Goal: Task Accomplishment & Management: Manage account settings

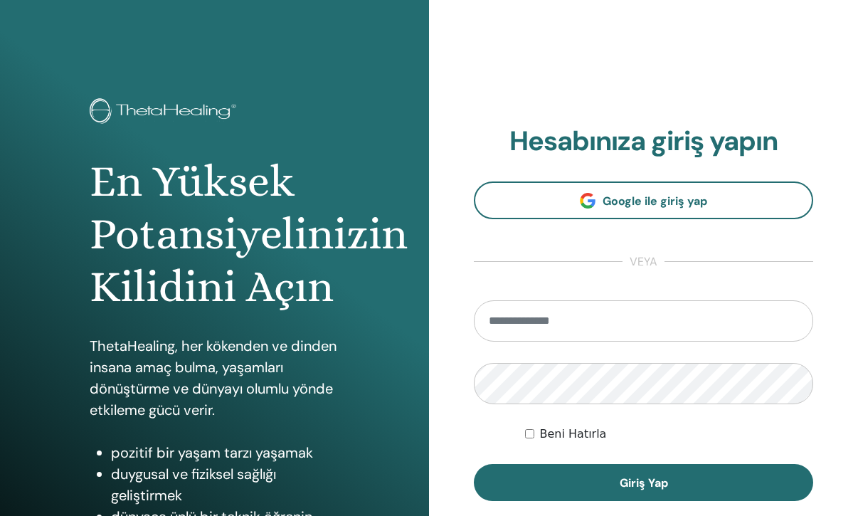
click at [631, 317] on input "email" at bounding box center [644, 320] width 340 height 41
type input "**********"
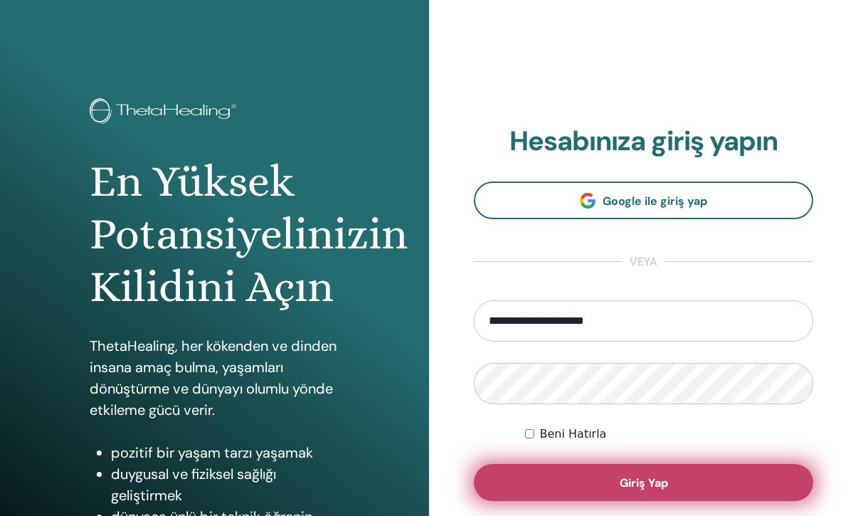
click at [636, 485] on span "Giriş Yap" at bounding box center [644, 482] width 48 height 15
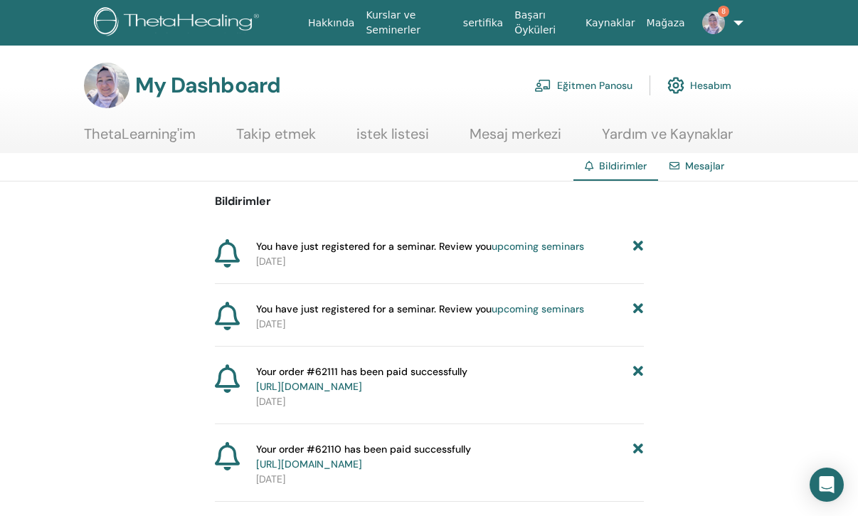
click at [737, 23] on link "8" at bounding box center [715, 23] width 48 height 46
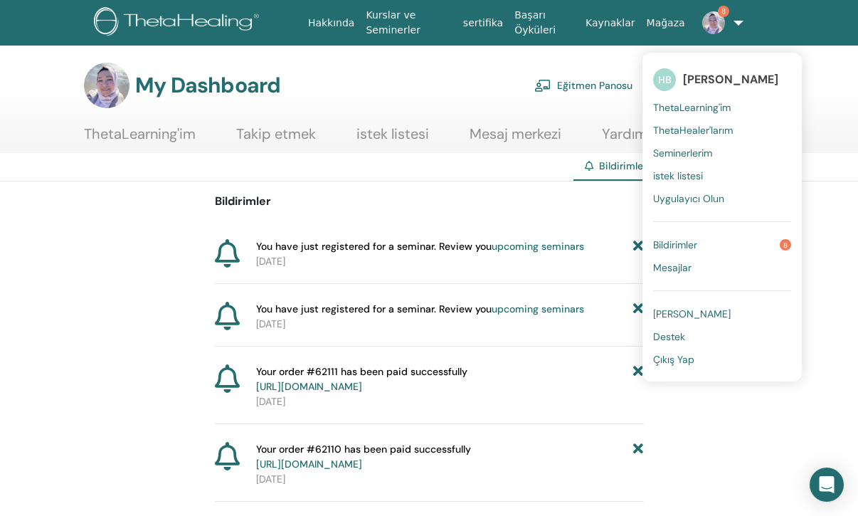
click at [815, 127] on section "My Dashboard Eğitmen Panosu Hesabım ThetaLearning'im Takip etmek istek listesi" at bounding box center [429, 108] width 858 height 90
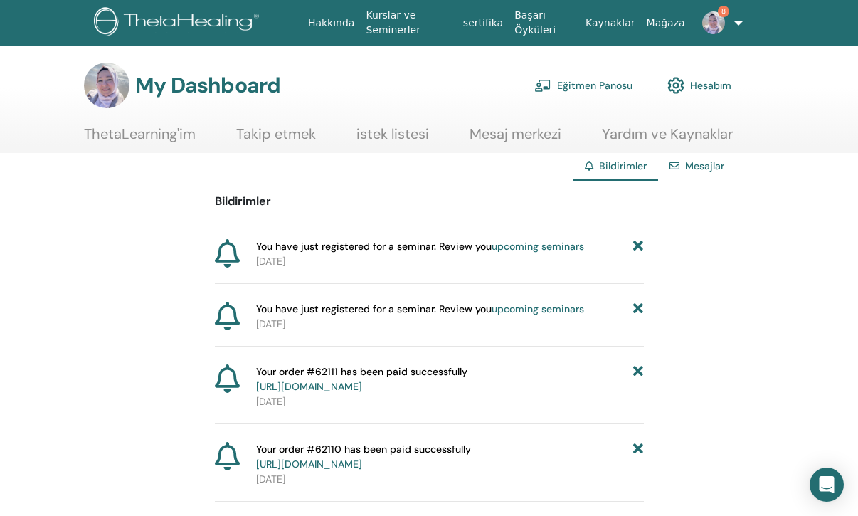
click at [131, 137] on link "ThetaLearning'im" at bounding box center [140, 139] width 112 height 28
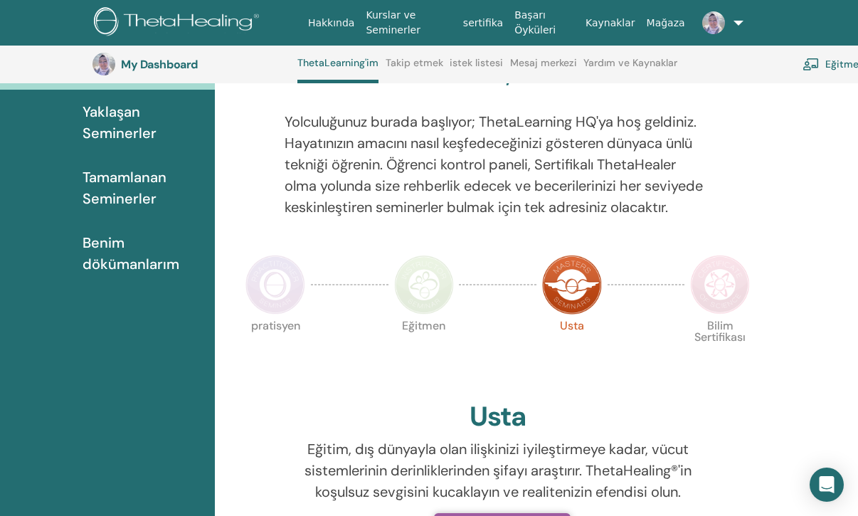
scroll to position [166, 0]
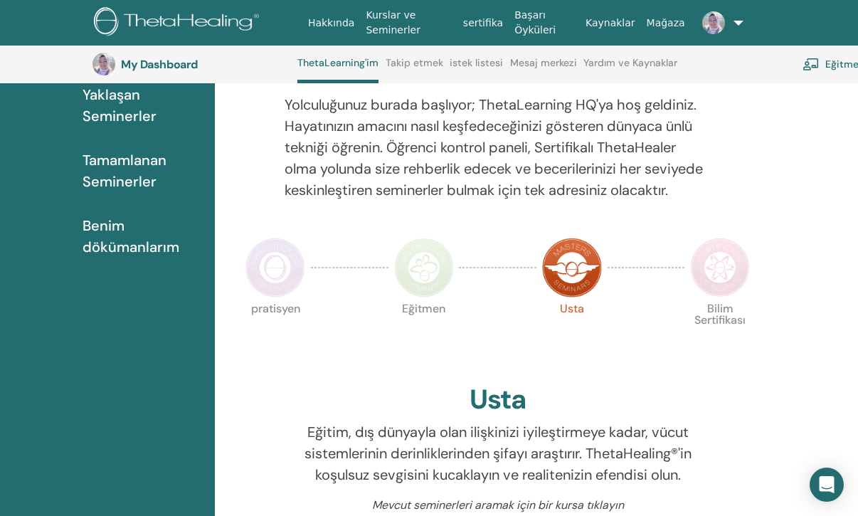
click at [705, 266] on img at bounding box center [720, 268] width 60 height 60
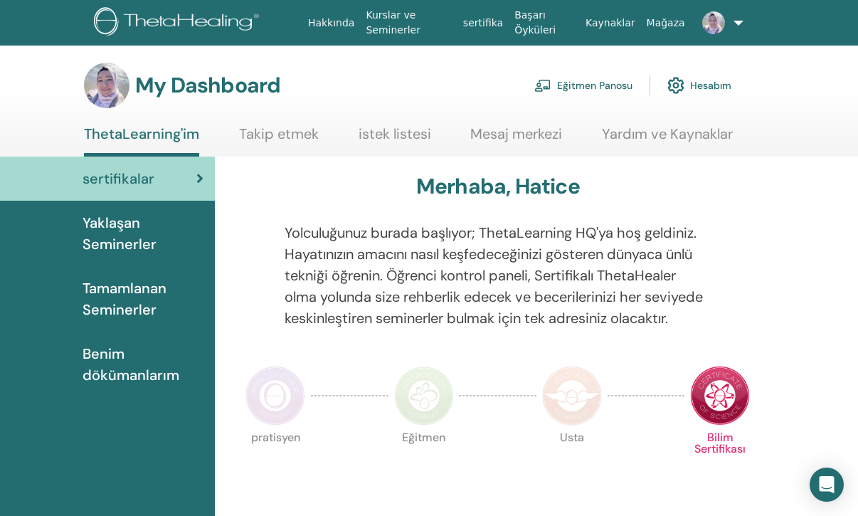
click at [572, 83] on link "Eğitmen Panosu" at bounding box center [584, 85] width 98 height 31
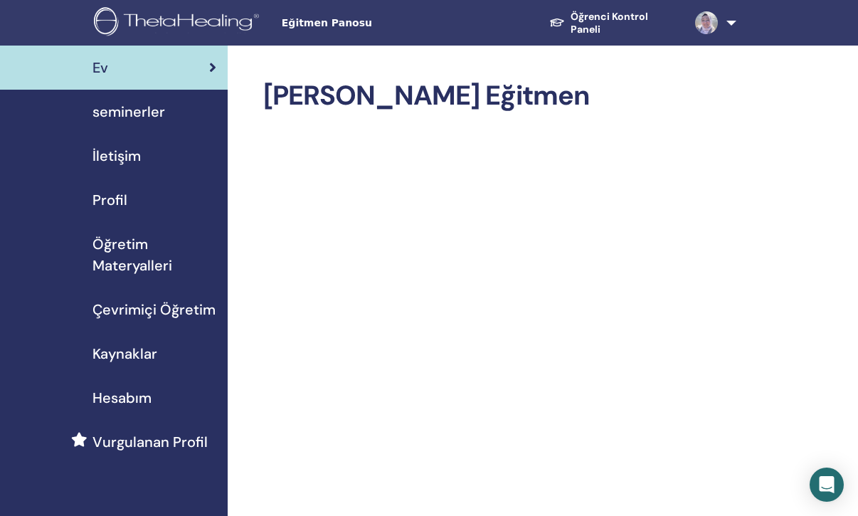
click at [138, 306] on span "Çevrimiçi Öğretim" at bounding box center [154, 309] width 123 height 21
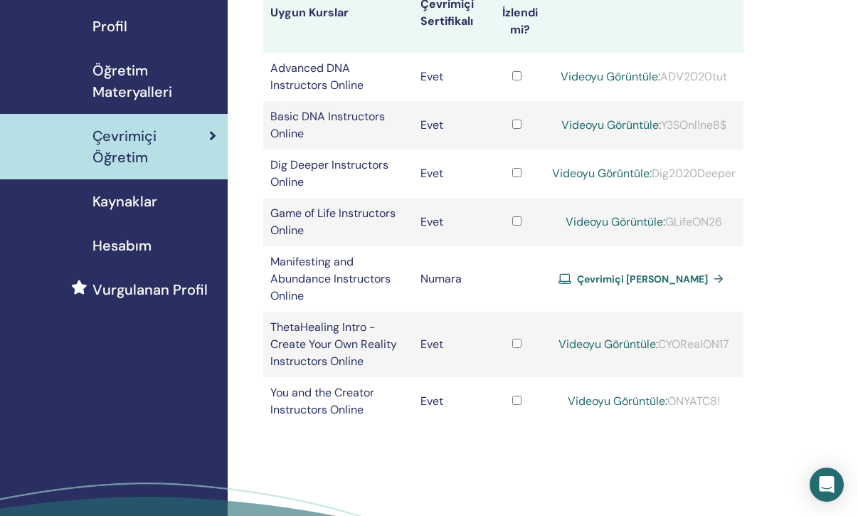
scroll to position [174, 0]
click at [612, 275] on span "Çevrimiçi [PERSON_NAME]" at bounding box center [642, 278] width 131 height 13
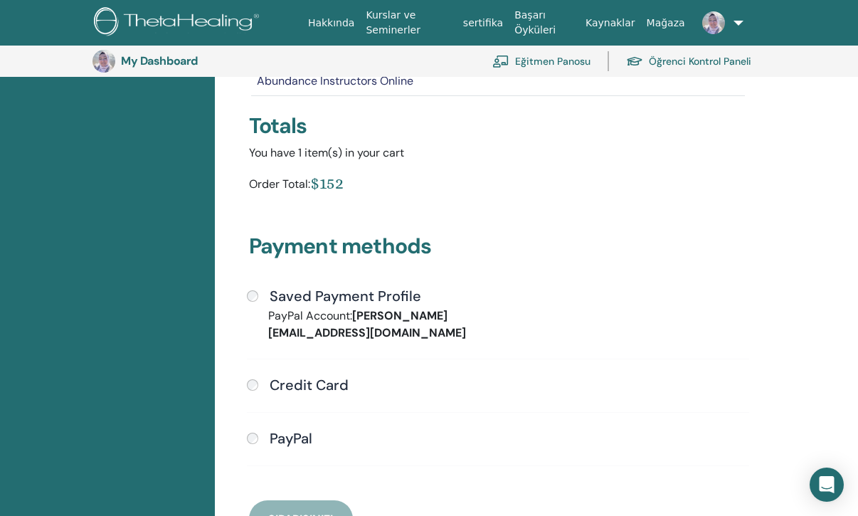
scroll to position [229, 0]
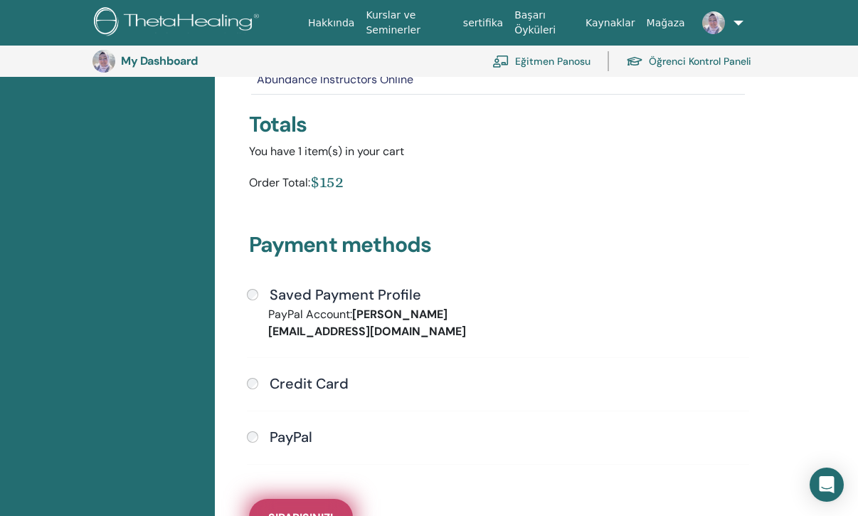
click at [305, 510] on span "Siparişinizi" at bounding box center [300, 517] width 65 height 15
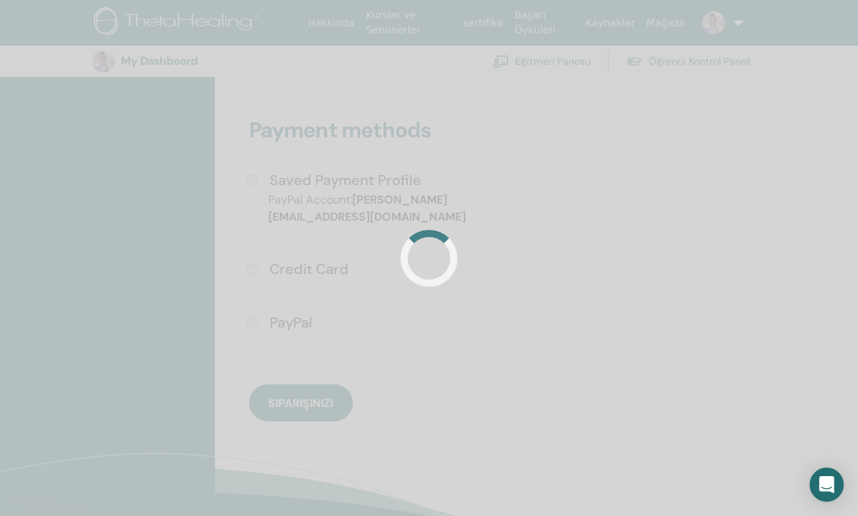
scroll to position [345, 0]
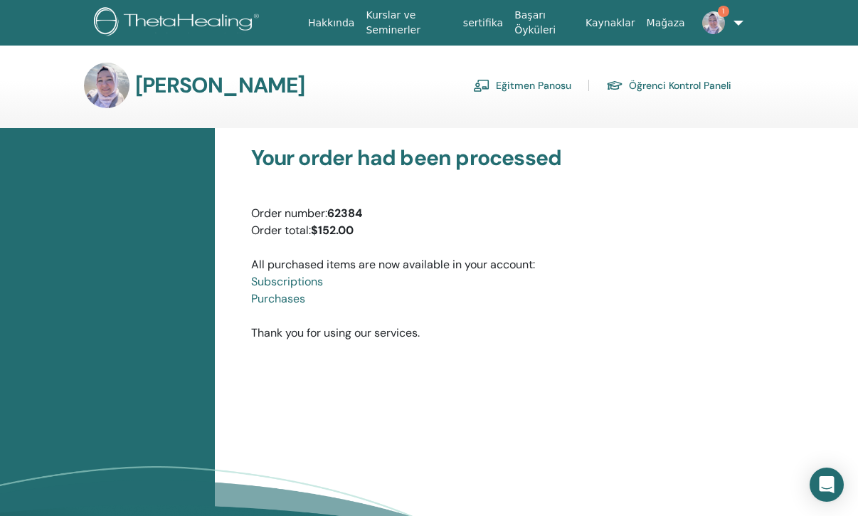
click at [530, 87] on link "Eğitmen Panosu" at bounding box center [522, 85] width 98 height 23
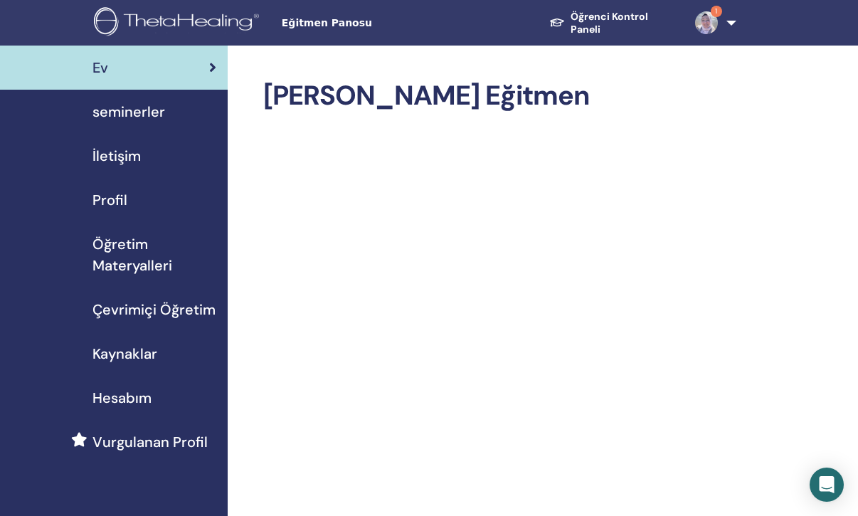
click at [120, 112] on span "seminerler" at bounding box center [129, 111] width 73 height 21
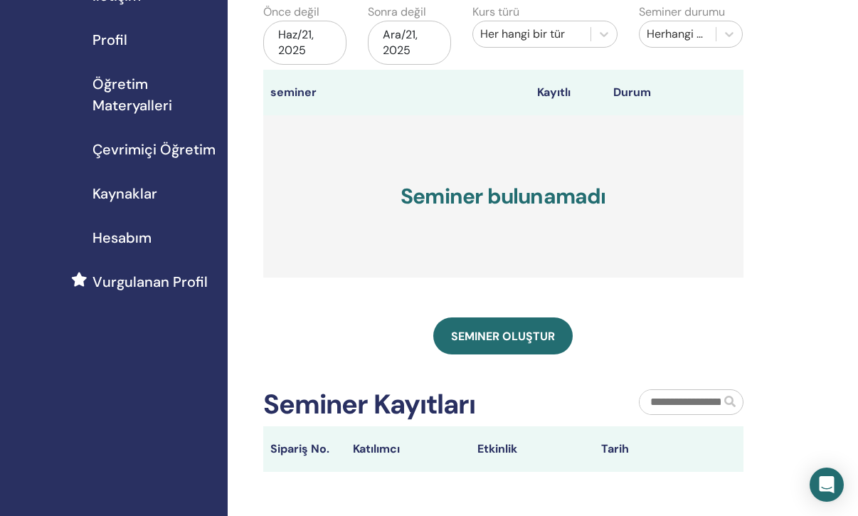
scroll to position [249, 0]
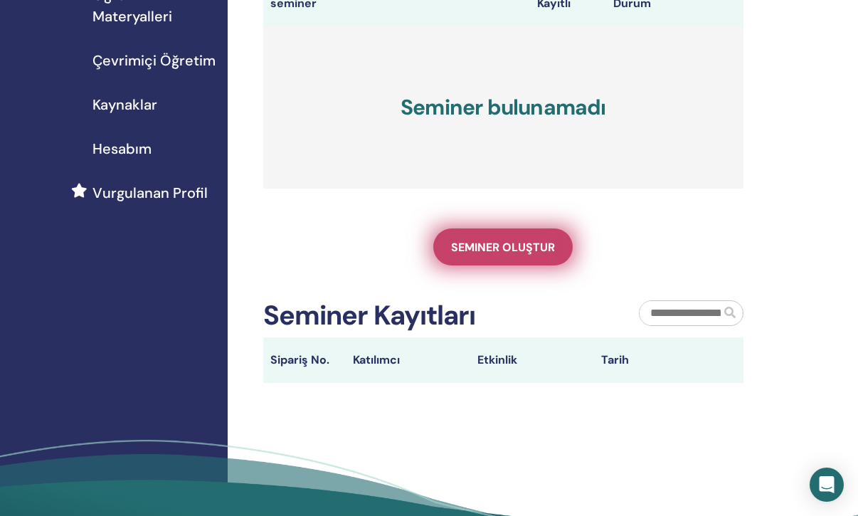
click at [512, 249] on span "Seminer oluştur" at bounding box center [503, 247] width 104 height 15
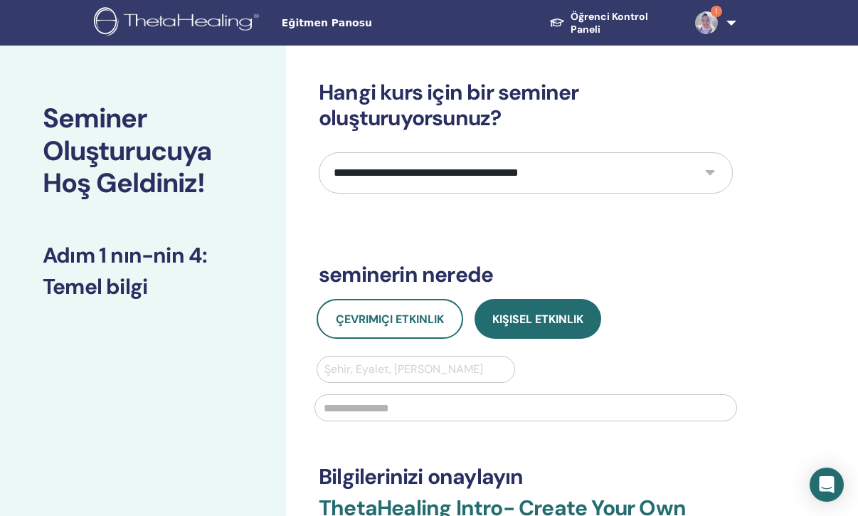
click at [709, 174] on select "**********" at bounding box center [526, 172] width 414 height 41
select select "*"
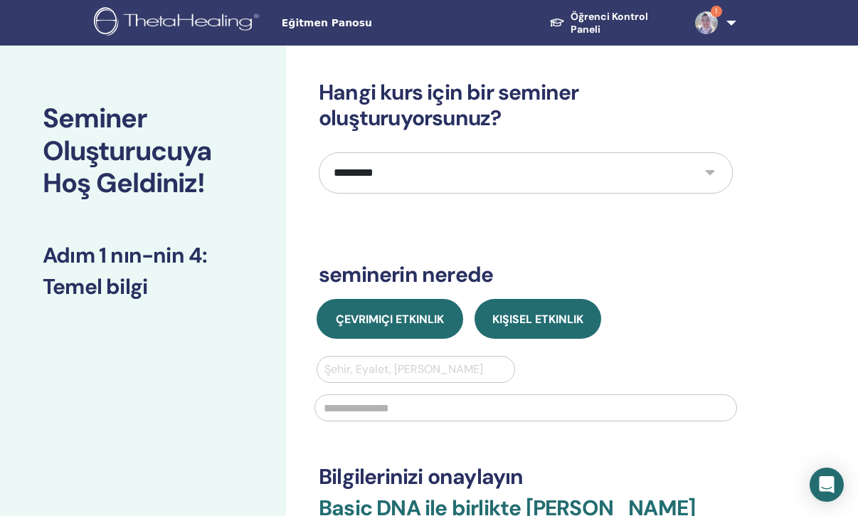
click at [434, 329] on button "Çevrimiçi Etkinlik" at bounding box center [390, 319] width 147 height 40
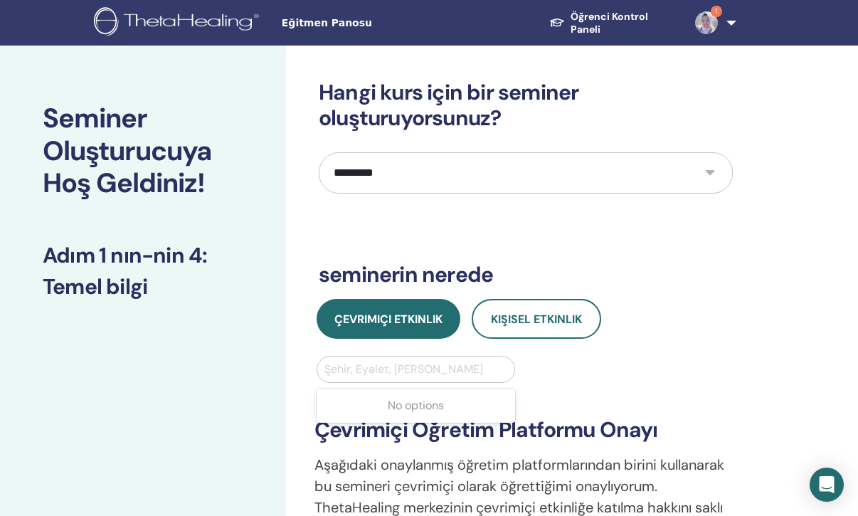
click at [498, 369] on div at bounding box center [416, 369] width 183 height 20
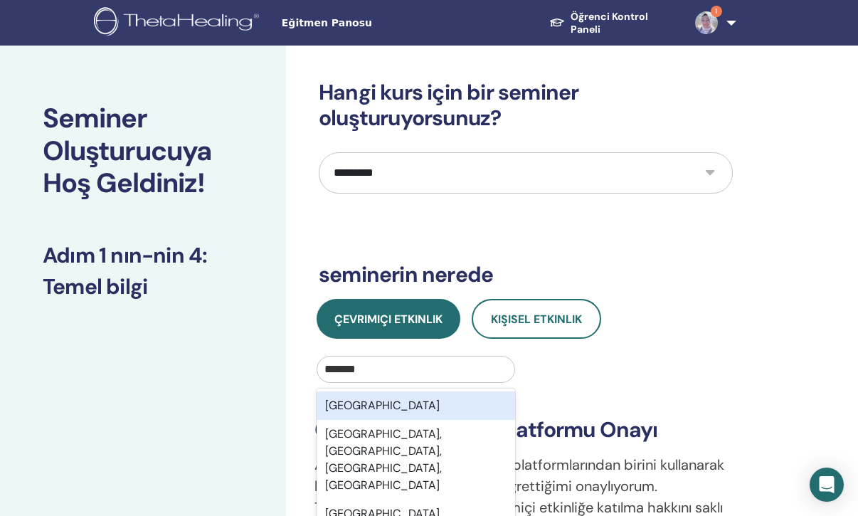
type input "*******"
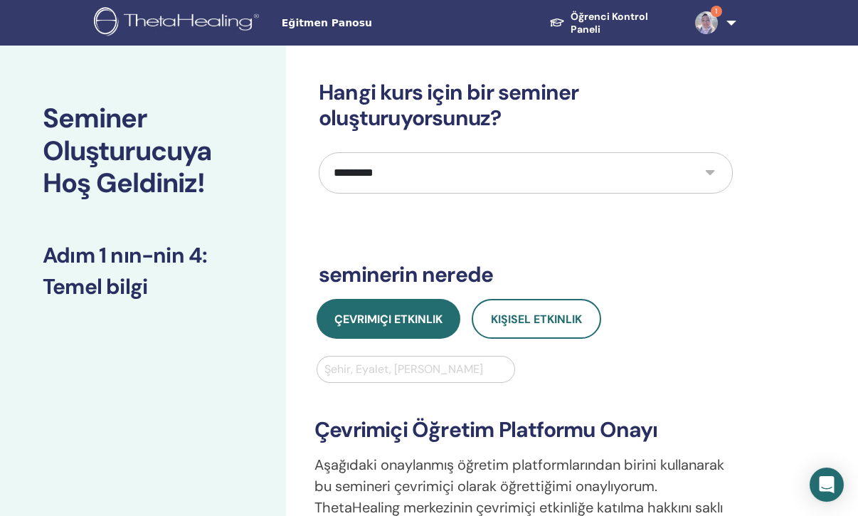
click at [629, 381] on div "**********" at bounding box center [526, 487] width 440 height 262
click at [450, 369] on div at bounding box center [416, 369] width 183 height 20
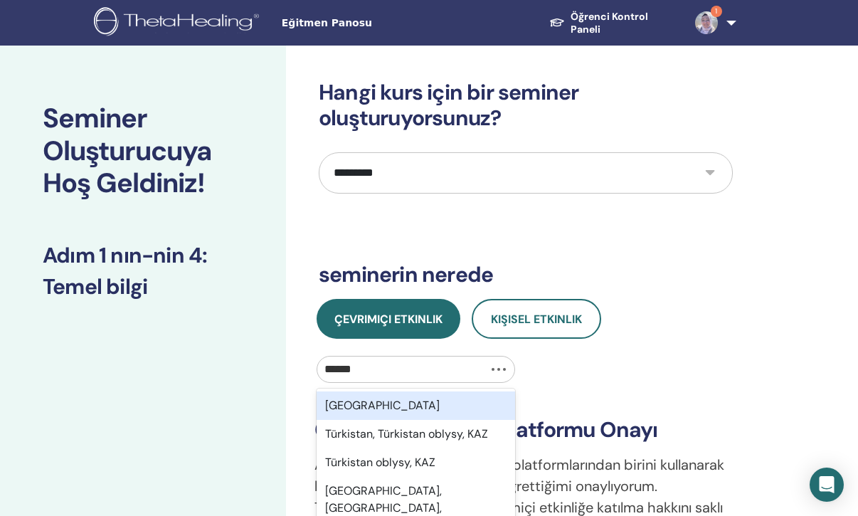
type input "*******"
click at [419, 408] on div "Türkiye" at bounding box center [416, 406] width 199 height 28
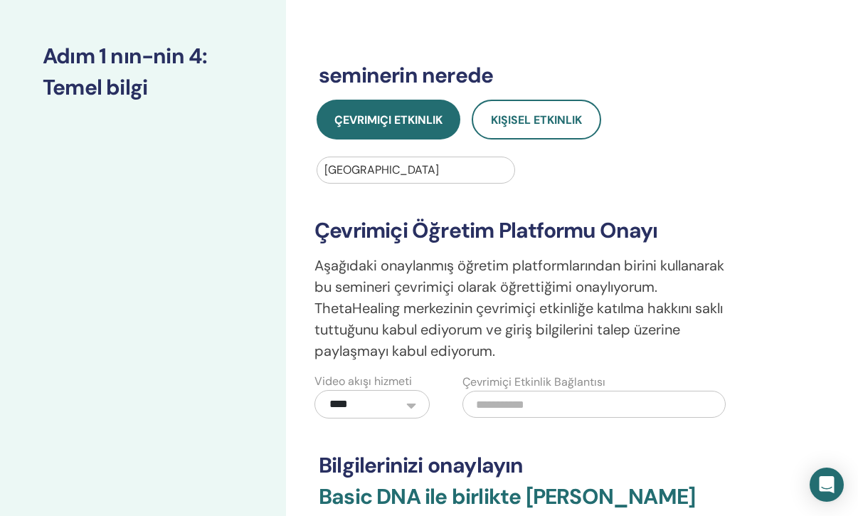
scroll to position [202, 0]
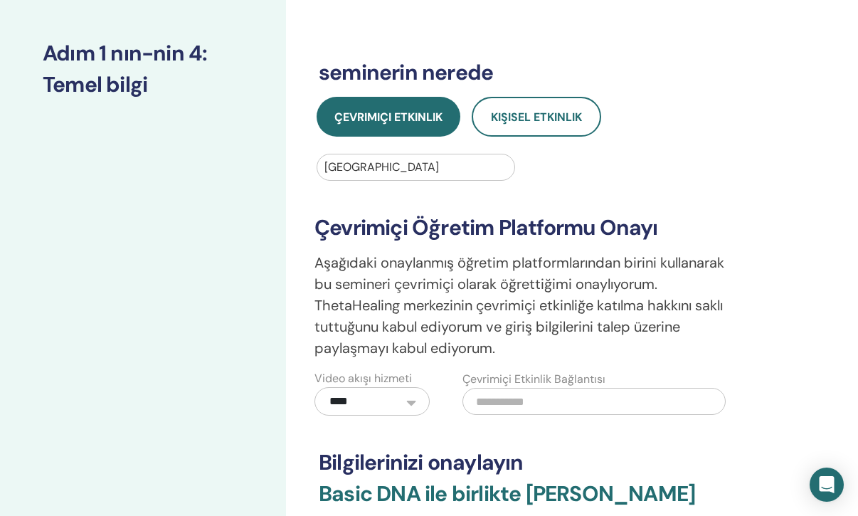
click at [409, 401] on select "**********" at bounding box center [372, 401] width 115 height 28
click at [521, 406] on input "text" at bounding box center [594, 401] width 263 height 27
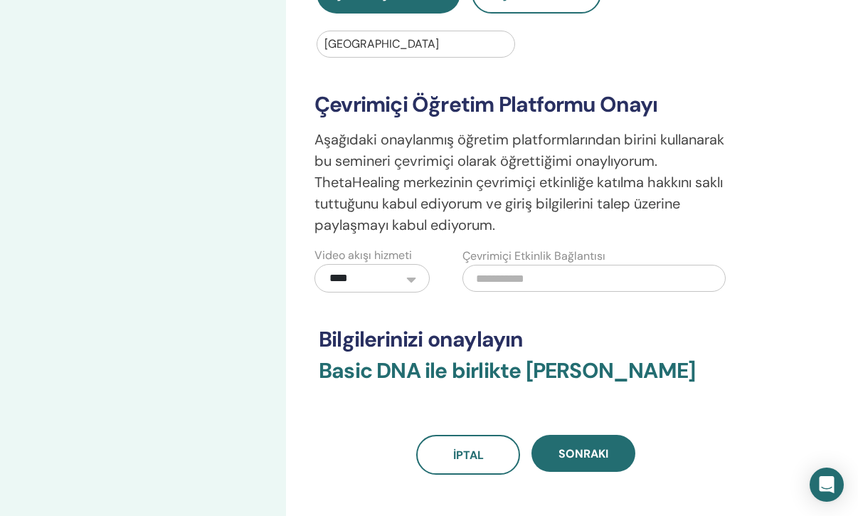
scroll to position [325, 0]
click at [503, 277] on input "text" at bounding box center [594, 279] width 263 height 27
paste input "**********"
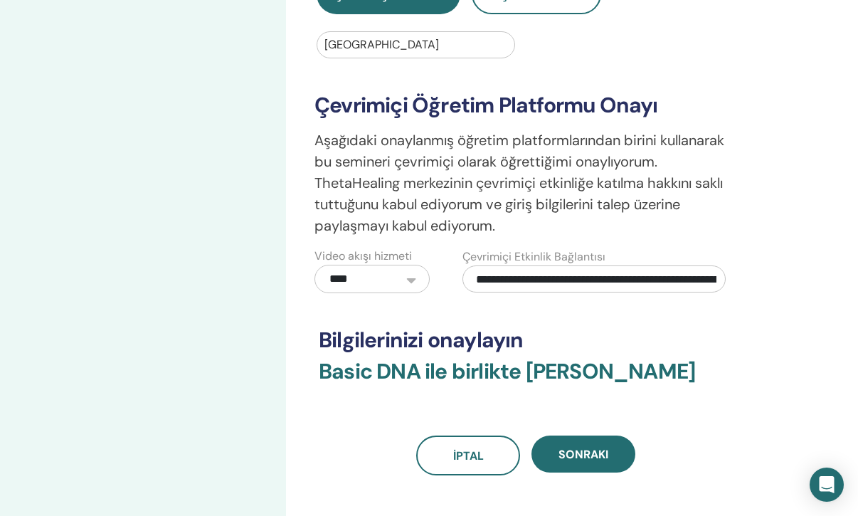
scroll to position [0, 248]
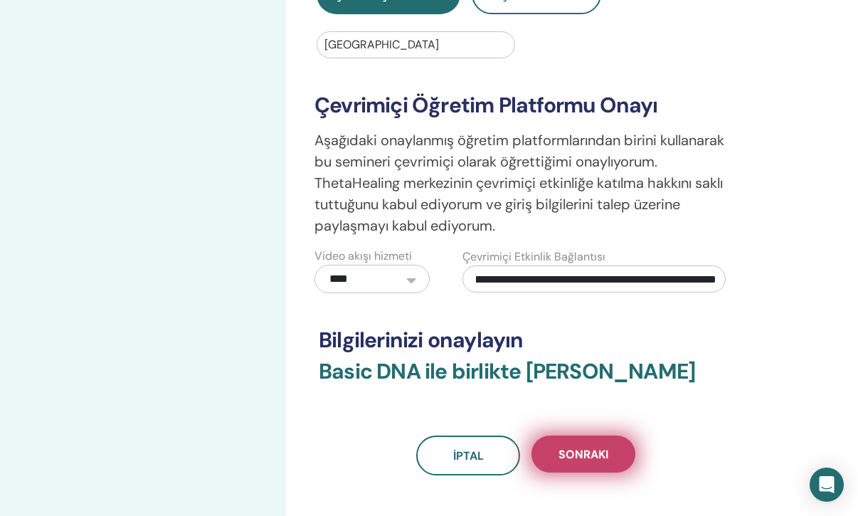
type input "**********"
click at [606, 454] on span "Sonraki" at bounding box center [584, 454] width 50 height 15
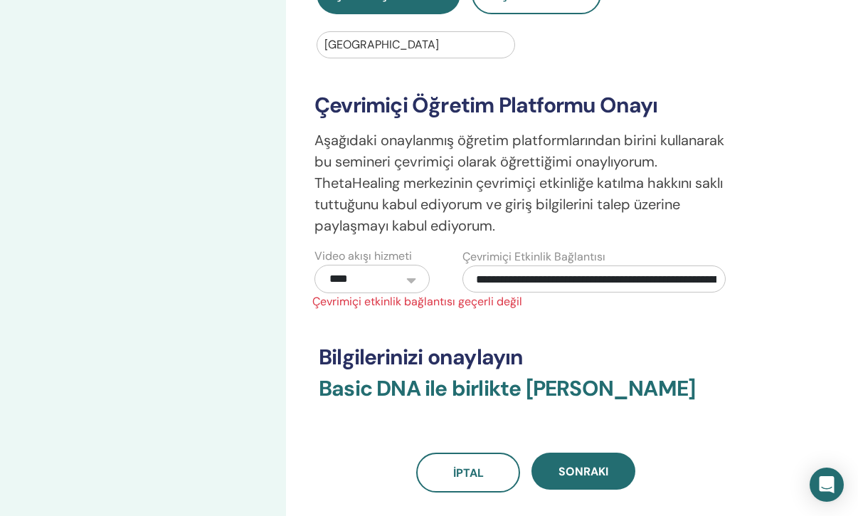
click at [650, 285] on input "**********" at bounding box center [594, 279] width 263 height 27
drag, startPoint x: 476, startPoint y: 277, endPoint x: 755, endPoint y: 285, distance: 279.2
click at [755, 285] on div "**********" at bounding box center [572, 206] width 572 height 971
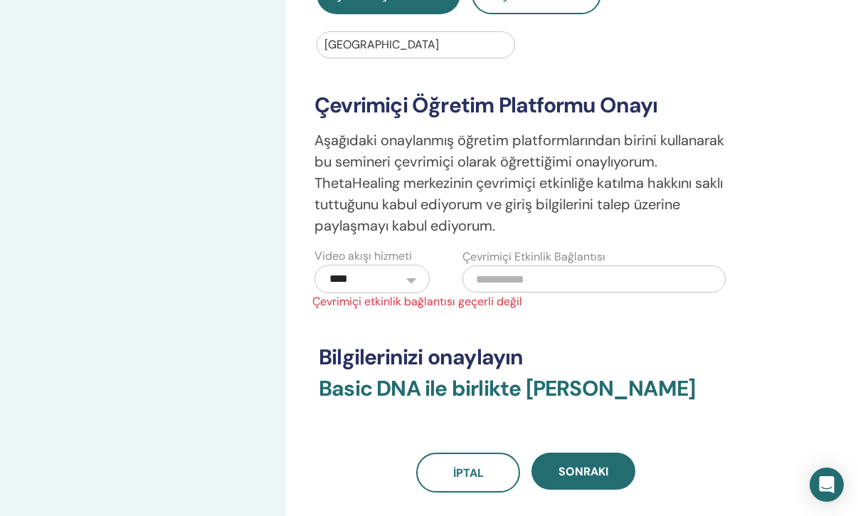
click at [522, 274] on input "text" at bounding box center [594, 279] width 263 height 27
paste input "**********"
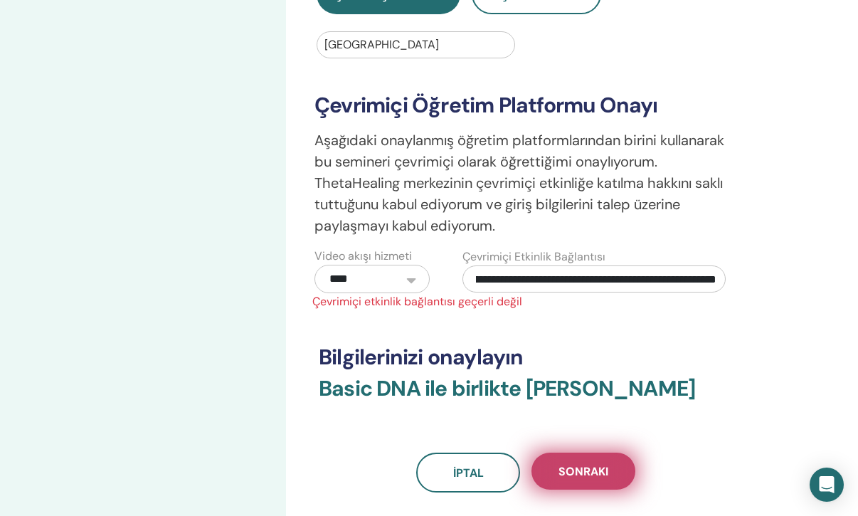
type input "**********"
click at [590, 474] on span "Sonraki" at bounding box center [584, 471] width 50 height 15
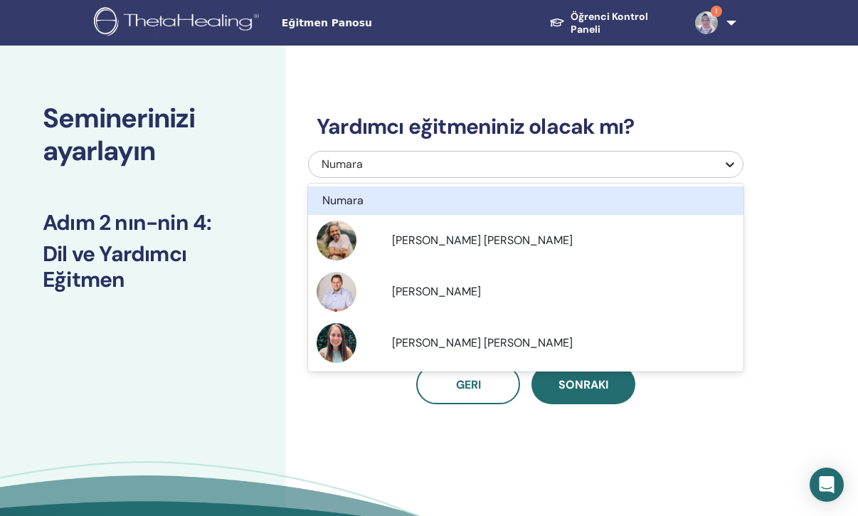
click at [732, 161] on icon at bounding box center [730, 164] width 14 height 14
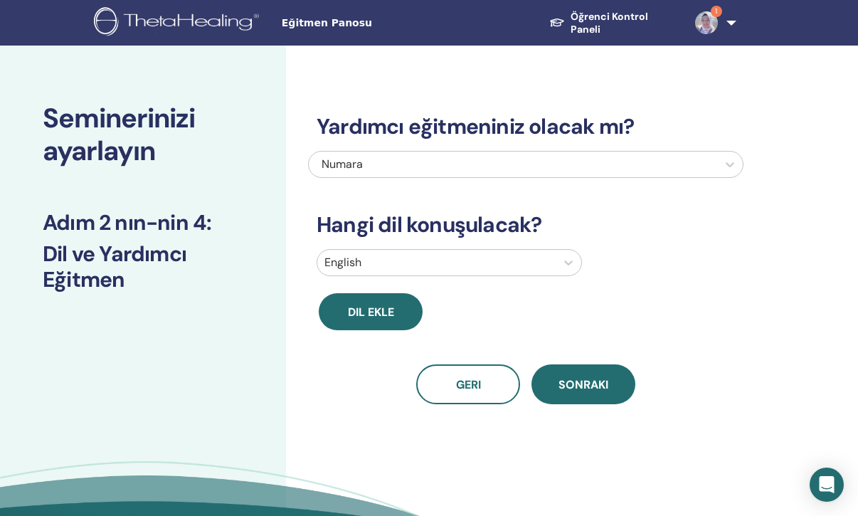
click at [782, 255] on div "Yardımcı eğitmeniniz olacak mı? Numara Hangi dil konuşulacak? English Dil ekle …" at bounding box center [572, 325] width 572 height 558
click at [567, 259] on icon at bounding box center [569, 263] width 14 height 14
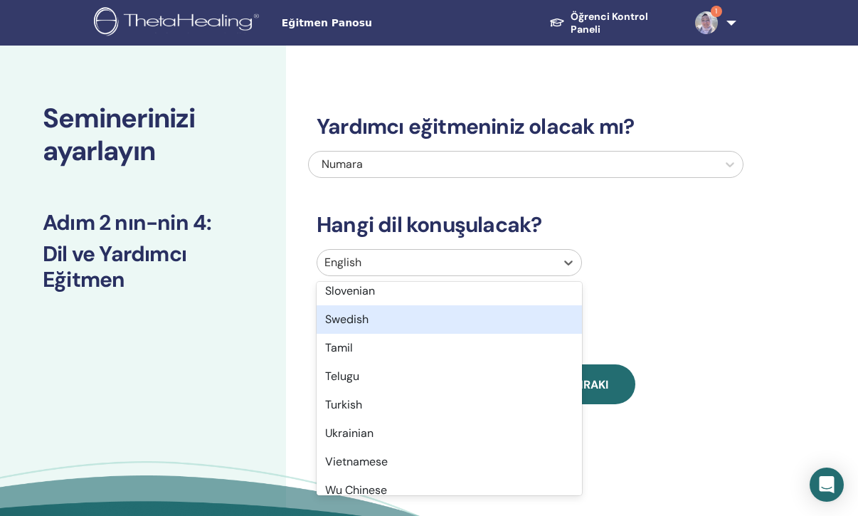
scroll to position [1091, 0]
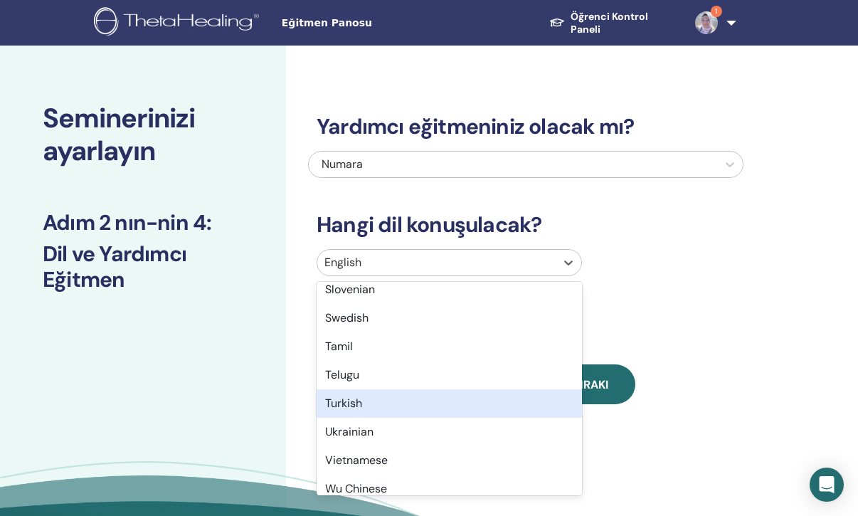
click at [354, 411] on div "Turkish" at bounding box center [450, 403] width 266 height 28
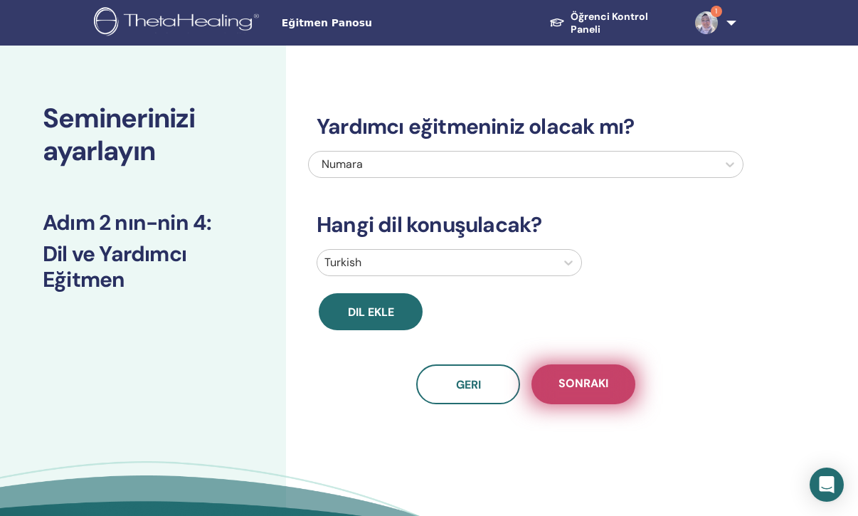
click at [596, 389] on span "Sonraki" at bounding box center [584, 385] width 50 height 18
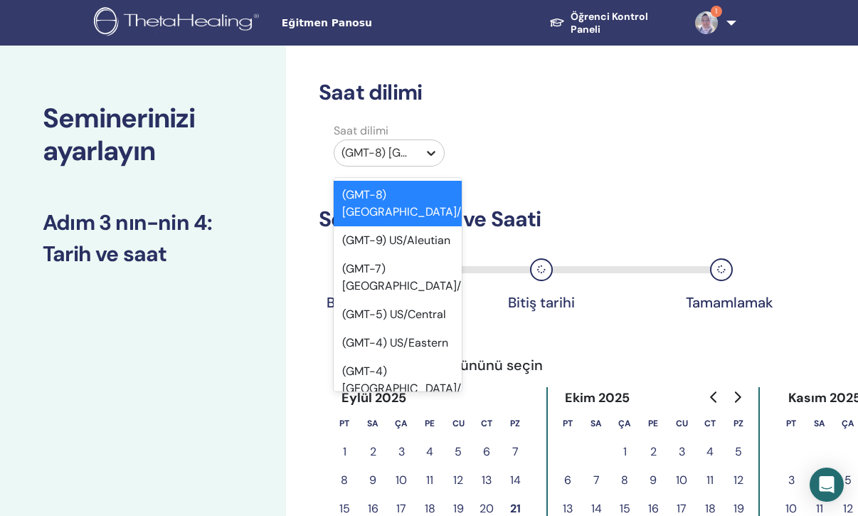
click at [429, 151] on icon at bounding box center [431, 153] width 14 height 14
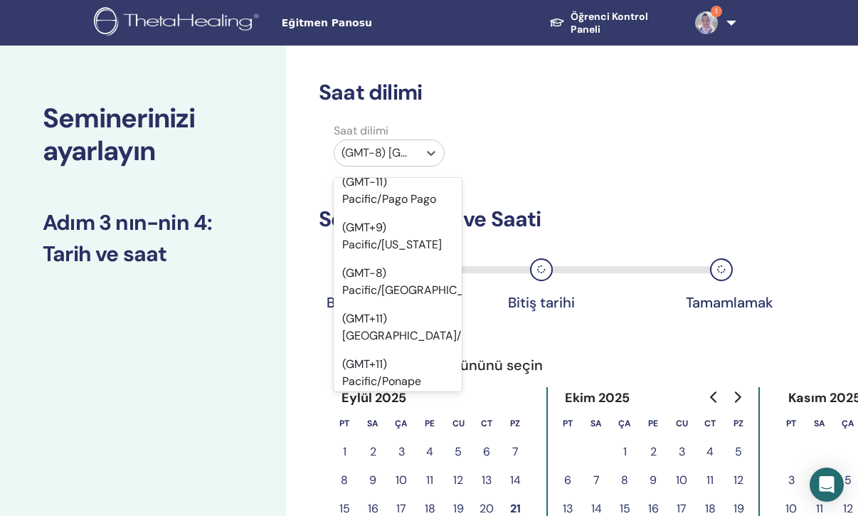
scroll to position [25238, 0]
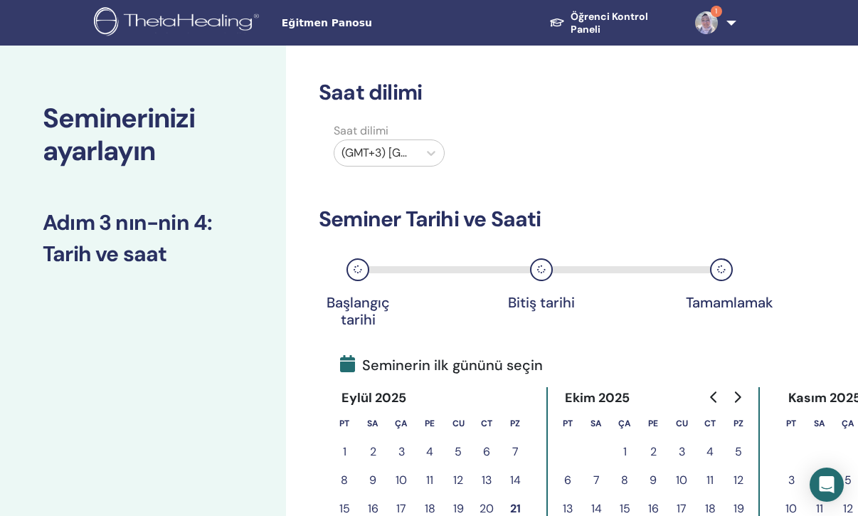
click at [357, 270] on icon at bounding box center [358, 270] width 9 height 9
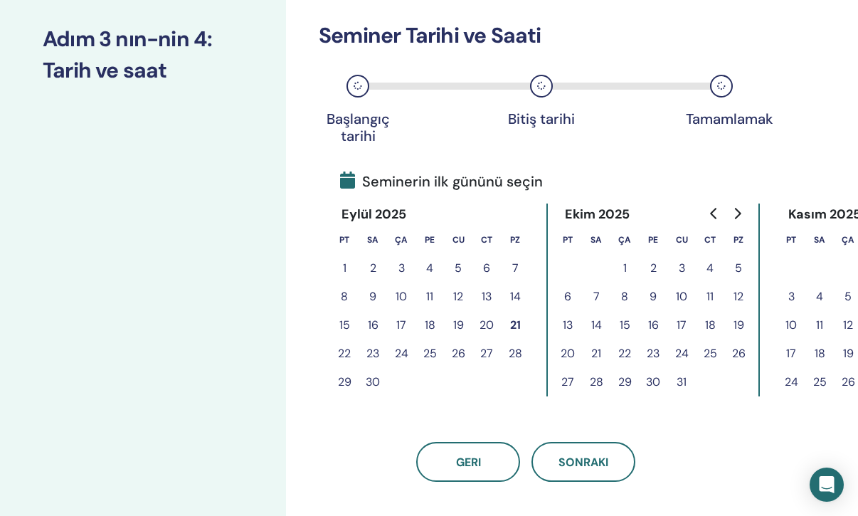
scroll to position [182, 0]
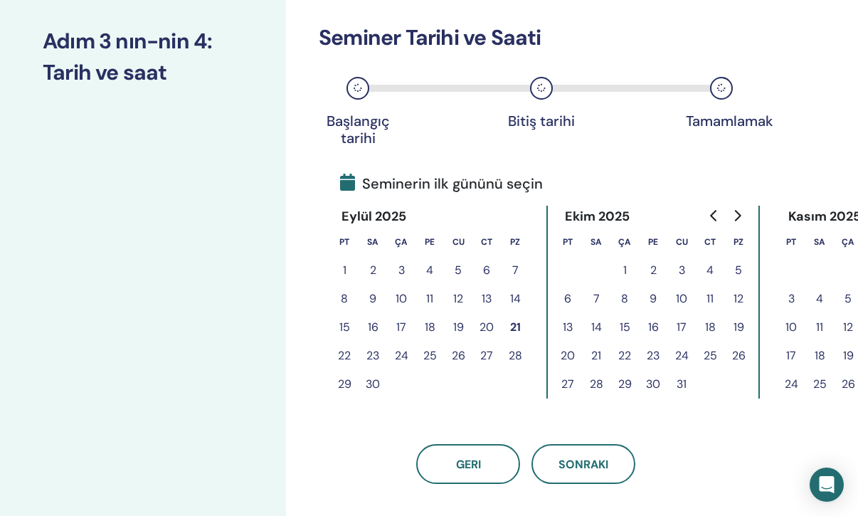
click at [740, 215] on icon "Go to next month" at bounding box center [738, 215] width 6 height 11
click at [342, 325] on button "13" at bounding box center [344, 327] width 28 height 28
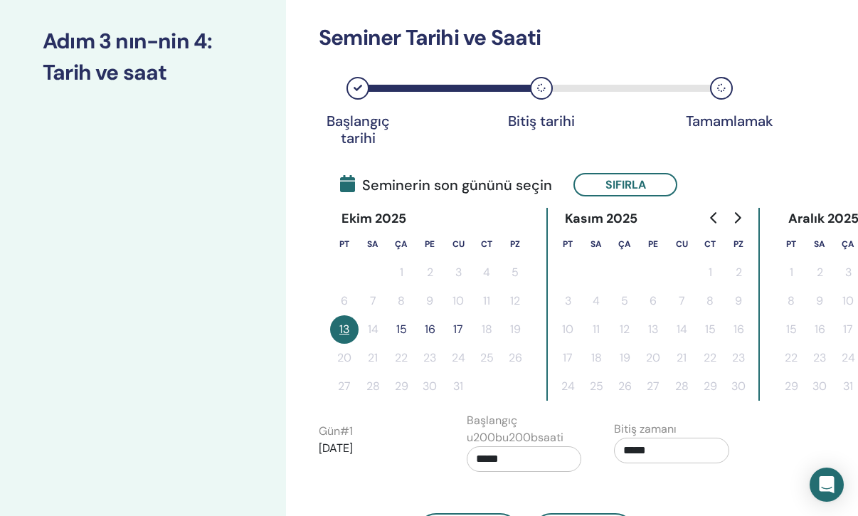
click at [490, 457] on input "*****" at bounding box center [524, 459] width 115 height 26
click at [537, 370] on span "▲" at bounding box center [539, 371] width 28 height 28
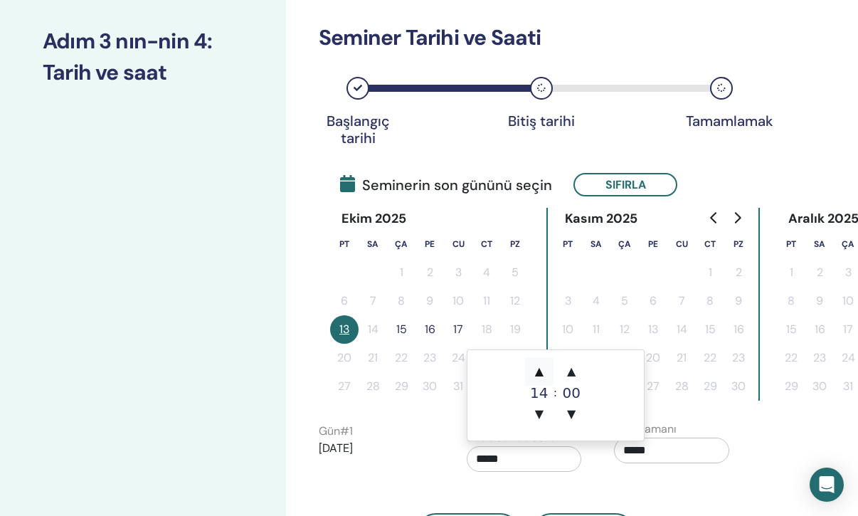
click at [537, 370] on span "▲" at bounding box center [539, 371] width 28 height 28
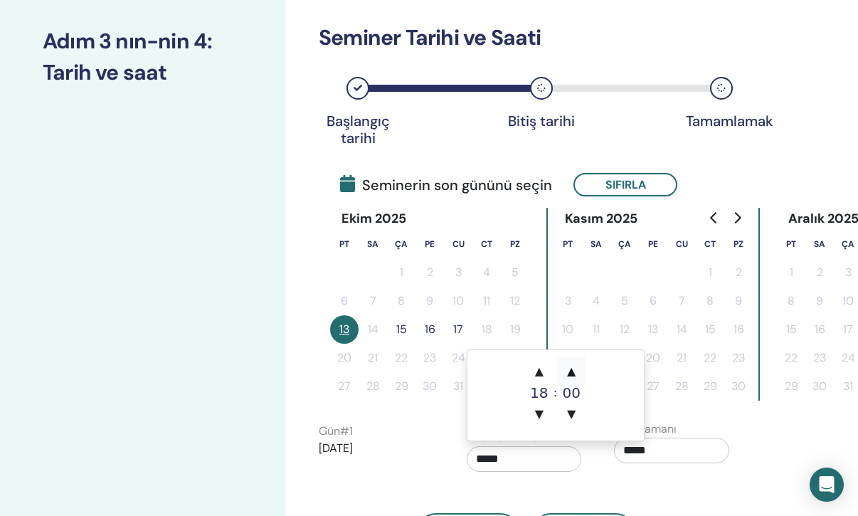
click at [573, 372] on span "▲" at bounding box center [571, 371] width 28 height 28
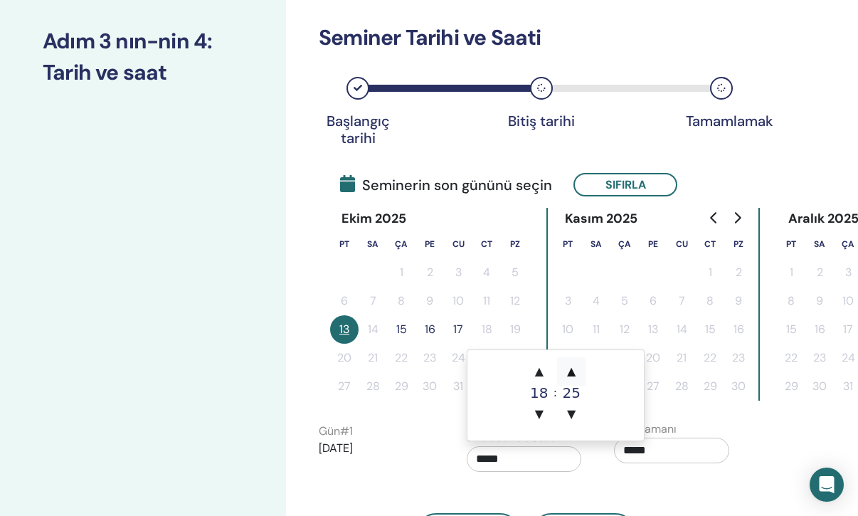
click at [573, 372] on span "▲" at bounding box center [571, 371] width 28 height 28
click at [575, 411] on span "▼" at bounding box center [571, 414] width 28 height 28
click at [730, 426] on div "Bitiş zamanı *****" at bounding box center [678, 446] width 148 height 50
click at [671, 456] on input "*****" at bounding box center [671, 451] width 115 height 26
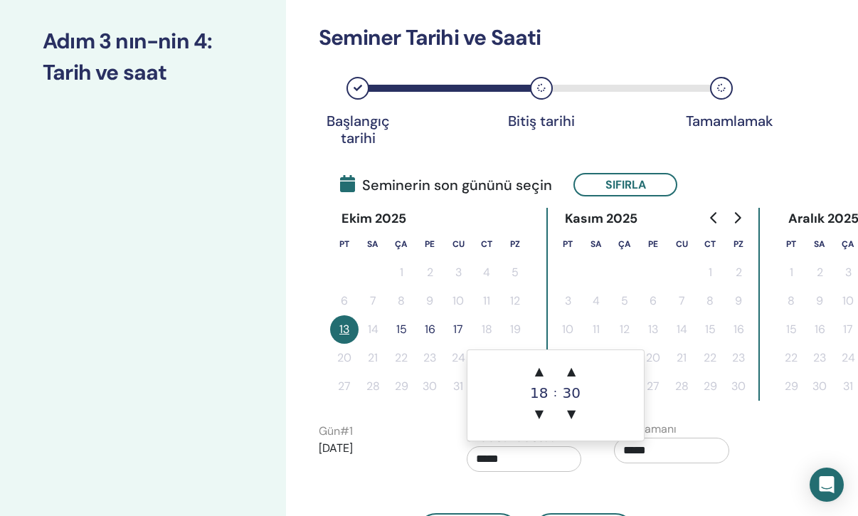
click at [545, 460] on input "*****" at bounding box center [524, 459] width 115 height 26
click at [541, 394] on div "18" at bounding box center [539, 393] width 28 height 14
click at [568, 394] on div "30" at bounding box center [571, 393] width 28 height 14
click at [597, 478] on div "Başlangıç u200bu200bsaati *****" at bounding box center [530, 445] width 148 height 67
click at [509, 456] on input "*****" at bounding box center [524, 459] width 115 height 26
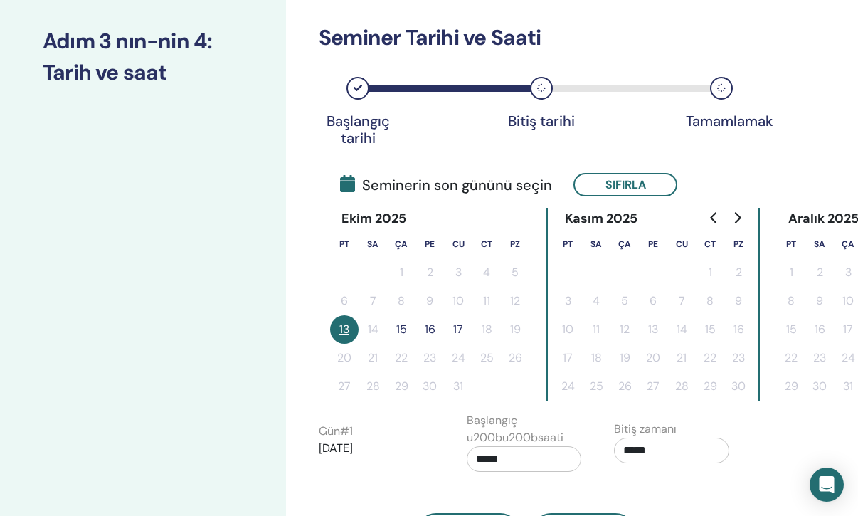
drag, startPoint x: 507, startPoint y: 456, endPoint x: 459, endPoint y: 457, distance: 47.7
click at [459, 457] on div "Başlangıç u200bu200bsaati *****" at bounding box center [530, 445] width 148 height 67
type input "*****"
click at [488, 459] on input "*****" at bounding box center [524, 459] width 115 height 26
drag, startPoint x: 485, startPoint y: 459, endPoint x: 473, endPoint y: 459, distance: 11.4
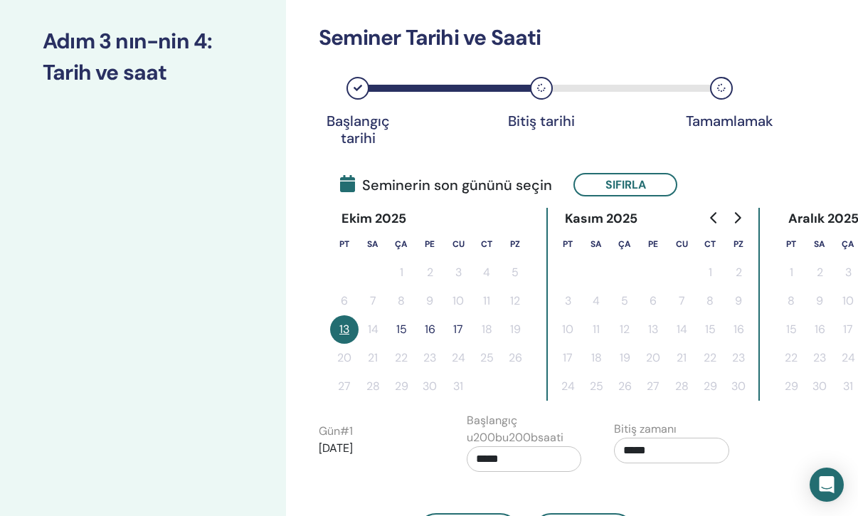
click at [473, 459] on input "*****" at bounding box center [524, 459] width 115 height 26
click at [540, 394] on div "18" at bounding box center [539, 393] width 28 height 14
click at [540, 409] on span "▼" at bounding box center [539, 414] width 28 height 28
click at [486, 460] on input "*****" at bounding box center [524, 459] width 115 height 26
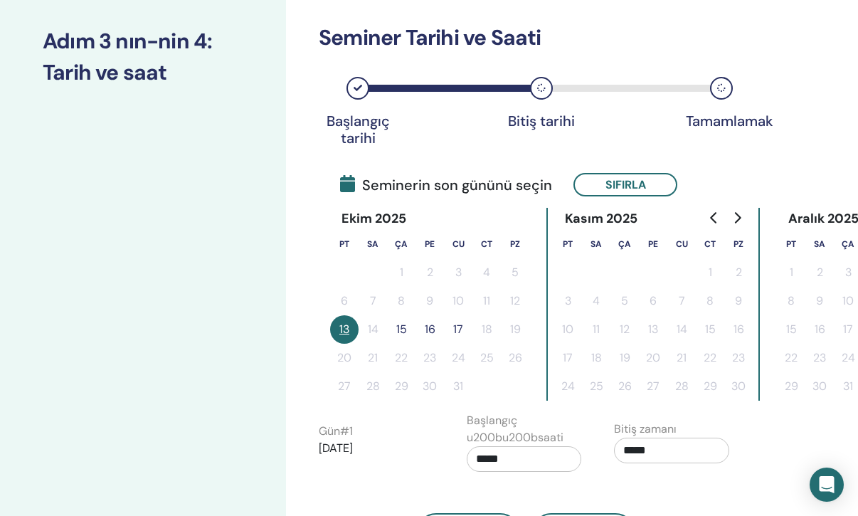
click at [486, 460] on input "*****" at bounding box center [524, 459] width 115 height 26
click at [611, 455] on div "Bitiş zamanı *****" at bounding box center [678, 446] width 148 height 50
click at [503, 439] on label "Başlangıç u200bu200bsaati" at bounding box center [524, 429] width 115 height 34
click at [503, 436] on label "Başlangıç u200bu200bsaati" at bounding box center [524, 429] width 115 height 34
click at [503, 429] on label "Başlangıç u200bu200bsaati" at bounding box center [524, 429] width 115 height 34
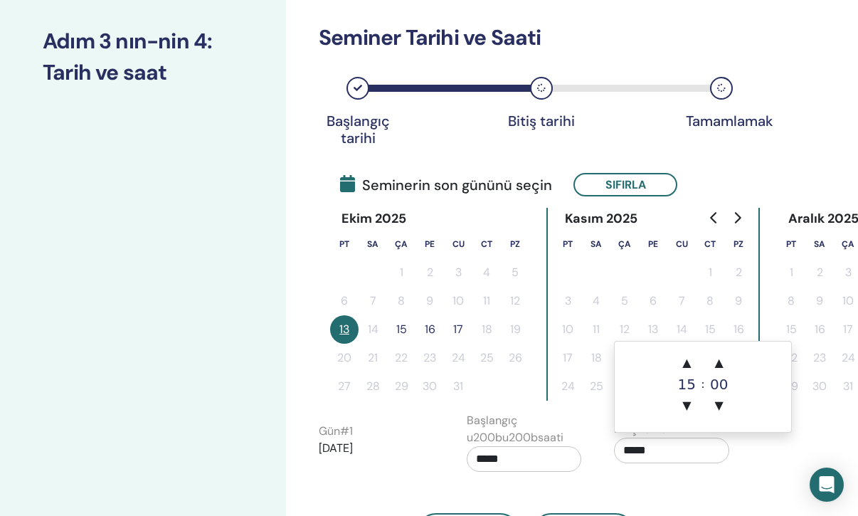
click at [663, 448] on input "*****" at bounding box center [671, 451] width 115 height 26
type input "*****"
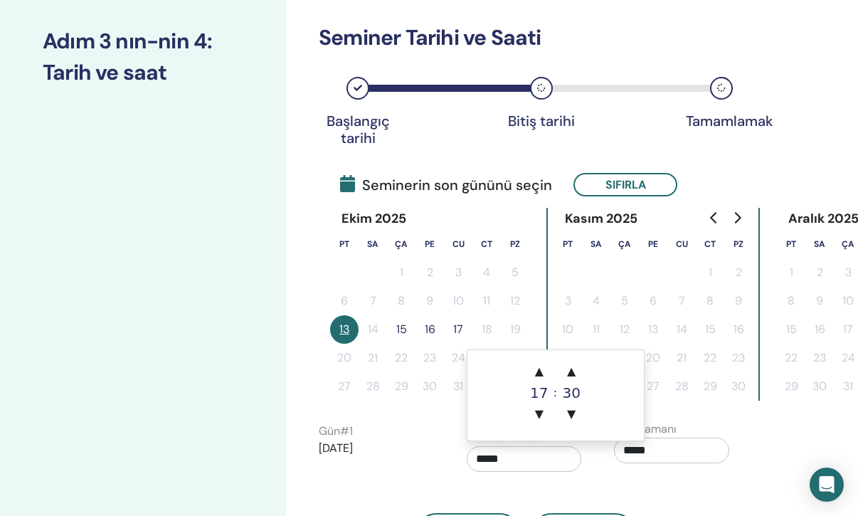
click at [489, 467] on input "*****" at bounding box center [524, 459] width 115 height 26
click at [480, 462] on input "*****" at bounding box center [524, 459] width 115 height 26
click at [482, 461] on input "*****" at bounding box center [524, 459] width 115 height 26
click at [541, 376] on span "▲" at bounding box center [539, 371] width 28 height 28
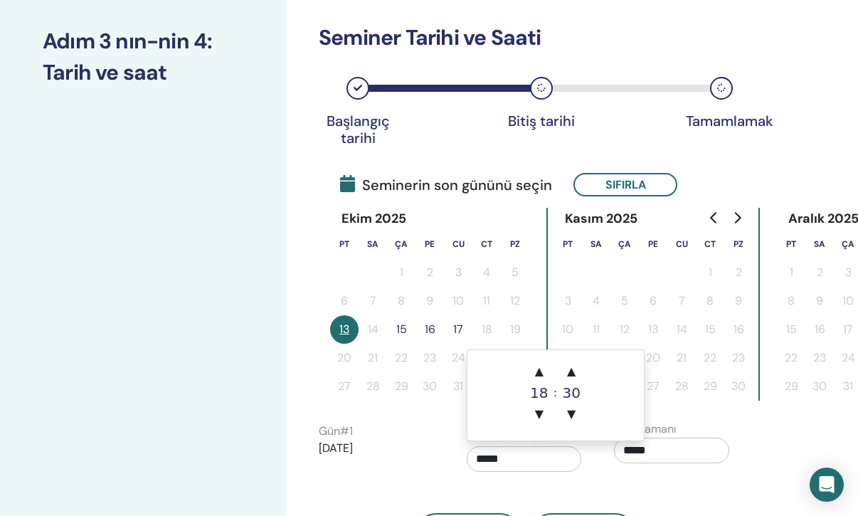
click at [540, 392] on div "18" at bounding box center [539, 393] width 28 height 14
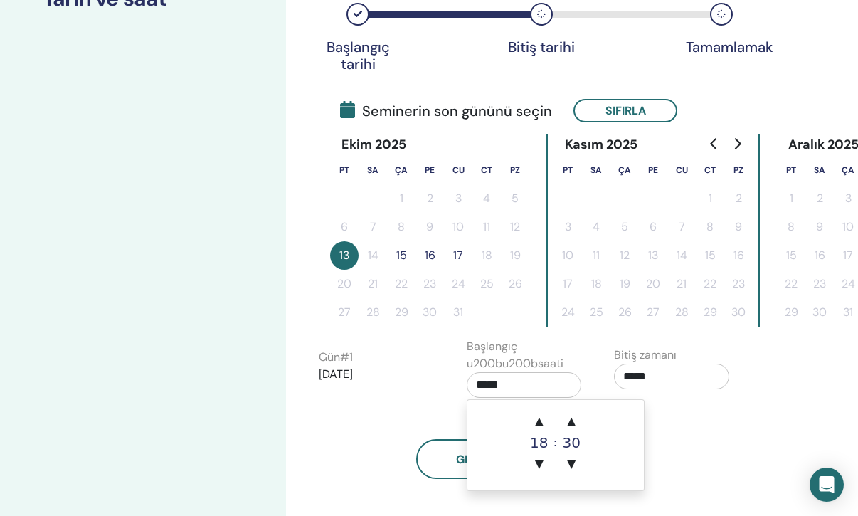
scroll to position [213, 0]
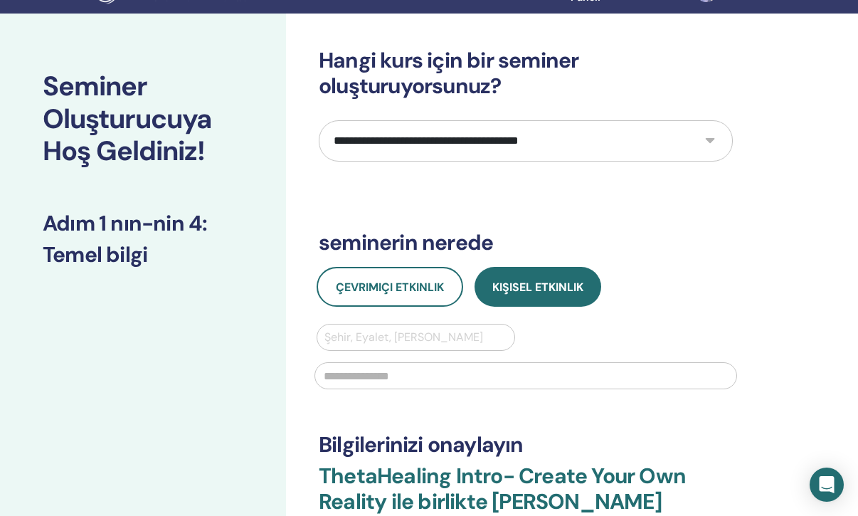
scroll to position [53, 0]
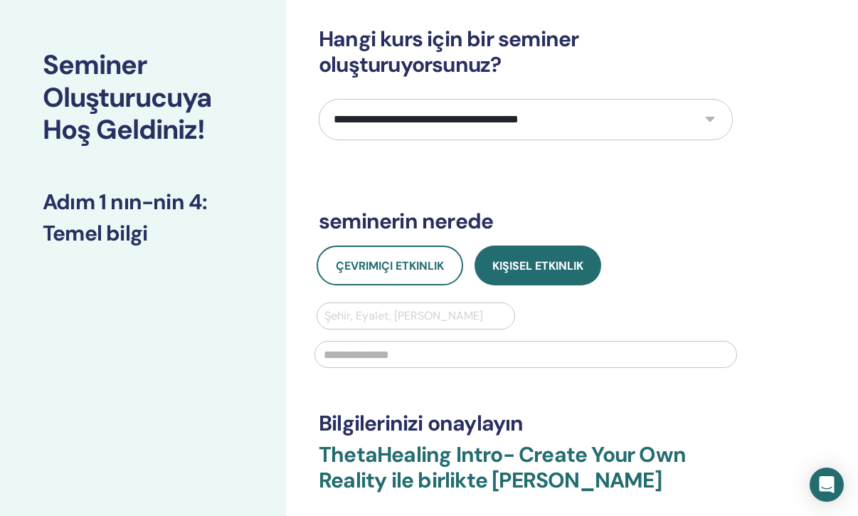
click at [710, 117] on select "**********" at bounding box center [526, 119] width 414 height 41
select select "*"
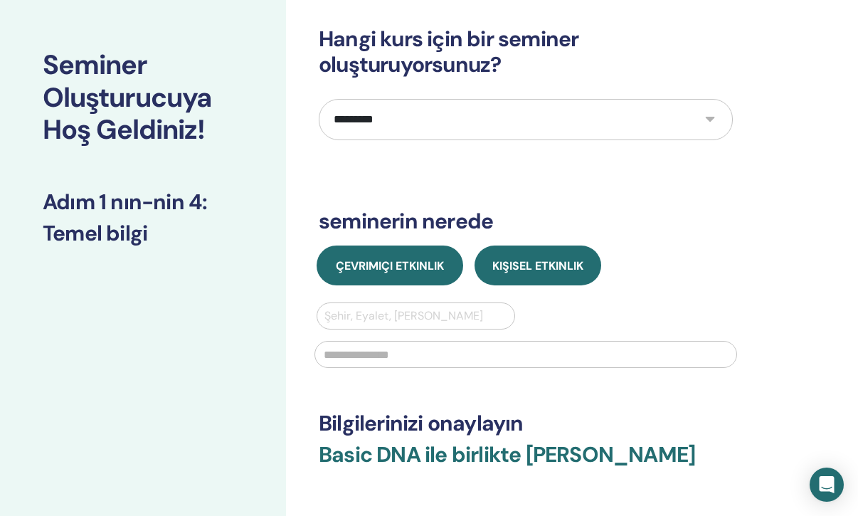
click at [401, 264] on span "Çevrimiçi Etkinlik" at bounding box center [390, 265] width 108 height 15
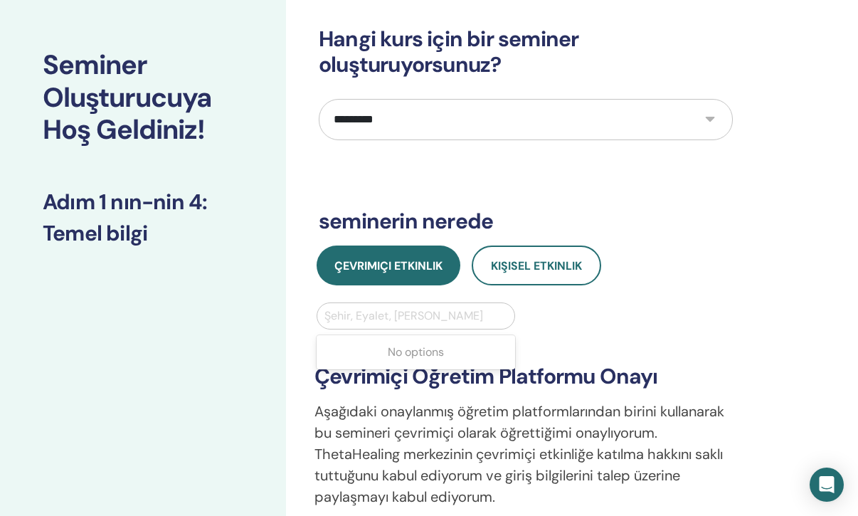
click at [380, 315] on div at bounding box center [416, 316] width 183 height 20
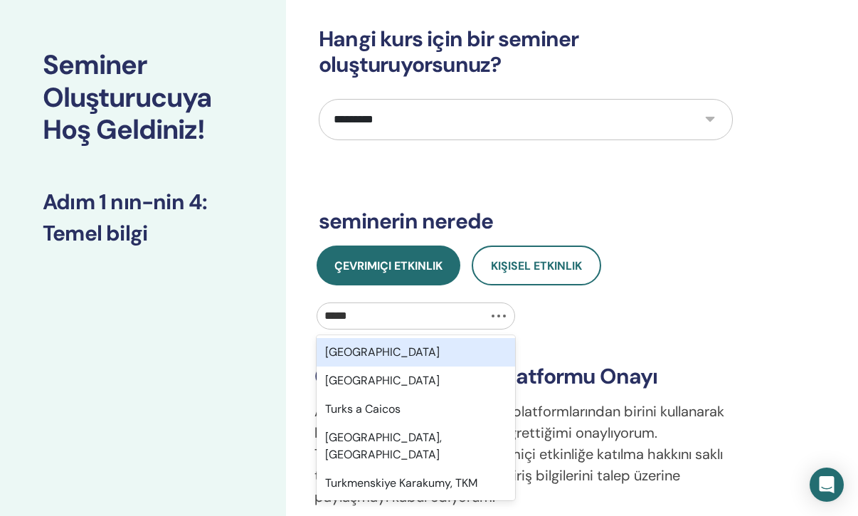
type input "******"
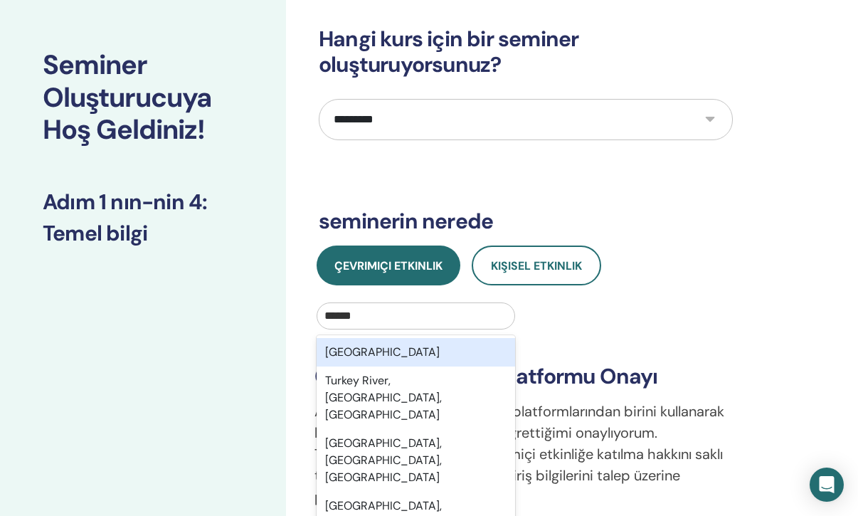
click at [367, 358] on div "Turkey" at bounding box center [416, 352] width 199 height 28
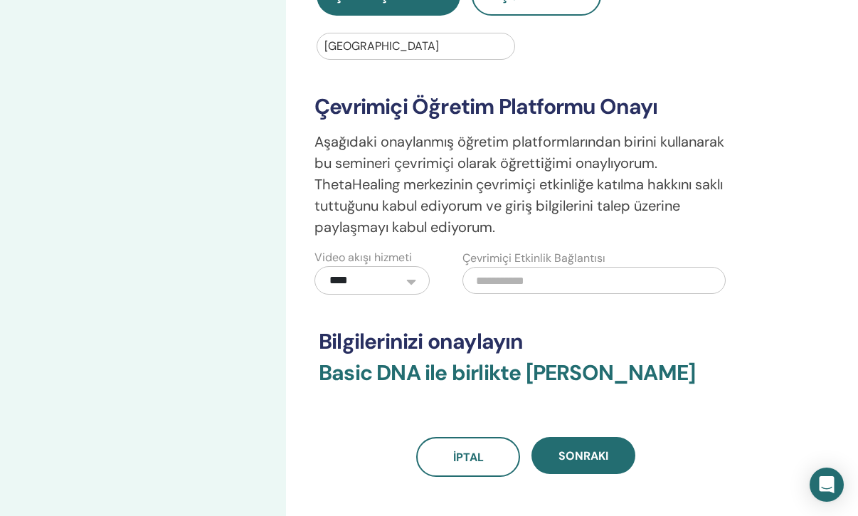
scroll to position [324, 0]
click at [519, 270] on input "text" at bounding box center [594, 279] width 263 height 27
click at [507, 283] on input "text" at bounding box center [594, 279] width 263 height 27
paste input "**********"
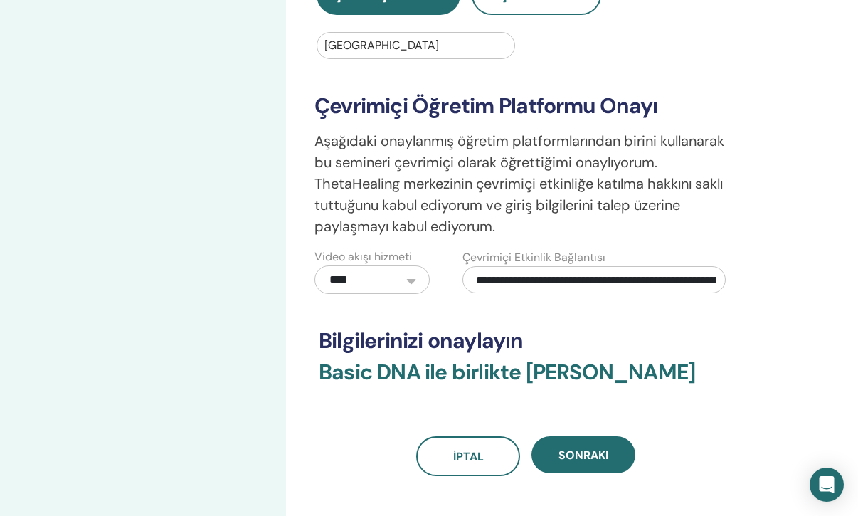
scroll to position [0, 170]
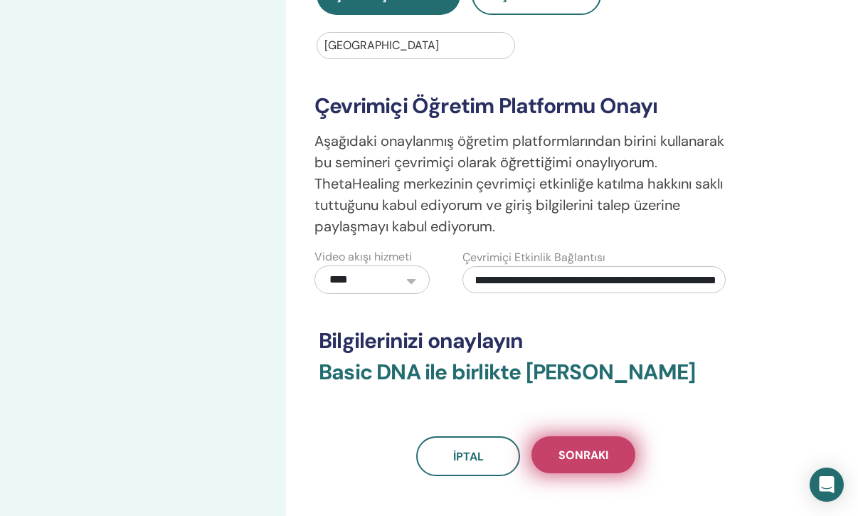
type input "**********"
click at [569, 456] on span "Sonraki" at bounding box center [584, 455] width 50 height 15
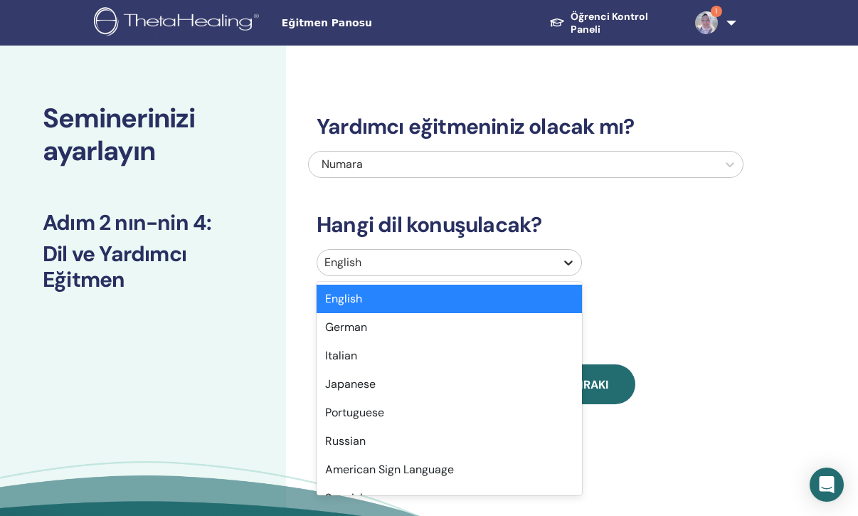
click at [558, 260] on div at bounding box center [569, 263] width 26 height 26
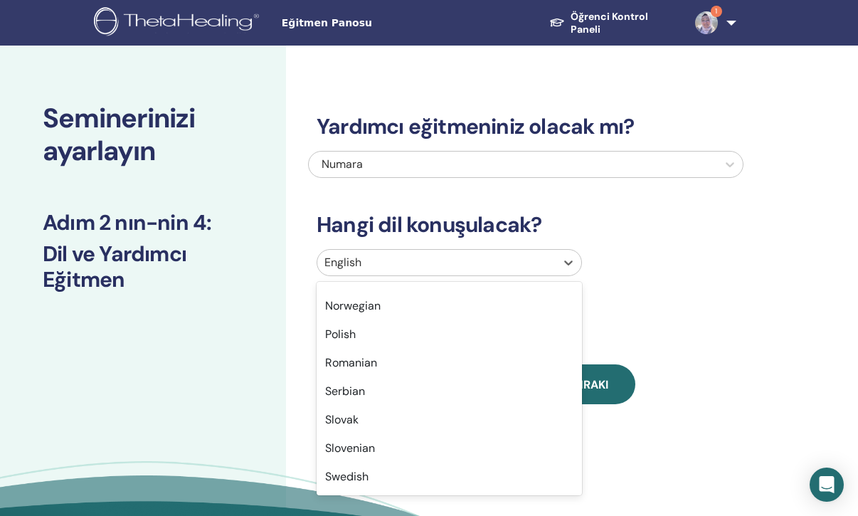
scroll to position [1130, 0]
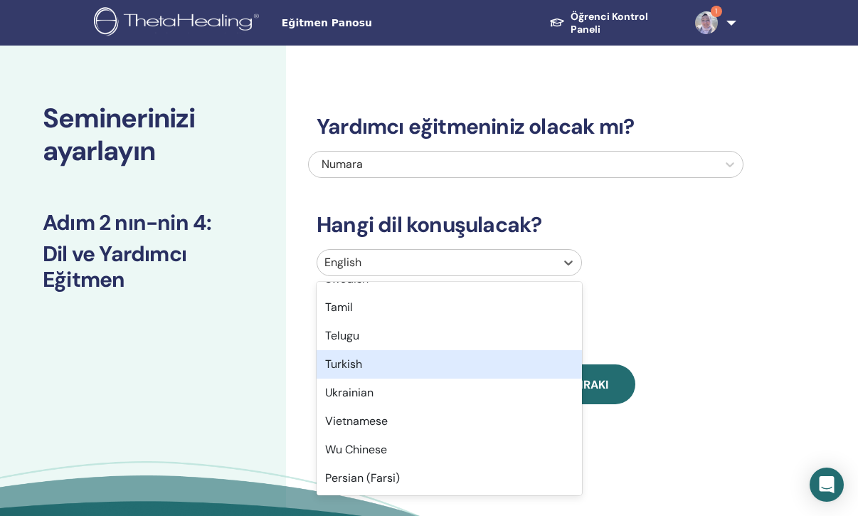
click at [503, 364] on div "Turkish" at bounding box center [450, 364] width 266 height 28
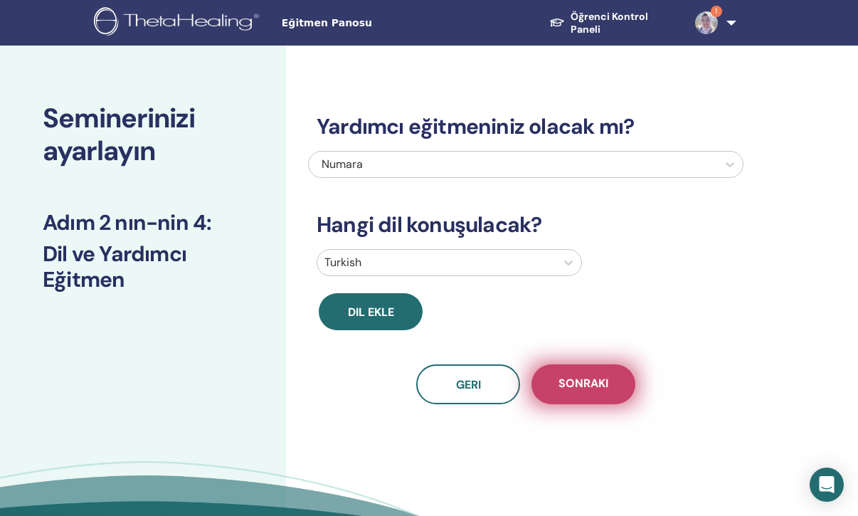
click at [604, 377] on span "Sonraki" at bounding box center [584, 385] width 50 height 18
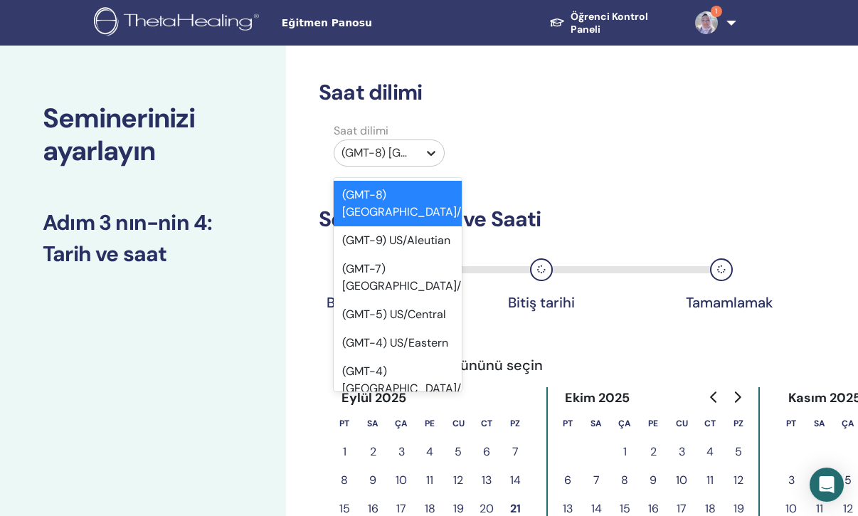
click at [429, 151] on icon at bounding box center [431, 153] width 9 height 5
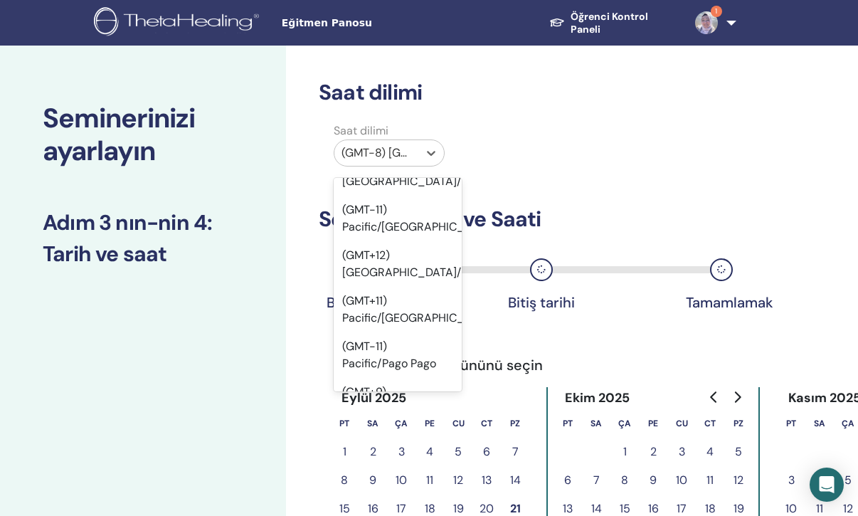
scroll to position [25310, 0]
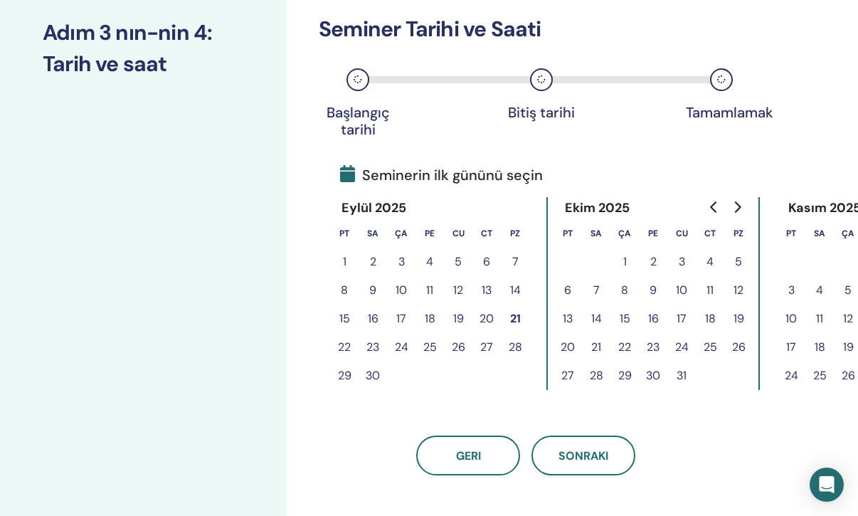
scroll to position [192, 0]
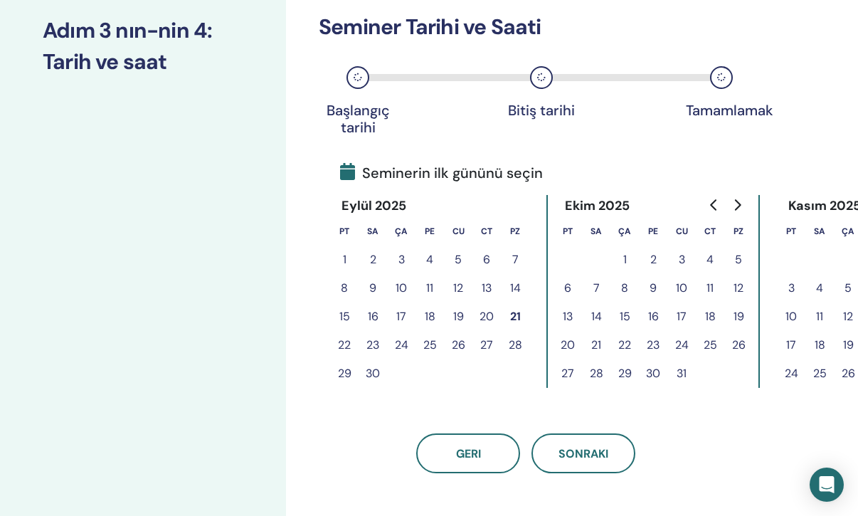
click at [740, 200] on icon "Go to next month" at bounding box center [737, 204] width 11 height 11
click at [345, 311] on button "13" at bounding box center [344, 317] width 28 height 28
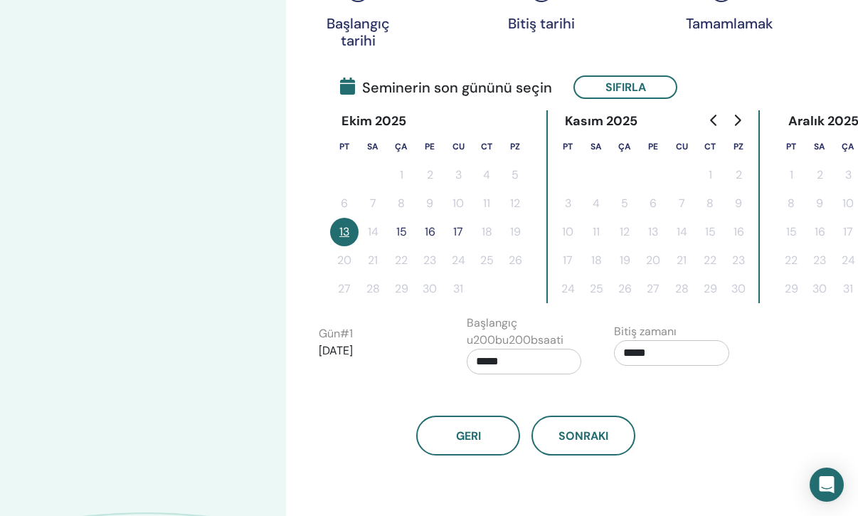
scroll to position [280, 0]
click at [490, 364] on input "*****" at bounding box center [524, 361] width 115 height 26
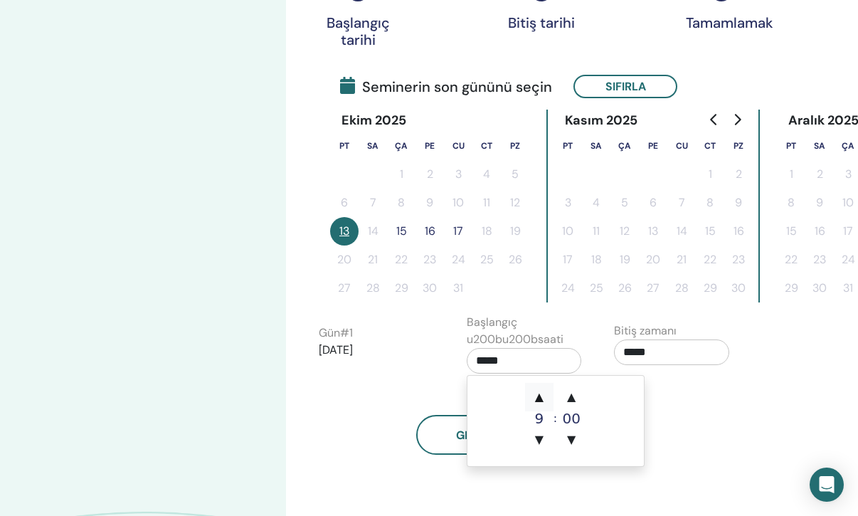
click at [539, 398] on span "▲" at bounding box center [539, 397] width 28 height 28
click at [539, 396] on span "▲" at bounding box center [539, 397] width 28 height 28
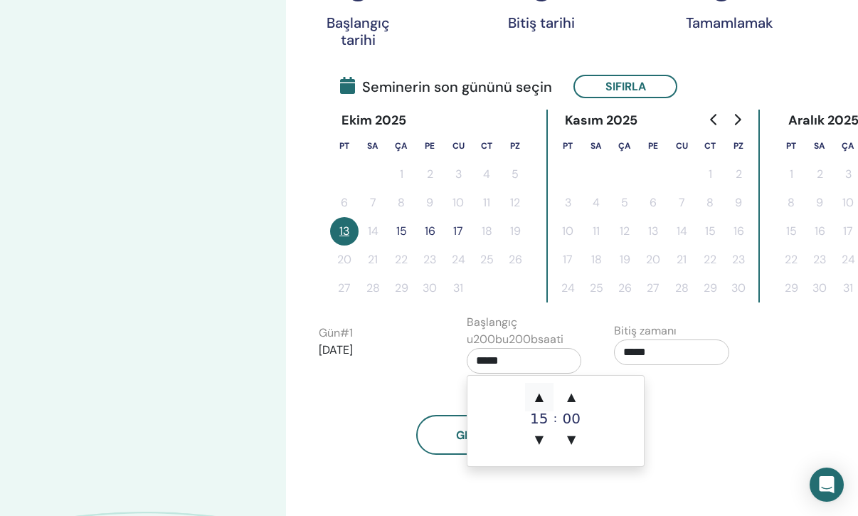
click at [539, 396] on span "▲" at bounding box center [539, 397] width 28 height 28
click at [539, 392] on span "▲" at bounding box center [539, 397] width 28 height 28
click at [539, 396] on span "▲" at bounding box center [539, 397] width 28 height 28
click at [541, 438] on span "▼" at bounding box center [539, 440] width 28 height 28
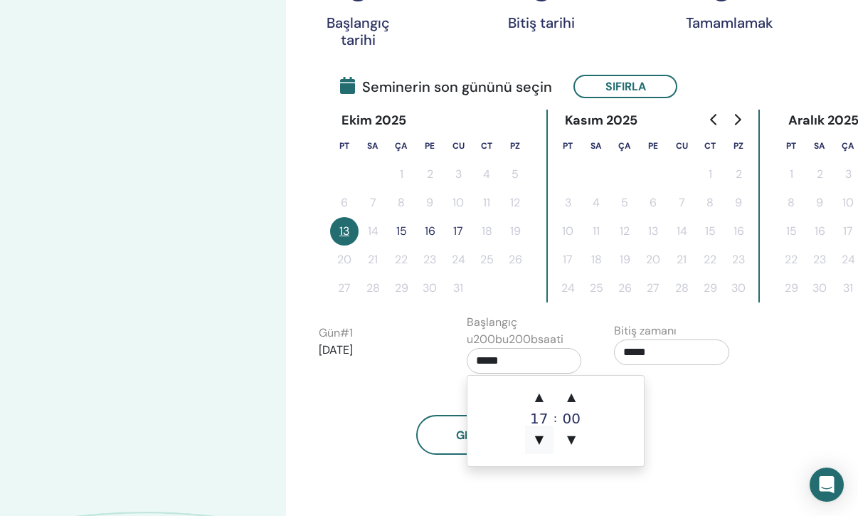
click at [541, 438] on span "▼" at bounding box center [539, 440] width 28 height 28
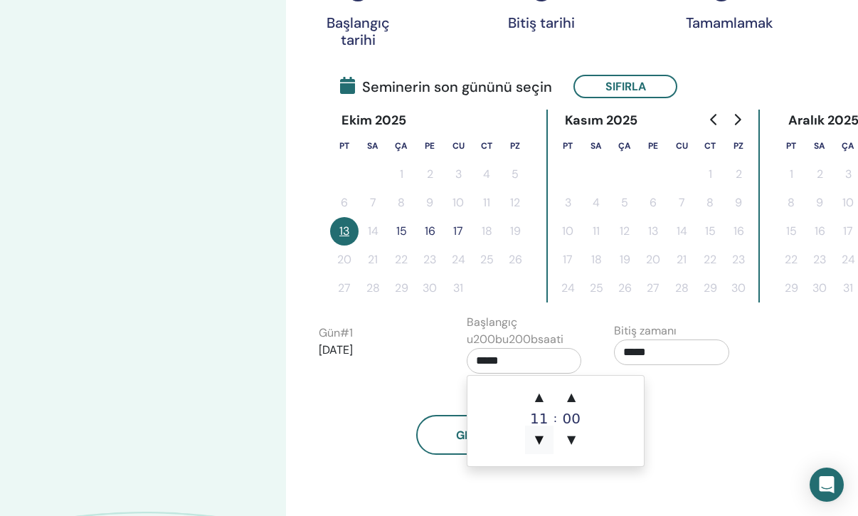
click at [541, 438] on span "▼" at bounding box center [539, 440] width 28 height 28
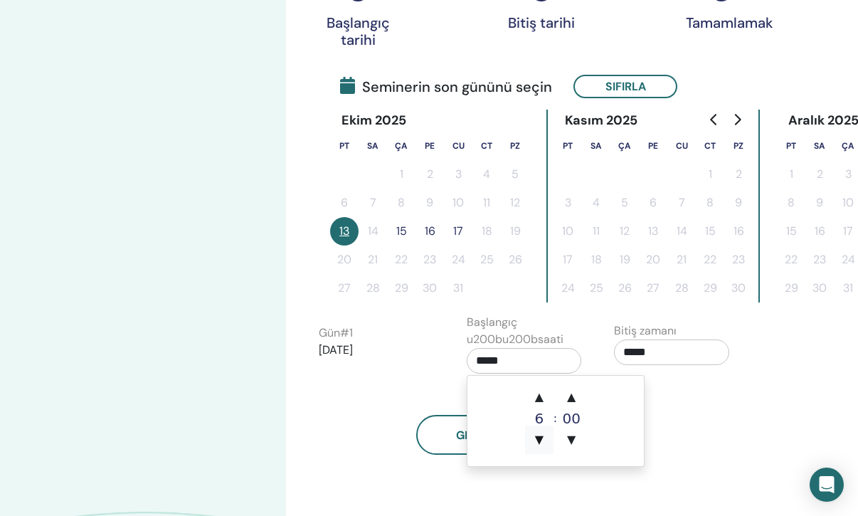
click at [541, 438] on span "▼" at bounding box center [539, 440] width 28 height 28
click at [573, 437] on span "▼" at bounding box center [571, 440] width 28 height 28
click at [540, 401] on span "▲" at bounding box center [539, 397] width 28 height 28
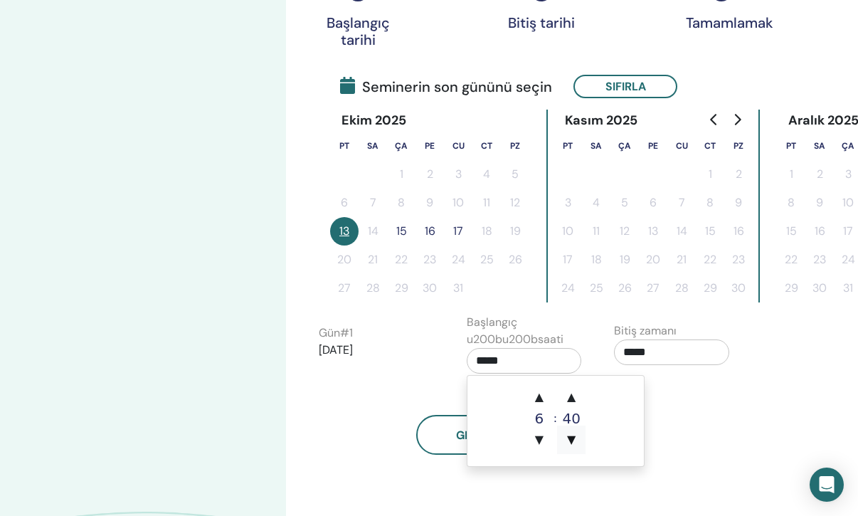
click at [572, 441] on span "▼" at bounding box center [571, 440] width 28 height 28
type input "*****"
click at [651, 354] on input "*****" at bounding box center [671, 353] width 115 height 26
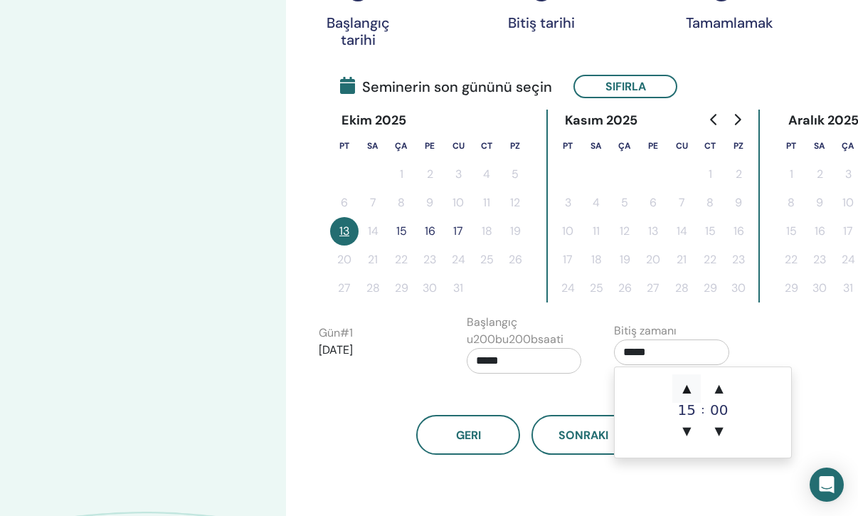
click at [688, 389] on span "▲" at bounding box center [687, 388] width 28 height 28
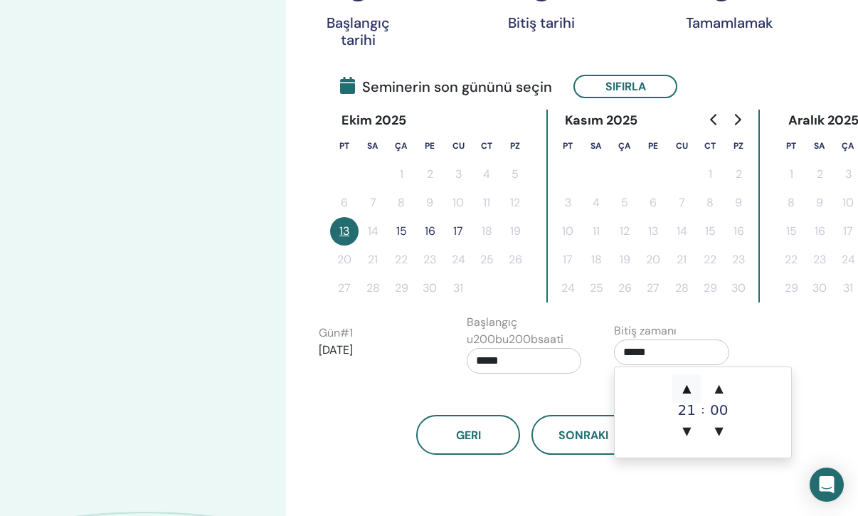
click at [688, 389] on span "▲" at bounding box center [687, 388] width 28 height 28
click at [689, 431] on span "▼" at bounding box center [687, 431] width 28 height 28
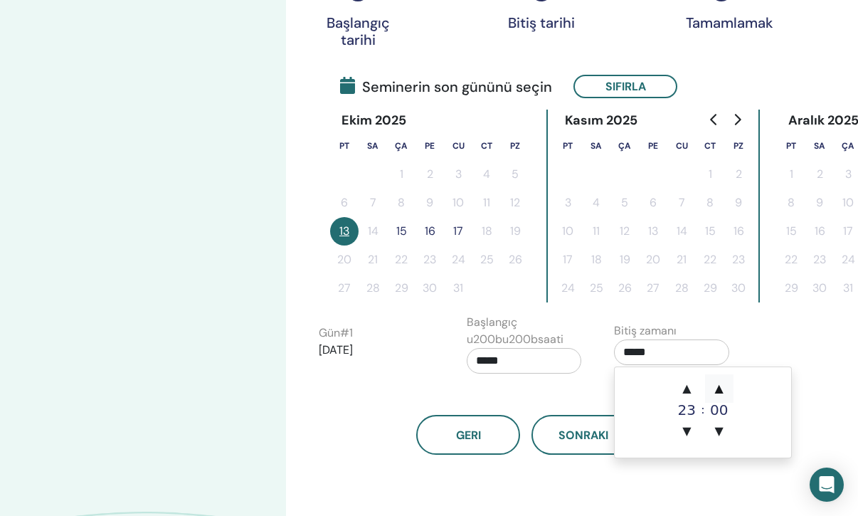
click at [719, 383] on span "▲" at bounding box center [719, 388] width 28 height 28
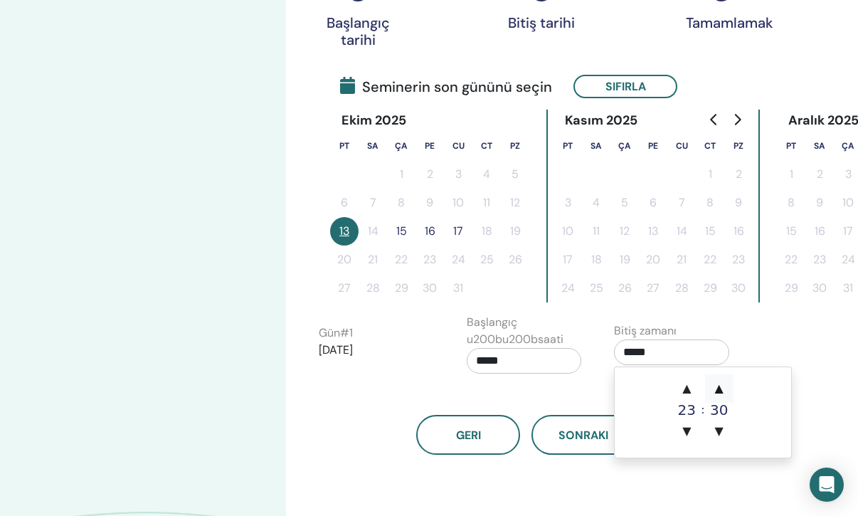
click at [719, 383] on span "▲" at bounding box center [719, 388] width 28 height 28
type input "*****"
click at [806, 414] on div "Saat dilimi Saat dilimi (GMT+3) Turkey Seminer Tarihi ve Saati Başlangıç tarihi…" at bounding box center [572, 210] width 572 height 888
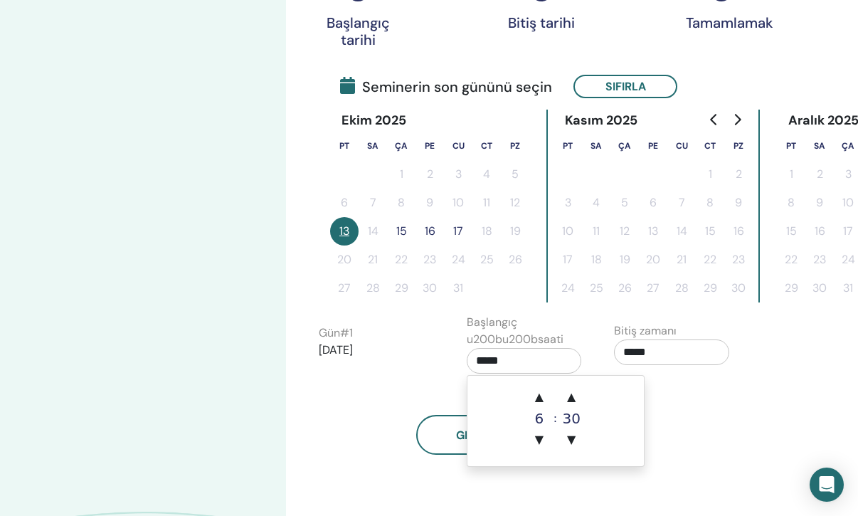
click at [531, 362] on input "*****" at bounding box center [524, 361] width 115 height 26
click at [539, 396] on span "▲" at bounding box center [539, 397] width 28 height 28
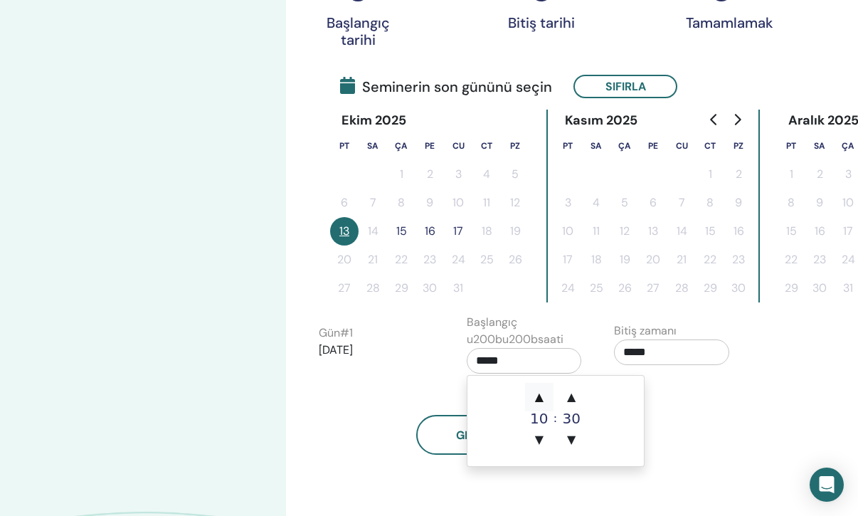
click at [539, 396] on span "▲" at bounding box center [539, 397] width 28 height 28
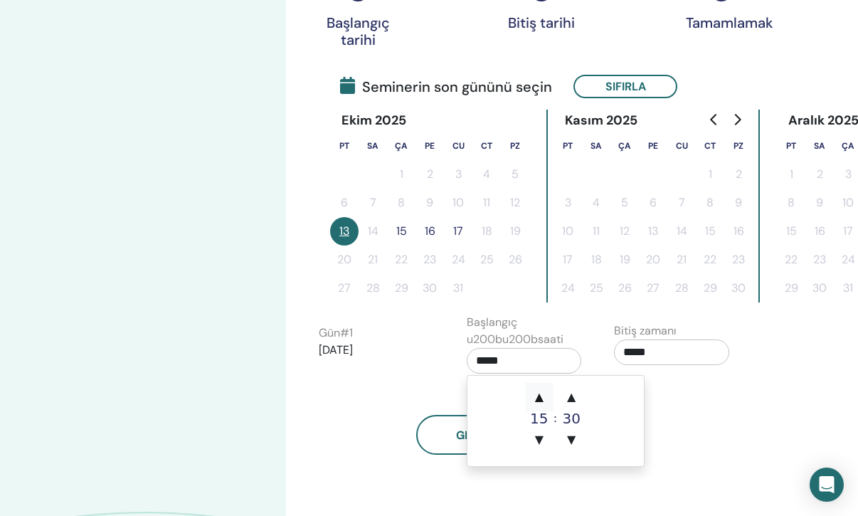
click at [539, 396] on span "▲" at bounding box center [539, 397] width 28 height 28
type input "*****"
click at [717, 383] on div "Geri Sonraki" at bounding box center [526, 418] width 436 height 74
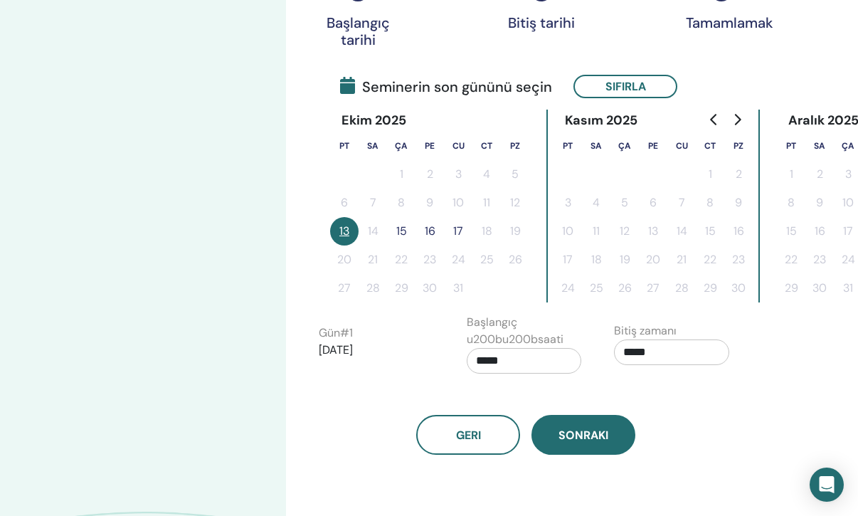
click at [599, 426] on button "Sonraki" at bounding box center [584, 435] width 104 height 40
click at [596, 429] on span "Sonraki" at bounding box center [584, 435] width 50 height 15
click at [608, 434] on span "Sonraki" at bounding box center [584, 435] width 50 height 15
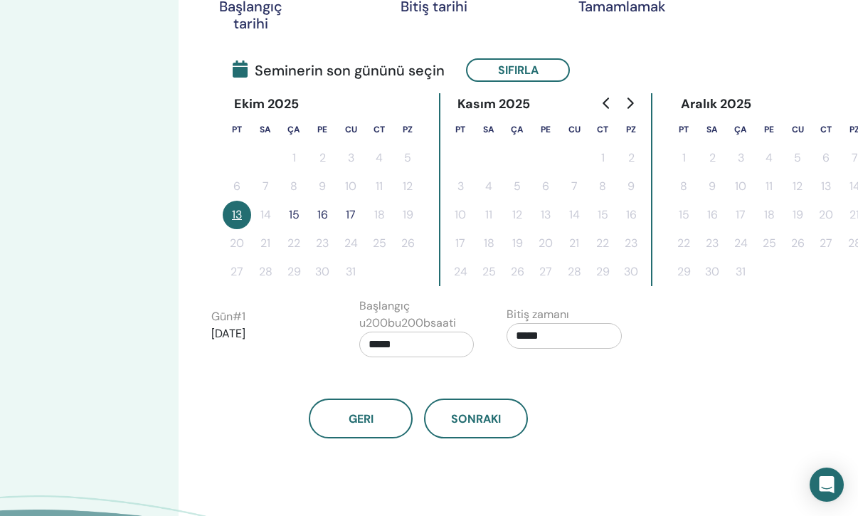
scroll to position [296, 118]
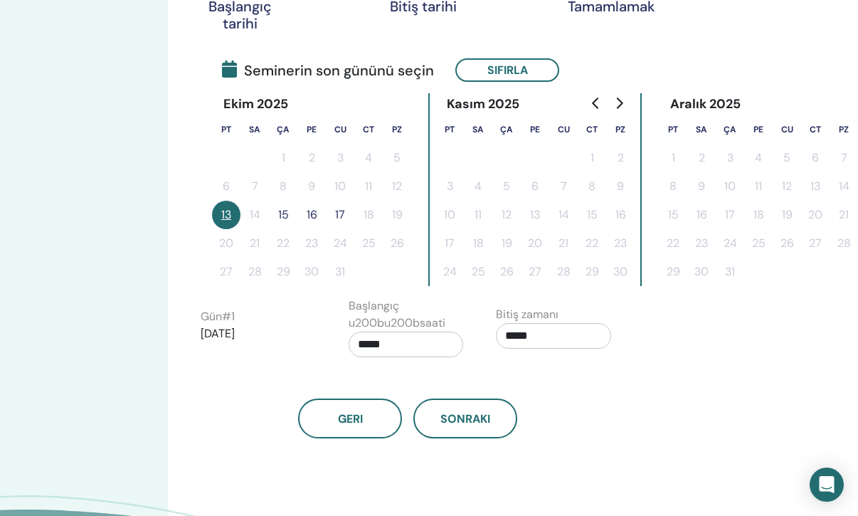
click at [285, 215] on button "15" at bounding box center [283, 215] width 28 height 28
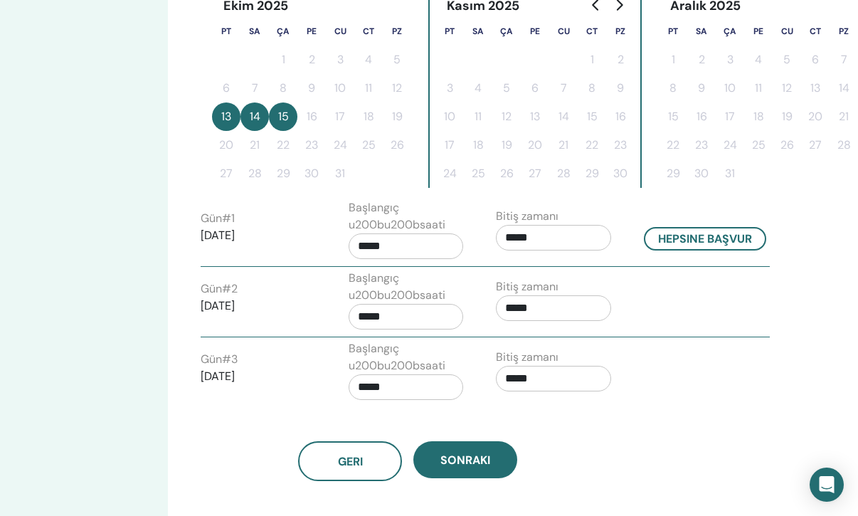
scroll to position [395, 118]
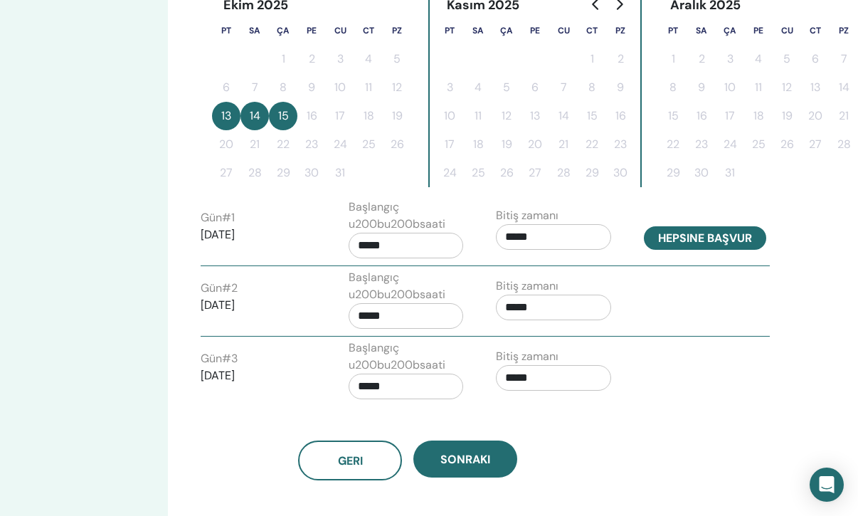
click at [688, 234] on button "Hepsine başvur" at bounding box center [705, 237] width 122 height 23
type input "*****"
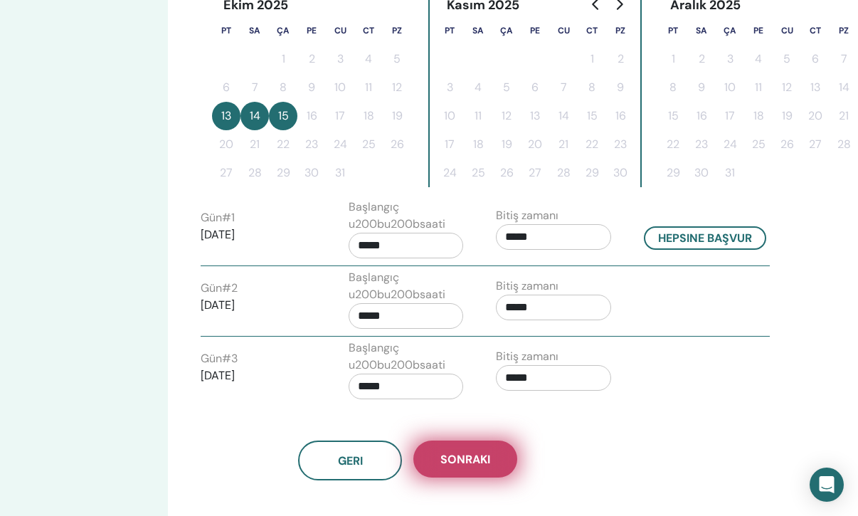
click at [473, 461] on span "Sonraki" at bounding box center [466, 459] width 50 height 15
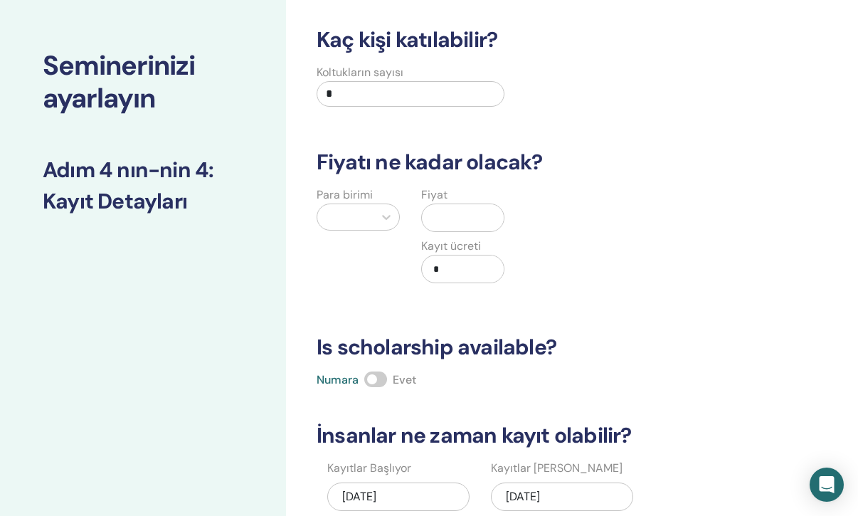
scroll to position [0, 0]
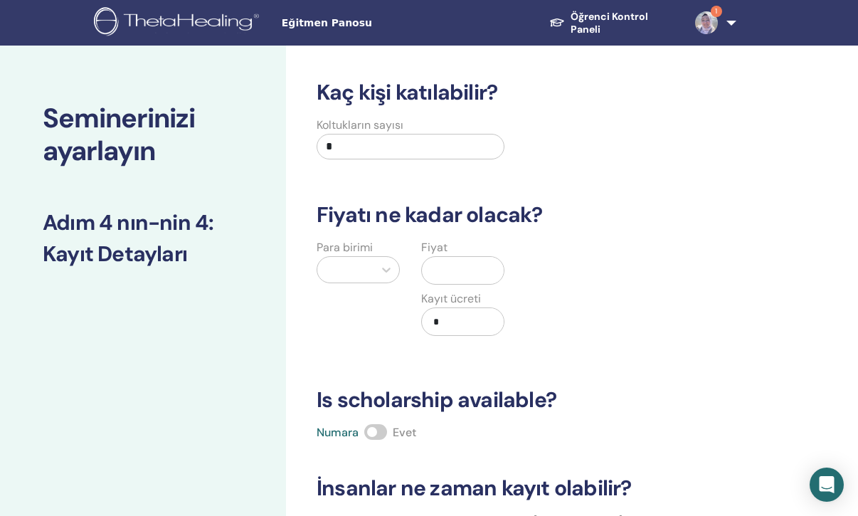
click at [449, 152] on input "*" at bounding box center [411, 147] width 188 height 26
type input "**"
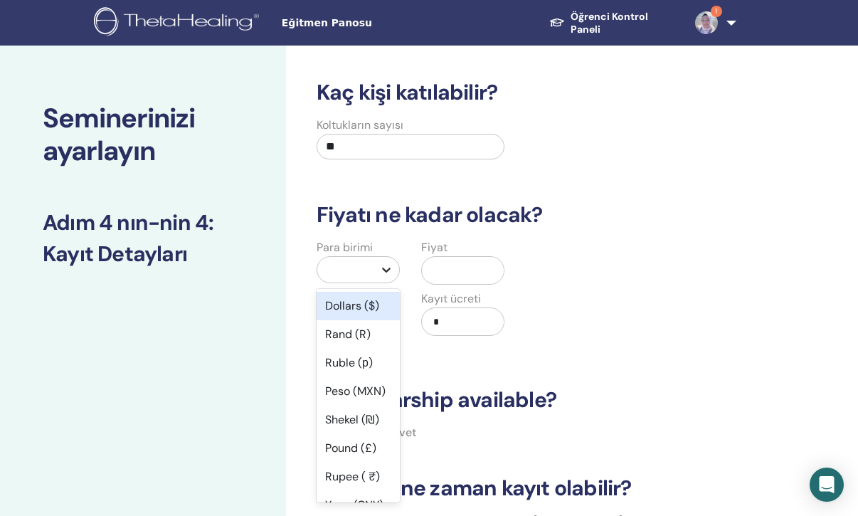
click at [383, 270] on icon at bounding box center [386, 270] width 14 height 14
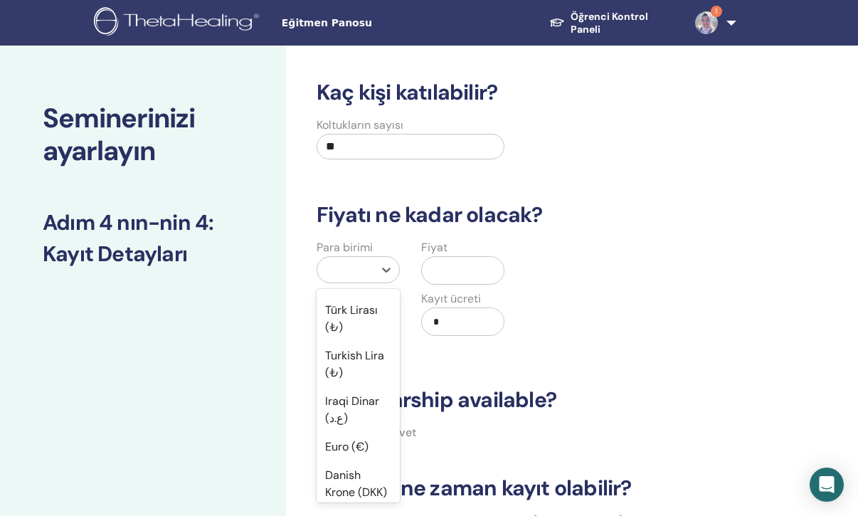
scroll to position [1327, 0]
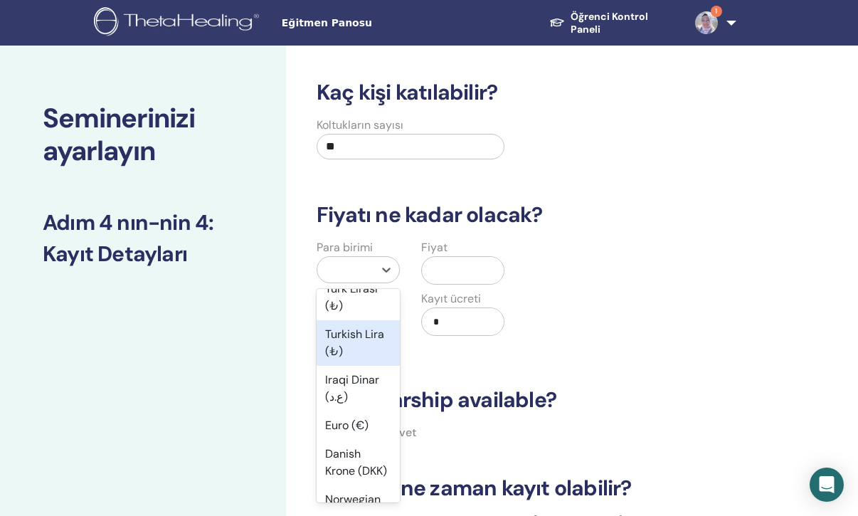
click at [351, 338] on div "Turkish Lira (₺)" at bounding box center [358, 343] width 83 height 46
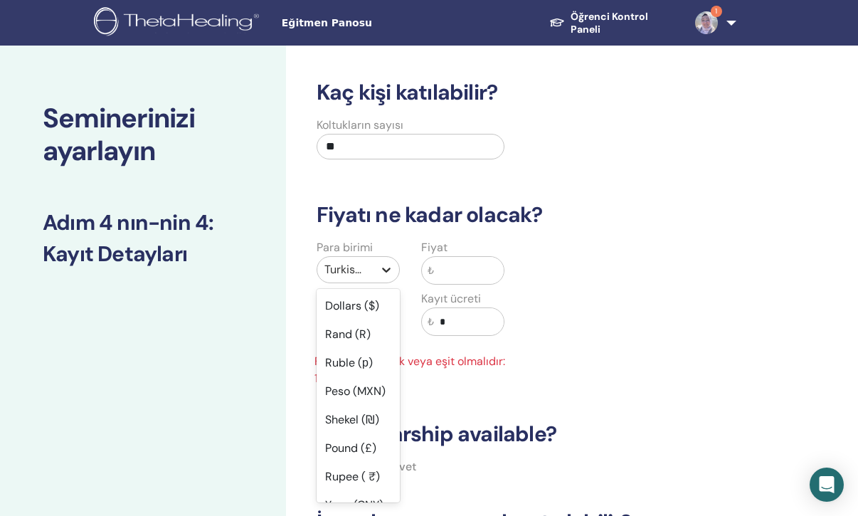
click at [387, 268] on icon at bounding box center [386, 270] width 14 height 14
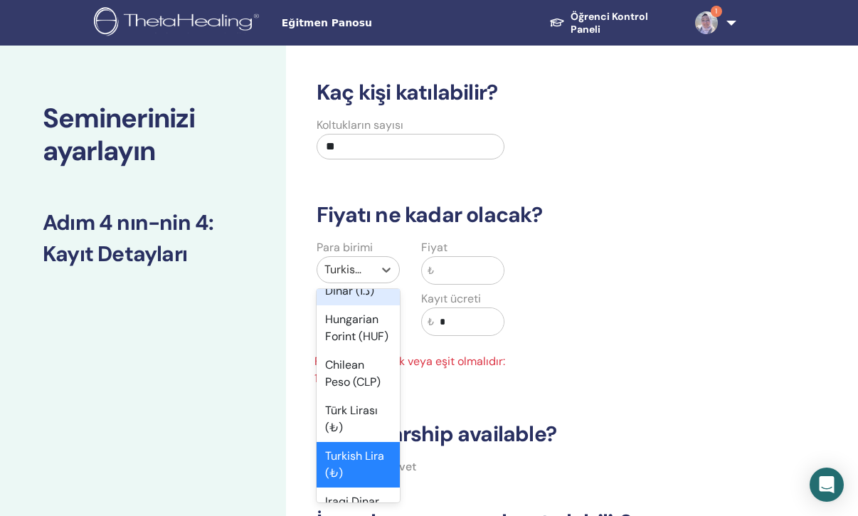
click at [453, 411] on div "Kaç kişi katılabilir? Koltukların sayısı ** Fiyatı ne kadar olacak? Para birimi…" at bounding box center [526, 381] width 436 height 602
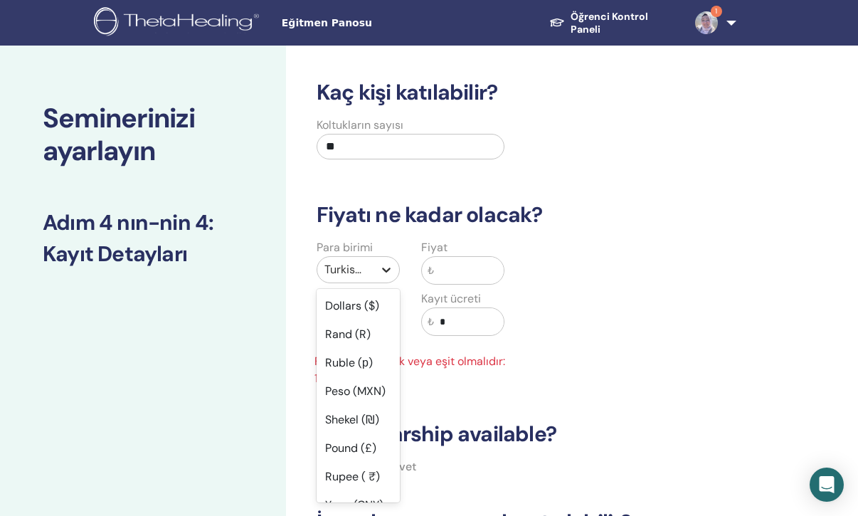
click at [384, 268] on icon at bounding box center [386, 270] width 14 height 14
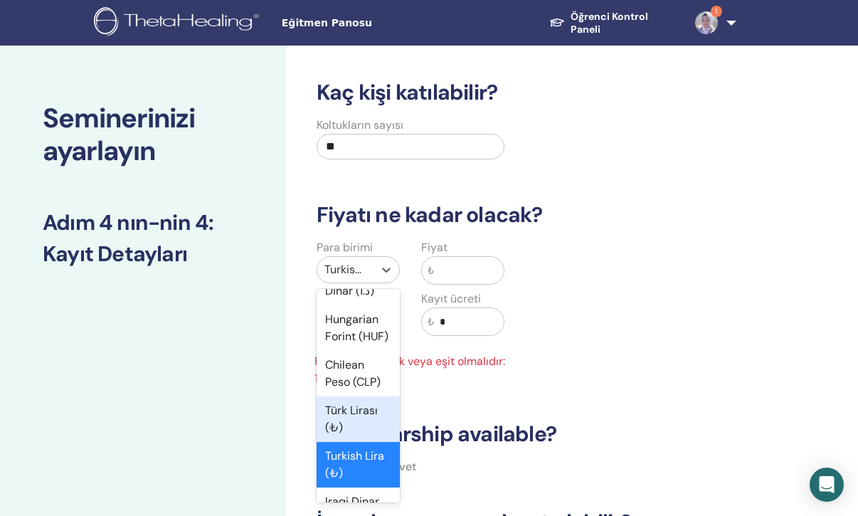
click at [364, 413] on div "Türk Lirası (₺)" at bounding box center [358, 419] width 83 height 46
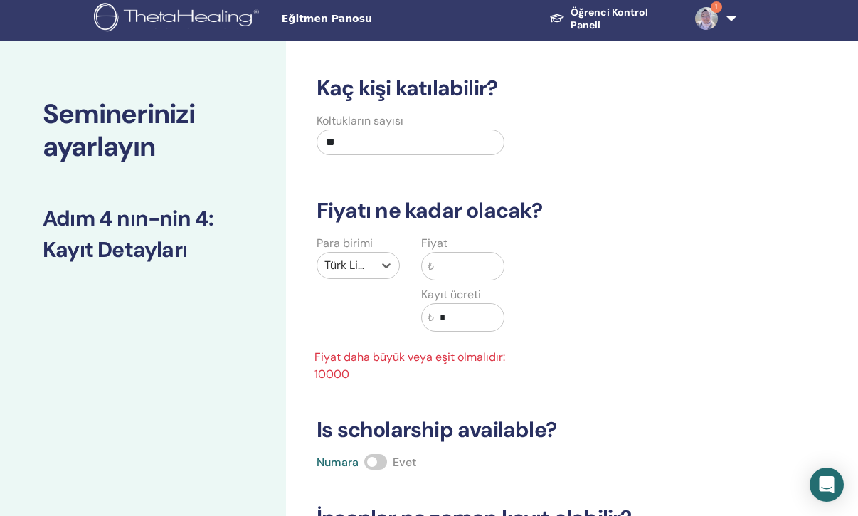
scroll to position [0, 0]
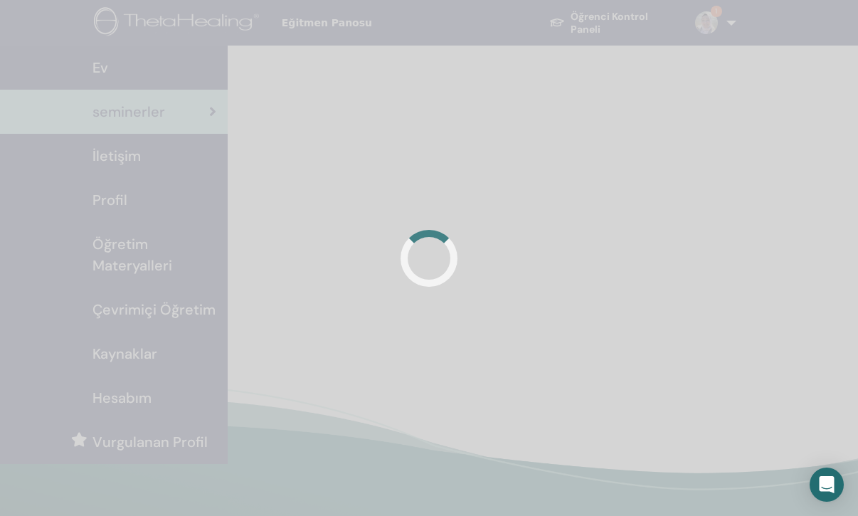
scroll to position [246, 0]
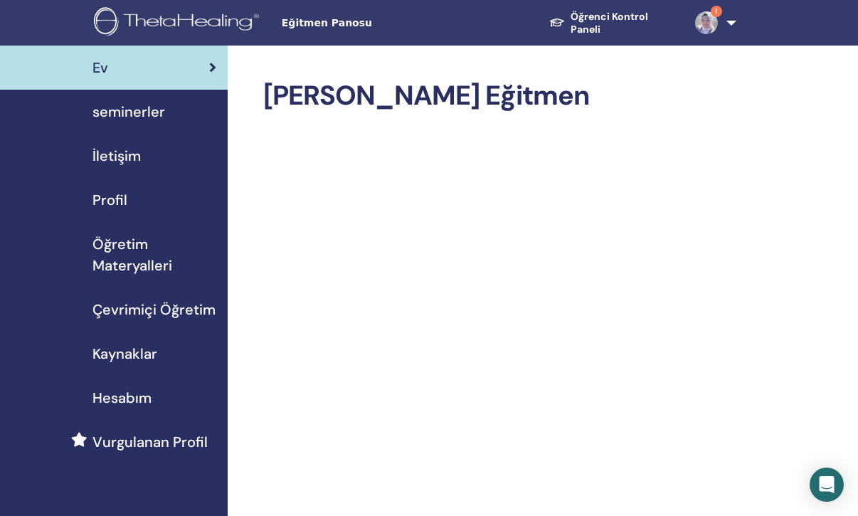
click at [120, 246] on span "Öğretim Materyalleri" at bounding box center [155, 254] width 124 height 43
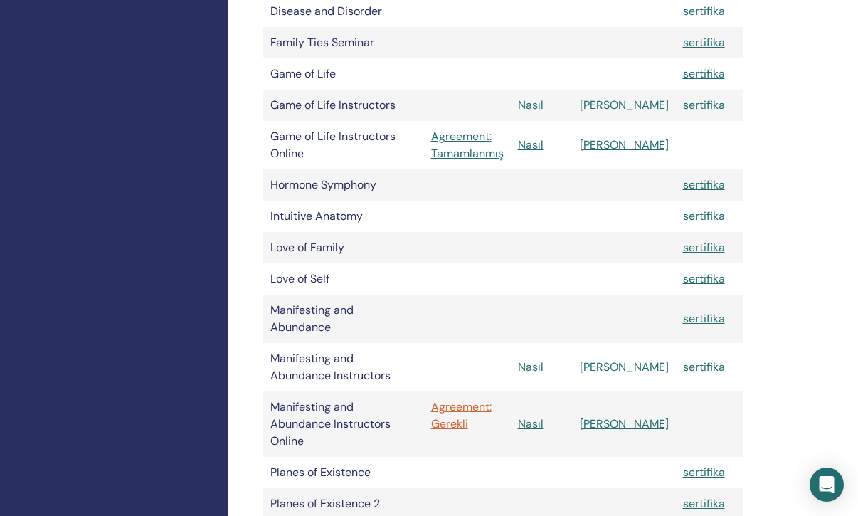
scroll to position [883, 0]
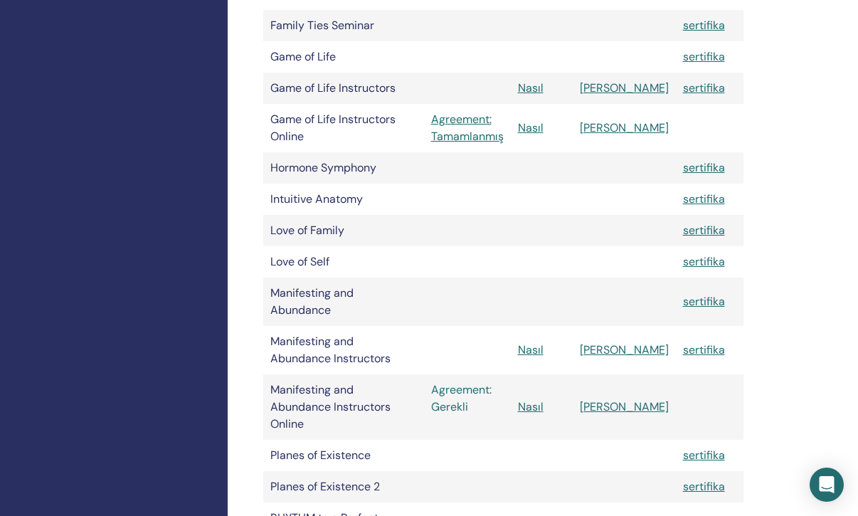
click at [503, 382] on link "Agreement: Gerekli" at bounding box center [467, 399] width 73 height 34
click at [502, 382] on link "Agreement: Gerekli" at bounding box center [467, 399] width 73 height 34
click at [496, 382] on link "Agreement: Gerekli" at bounding box center [467, 399] width 73 height 34
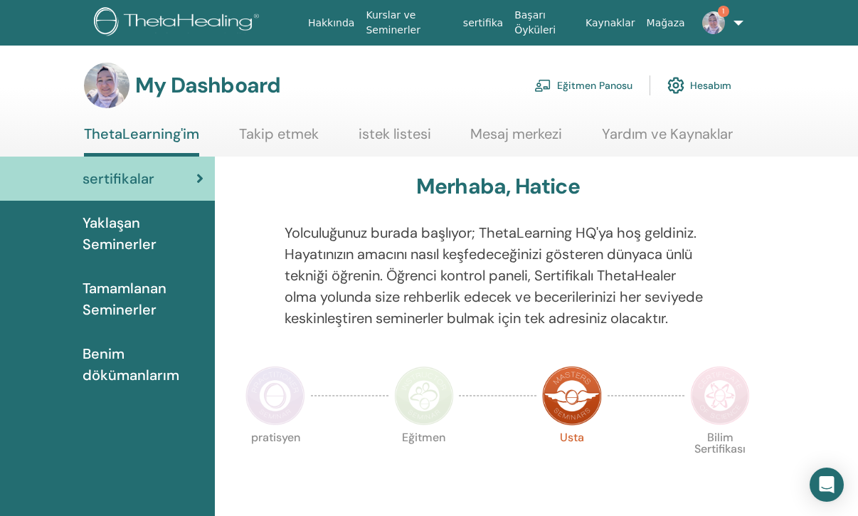
click at [597, 86] on link "Eğitmen Panosu" at bounding box center [584, 85] width 98 height 31
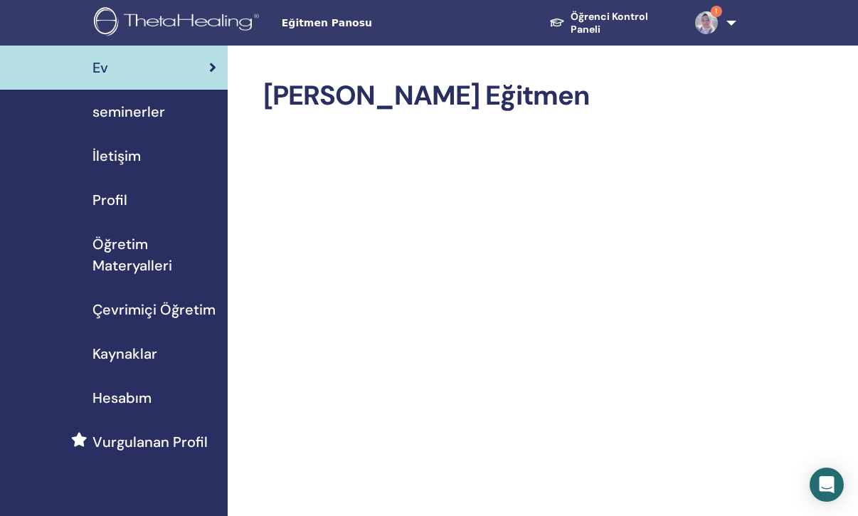
click at [120, 254] on span "Öğretim Materyalleri" at bounding box center [155, 254] width 124 height 43
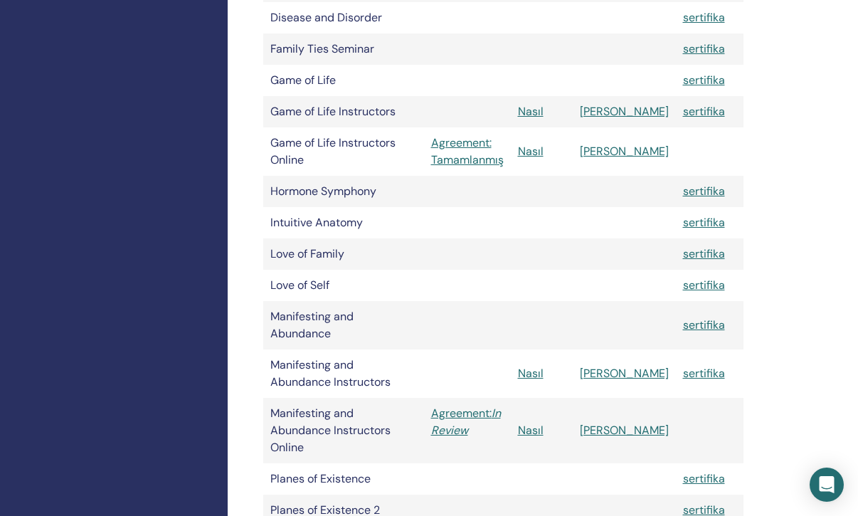
scroll to position [860, 0]
click at [504, 404] on link "Agreement: In Review" at bounding box center [467, 421] width 73 height 34
click at [501, 405] on icon "In Review" at bounding box center [466, 421] width 70 height 32
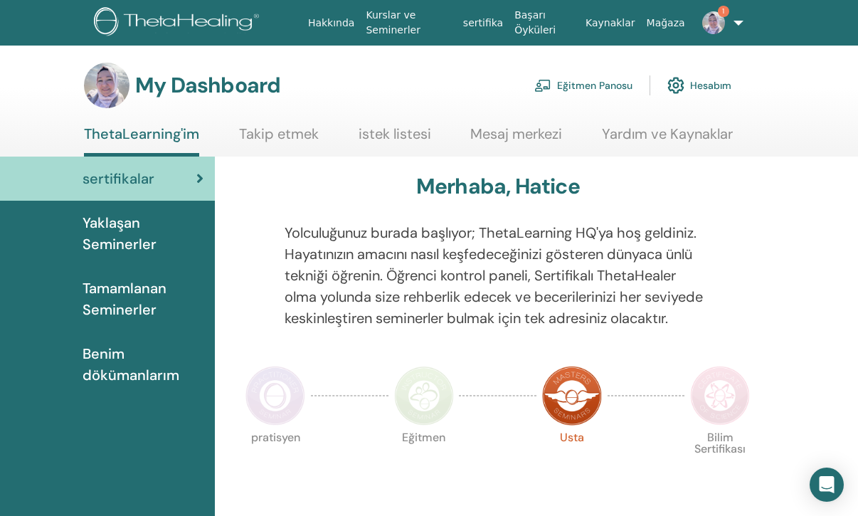
click at [601, 82] on link "Eğitmen Panosu" at bounding box center [584, 85] width 98 height 31
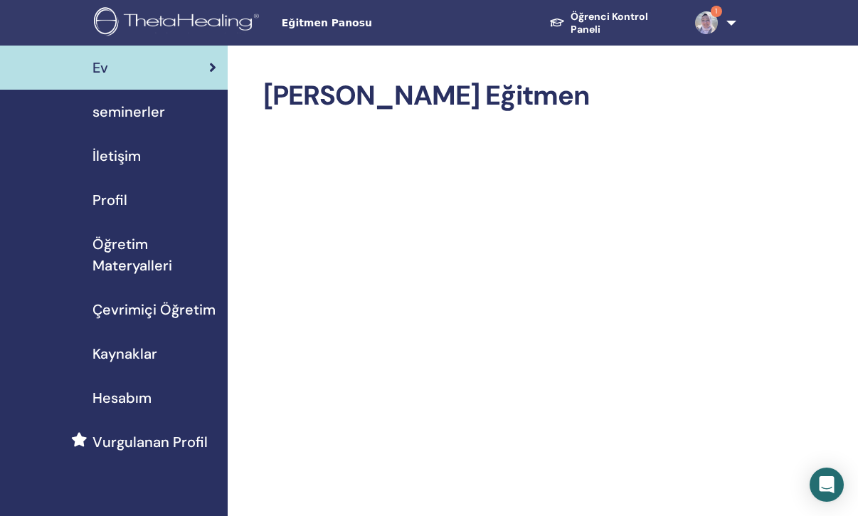
click at [130, 356] on span "Kaynaklar" at bounding box center [125, 353] width 65 height 21
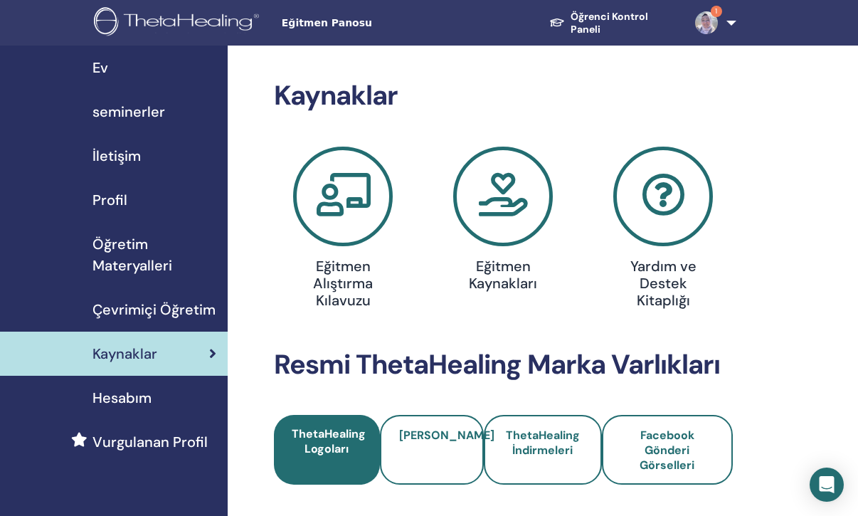
click at [524, 273] on h4 "Eğitmen Kaynakları" at bounding box center [503, 275] width 100 height 34
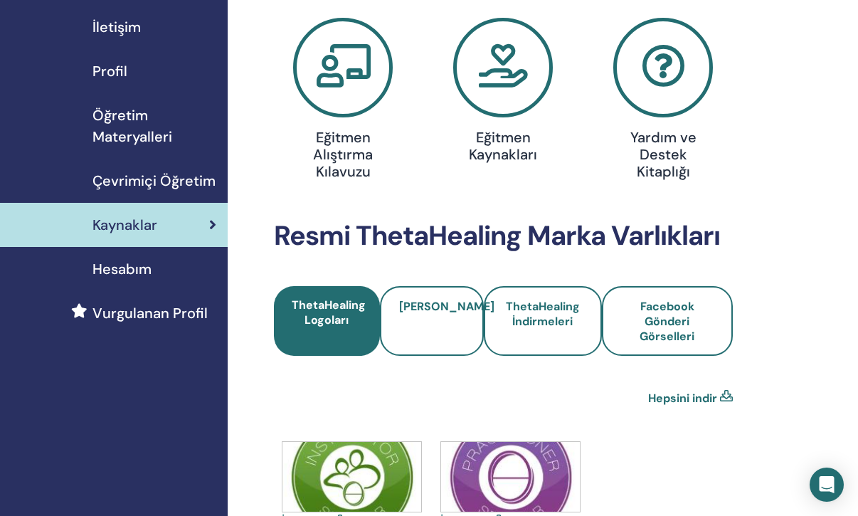
scroll to position [96, 0]
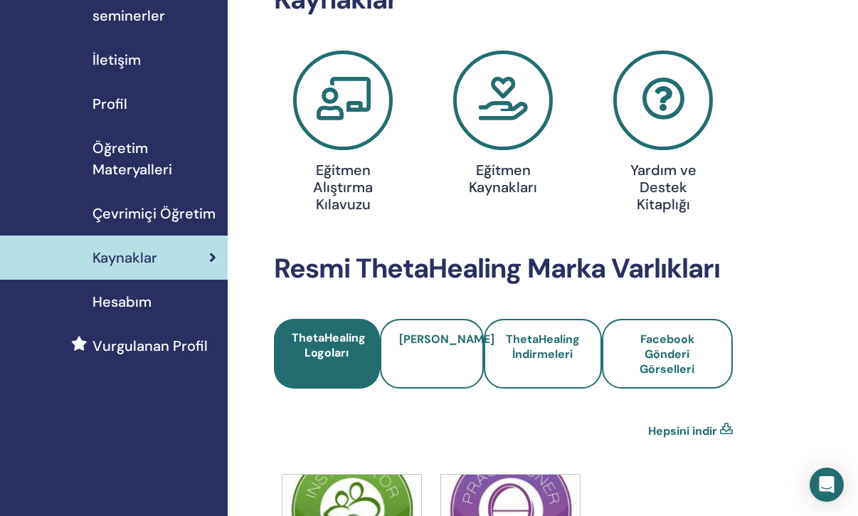
click at [354, 108] on icon at bounding box center [343, 101] width 100 height 100
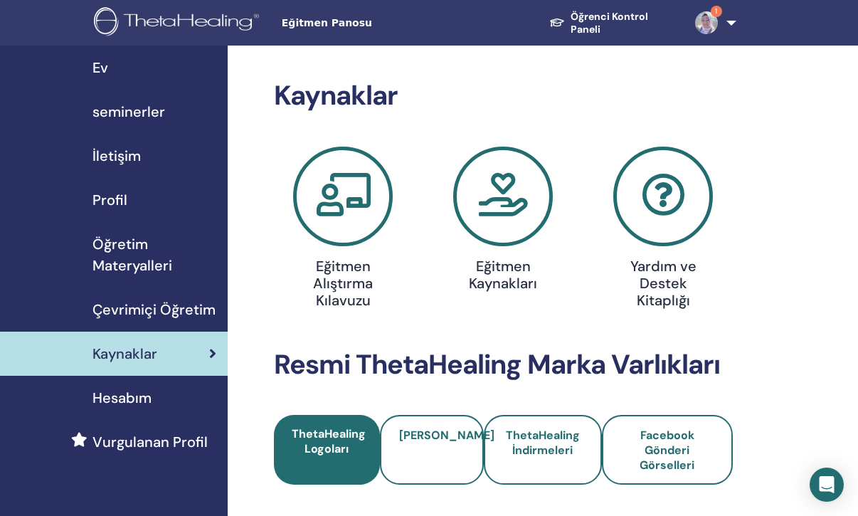
scroll to position [96, 0]
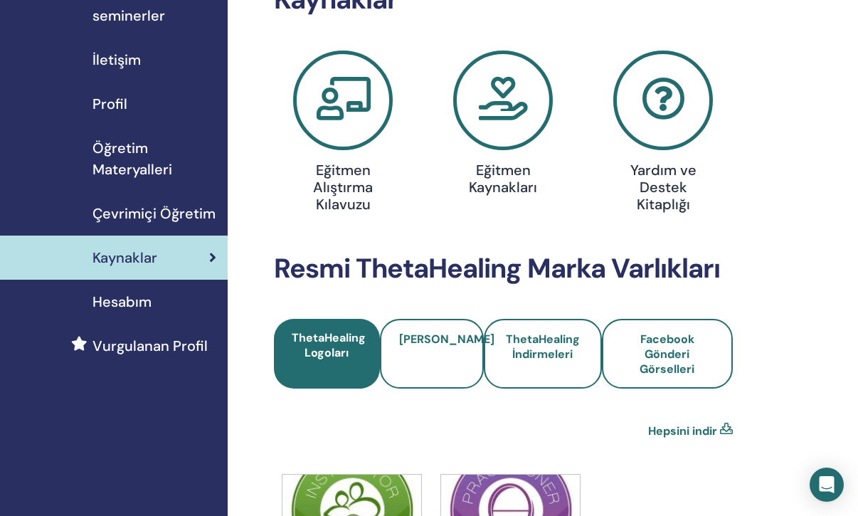
click at [526, 112] on icon at bounding box center [503, 101] width 100 height 100
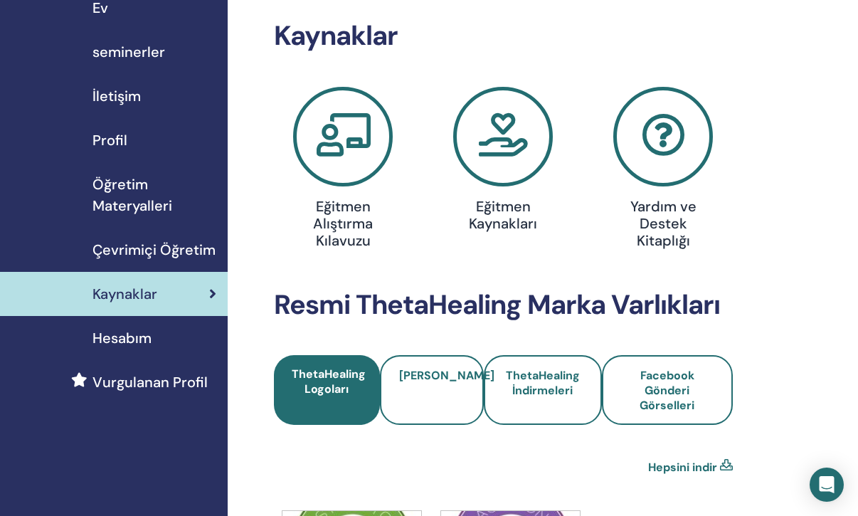
scroll to position [51, 0]
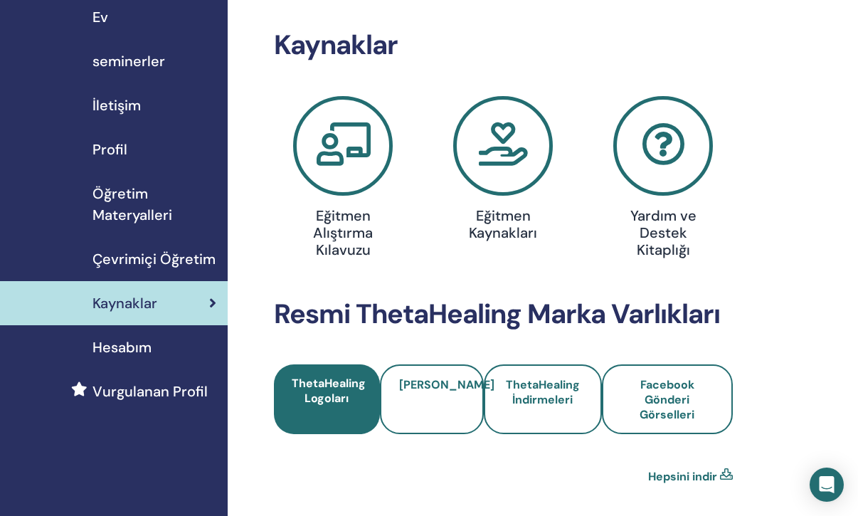
click at [155, 55] on span "seminerler" at bounding box center [129, 61] width 73 height 21
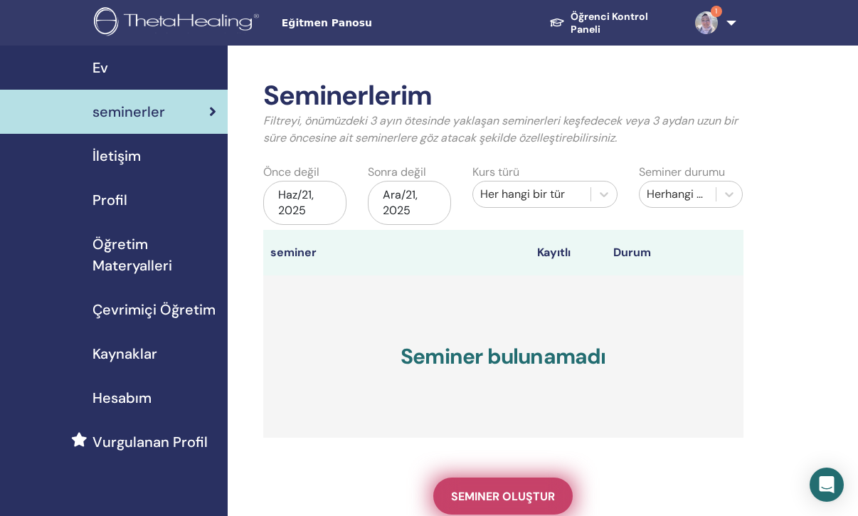
click at [495, 479] on link "Seminer oluştur" at bounding box center [504, 496] width 140 height 37
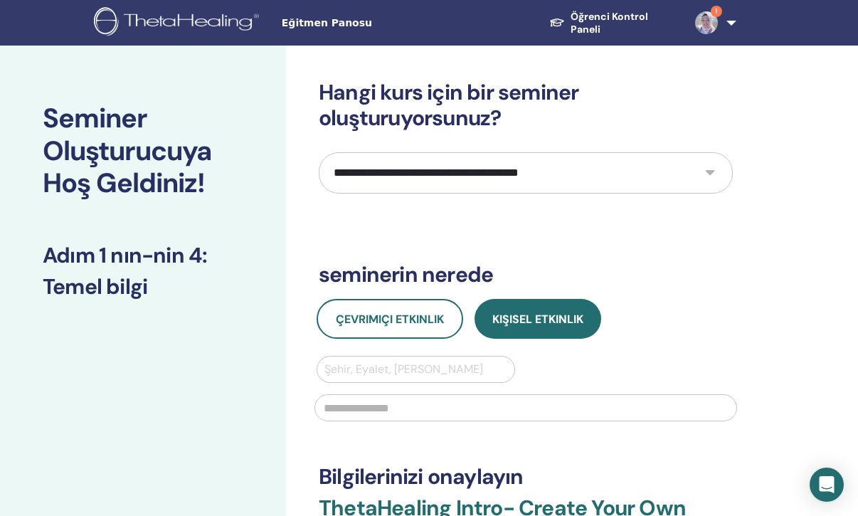
click at [710, 172] on select "**********" at bounding box center [526, 172] width 414 height 41
select select "*"
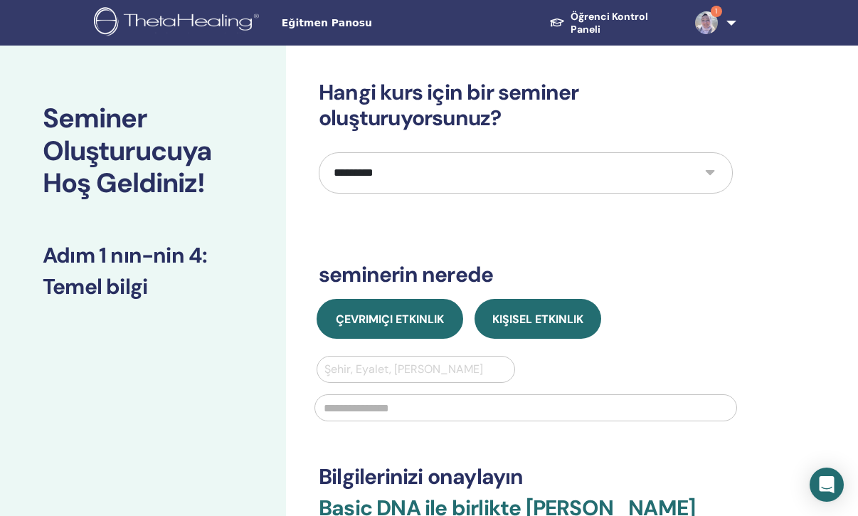
click at [421, 312] on span "Çevrimiçi Etkinlik" at bounding box center [390, 319] width 108 height 15
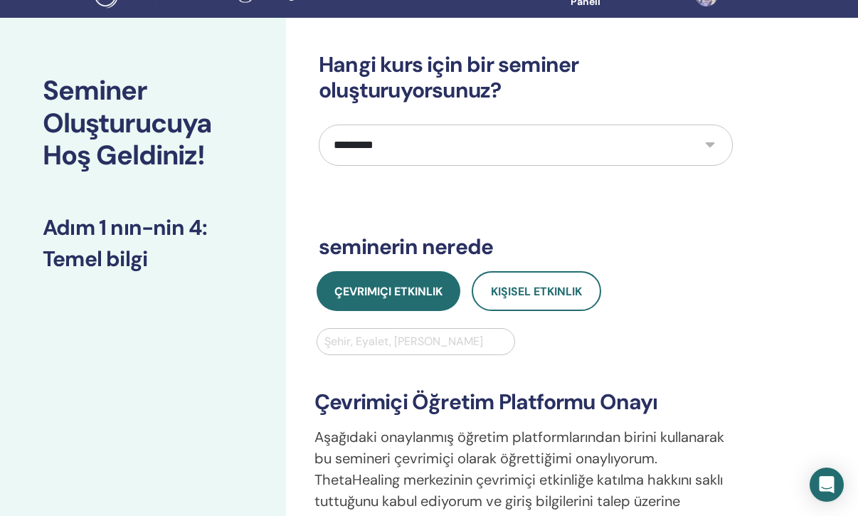
scroll to position [43, 0]
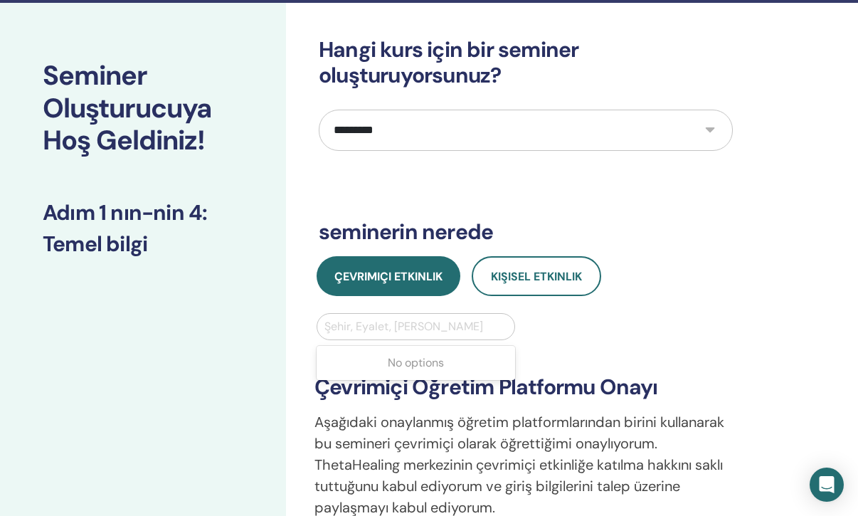
click at [446, 320] on div at bounding box center [416, 327] width 183 height 20
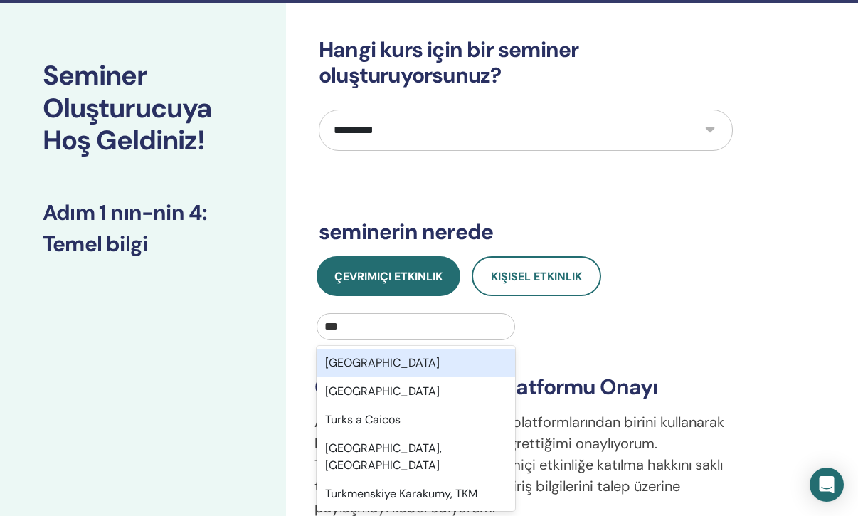
type input "***"
click at [619, 332] on div "**********" at bounding box center [526, 444] width 440 height 262
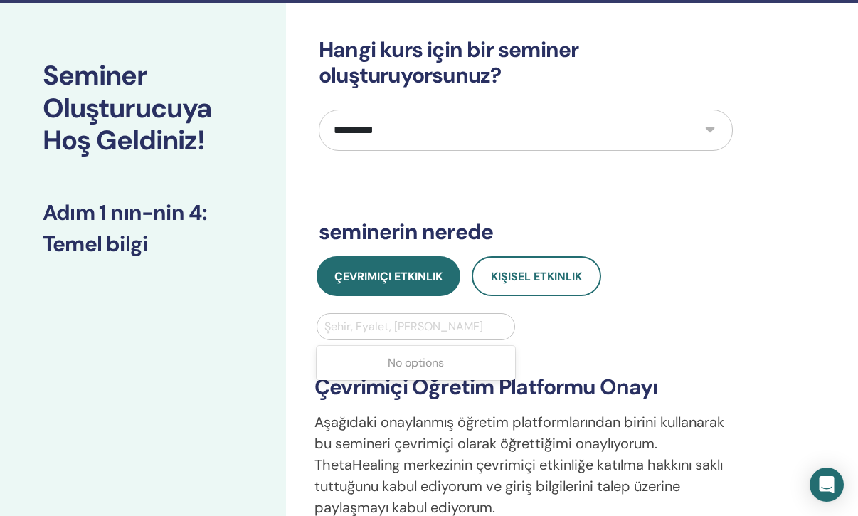
click at [436, 324] on div at bounding box center [416, 327] width 183 height 20
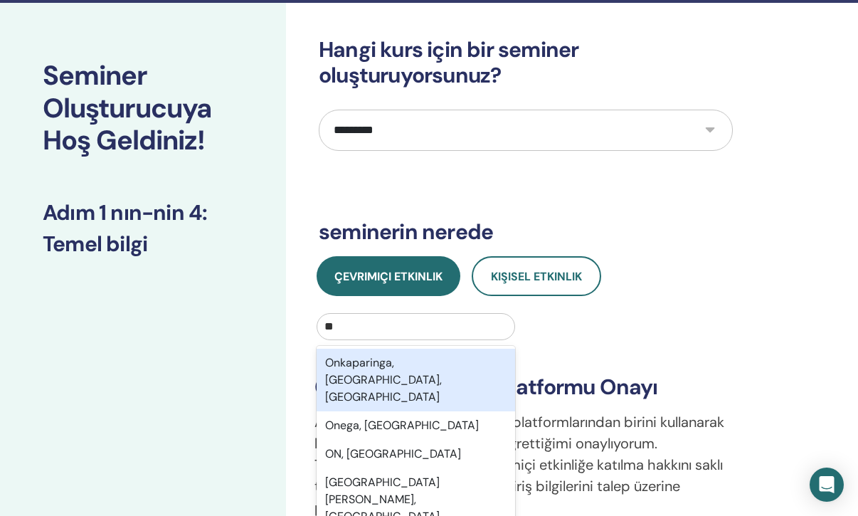
type input "*"
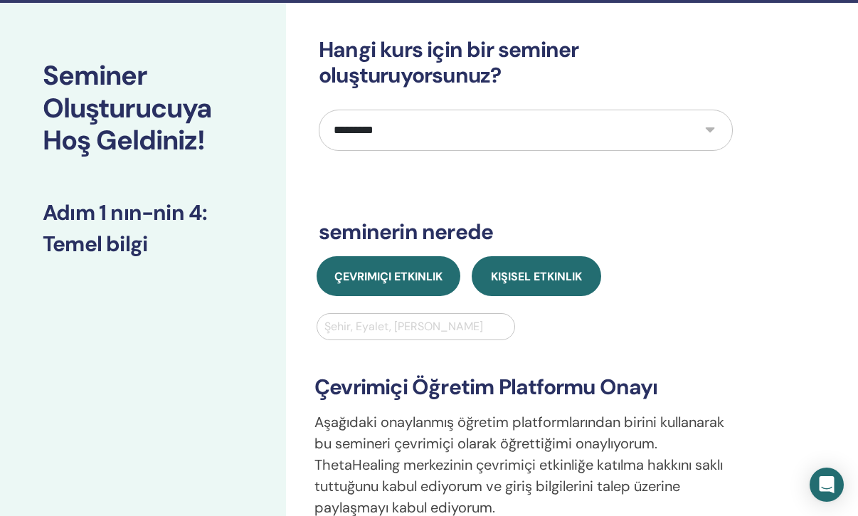
click at [562, 274] on span "Kişisel Etkinlik" at bounding box center [536, 276] width 91 height 15
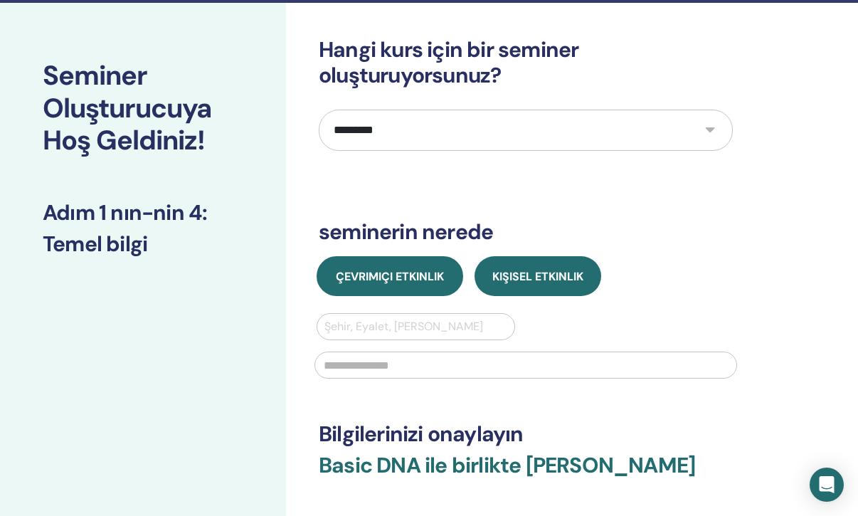
click at [369, 280] on span "Çevrimiçi Etkinlik" at bounding box center [390, 276] width 108 height 15
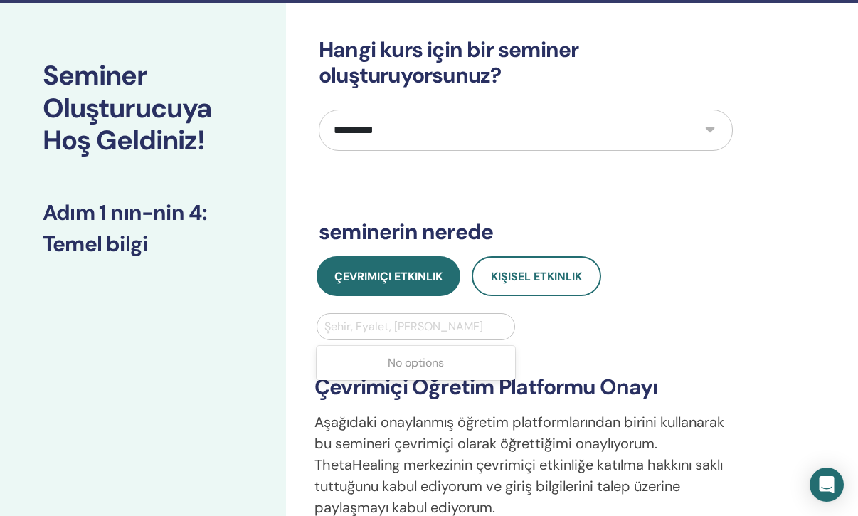
click at [357, 322] on div at bounding box center [416, 327] width 183 height 20
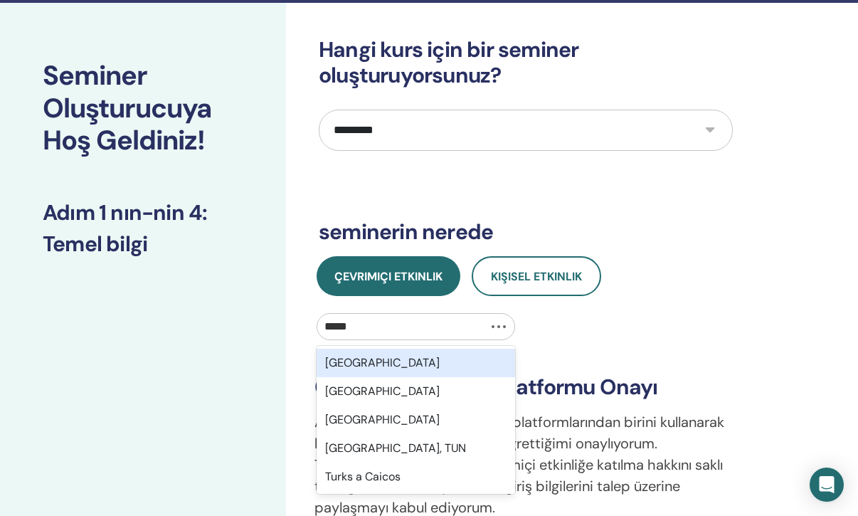
type input "******"
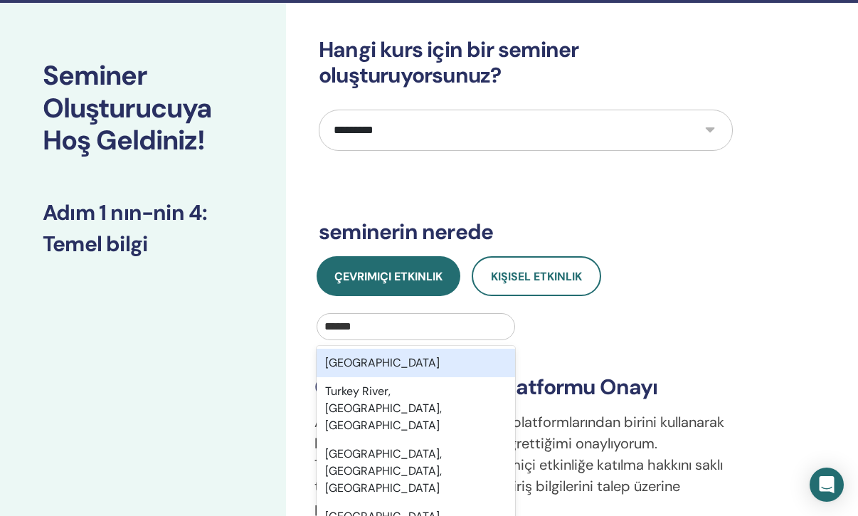
click at [355, 363] on div "Turkey" at bounding box center [416, 363] width 199 height 28
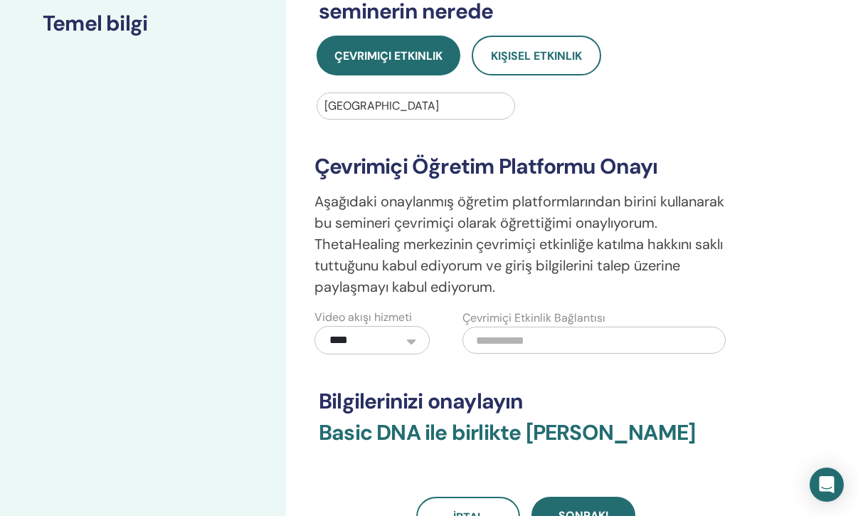
scroll to position [270, 0]
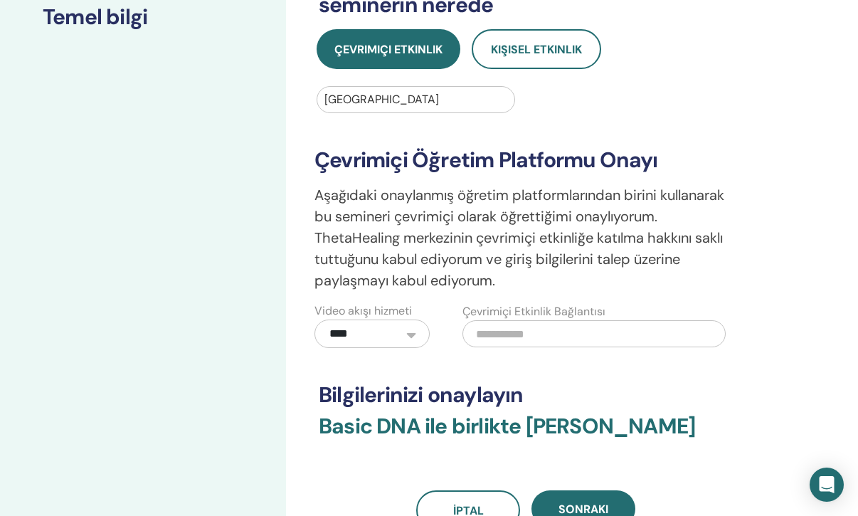
click at [412, 337] on select "**********" at bounding box center [372, 334] width 115 height 28
click at [515, 337] on input "text" at bounding box center [594, 333] width 263 height 27
paste input "**********"
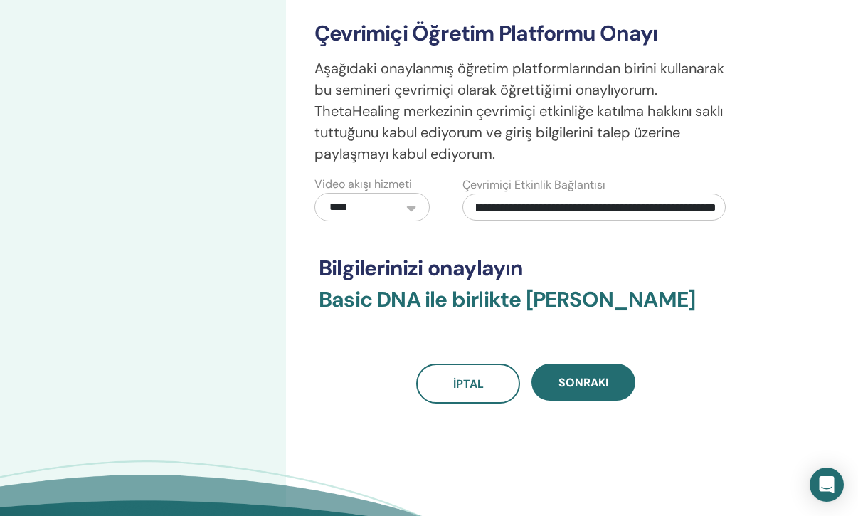
scroll to position [433, 0]
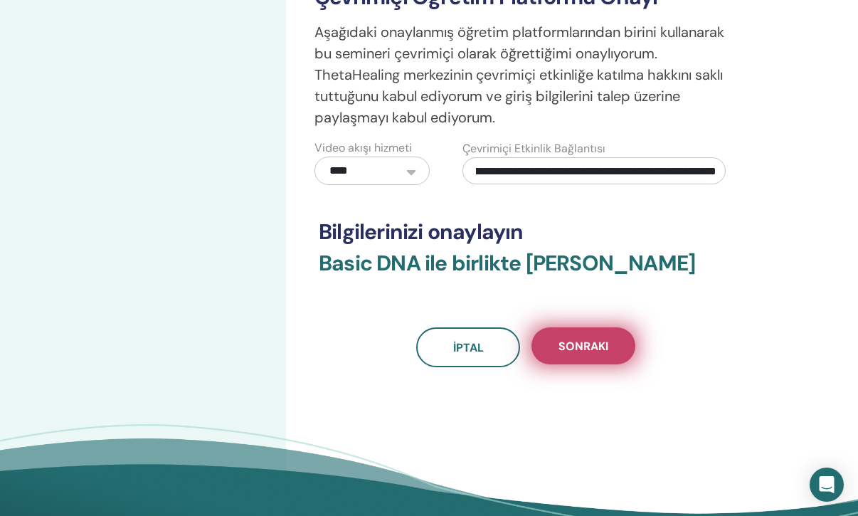
type input "**********"
click at [579, 348] on span "Sonraki" at bounding box center [584, 346] width 50 height 15
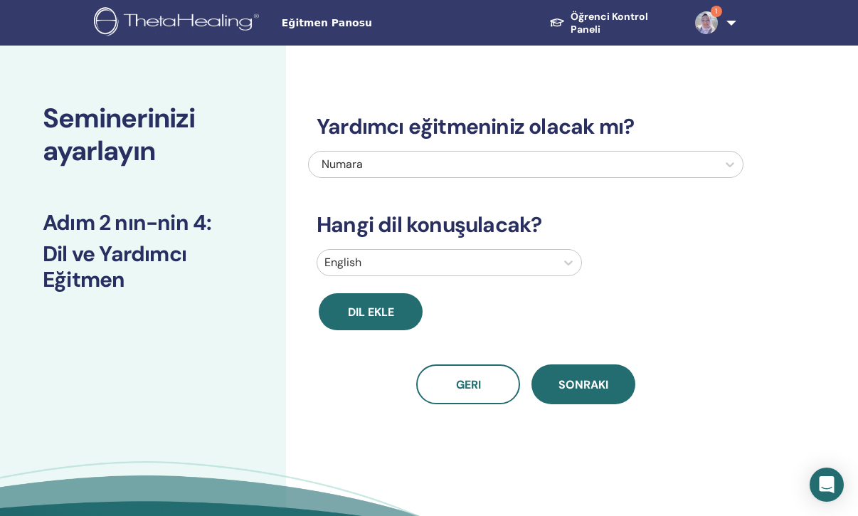
scroll to position [1, 0]
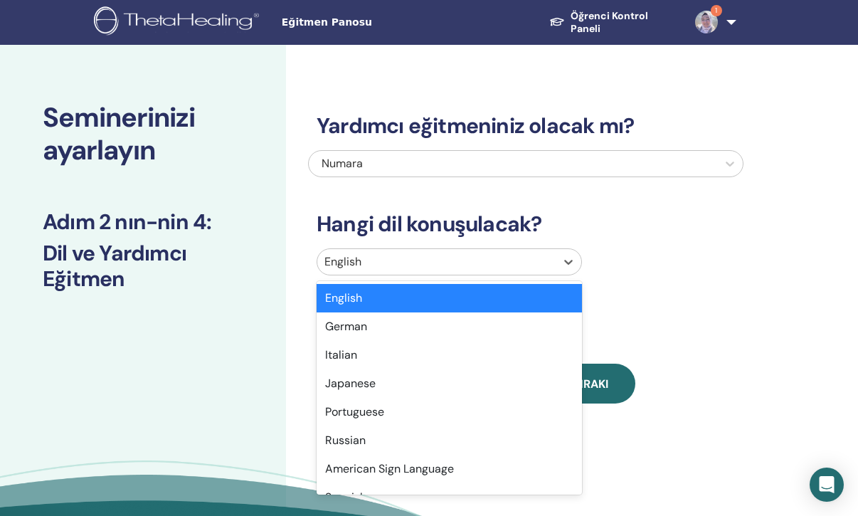
click at [551, 264] on div "English" at bounding box center [436, 262] width 238 height 26
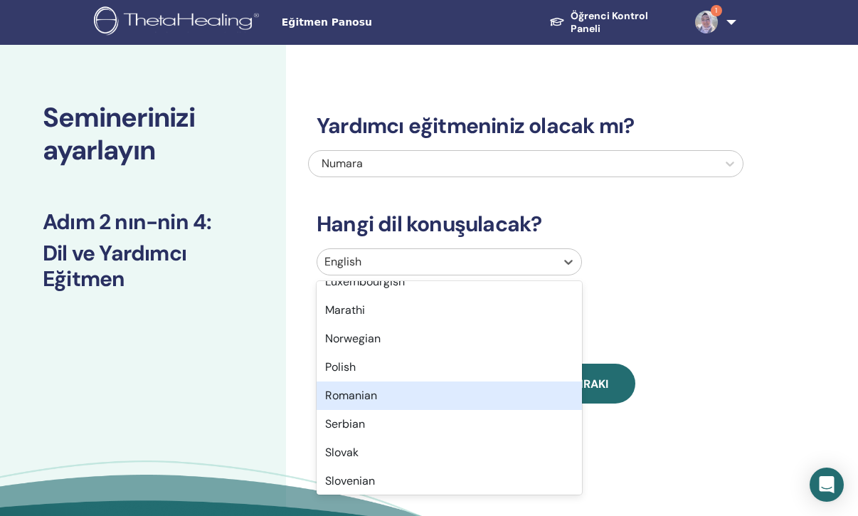
scroll to position [1130, 0]
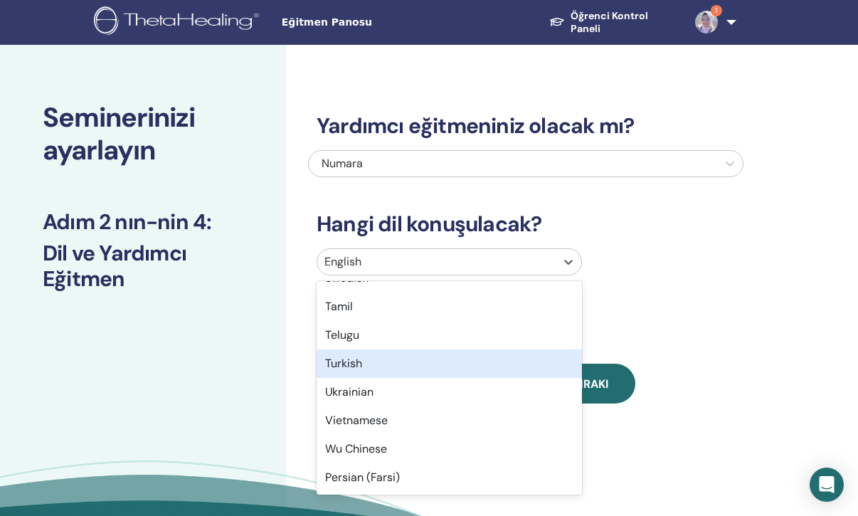
click at [508, 365] on div "Turkish" at bounding box center [450, 364] width 266 height 28
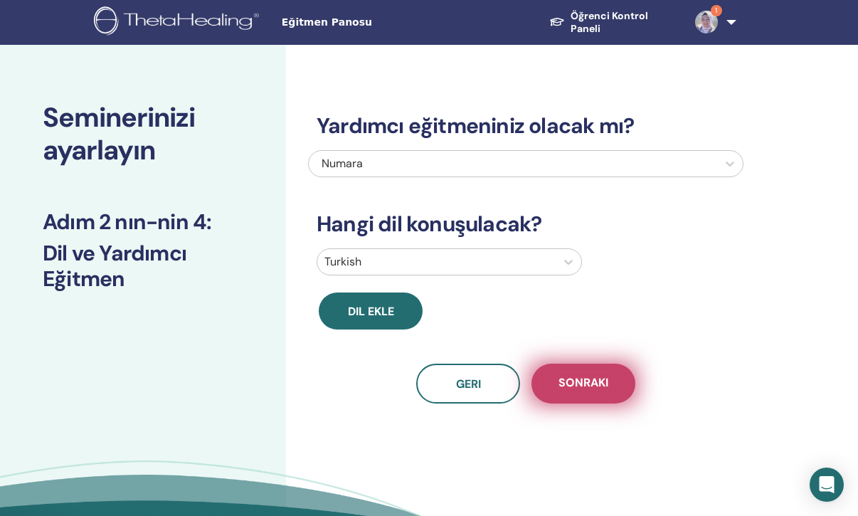
click at [613, 378] on button "Sonraki" at bounding box center [584, 384] width 104 height 40
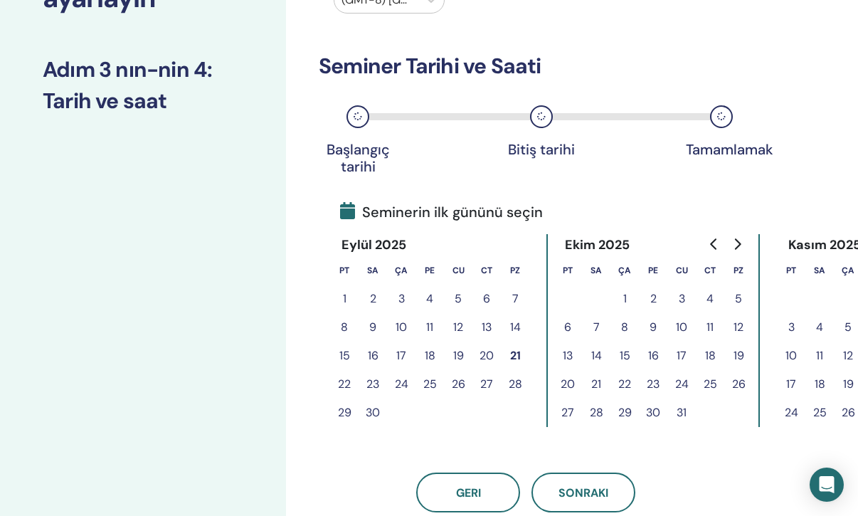
scroll to position [160, 0]
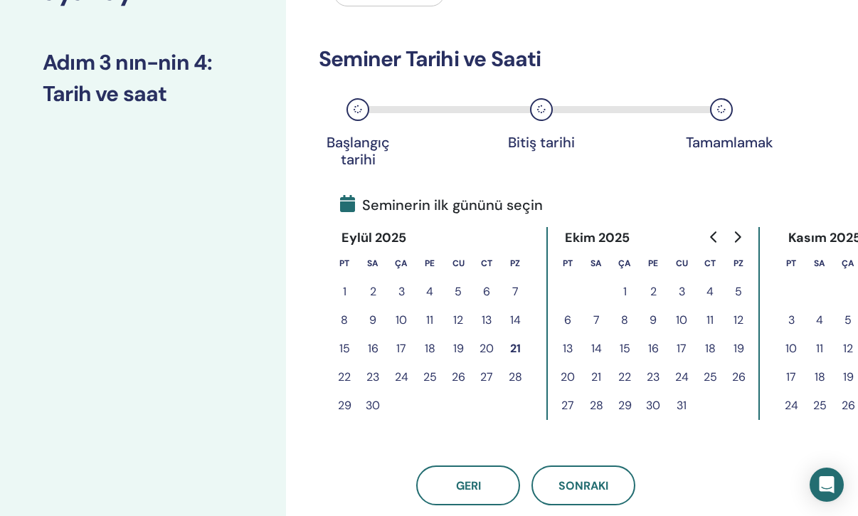
click at [736, 236] on icon "Go to next month" at bounding box center [737, 236] width 11 height 11
click at [343, 350] on button "13" at bounding box center [344, 349] width 28 height 28
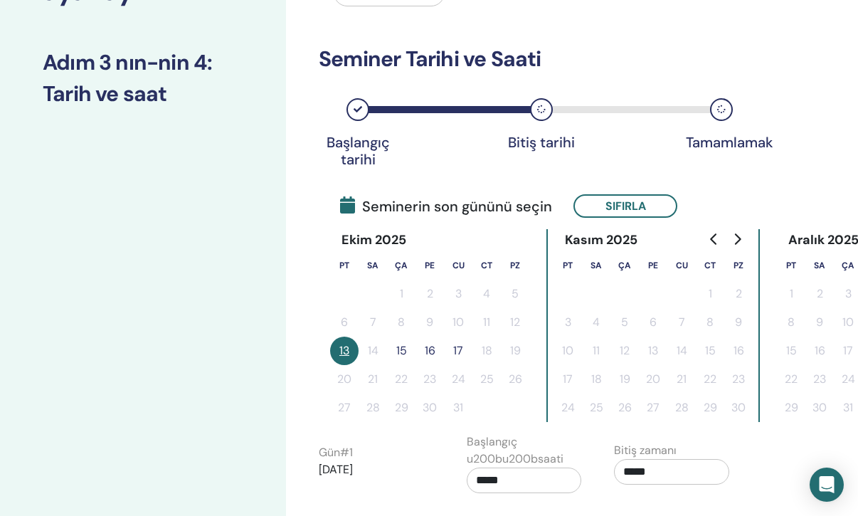
click at [404, 347] on button "15" at bounding box center [401, 351] width 28 height 28
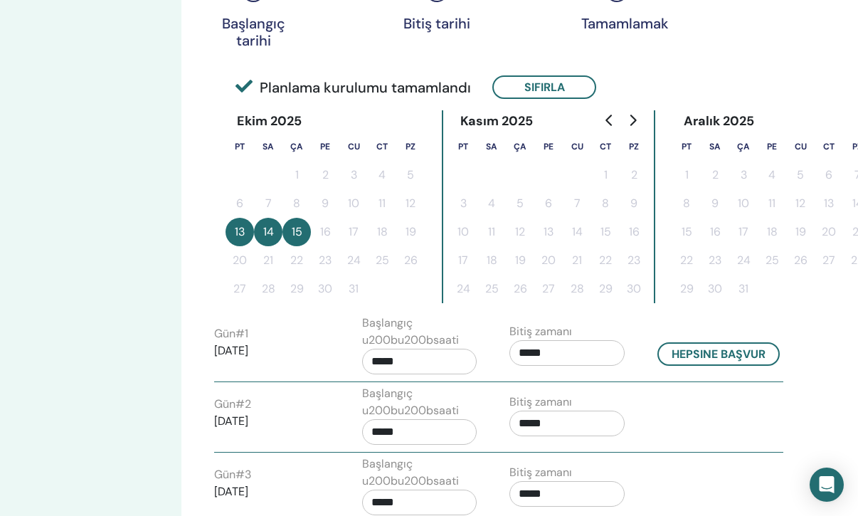
scroll to position [279, 118]
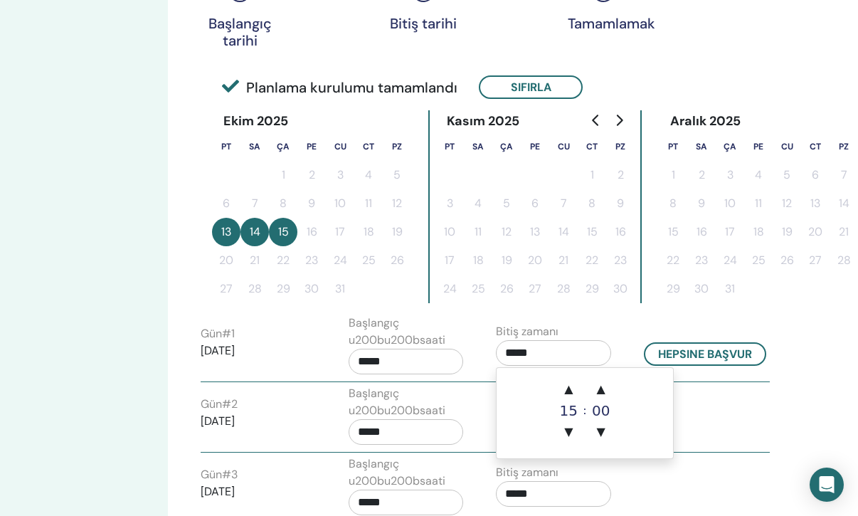
click at [539, 350] on input "*****" at bounding box center [553, 353] width 115 height 26
click at [569, 391] on span "▲" at bounding box center [569, 389] width 28 height 28
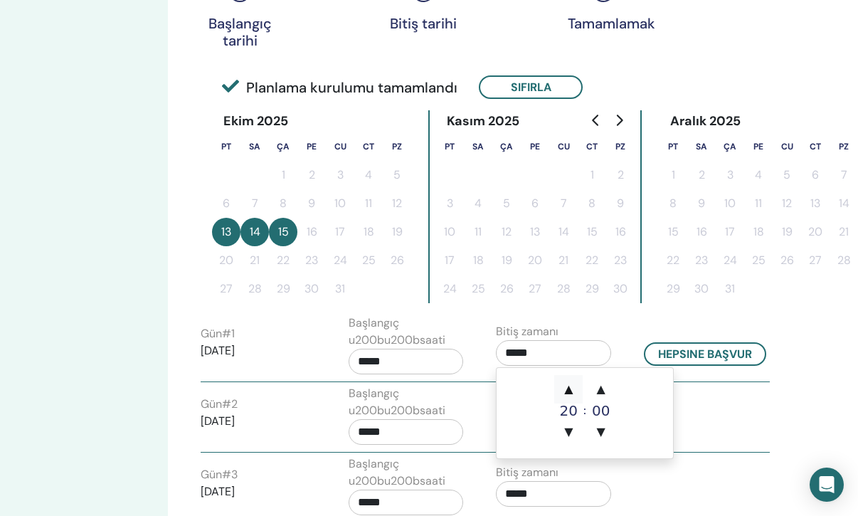
click at [569, 391] on span "▲" at bounding box center [569, 389] width 28 height 28
click at [604, 392] on span "▲" at bounding box center [601, 389] width 28 height 28
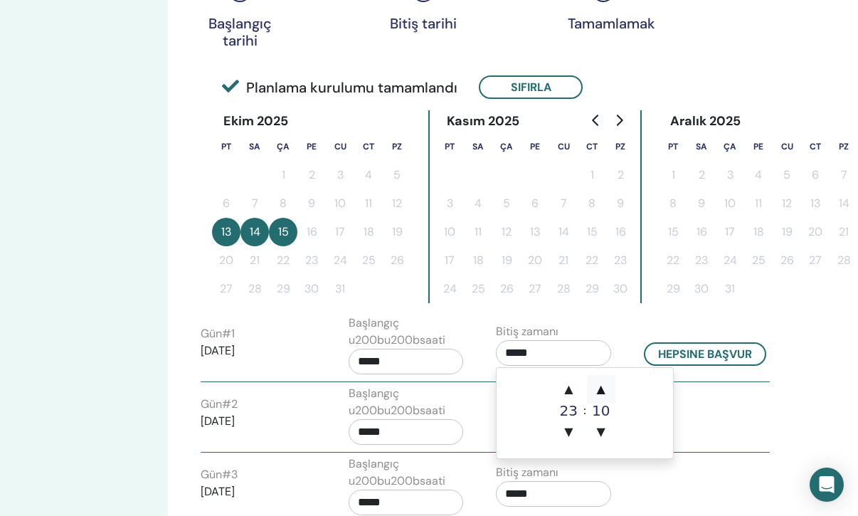
click at [604, 392] on span "▲" at bounding box center [601, 389] width 28 height 28
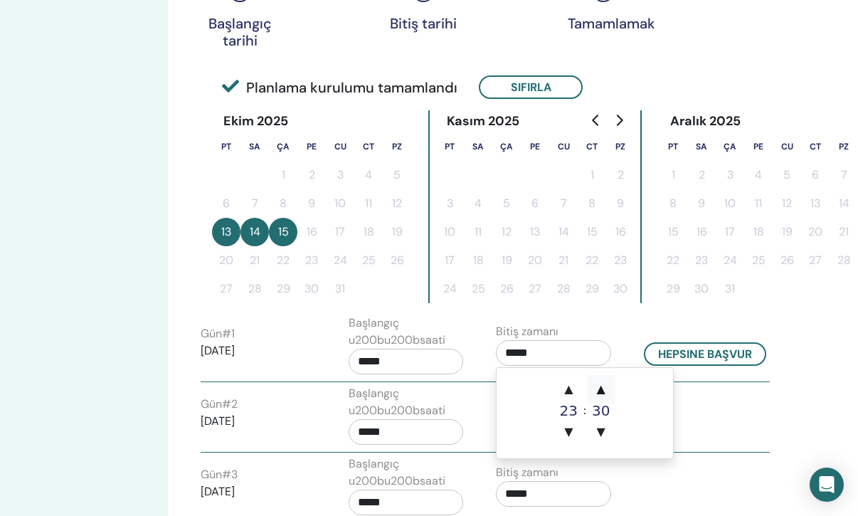
type input "*****"
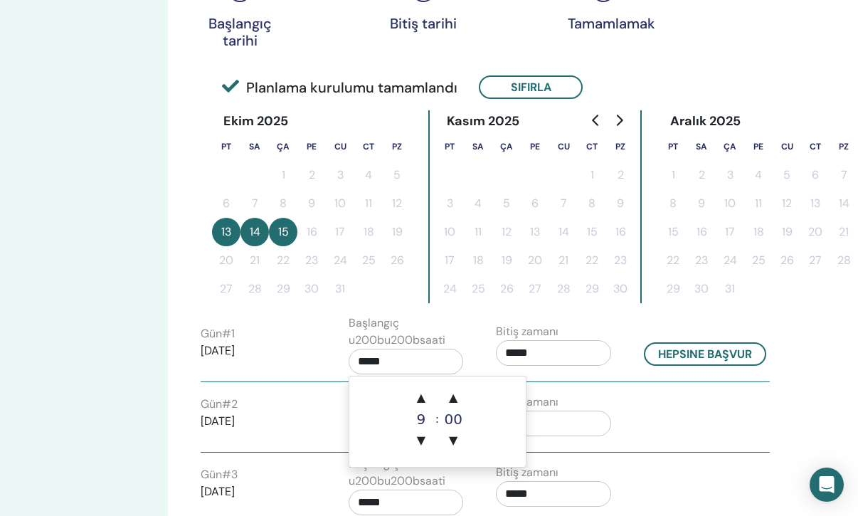
click at [416, 360] on input "*****" at bounding box center [406, 362] width 115 height 26
click at [424, 400] on span "▲" at bounding box center [421, 398] width 28 height 28
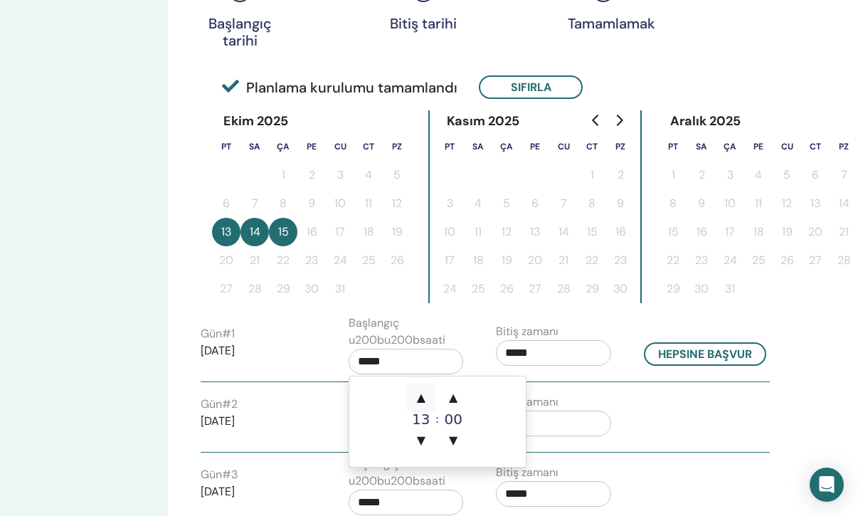
click at [424, 399] on span "▲" at bounding box center [421, 398] width 28 height 28
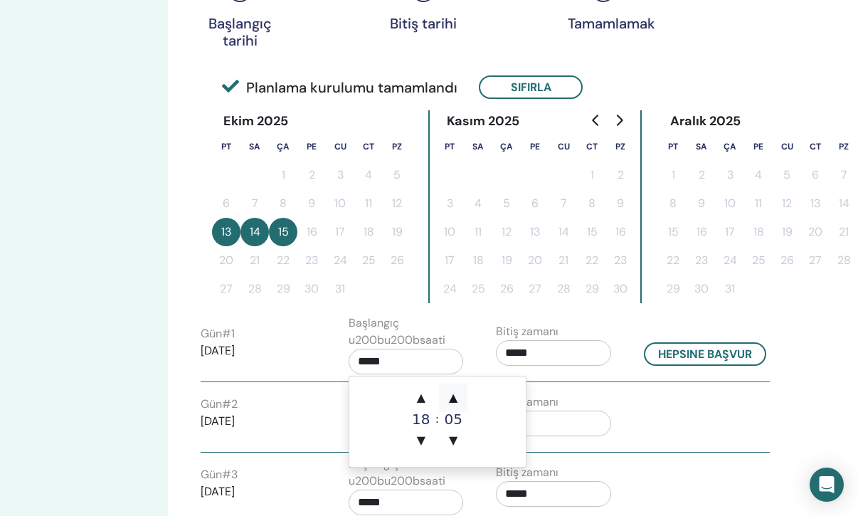
click at [455, 397] on span "▲" at bounding box center [453, 398] width 28 height 28
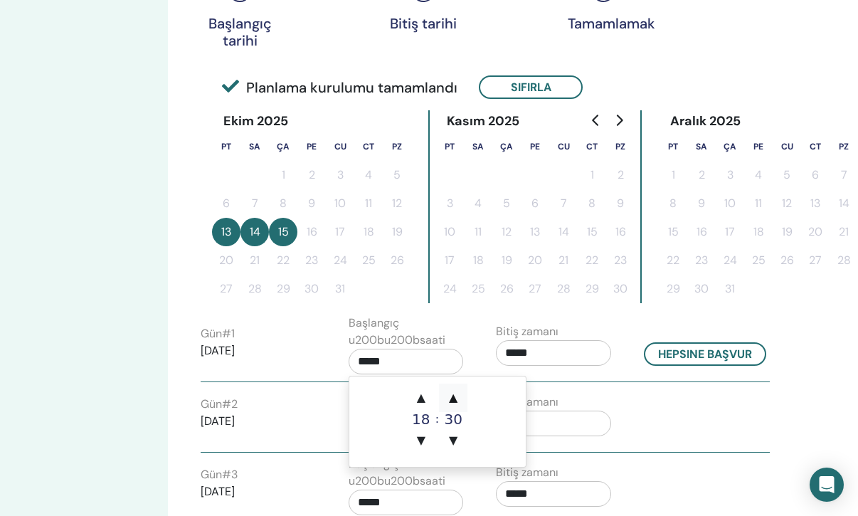
click at [455, 397] on span "▲" at bounding box center [453, 398] width 28 height 28
type input "*****"
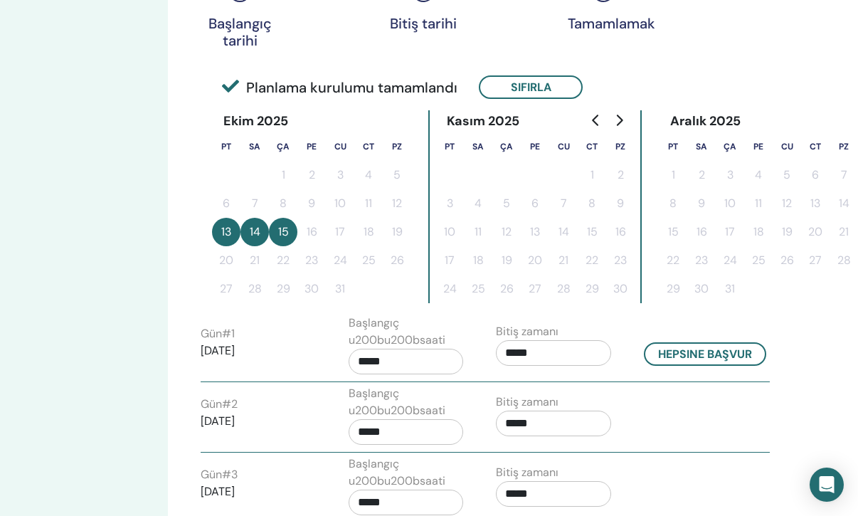
click at [308, 425] on p "2025/10/14" at bounding box center [258, 421] width 115 height 17
click at [712, 346] on button "Hepsine başvur" at bounding box center [705, 353] width 122 height 23
type input "*****"
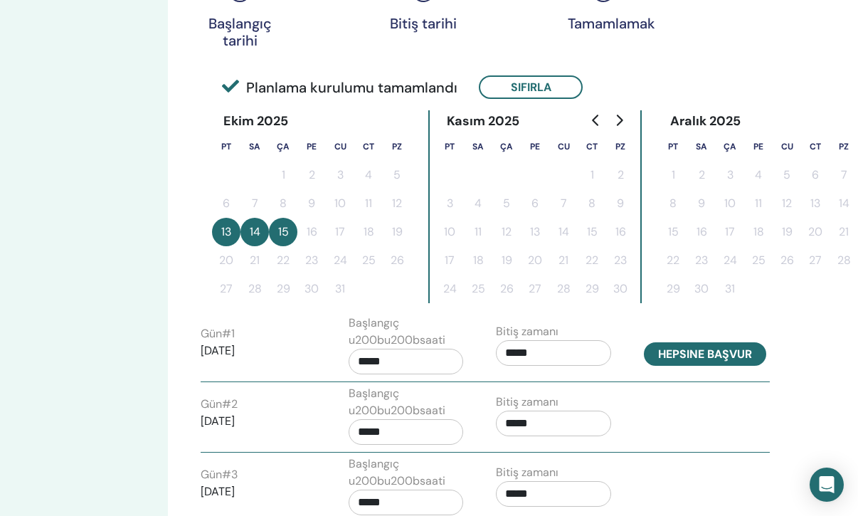
type input "*****"
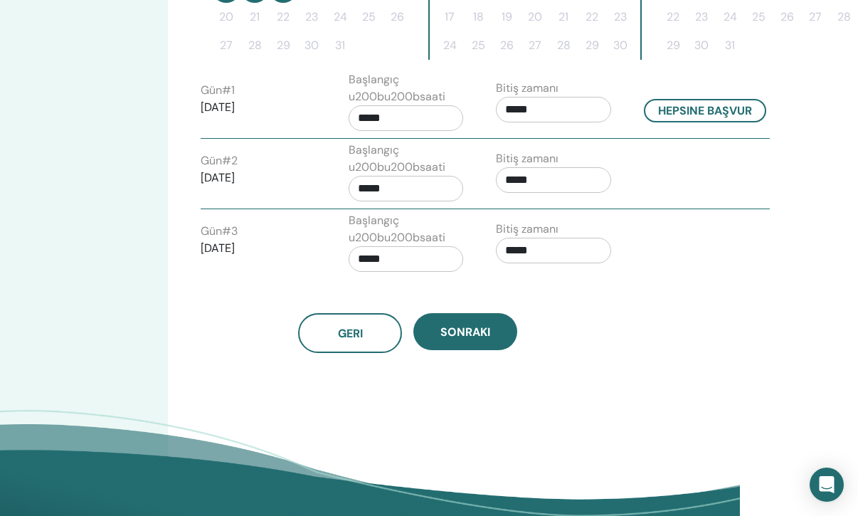
scroll to position [525, 118]
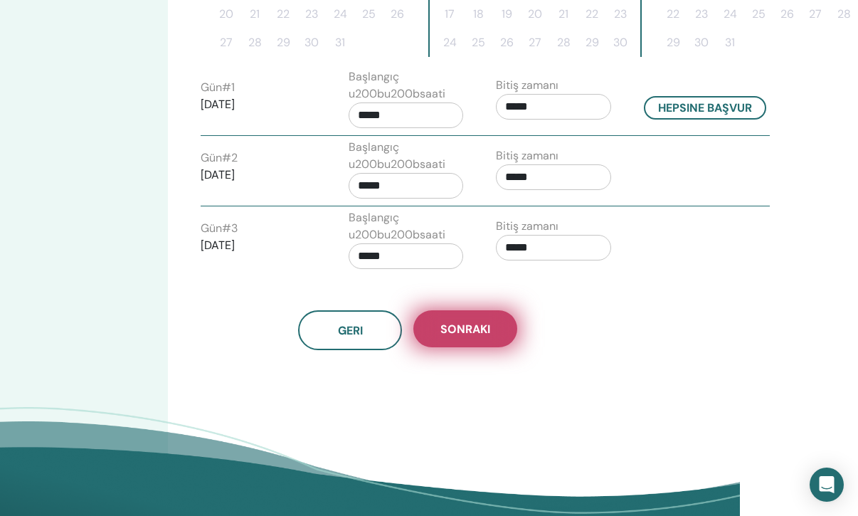
click at [499, 335] on button "Sonraki" at bounding box center [466, 328] width 104 height 37
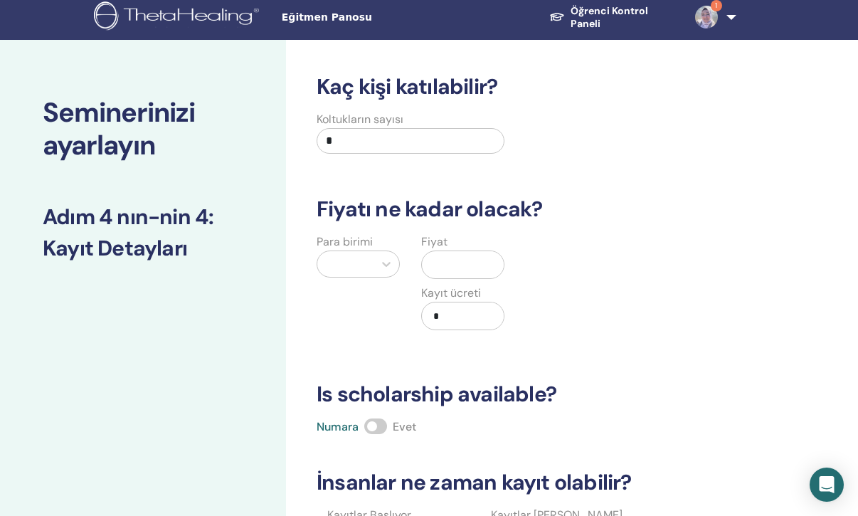
scroll to position [0, 0]
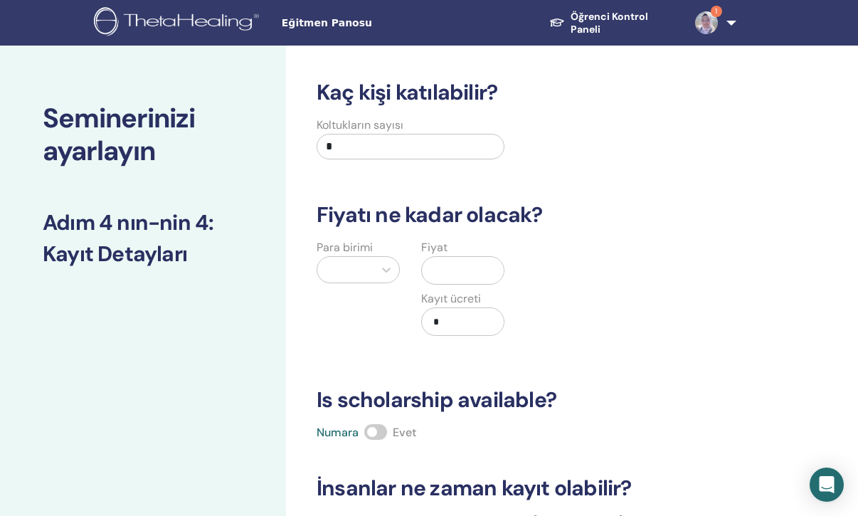
click at [443, 143] on input "*" at bounding box center [411, 147] width 188 height 26
type input "**"
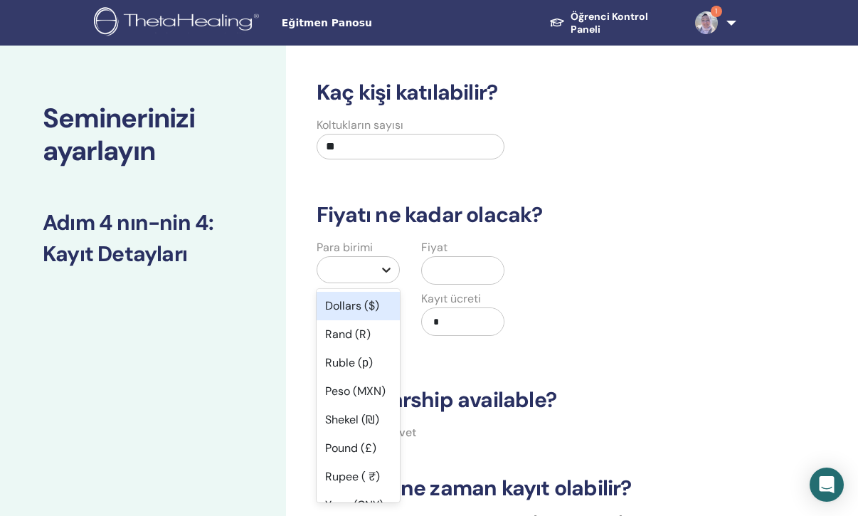
click at [384, 270] on icon at bounding box center [386, 270] width 9 height 5
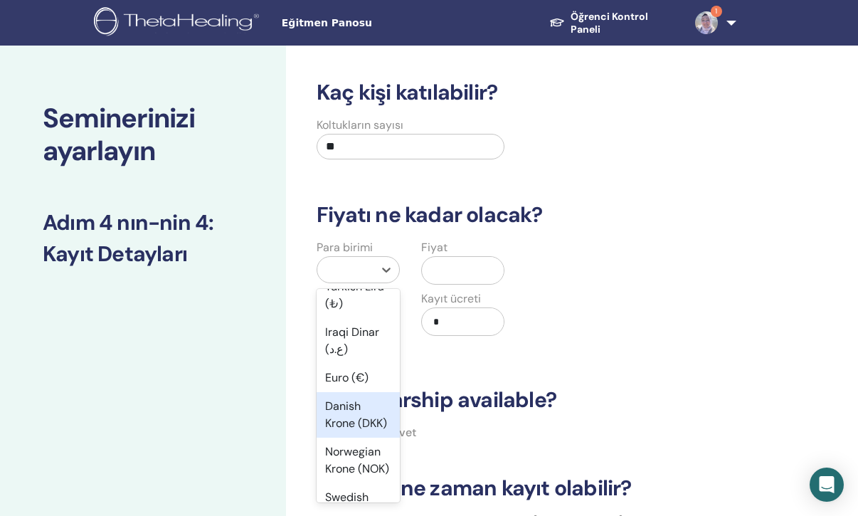
scroll to position [1370, 0]
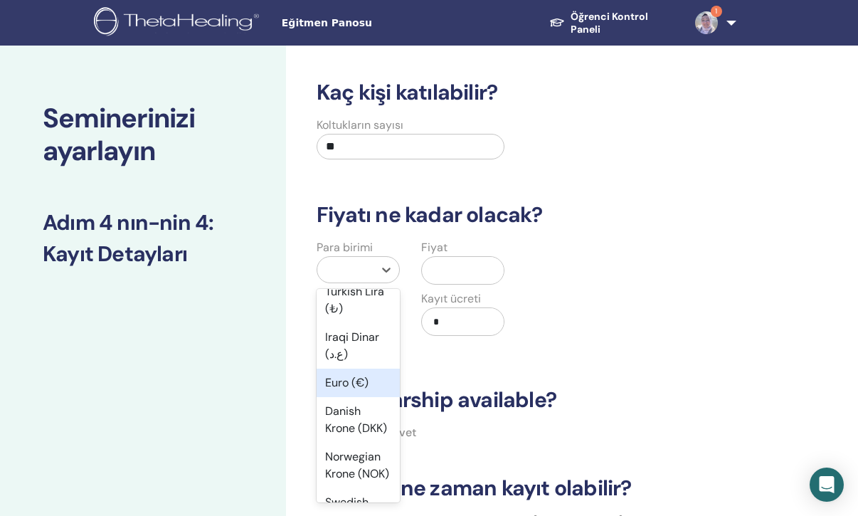
click at [357, 382] on div "Euro (€)" at bounding box center [358, 383] width 83 height 28
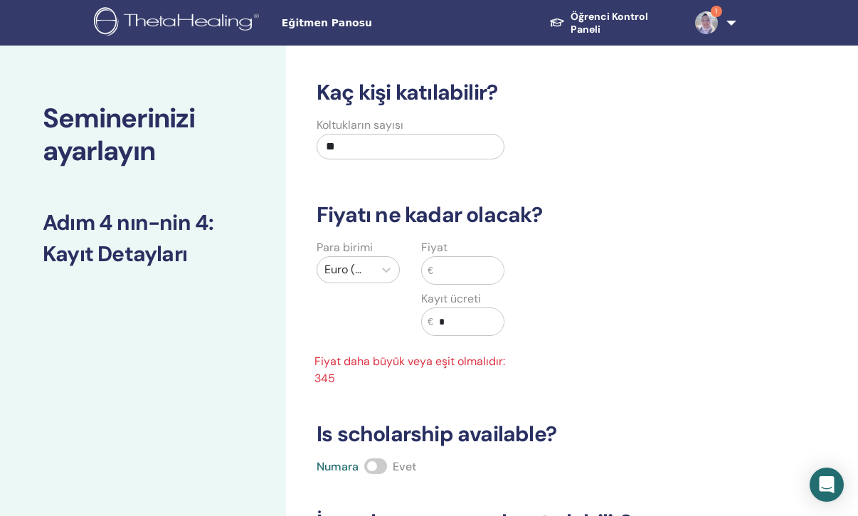
click at [453, 270] on input "text" at bounding box center [469, 270] width 70 height 27
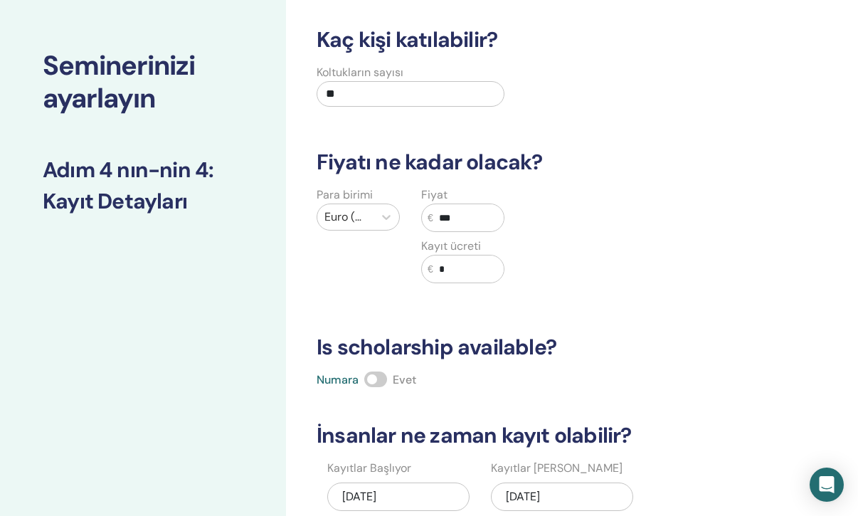
scroll to position [55, 0]
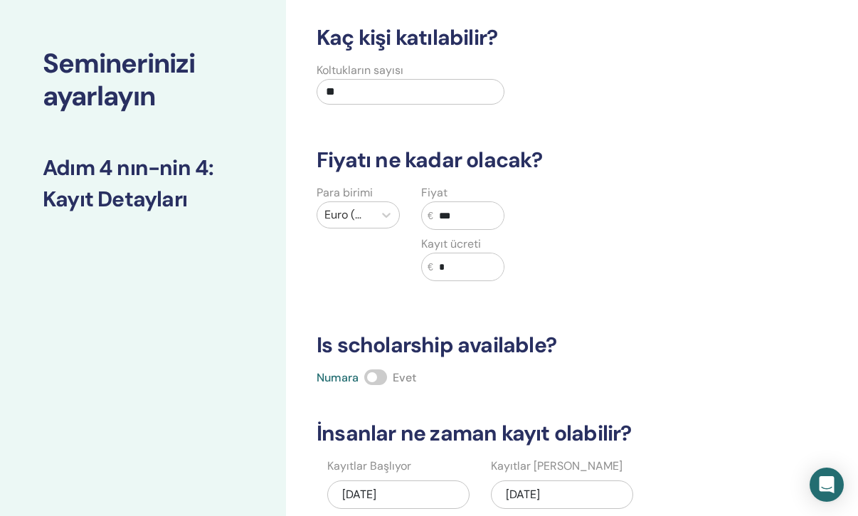
type input "***"
click at [375, 376] on span at bounding box center [375, 377] width 23 height 16
click at [370, 376] on span at bounding box center [375, 377] width 23 height 16
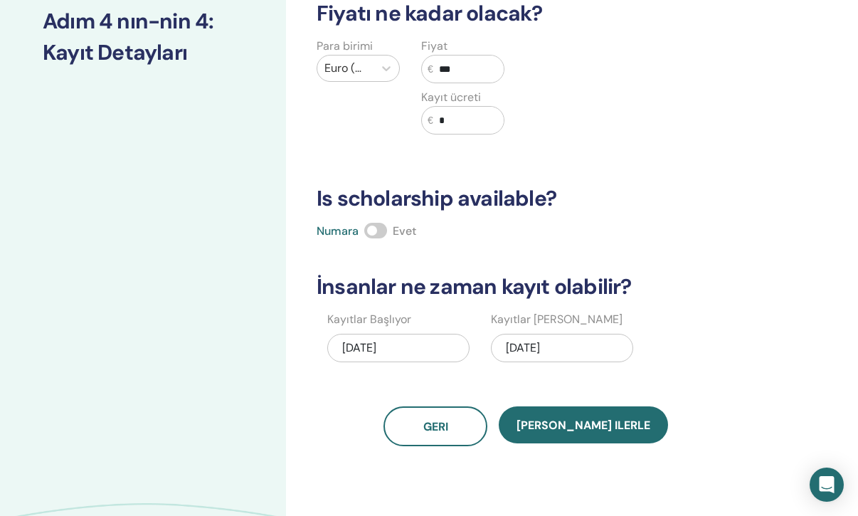
scroll to position [200, 0]
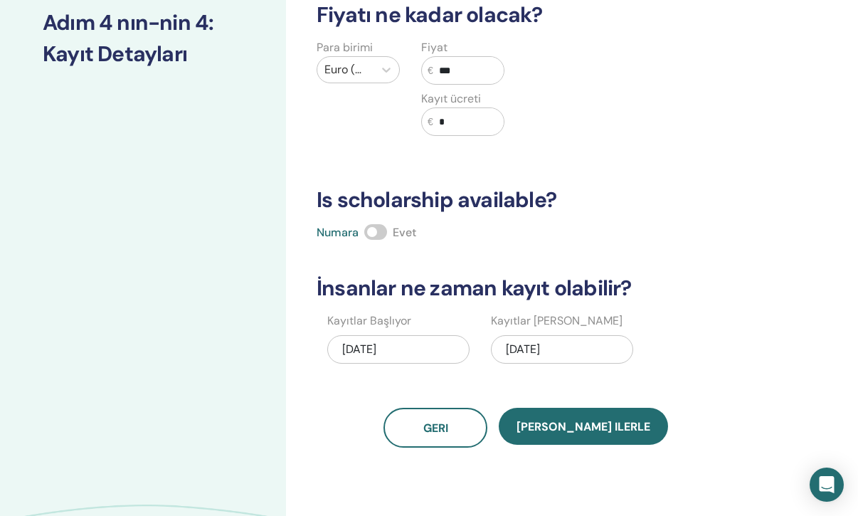
click at [359, 350] on div "09/21/2025" at bounding box center [398, 349] width 142 height 28
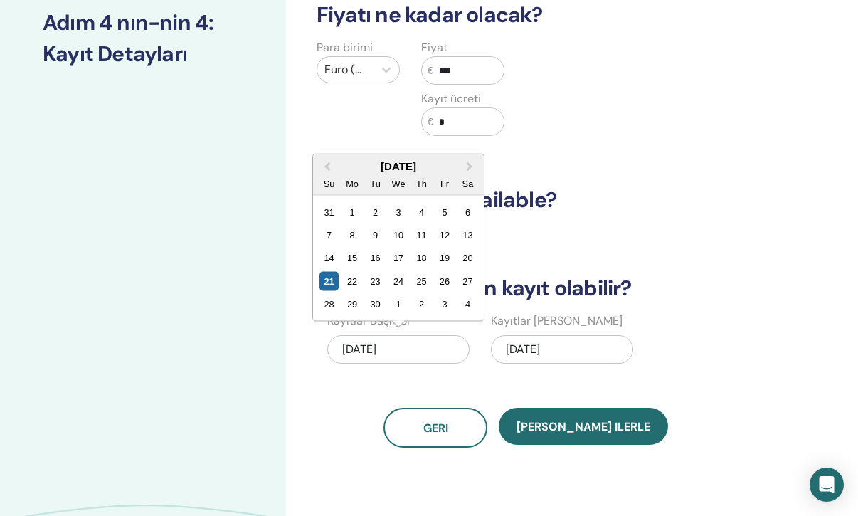
click at [361, 424] on div "Geri Kaydet ilerle" at bounding box center [526, 428] width 436 height 40
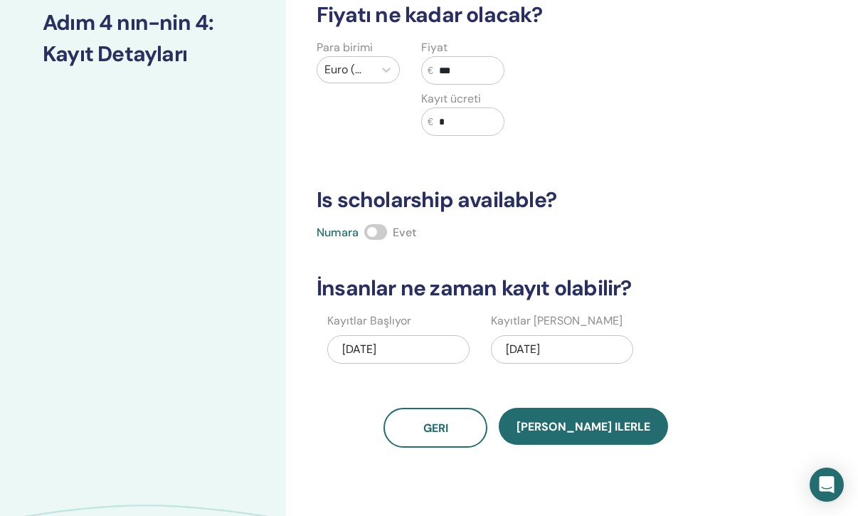
click at [547, 350] on div "10/15/2025" at bounding box center [562, 349] width 142 height 28
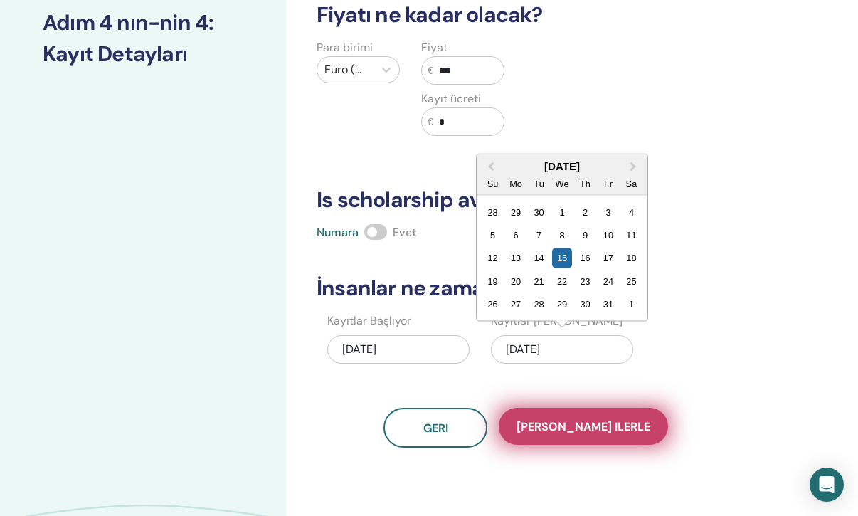
click at [586, 433] on span "Kaydet ilerle" at bounding box center [584, 426] width 134 height 15
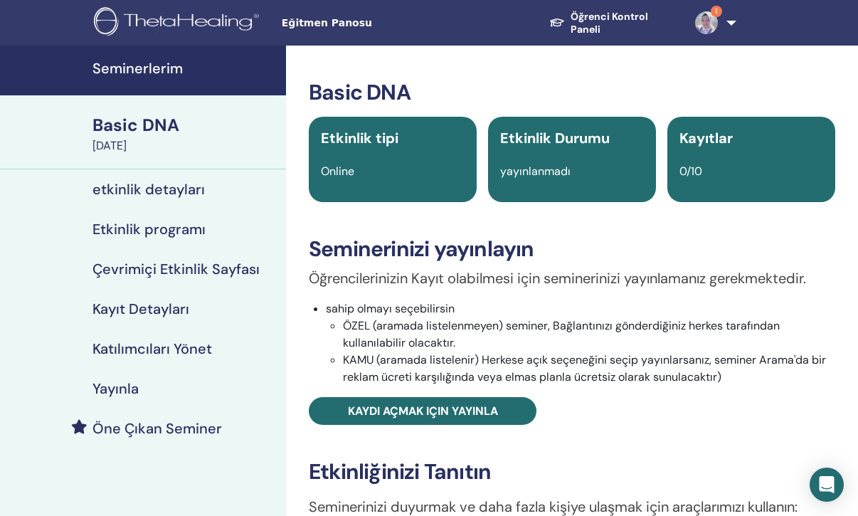
click at [543, 180] on div "Etkinlik Durumu yayınlanmadı" at bounding box center [572, 159] width 168 height 85
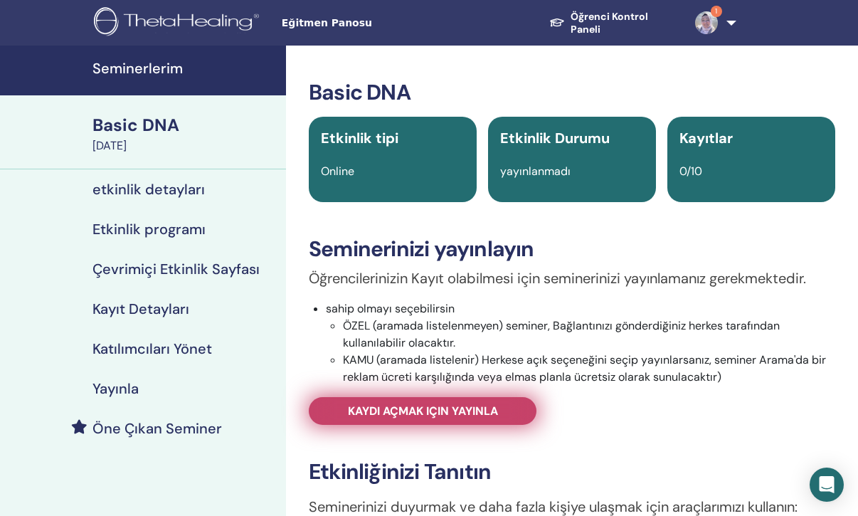
click at [478, 411] on span "Kaydı açmak için yayınla" at bounding box center [423, 411] width 150 height 15
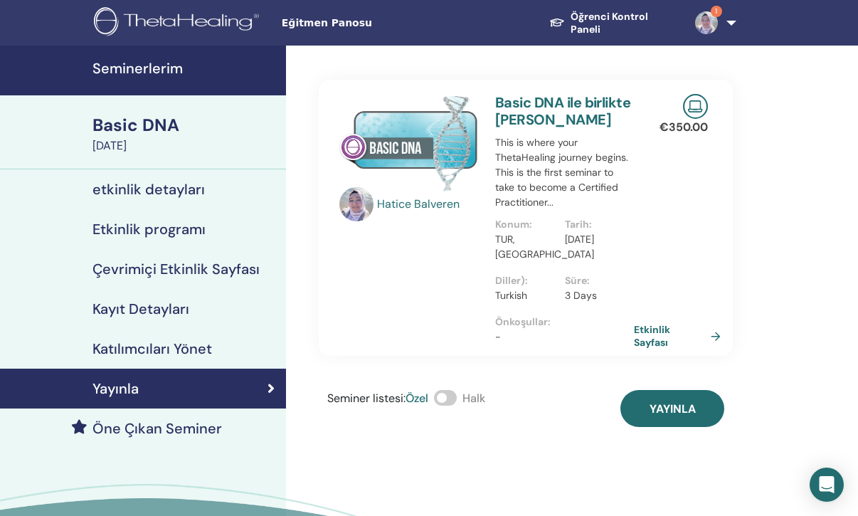
click at [453, 398] on span at bounding box center [445, 398] width 23 height 16
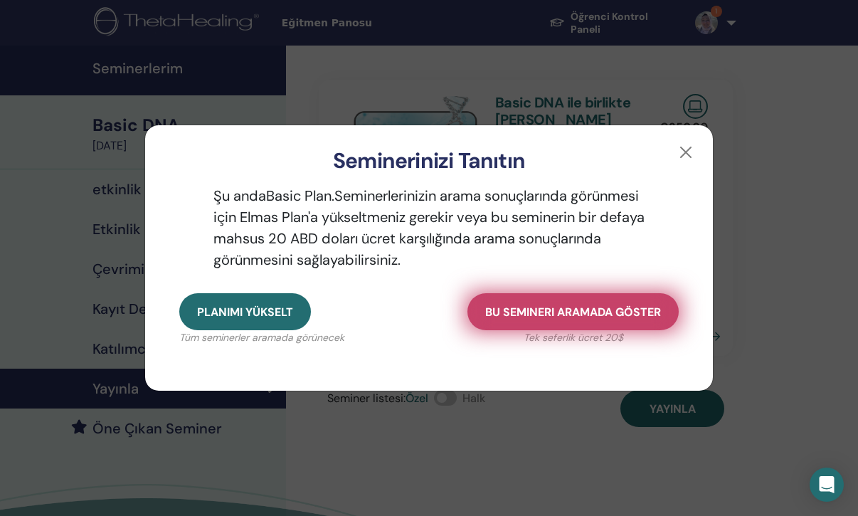
click at [515, 308] on span "Bu semineri aramada göster" at bounding box center [573, 312] width 176 height 15
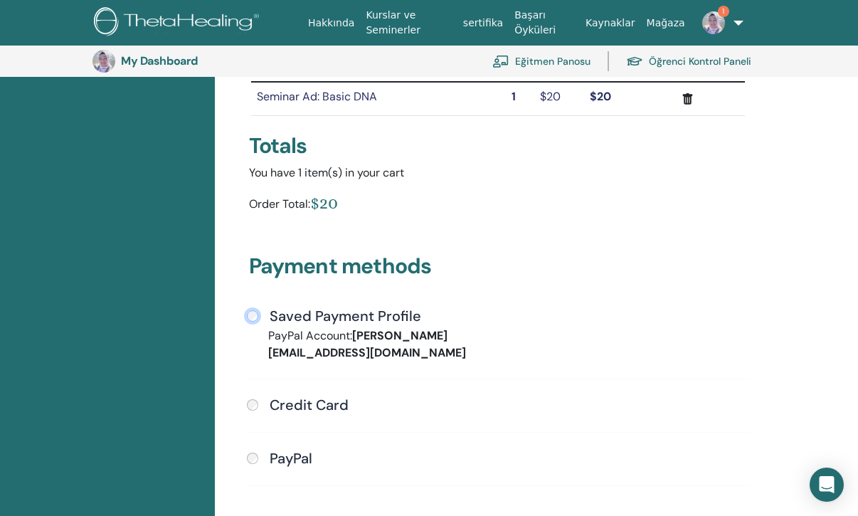
scroll to position [272, 0]
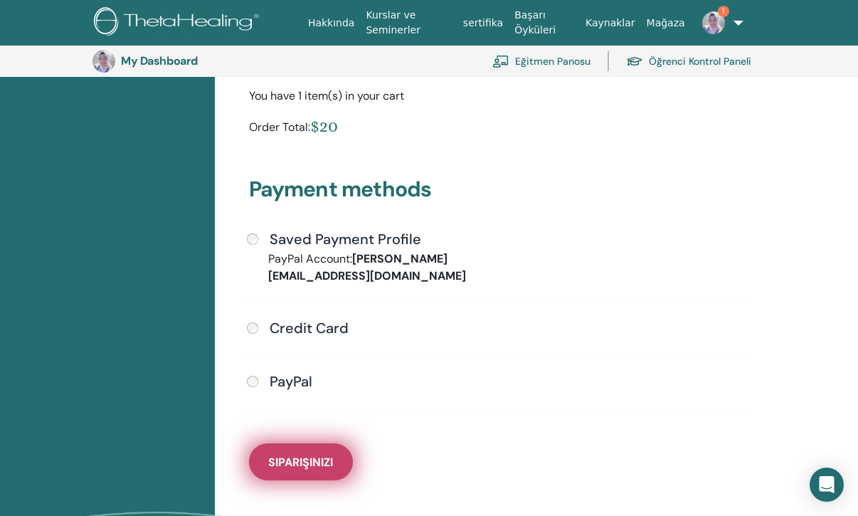
click at [305, 455] on span "Siparişinizi" at bounding box center [300, 462] width 65 height 15
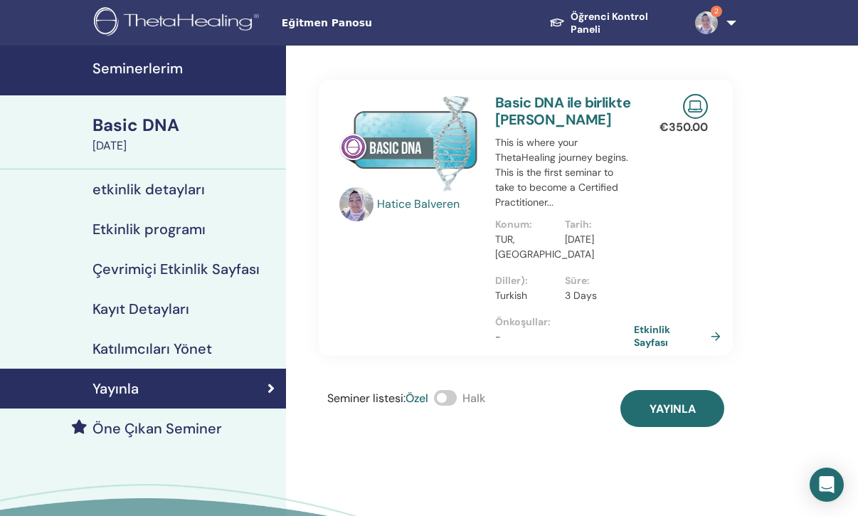
click at [451, 397] on span at bounding box center [445, 398] width 23 height 16
click at [545, 293] on p "Turkish" at bounding box center [525, 295] width 61 height 15
click at [718, 333] on link "Etkinlik Sayfası" at bounding box center [682, 336] width 93 height 26
click at [720, 335] on link "Etkinlik Sayfası" at bounding box center [682, 336] width 93 height 26
click at [646, 335] on link "Etkinlik Sayfası" at bounding box center [682, 336] width 93 height 26
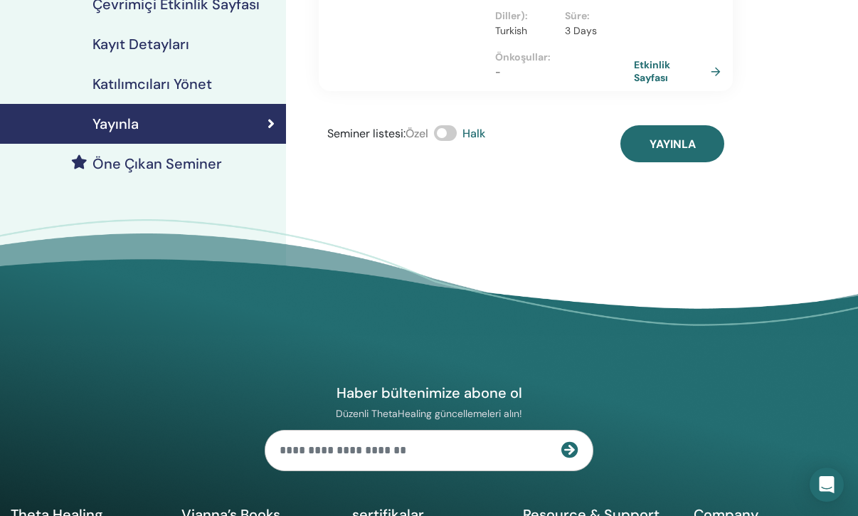
scroll to position [287, 0]
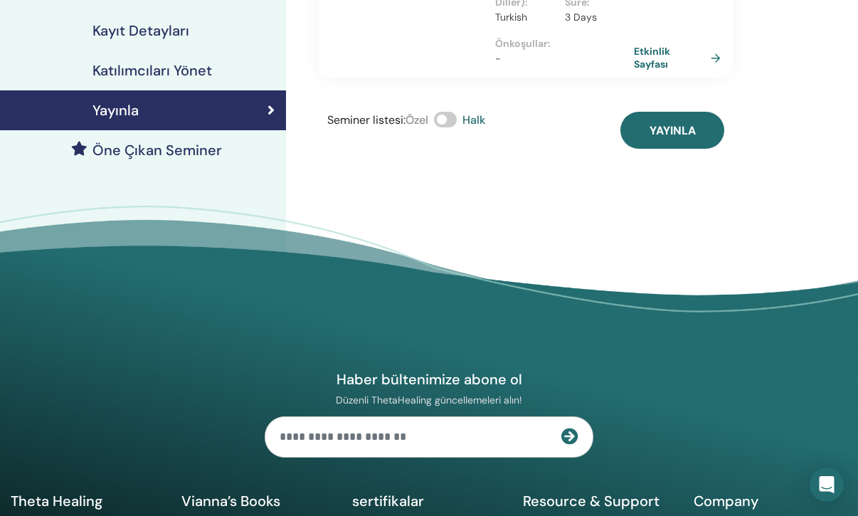
scroll to position [287, 0]
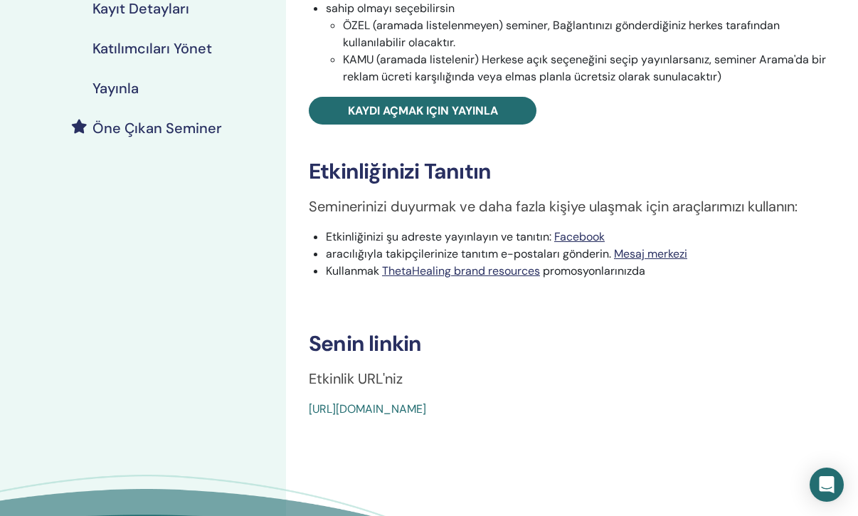
scroll to position [299, 0]
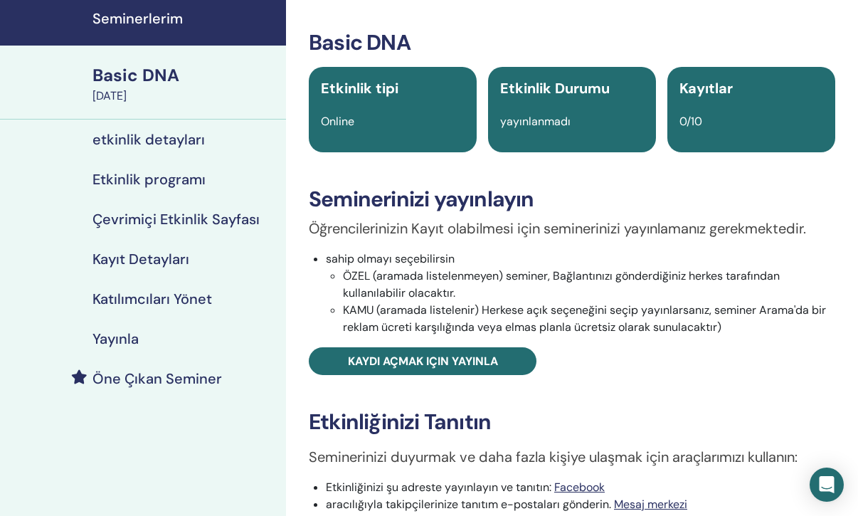
scroll to position [48, 0]
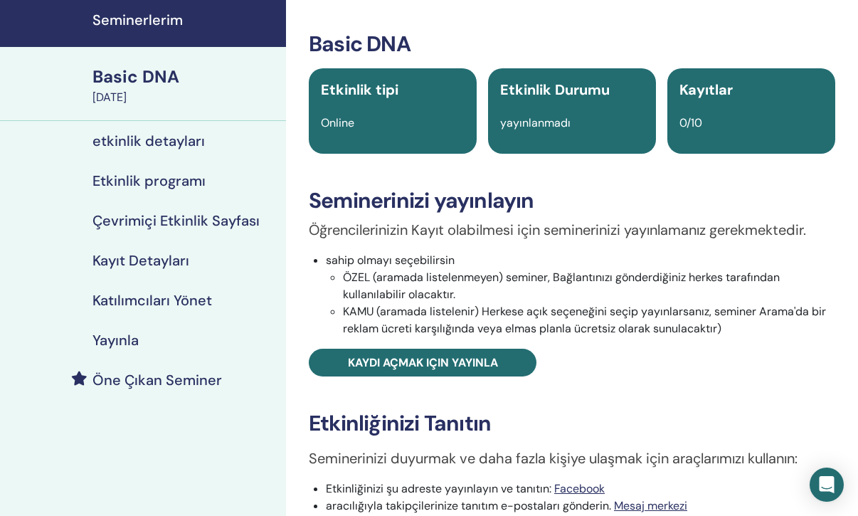
click at [558, 142] on div "Etkinlik Durumu yayınlanmadı" at bounding box center [572, 110] width 168 height 85
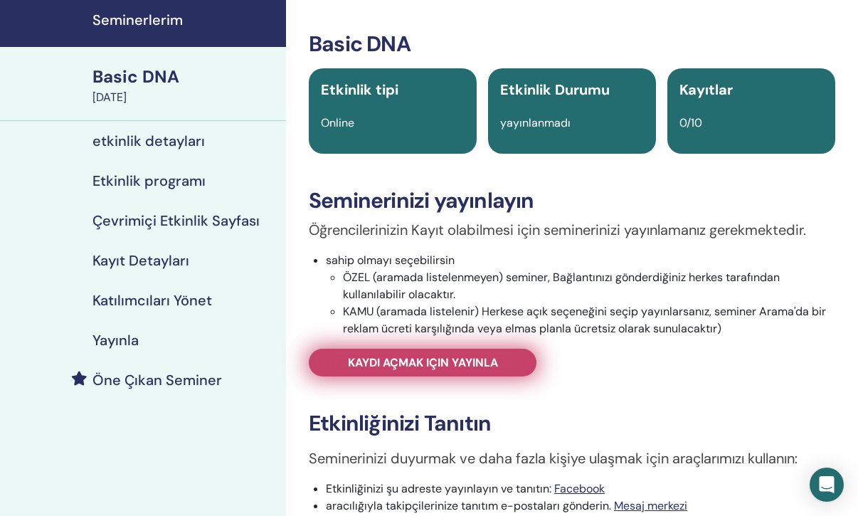
click at [396, 357] on span "Kaydı açmak için yayınla" at bounding box center [423, 362] width 150 height 15
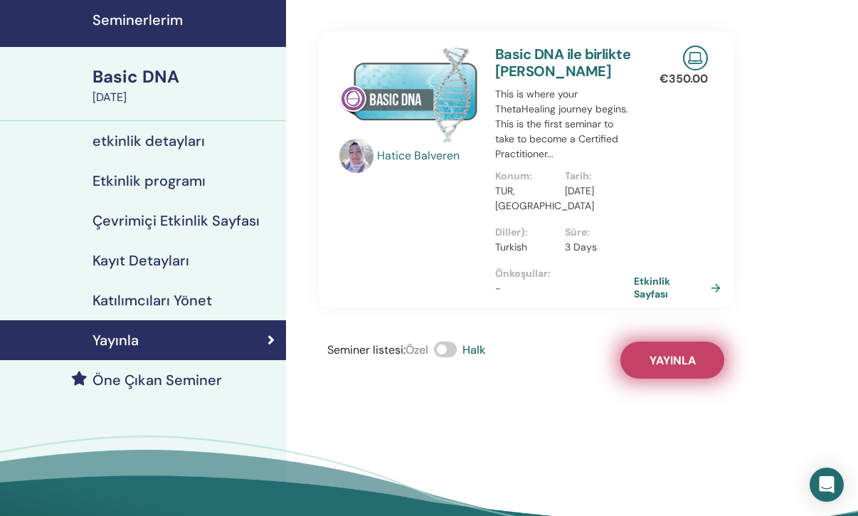
click at [700, 364] on button "Yayınla" at bounding box center [673, 360] width 104 height 37
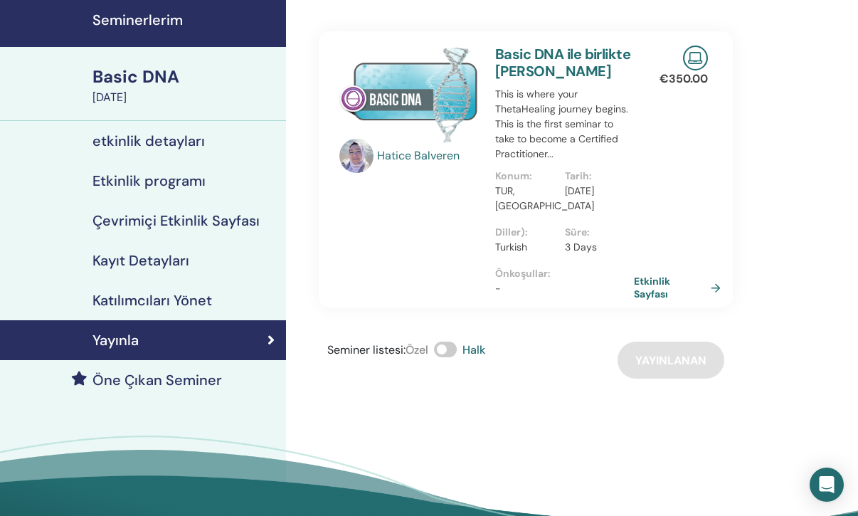
click at [189, 139] on h4 "etkinlik detayları" at bounding box center [149, 140] width 112 height 17
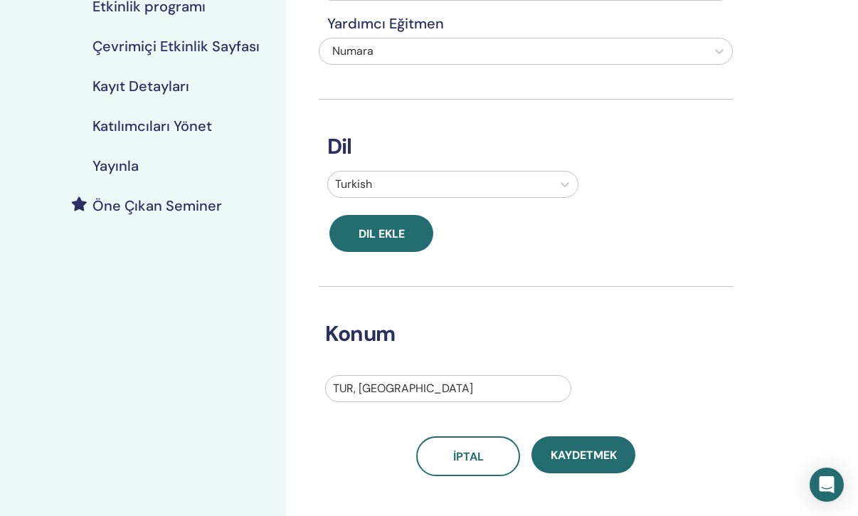
scroll to position [230, 0]
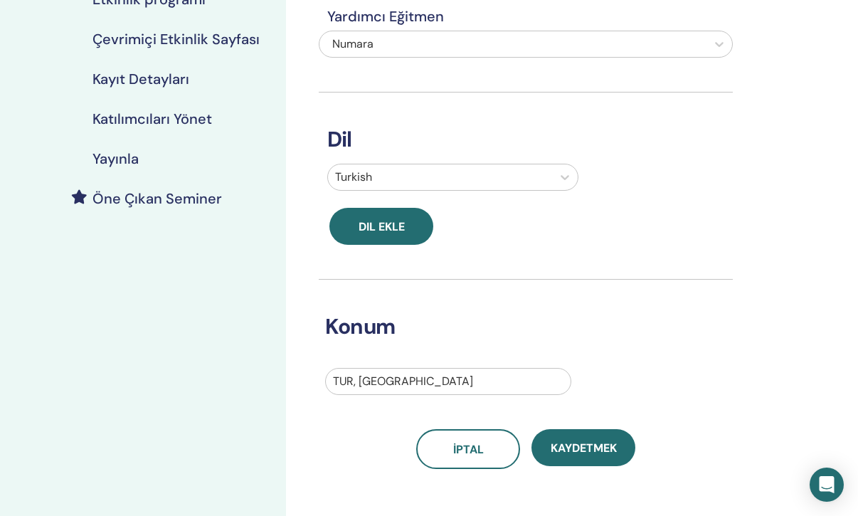
click at [463, 388] on div at bounding box center [448, 382] width 231 height 20
click at [616, 344] on div "Konum Use Up and Down to choose options, press Enter to select the currently fo…" at bounding box center [515, 337] width 414 height 115
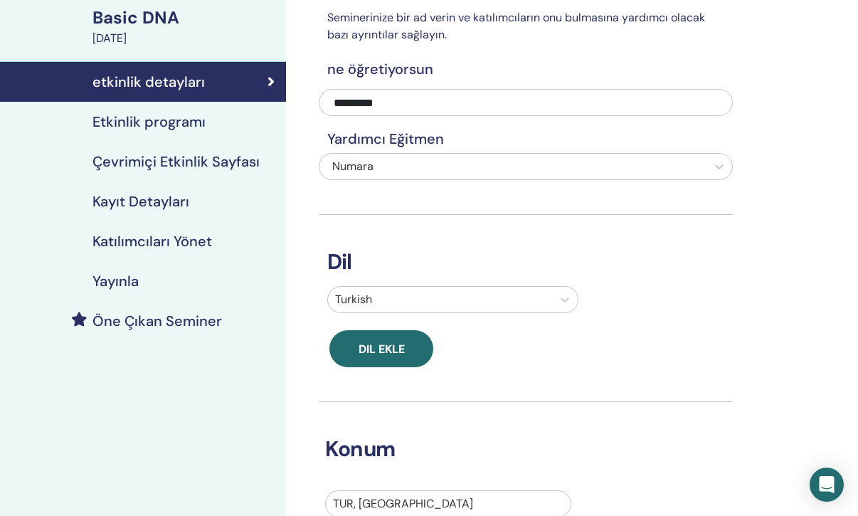
scroll to position [0, 0]
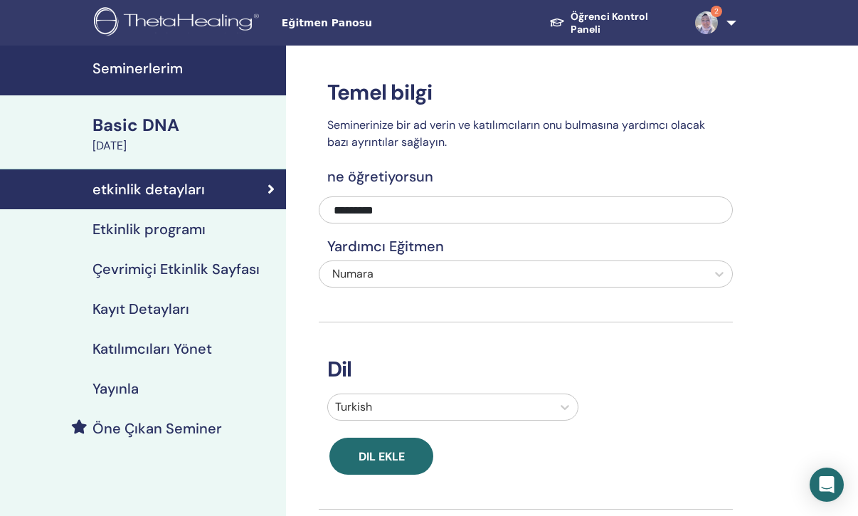
click at [168, 231] on h4 "Etkinlik programı" at bounding box center [149, 229] width 113 height 17
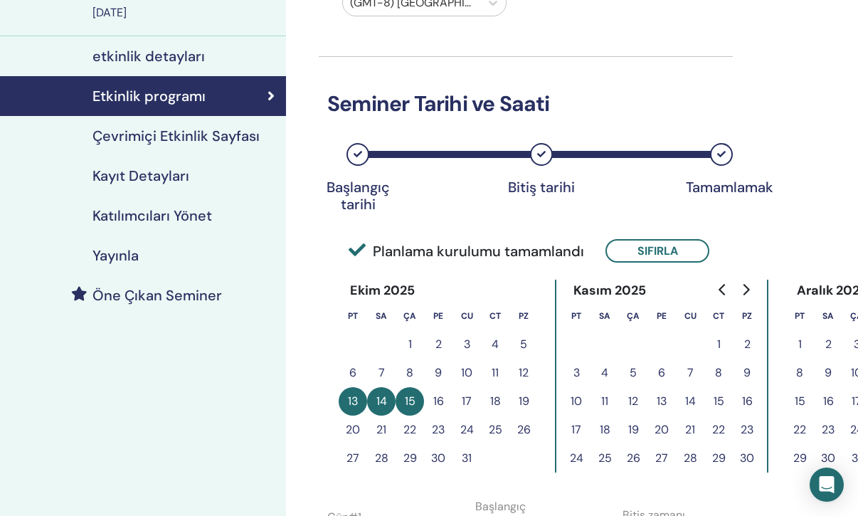
scroll to position [135, 0]
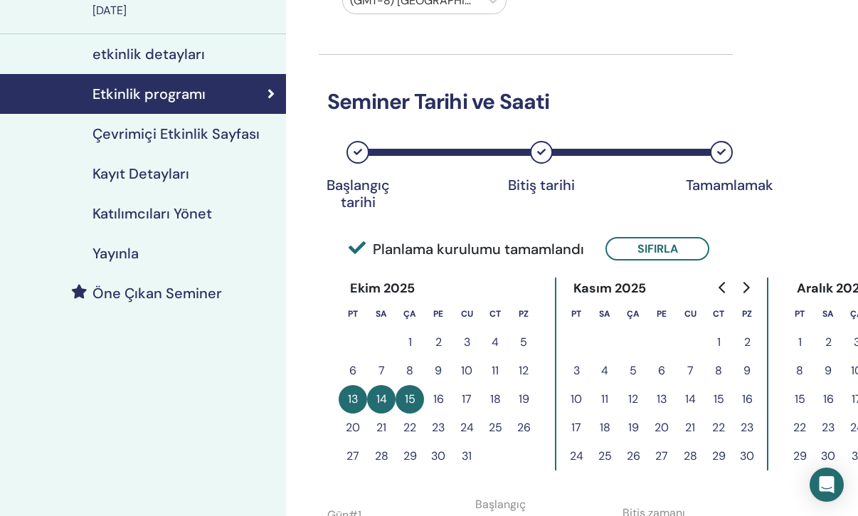
click at [221, 130] on h4 "Çevrimiçi Etkinlik Sayfası" at bounding box center [176, 133] width 167 height 17
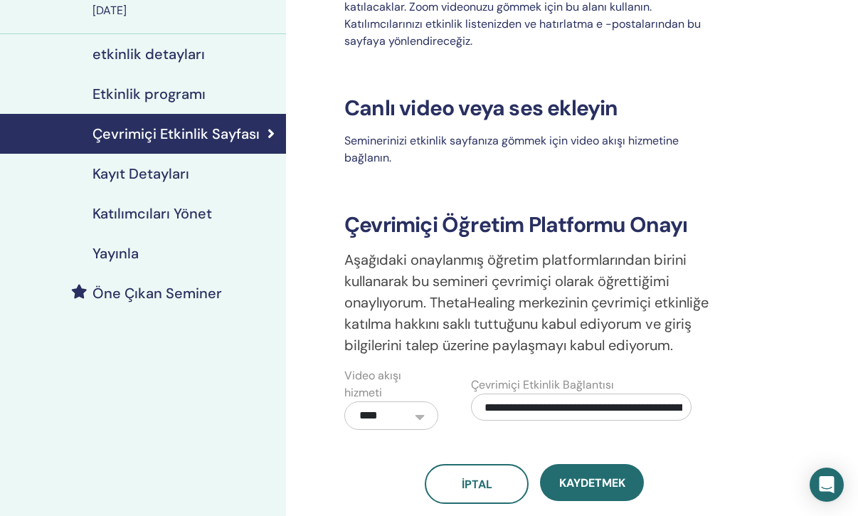
click at [203, 177] on div "Kayıt Detayları" at bounding box center [142, 173] width 263 height 17
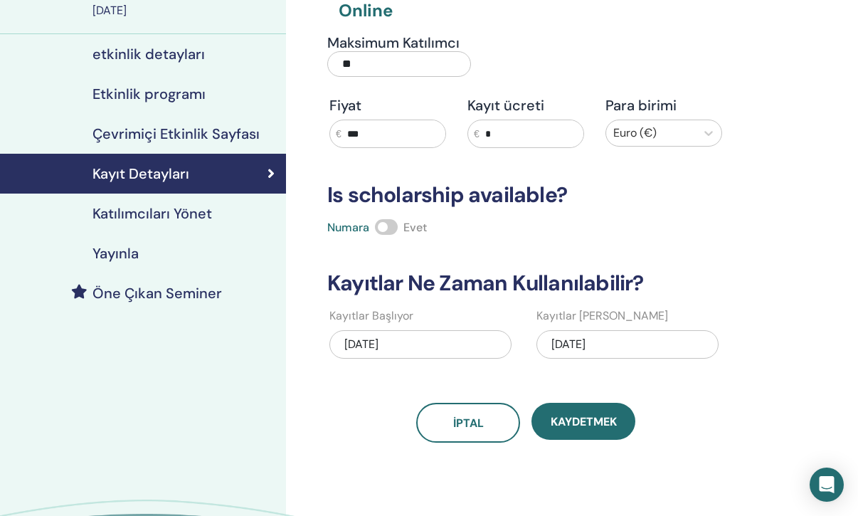
click at [200, 216] on h4 "Katılımcıları Yönet" at bounding box center [153, 213] width 120 height 17
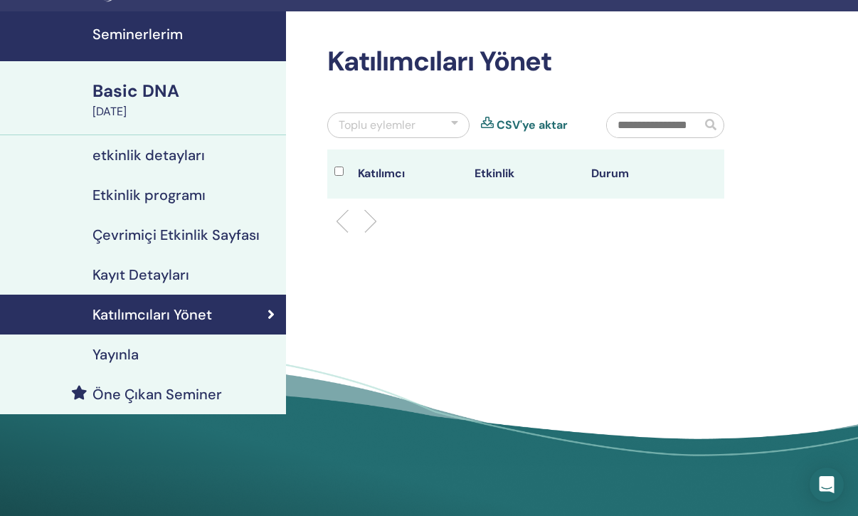
scroll to position [31, 0]
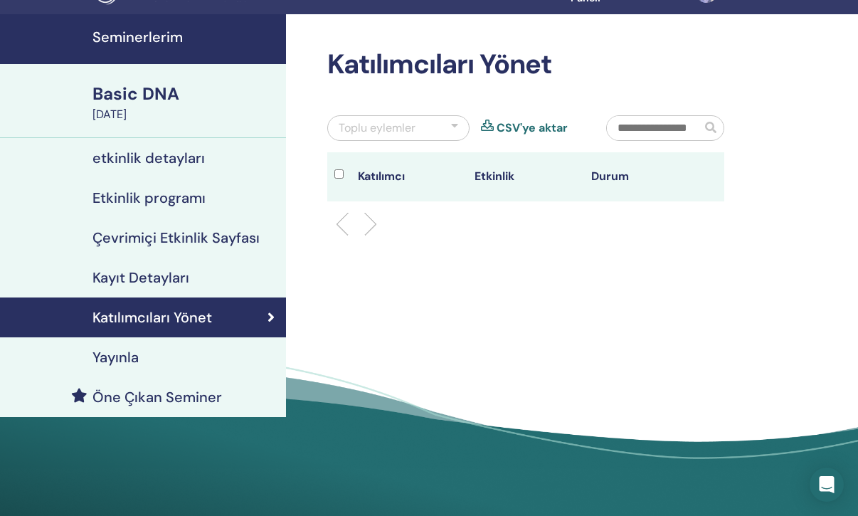
click at [453, 125] on div at bounding box center [454, 128] width 7 height 17
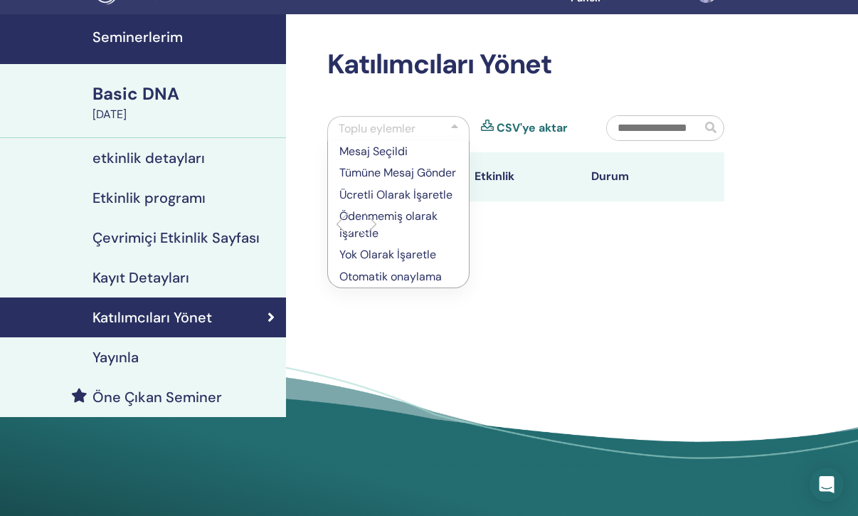
click at [530, 284] on div "Katılımcıları Yönet Toplu eylemler Mesaj Seçildi Tümüne Mesaj Gönder Ücretli Ol…" at bounding box center [572, 254] width 572 height 480
click at [500, 241] on div at bounding box center [526, 224] width 419 height 46
click at [392, 93] on div "Katılımcıları Yönet Toplu eylemler Mesaj Seçildi Tümüne Mesaj Gönder Ücretli Ol…" at bounding box center [526, 147] width 414 height 199
click at [166, 363] on div "Yayınla" at bounding box center [142, 357] width 263 height 17
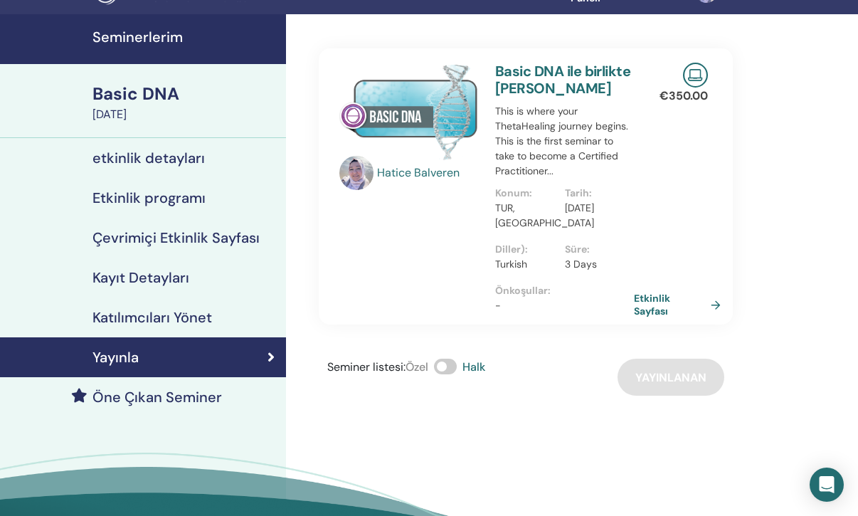
click at [153, 398] on h4 "Öne Çıkan Seminer" at bounding box center [158, 397] width 130 height 17
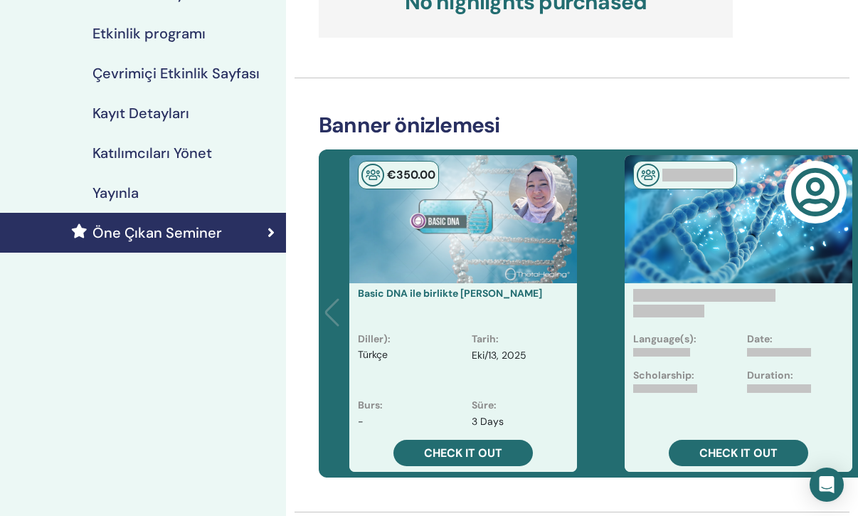
scroll to position [197, 0]
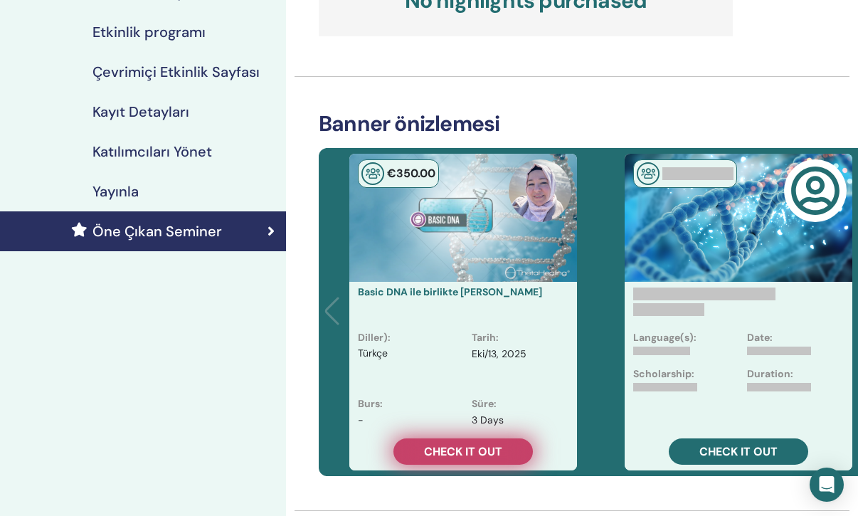
click at [483, 451] on span "Check it out" at bounding box center [463, 451] width 78 height 15
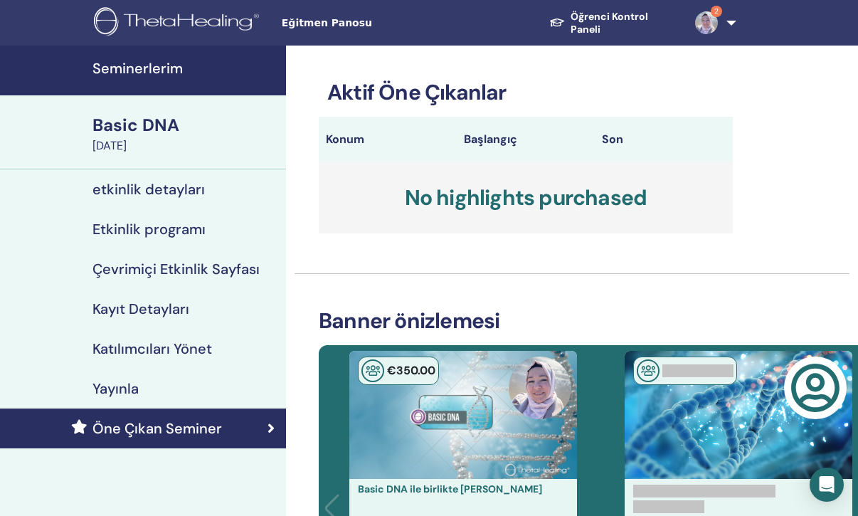
click at [314, 24] on span "Eğitmen Panosu" at bounding box center [389, 23] width 214 height 15
click at [153, 61] on h4 "Seminerlerim" at bounding box center [185, 68] width 185 height 17
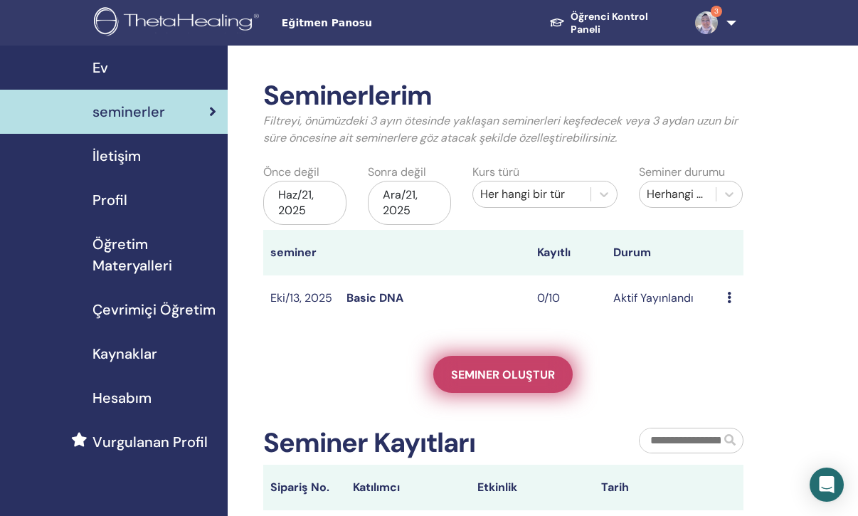
click at [499, 382] on span "Seminer oluştur" at bounding box center [503, 374] width 104 height 15
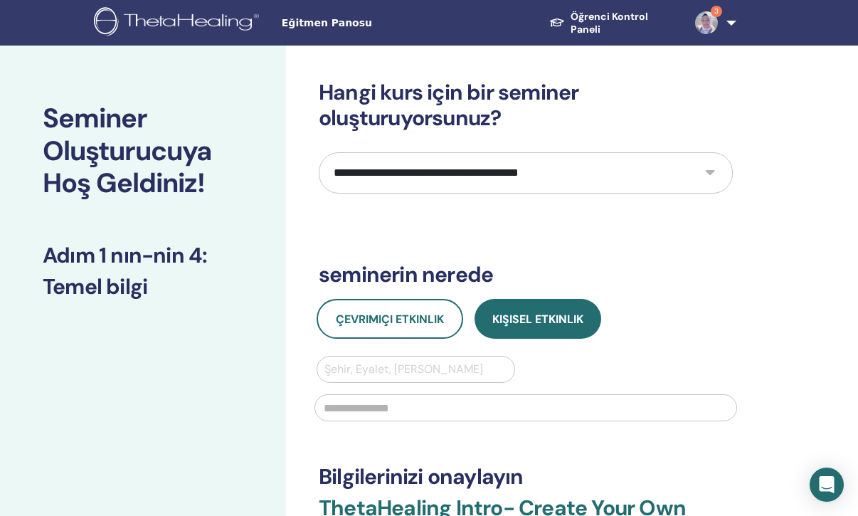
click at [712, 172] on select "**********" at bounding box center [526, 172] width 414 height 41
select select "*"
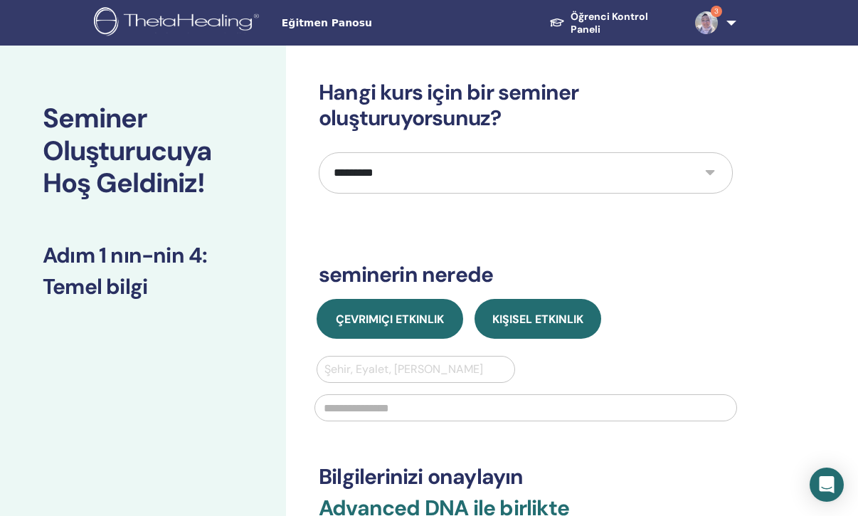
click at [434, 327] on button "Çevrimiçi Etkinlik" at bounding box center [390, 319] width 147 height 40
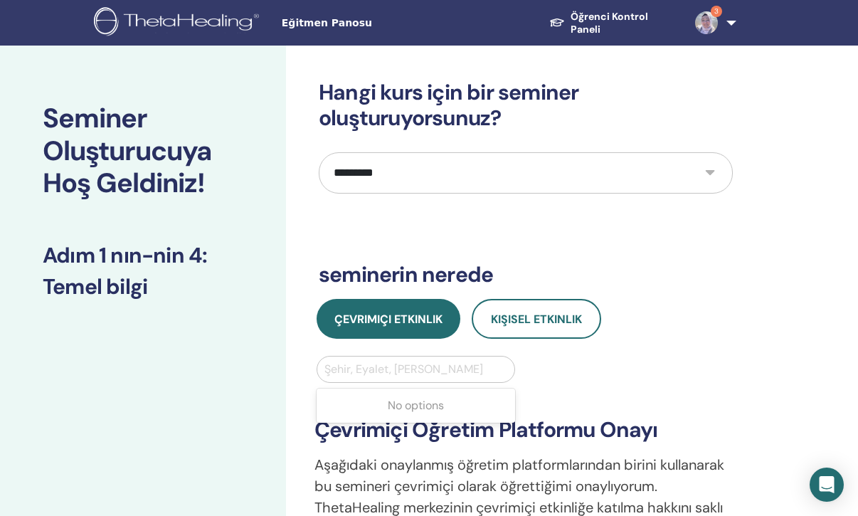
click at [435, 374] on div at bounding box center [416, 369] width 183 height 20
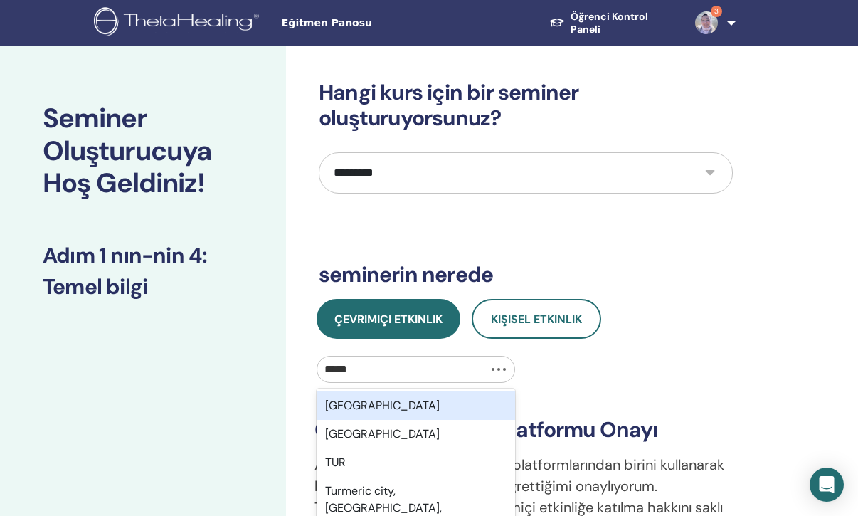
type input "******"
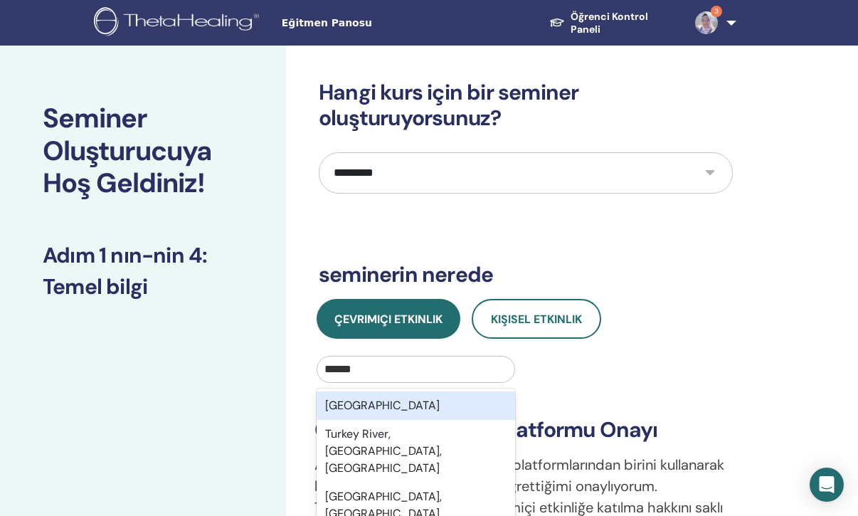
click at [478, 406] on div "[GEOGRAPHIC_DATA]" at bounding box center [416, 406] width 199 height 28
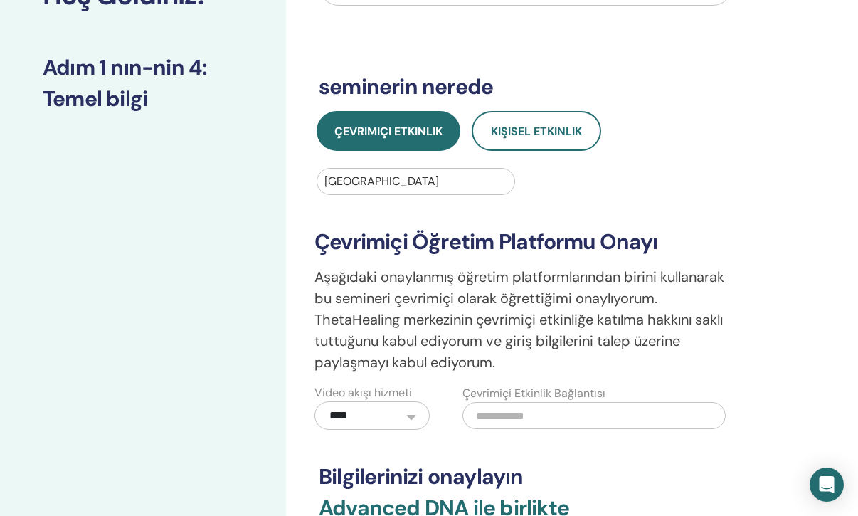
scroll to position [189, 0]
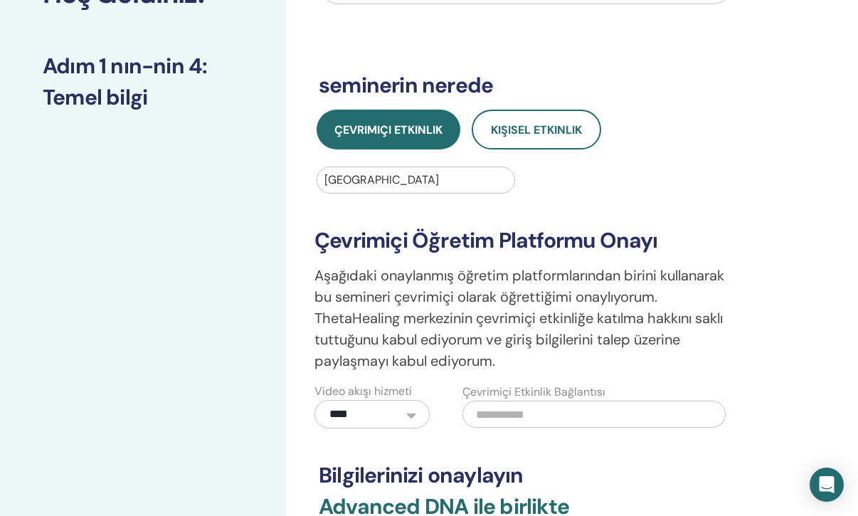
click at [528, 414] on input "text" at bounding box center [594, 414] width 263 height 27
paste input "**********"
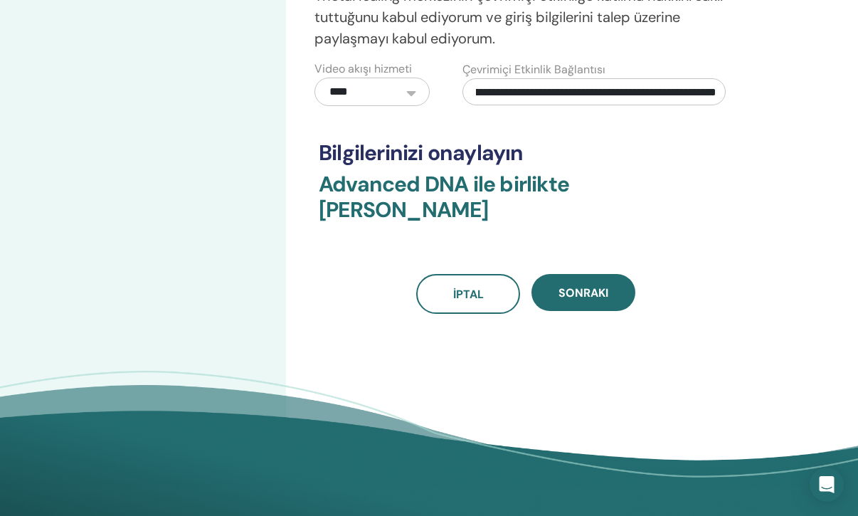
scroll to position [523, 0]
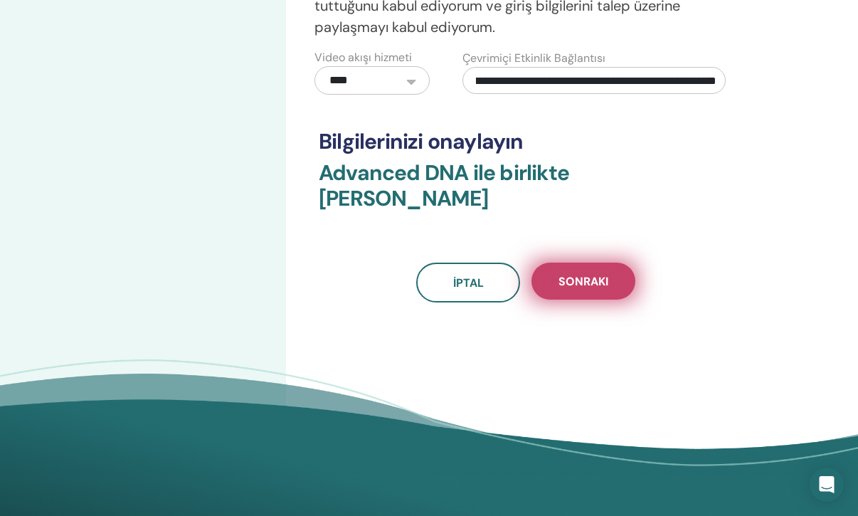
type input "**********"
click at [594, 274] on span "Sonraki" at bounding box center [584, 281] width 50 height 15
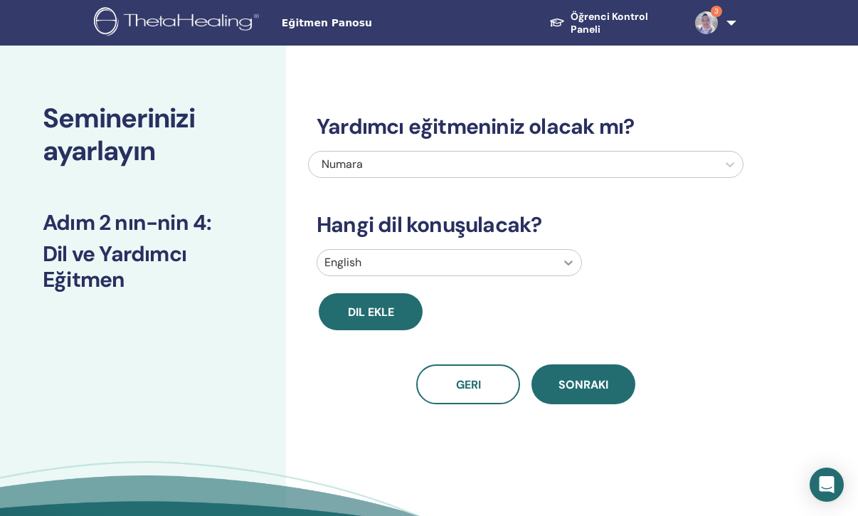
click at [566, 266] on icon at bounding box center [569, 263] width 14 height 14
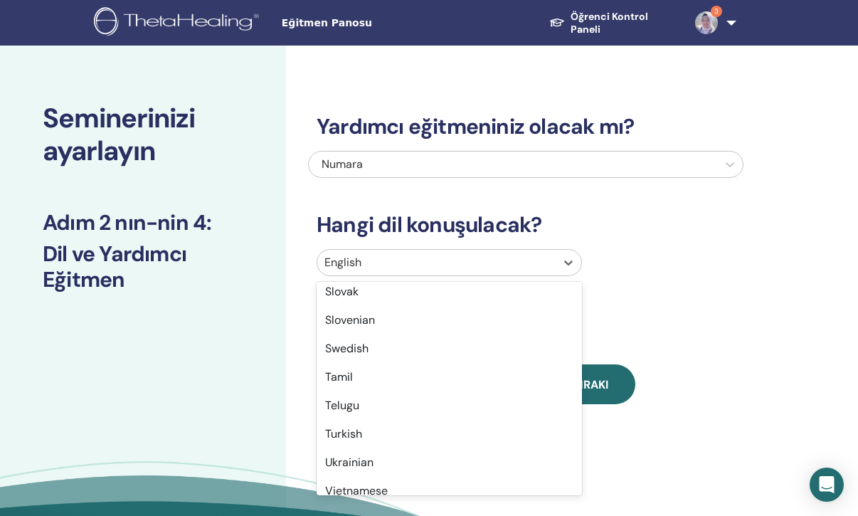
scroll to position [1130, 0]
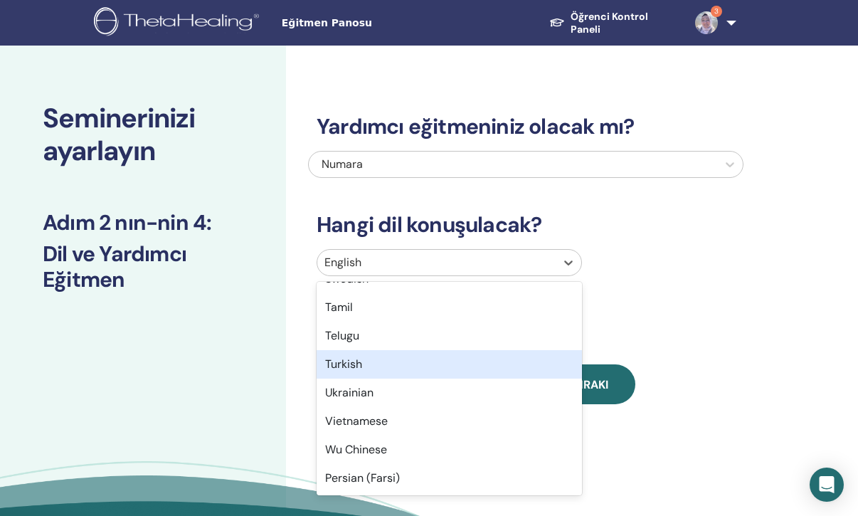
click at [486, 364] on div "Turkish" at bounding box center [450, 364] width 266 height 28
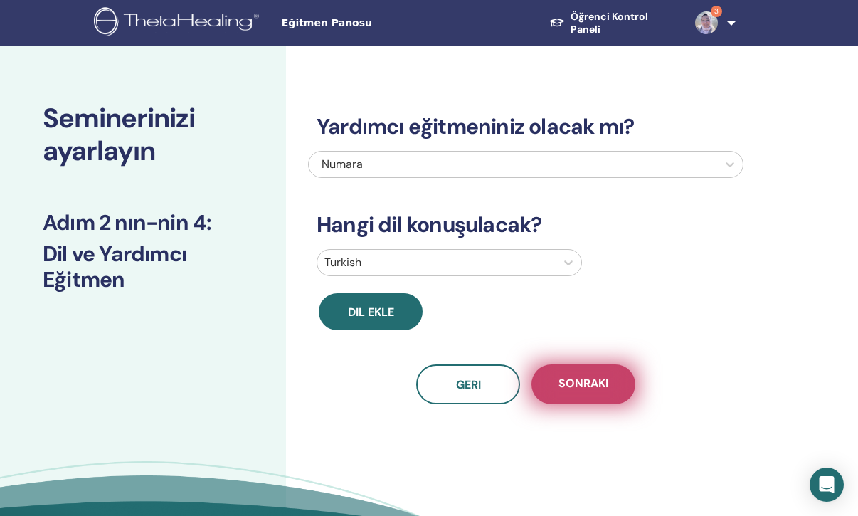
click at [589, 382] on span "Sonraki" at bounding box center [584, 385] width 50 height 18
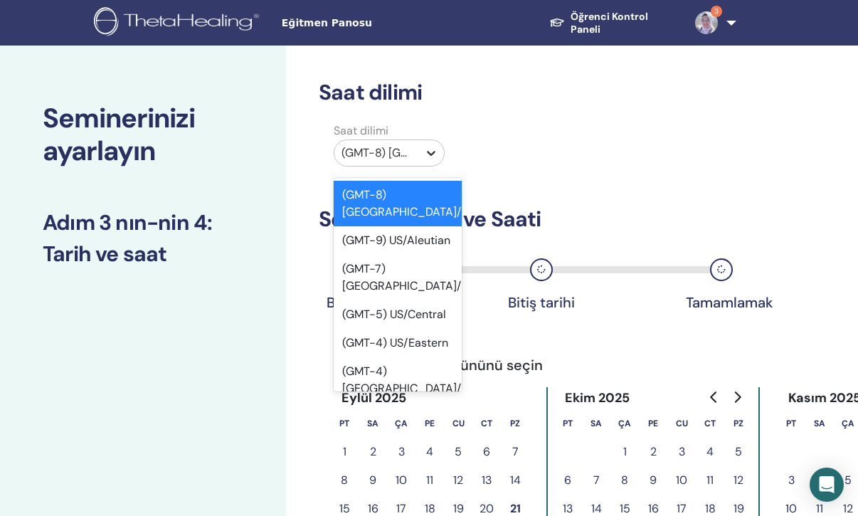
click at [434, 149] on icon at bounding box center [431, 153] width 14 height 14
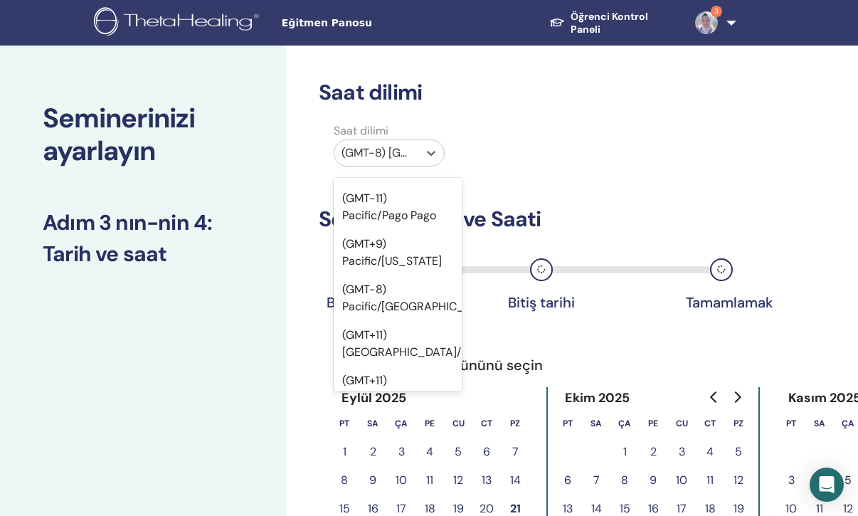
scroll to position [25310, 0]
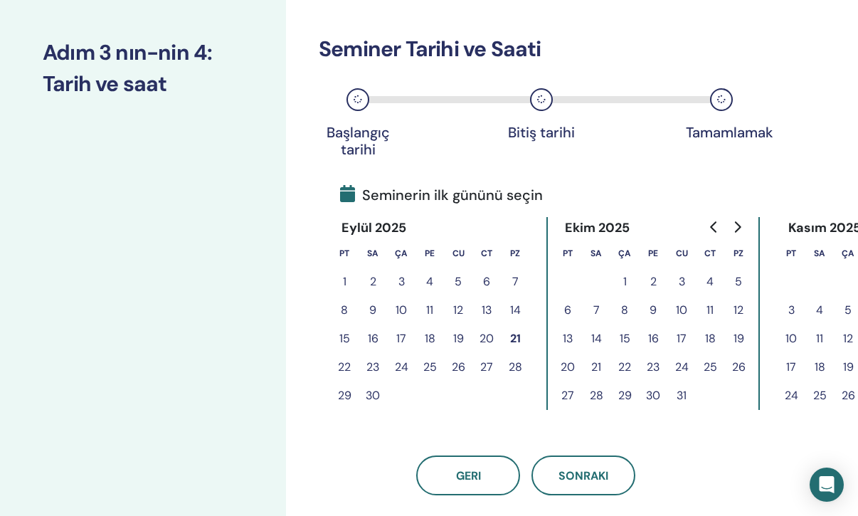
scroll to position [209, 0]
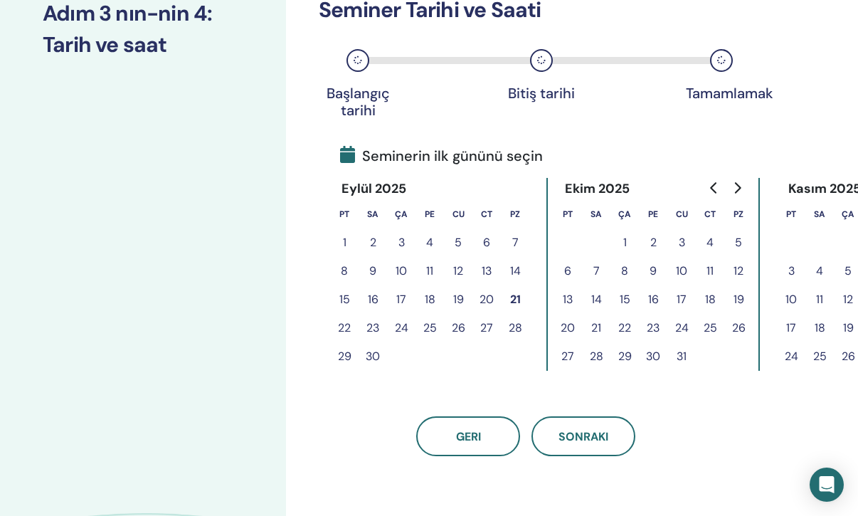
click at [736, 188] on icon "Go to next month" at bounding box center [737, 187] width 11 height 11
click at [458, 299] on button "17" at bounding box center [458, 299] width 28 height 28
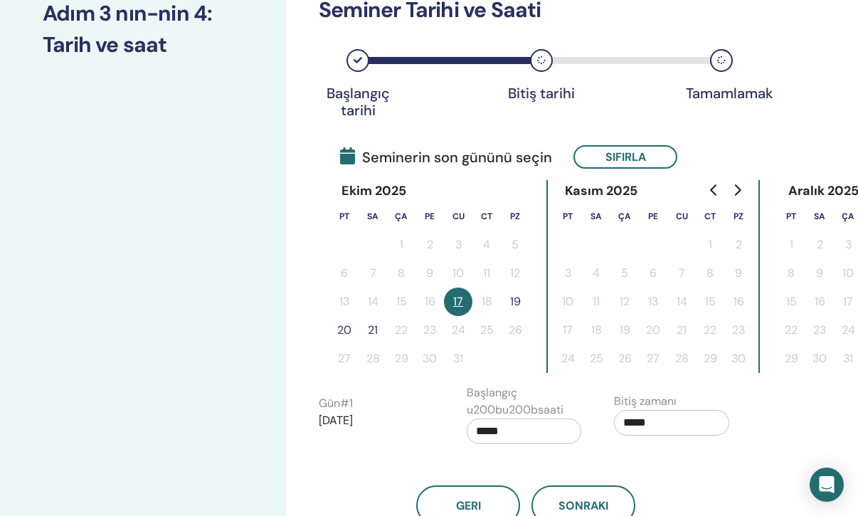
click at [515, 298] on button "19" at bounding box center [515, 302] width 28 height 28
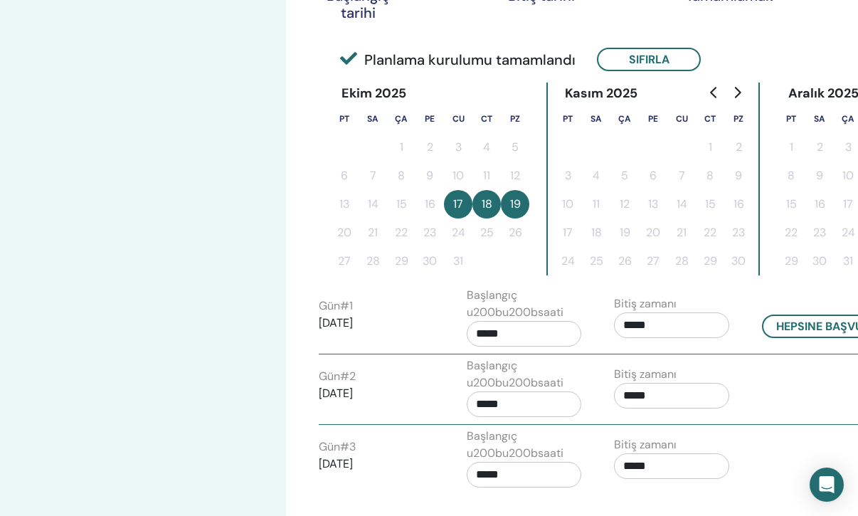
scroll to position [308, 0]
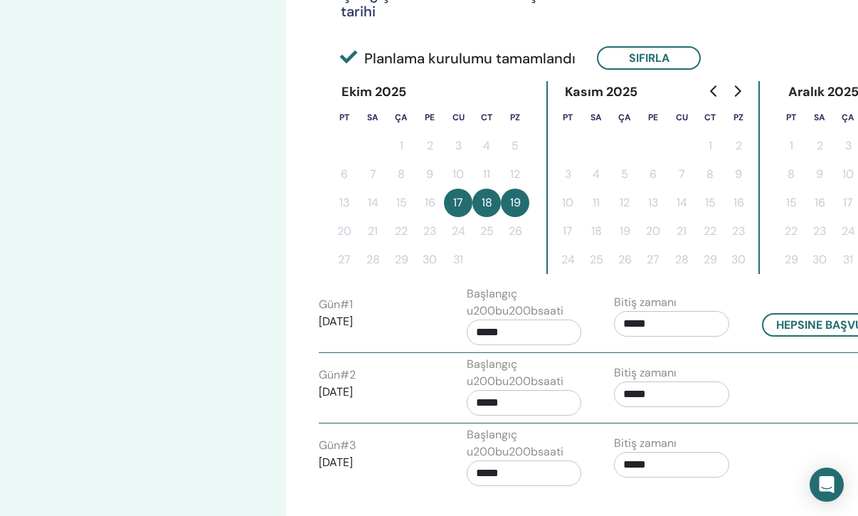
click at [653, 318] on input "*****" at bounding box center [671, 324] width 115 height 26
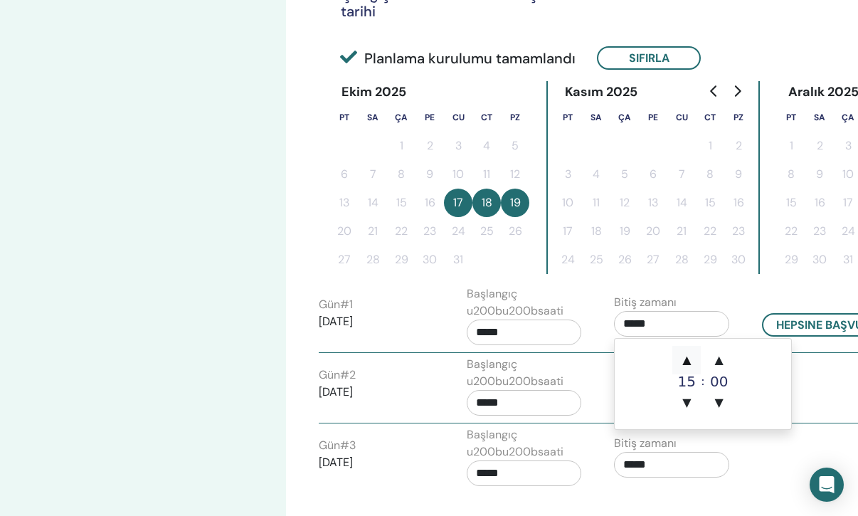
click at [686, 359] on span "▲" at bounding box center [687, 360] width 28 height 28
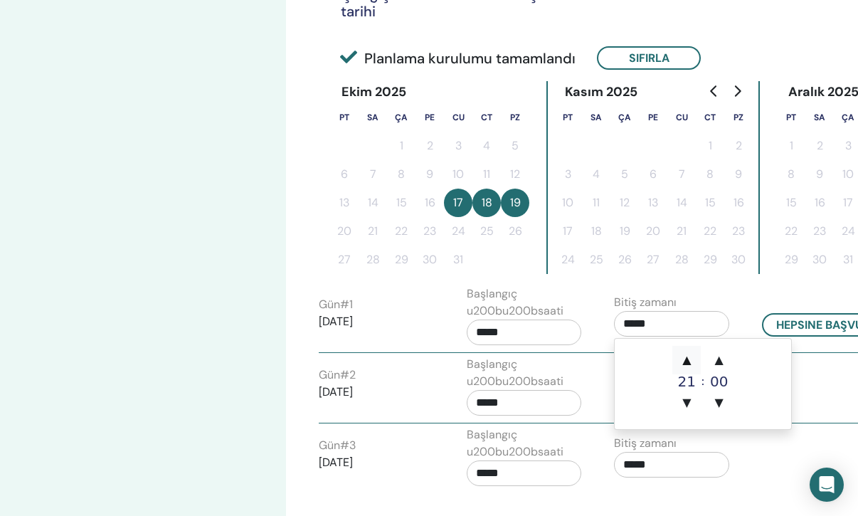
click at [686, 359] on span "▲" at bounding box center [687, 360] width 28 height 28
click at [720, 360] on span "▲" at bounding box center [719, 360] width 28 height 28
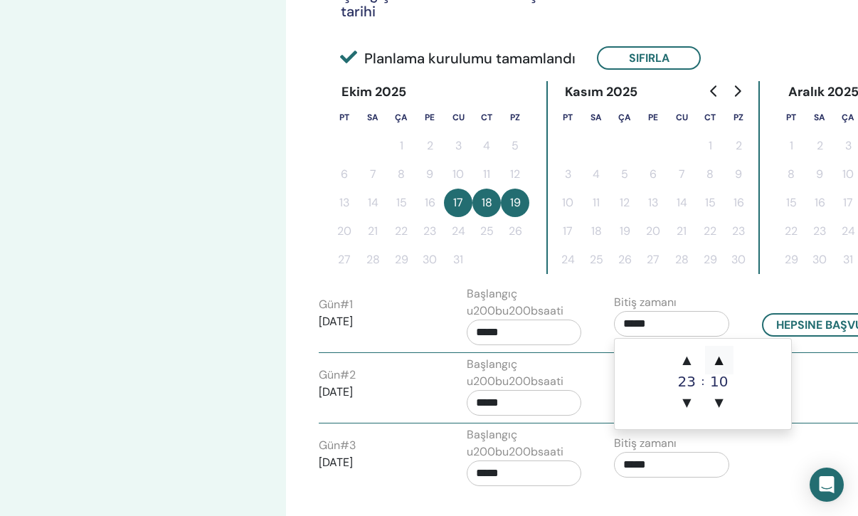
click at [720, 360] on span "▲" at bounding box center [719, 360] width 28 height 28
type input "*****"
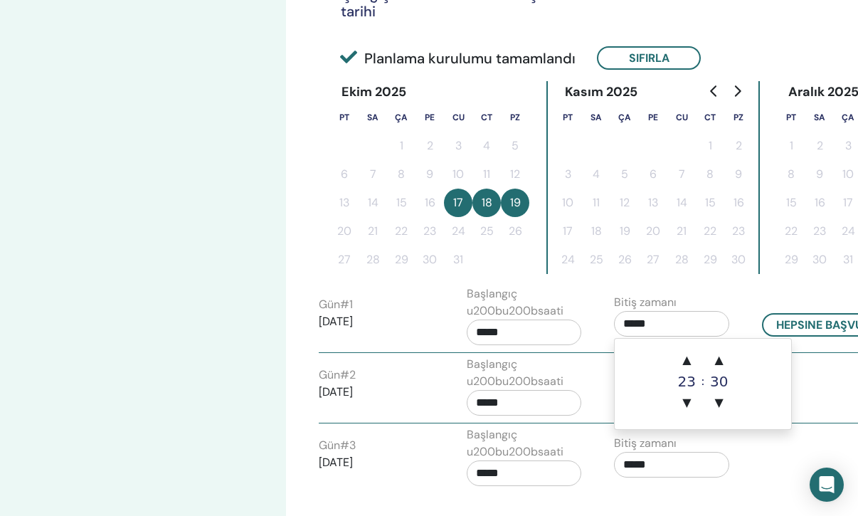
click at [493, 334] on input "*****" at bounding box center [524, 333] width 115 height 26
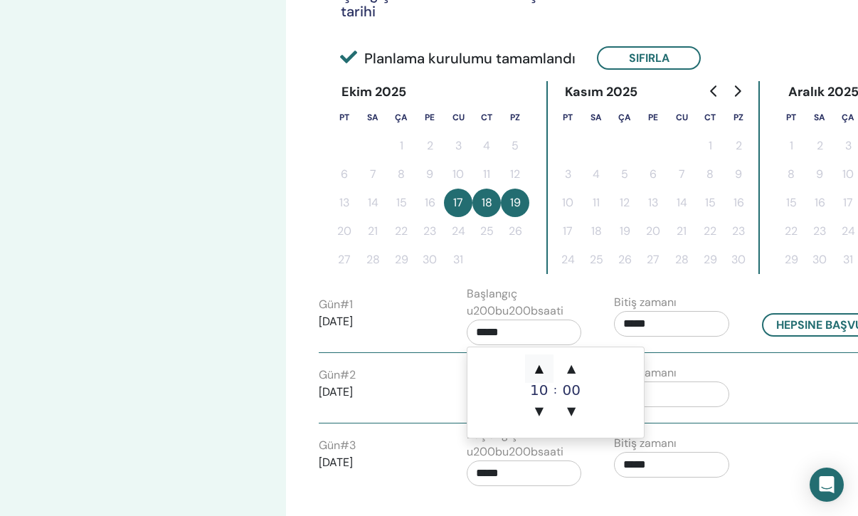
click at [537, 372] on span "▲" at bounding box center [539, 368] width 28 height 28
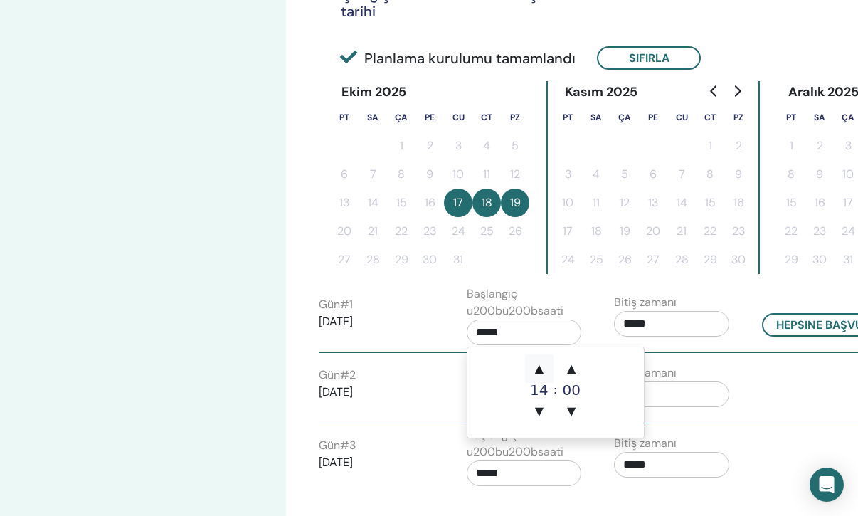
click at [537, 372] on span "▲" at bounding box center [539, 368] width 28 height 28
click at [576, 367] on span "▲" at bounding box center [571, 368] width 28 height 28
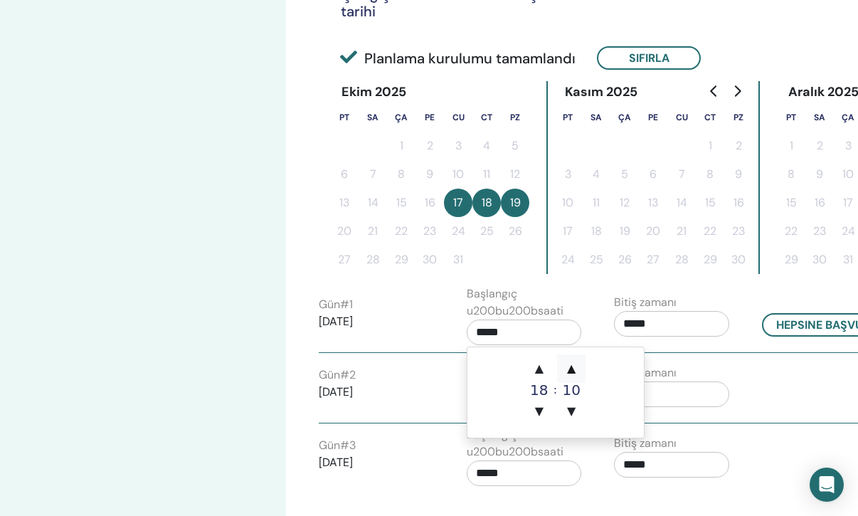
click at [576, 367] on span "▲" at bounding box center [571, 368] width 28 height 28
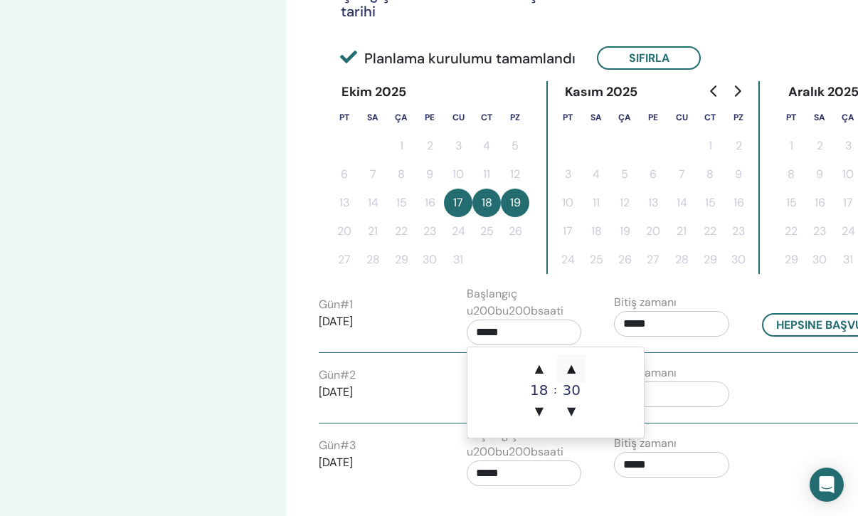
type input "*****"
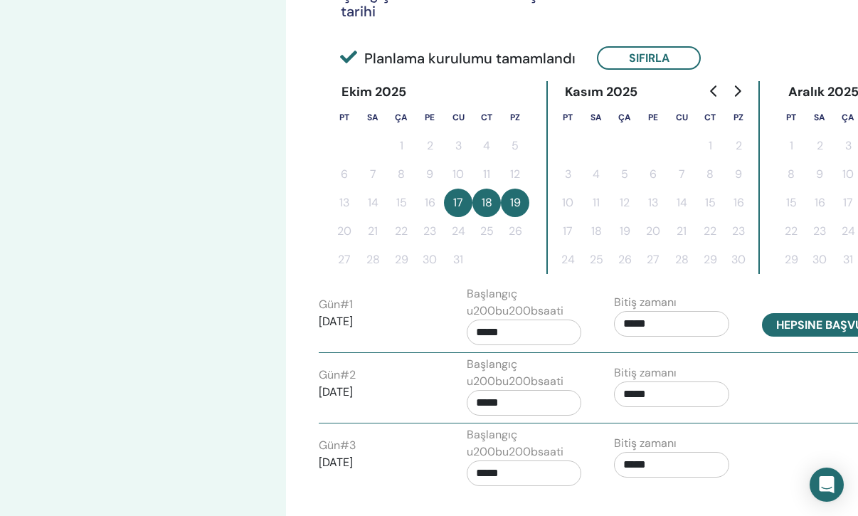
click at [827, 326] on button "Hepsine başvur" at bounding box center [823, 324] width 122 height 23
type input "*****"
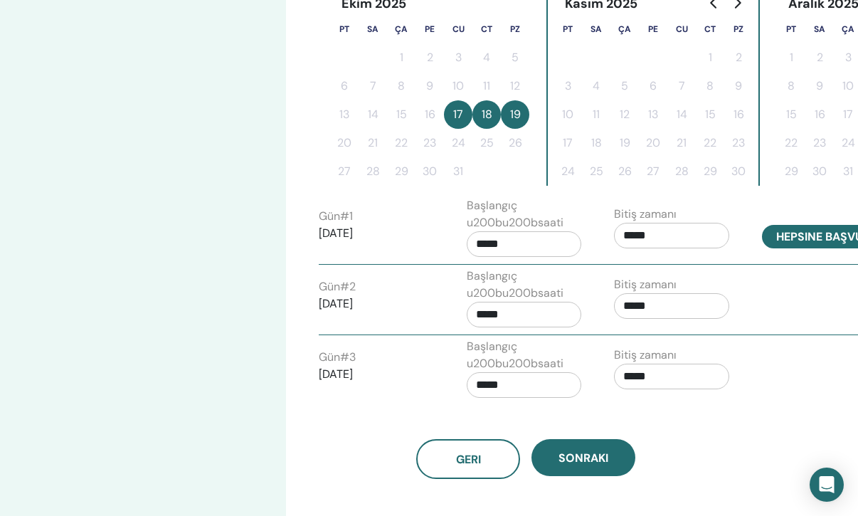
scroll to position [398, 0]
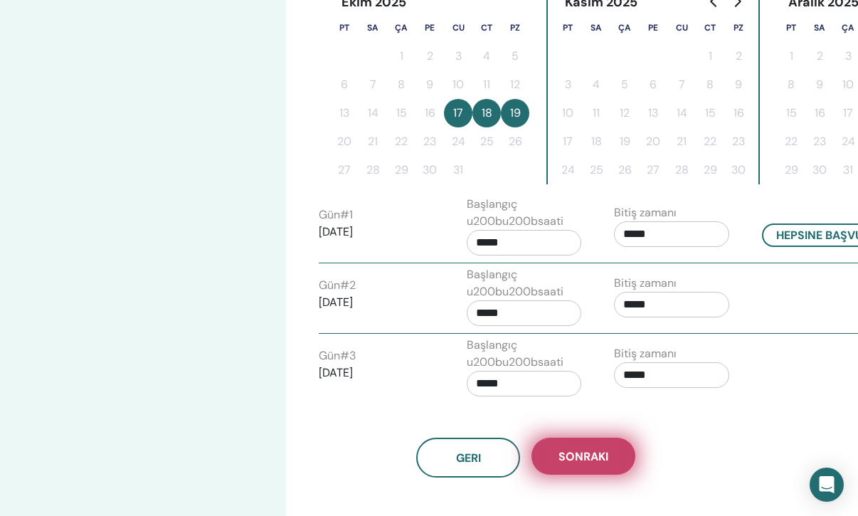
click at [587, 467] on button "Sonraki" at bounding box center [584, 456] width 104 height 37
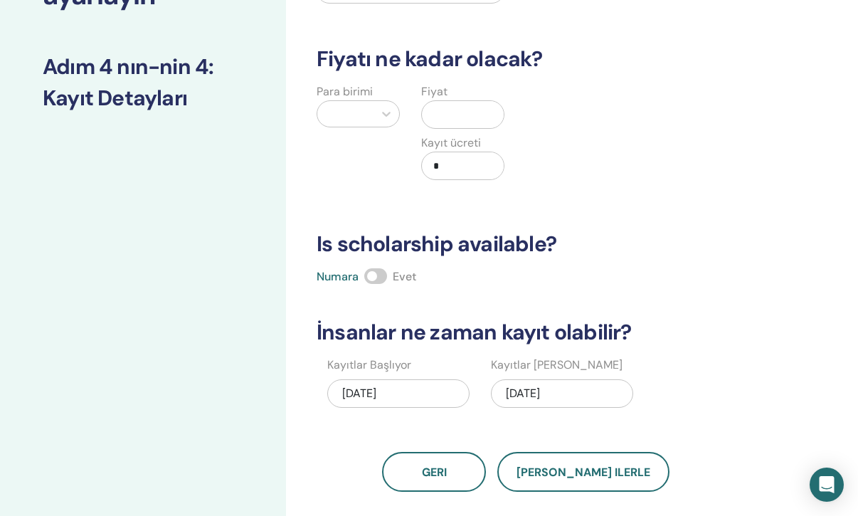
scroll to position [150, 0]
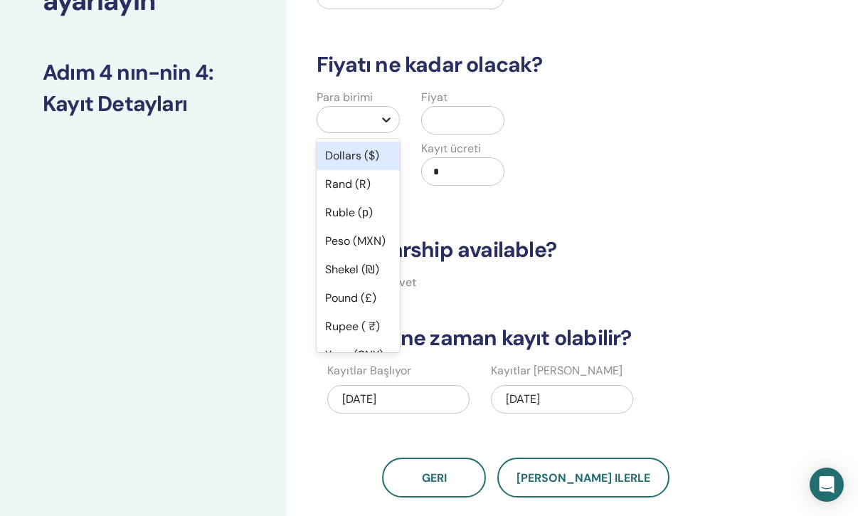
click at [384, 120] on icon at bounding box center [386, 119] width 9 height 5
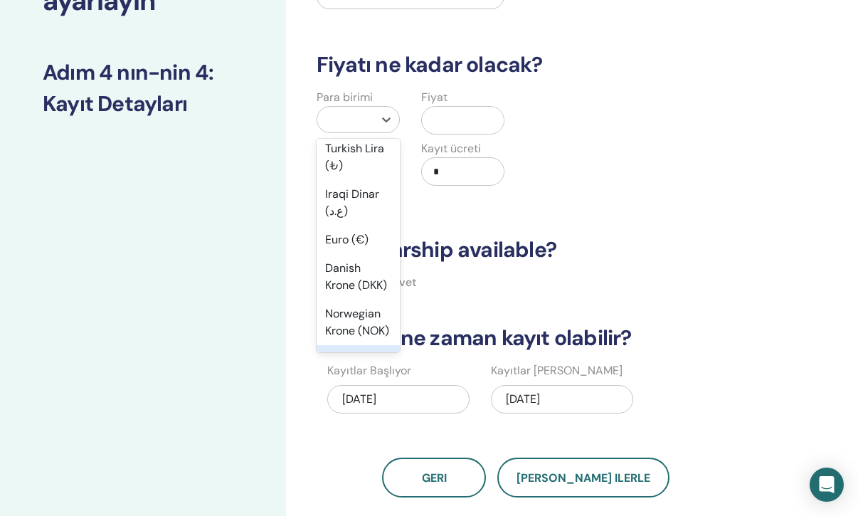
scroll to position [1356, 0]
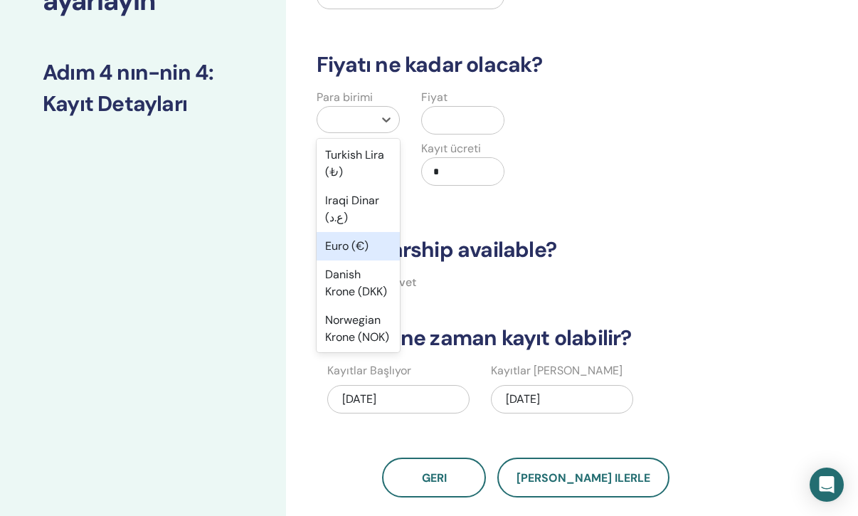
click at [340, 247] on div "Euro (€)" at bounding box center [358, 246] width 83 height 28
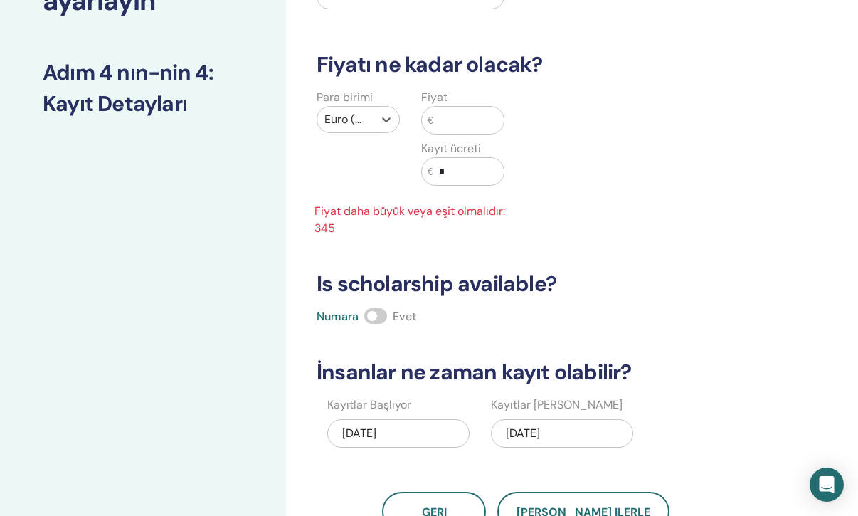
click at [441, 123] on input "text" at bounding box center [469, 120] width 70 height 27
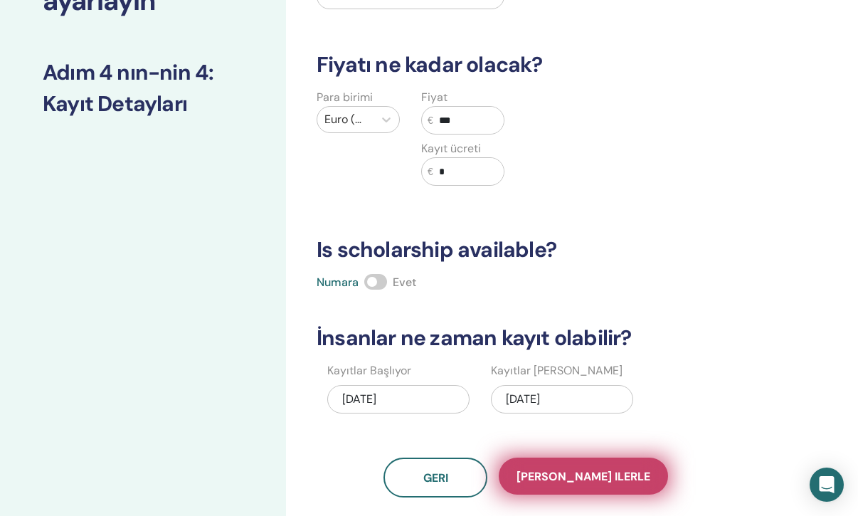
type input "***"
click at [563, 476] on span "Kaydet ilerle" at bounding box center [584, 476] width 134 height 15
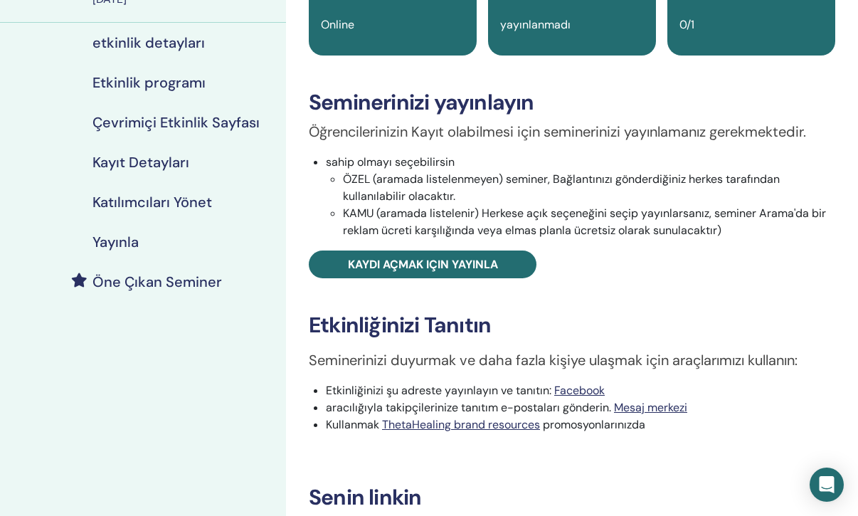
scroll to position [164, 0]
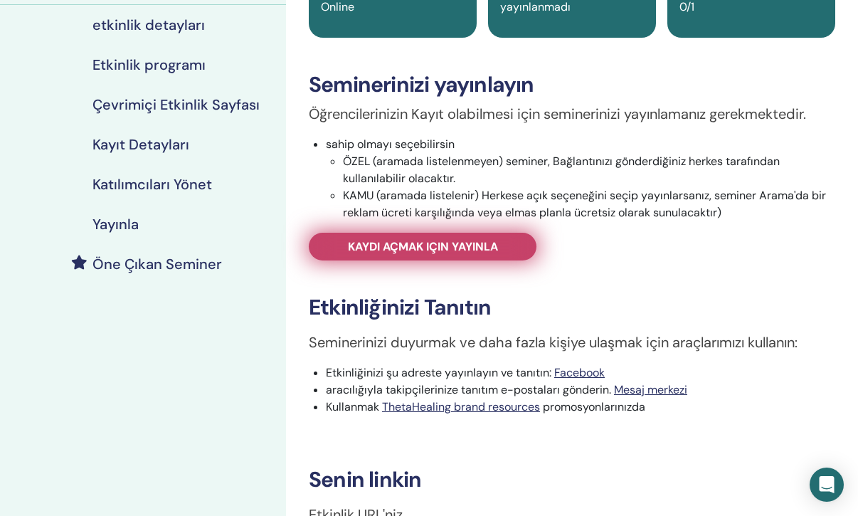
click at [492, 250] on span "Kaydı açmak için yayınla" at bounding box center [423, 246] width 150 height 15
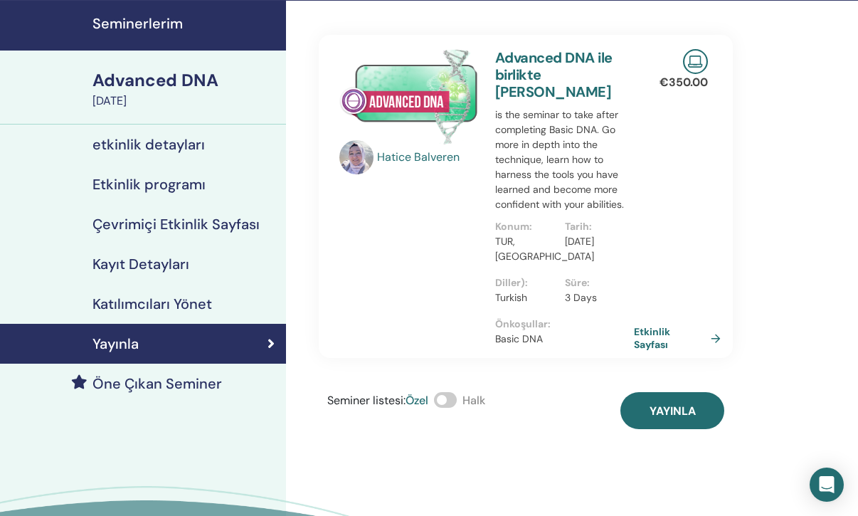
scroll to position [43, 0]
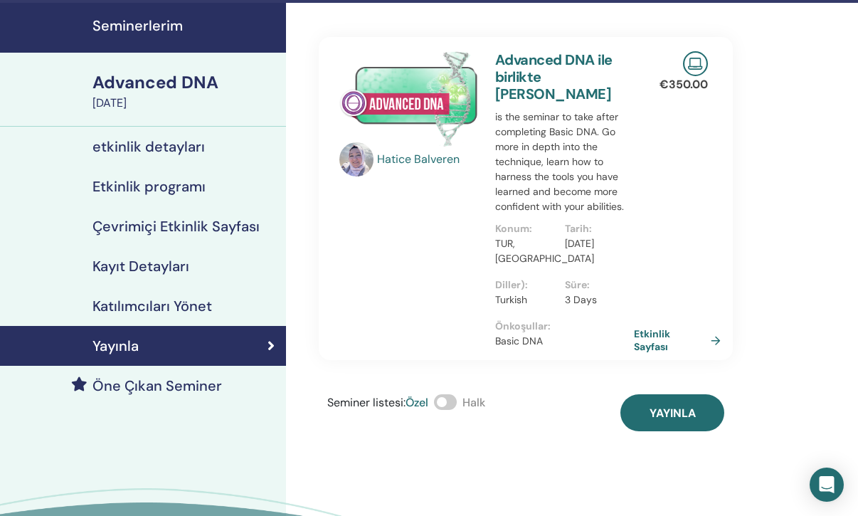
click at [448, 400] on span at bounding box center [445, 402] width 23 height 16
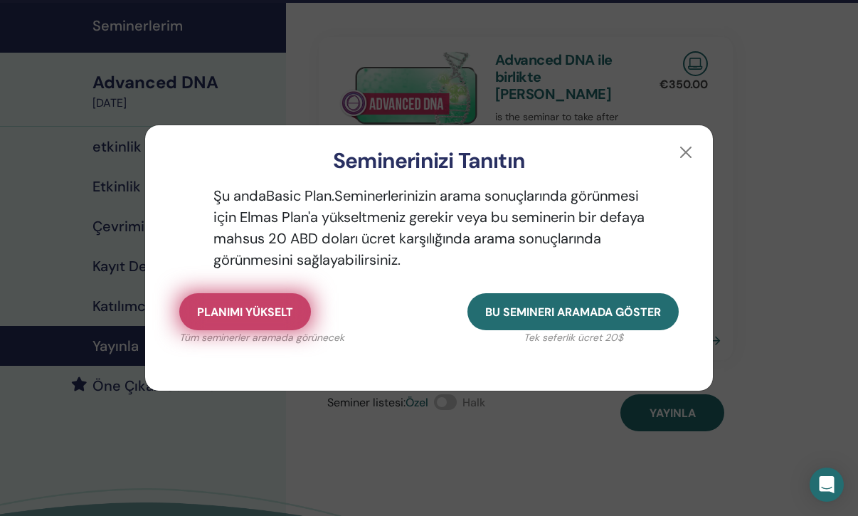
click at [239, 313] on span "Planımı yükselt" at bounding box center [245, 312] width 96 height 15
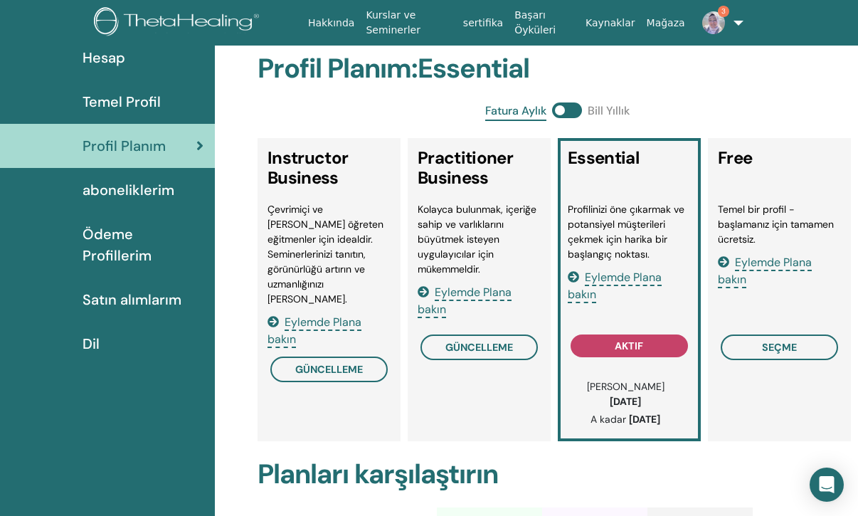
scroll to position [100, 0]
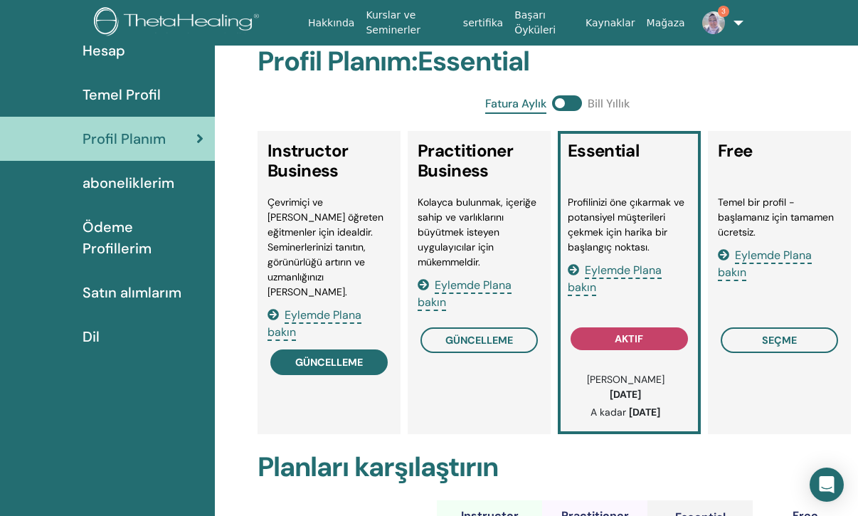
click at [357, 357] on span "güncelleme" at bounding box center [329, 362] width 68 height 11
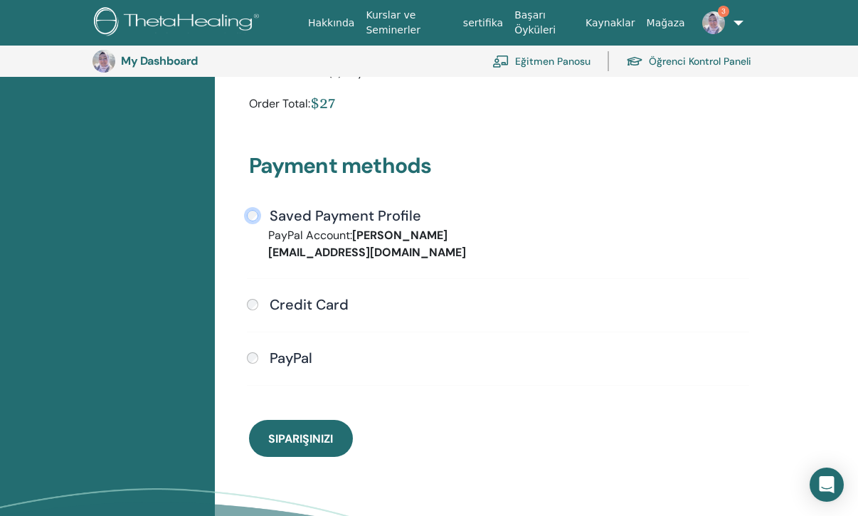
scroll to position [298, 0]
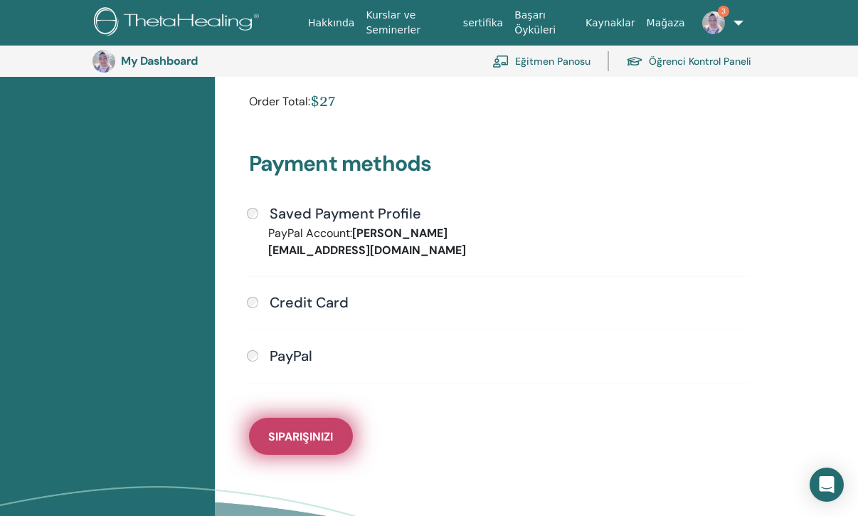
click at [333, 418] on button "Siparişinizi" at bounding box center [301, 436] width 104 height 37
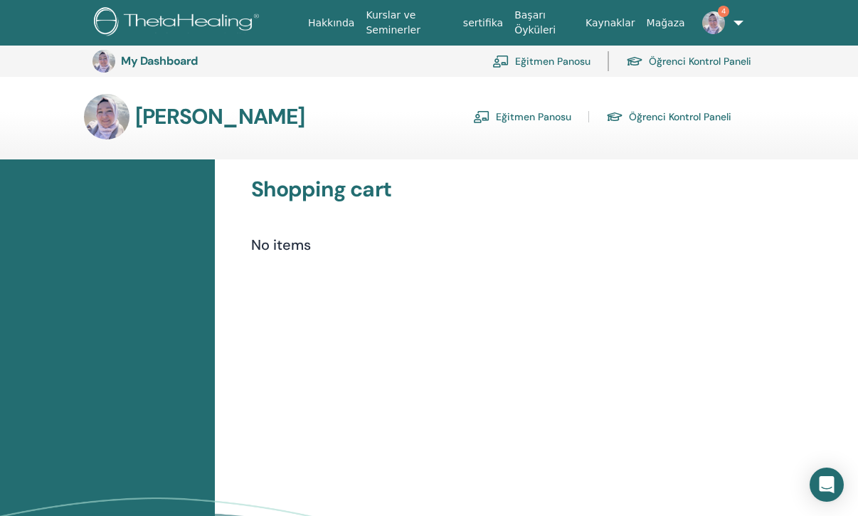
scroll to position [298, 0]
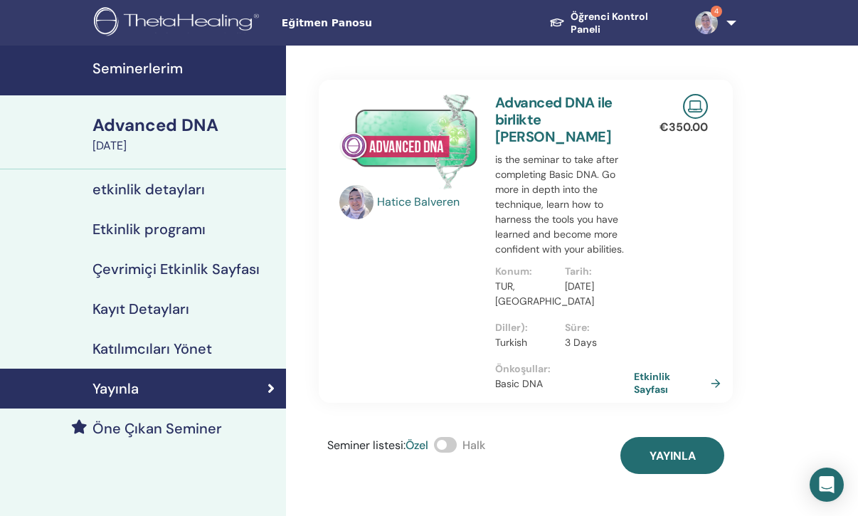
click at [443, 448] on span at bounding box center [445, 445] width 23 height 16
click at [599, 288] on p "[DATE]" at bounding box center [595, 286] width 61 height 15
click at [182, 221] on h4 "Etkinlik programı" at bounding box center [149, 229] width 113 height 17
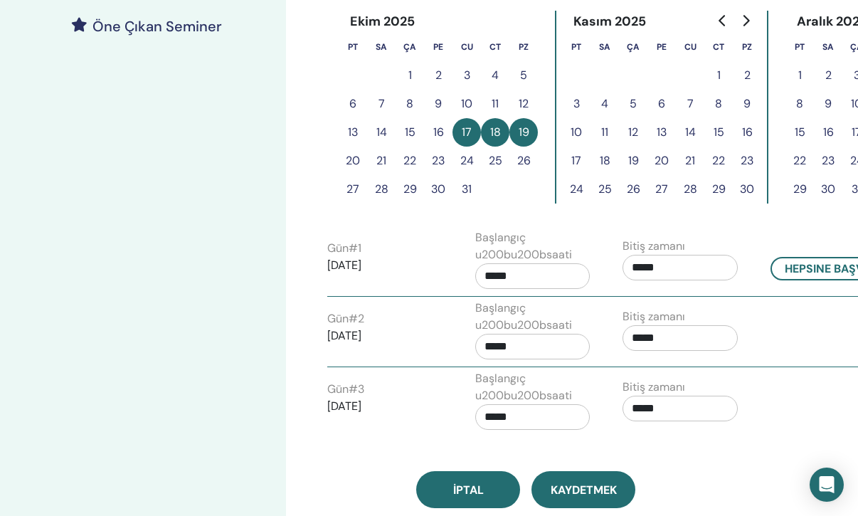
scroll to position [425, 0]
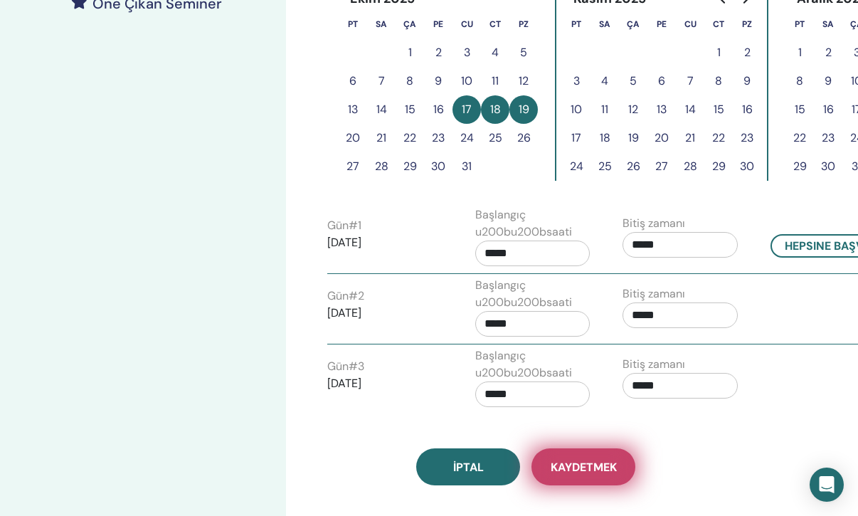
click at [578, 465] on span "Kaydetmek" at bounding box center [584, 467] width 66 height 15
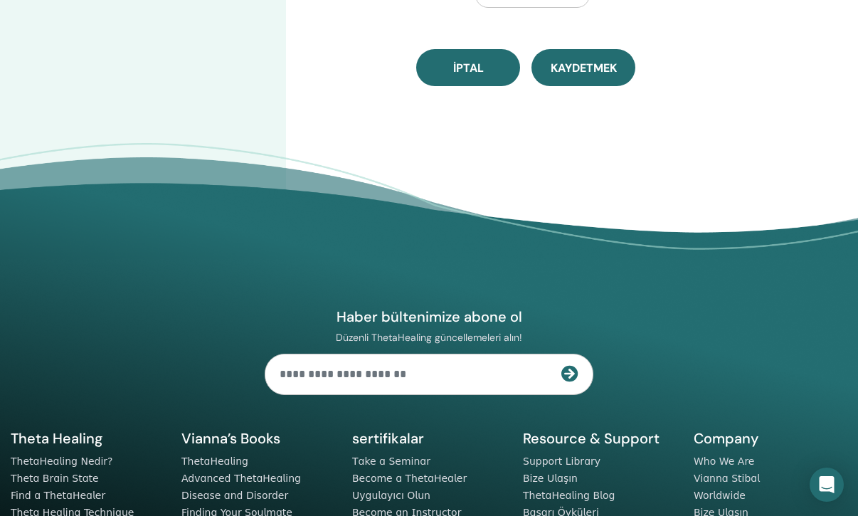
scroll to position [862, 0]
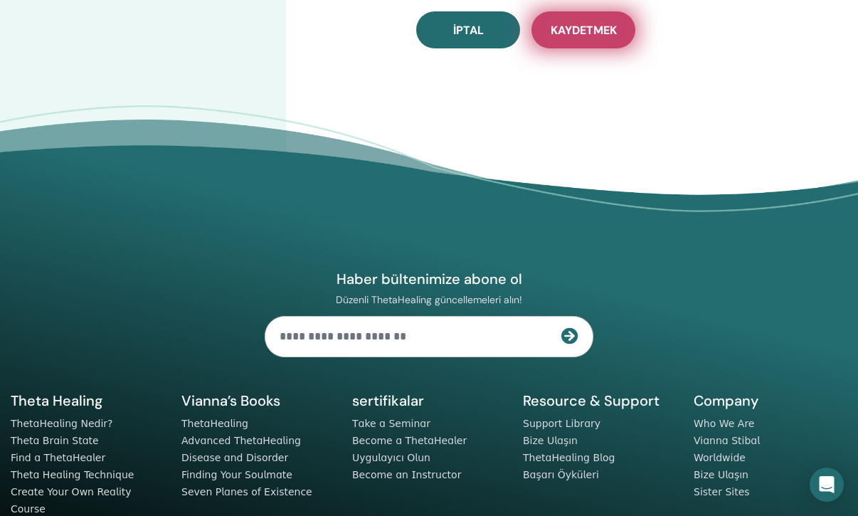
click at [586, 22] on button "Kaydetmek" at bounding box center [584, 29] width 104 height 37
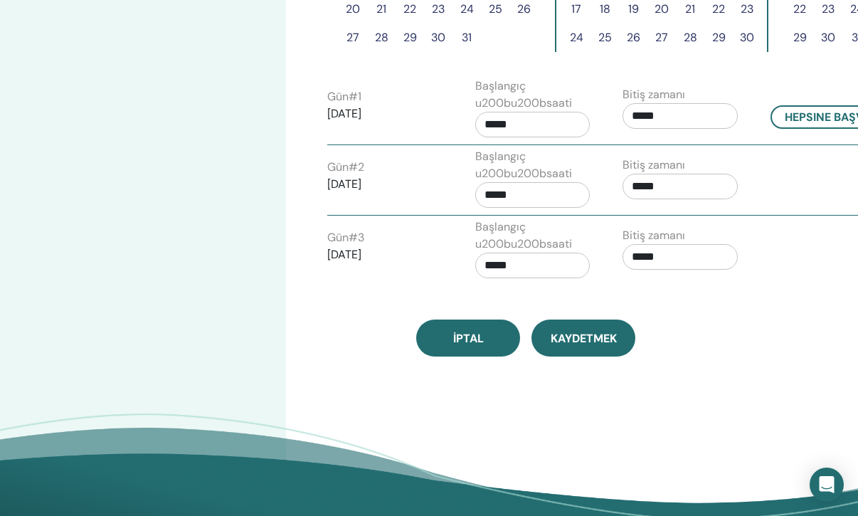
scroll to position [582, 0]
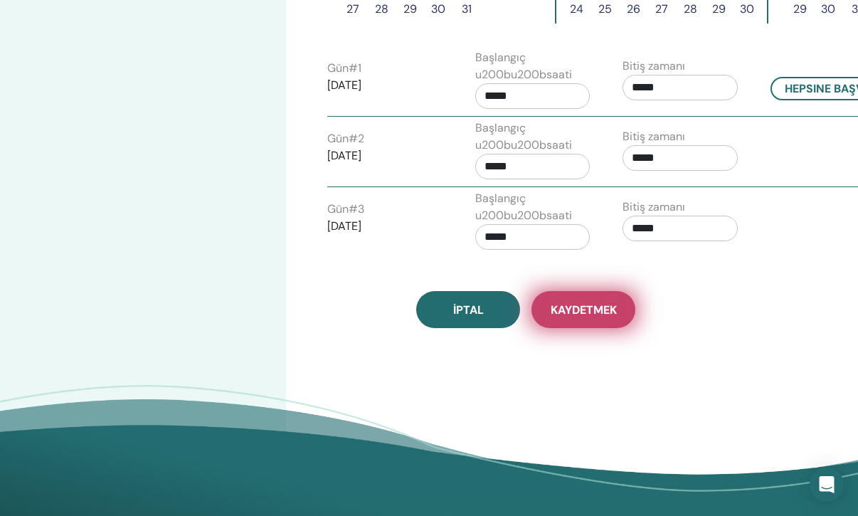
click at [587, 312] on span "Kaydetmek" at bounding box center [584, 310] width 66 height 15
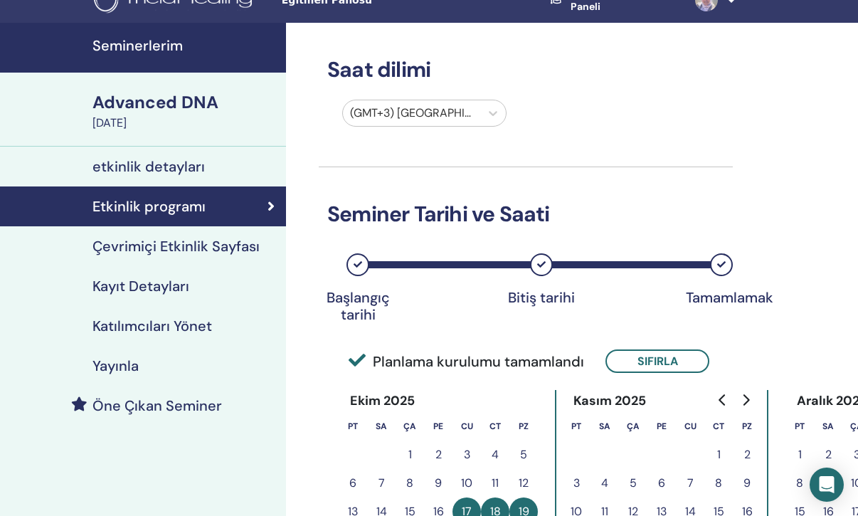
scroll to position [31, 0]
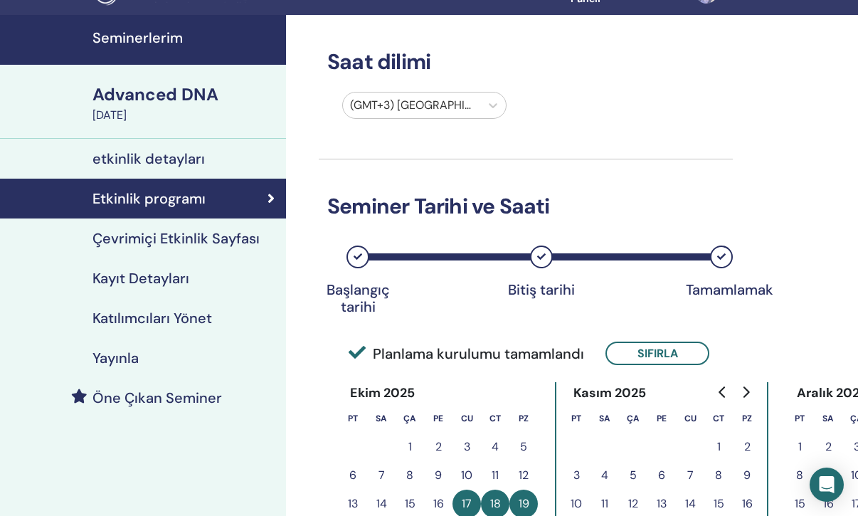
click at [119, 350] on h4 "Yayınla" at bounding box center [116, 358] width 46 height 17
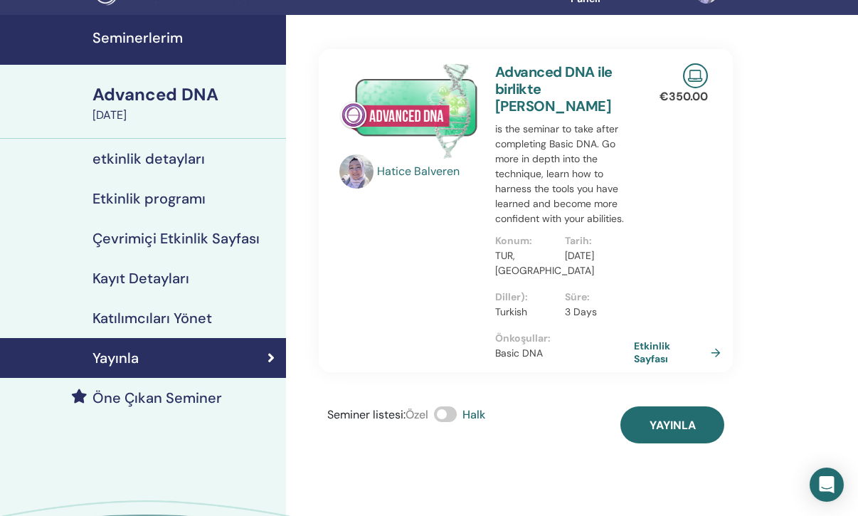
click at [602, 250] on p "[DATE]" at bounding box center [595, 255] width 61 height 15
click at [577, 242] on p "Tarih :" at bounding box center [595, 240] width 61 height 15
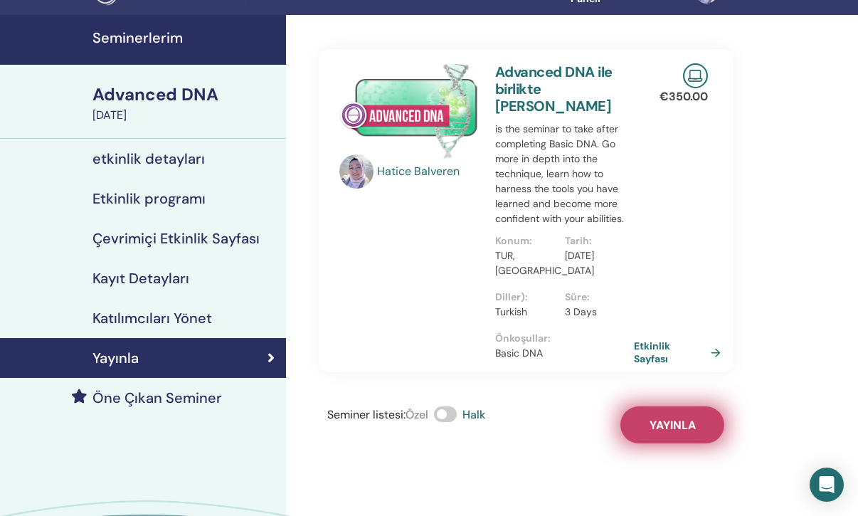
click at [682, 419] on span "Yayınla" at bounding box center [673, 425] width 46 height 15
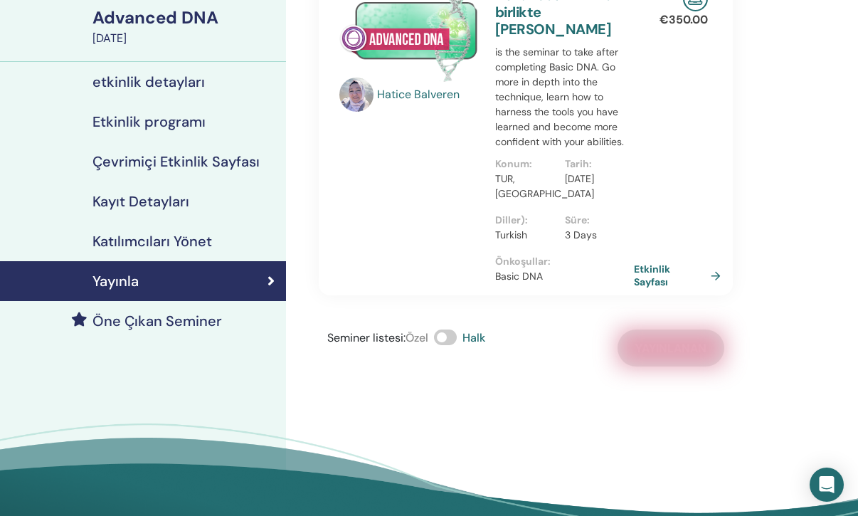
scroll to position [109, 0]
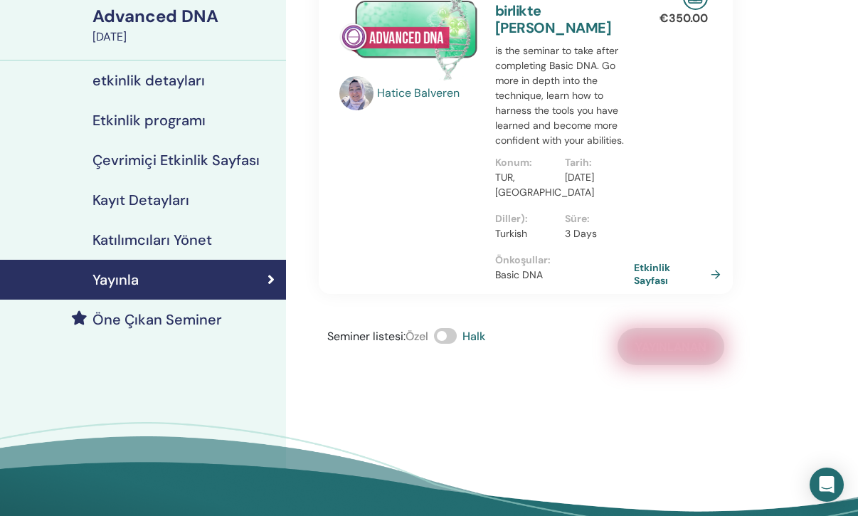
click at [180, 319] on h4 "Öne Çıkan Seminer" at bounding box center [158, 319] width 130 height 17
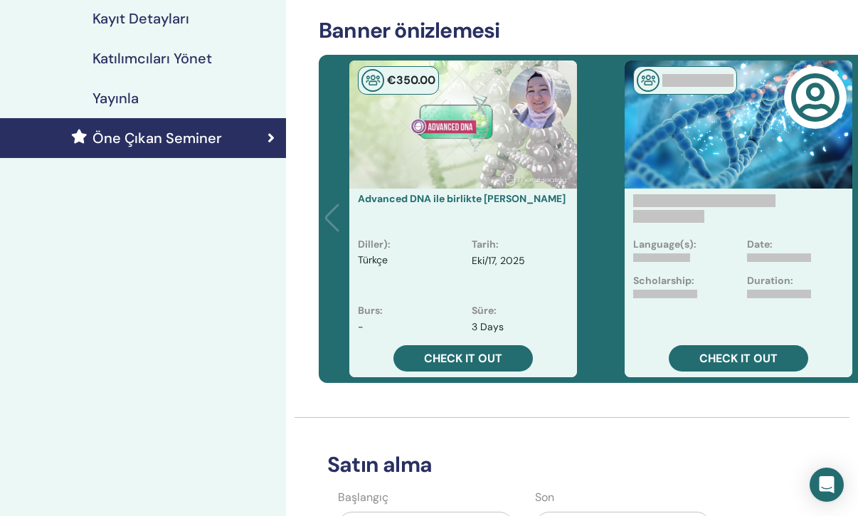
scroll to position [291, 0]
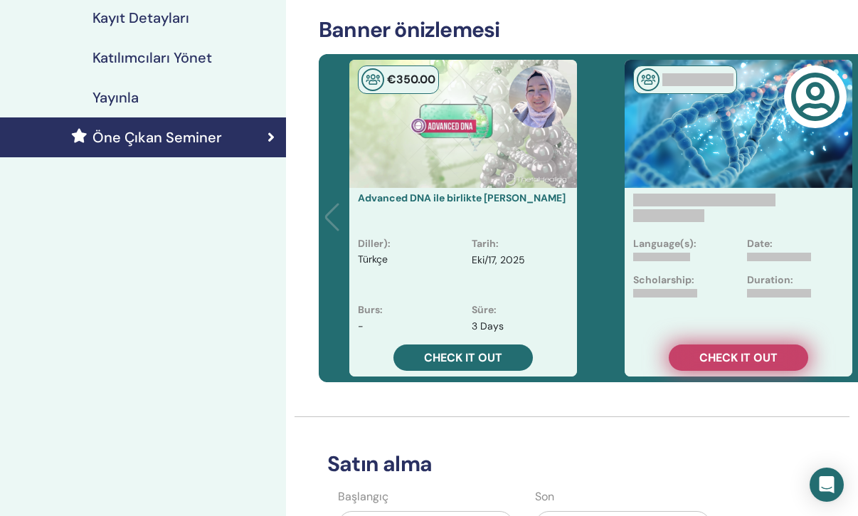
click at [732, 362] on span "Check it out" at bounding box center [739, 357] width 78 height 15
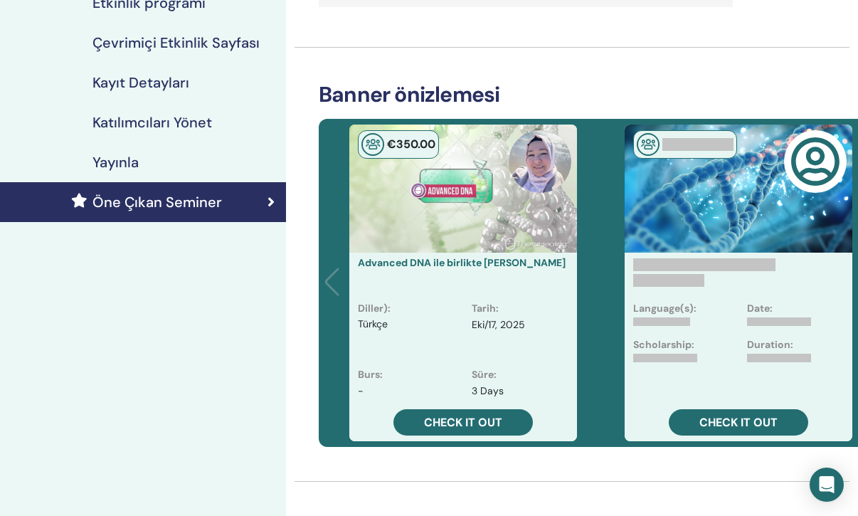
scroll to position [238, 0]
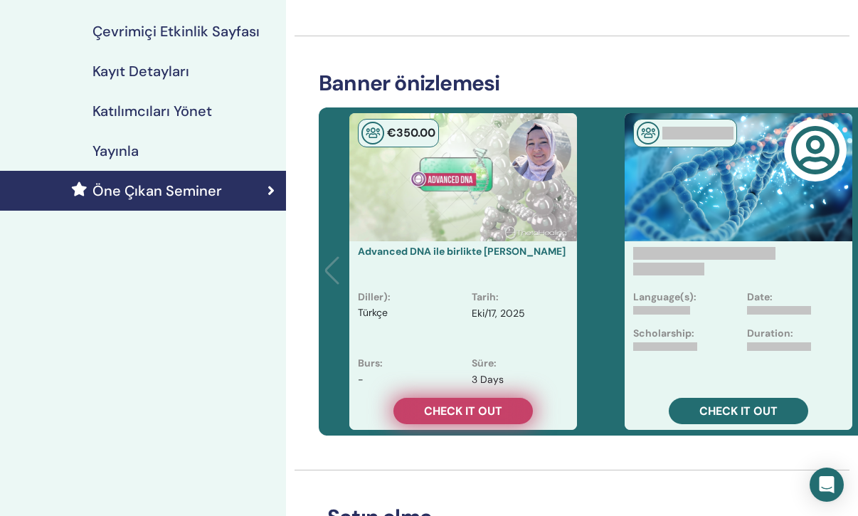
click at [496, 411] on span "Check it out" at bounding box center [463, 411] width 78 height 15
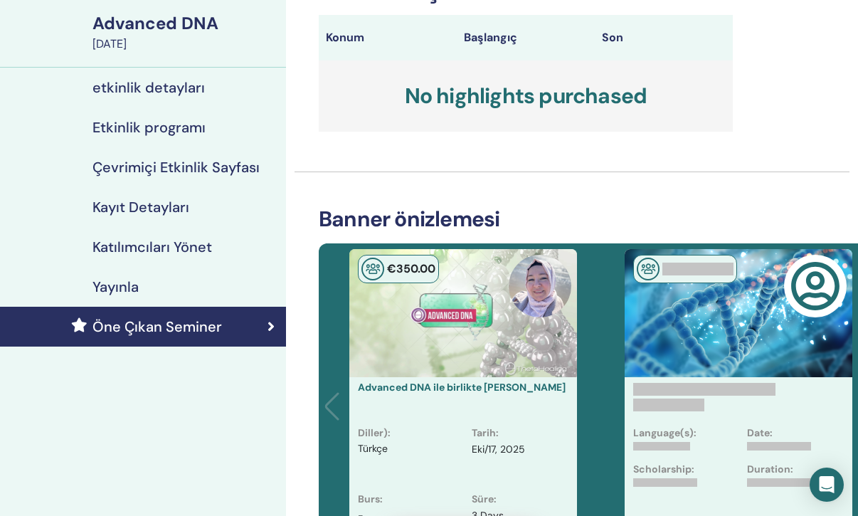
scroll to position [0, 0]
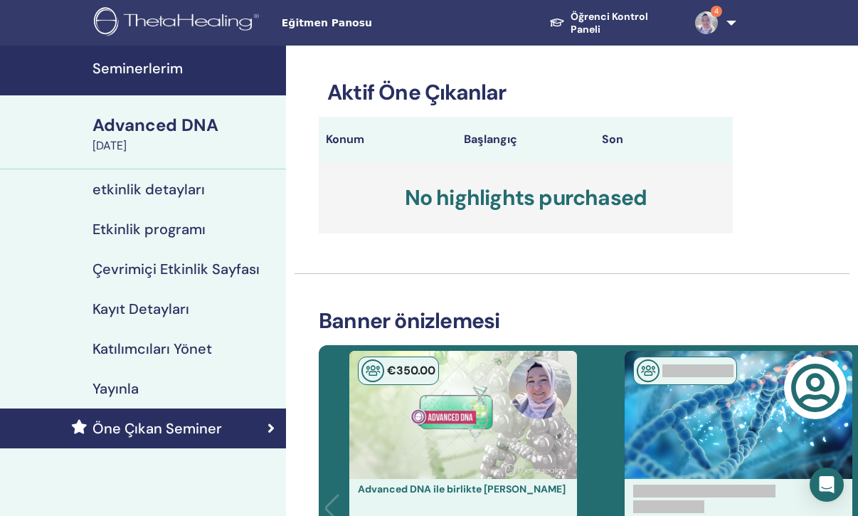
click at [496, 411] on div "€ 350 .00" at bounding box center [464, 415] width 228 height 128
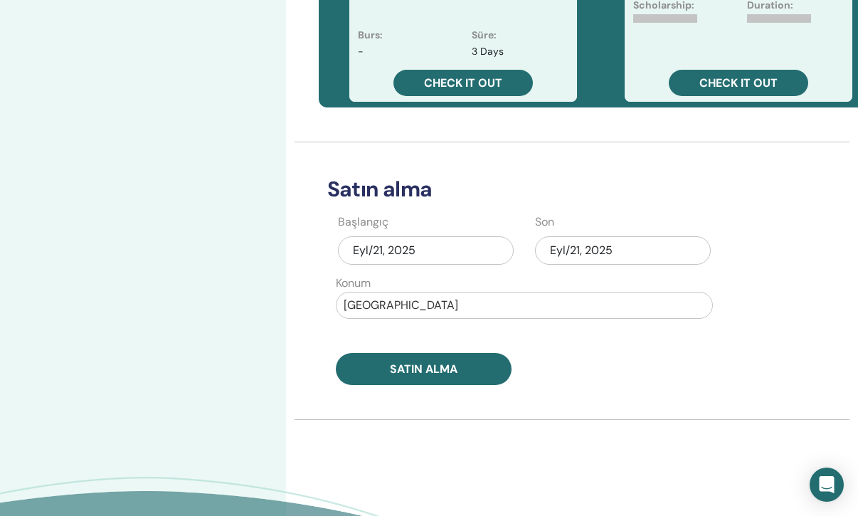
scroll to position [580, 0]
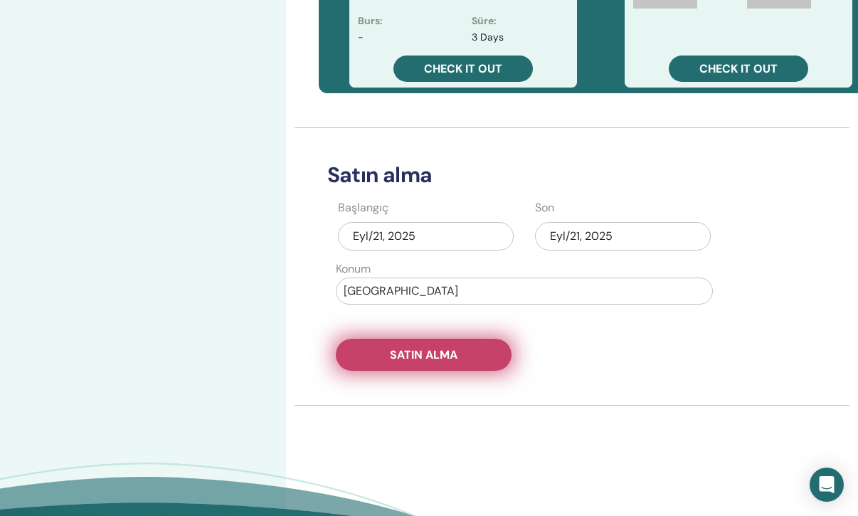
click at [466, 353] on button "Satın alma" at bounding box center [424, 355] width 176 height 32
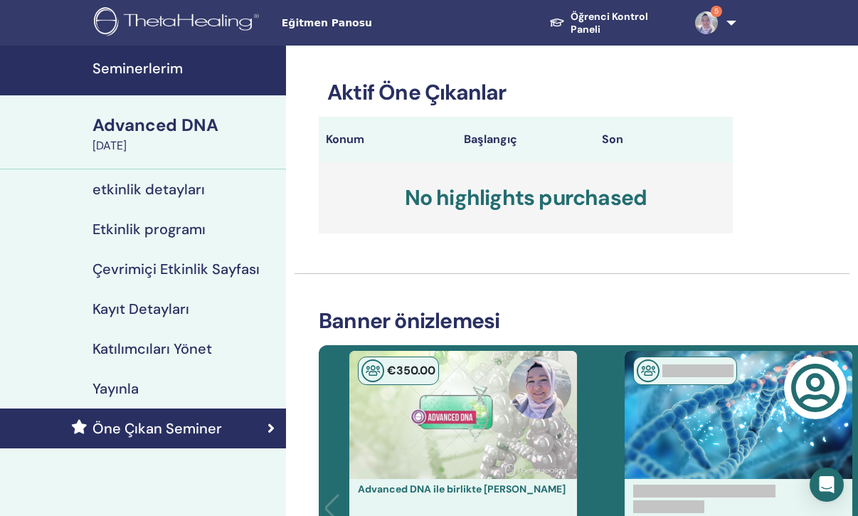
click at [154, 391] on div "Yayınla" at bounding box center [142, 388] width 263 height 17
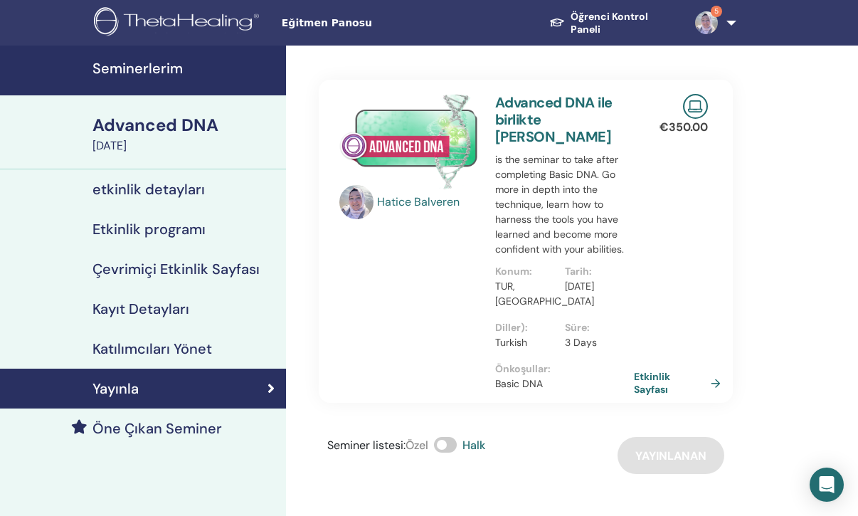
click at [699, 20] on img at bounding box center [706, 22] width 23 height 23
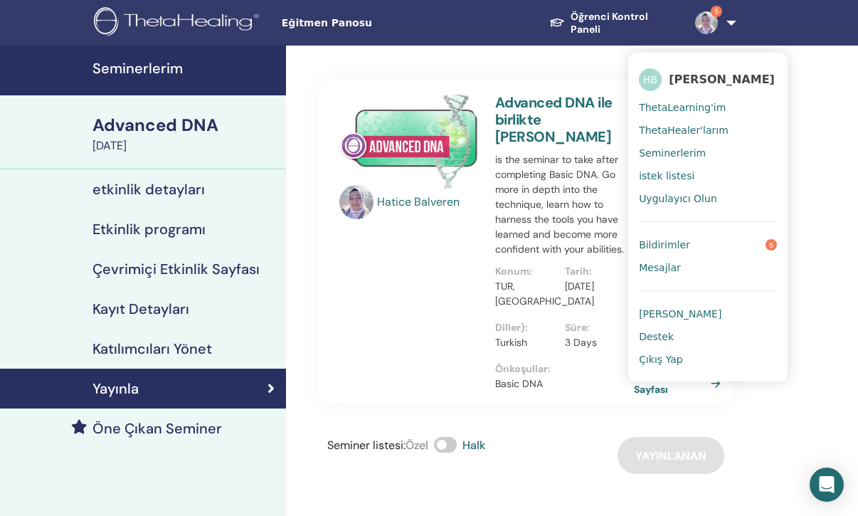
click at [681, 106] on span "ThetaLearning'im" at bounding box center [682, 107] width 87 height 13
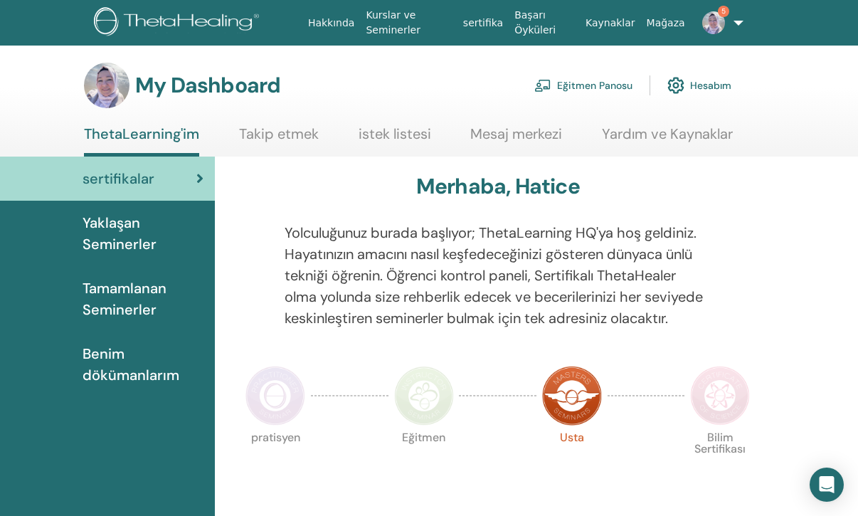
click at [547, 83] on img at bounding box center [543, 85] width 17 height 13
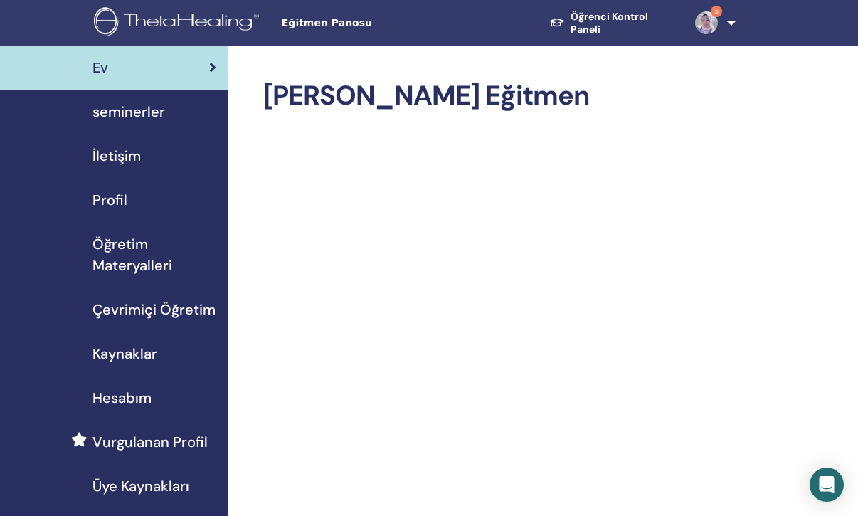
click at [177, 106] on div "seminerler" at bounding box center [113, 111] width 205 height 21
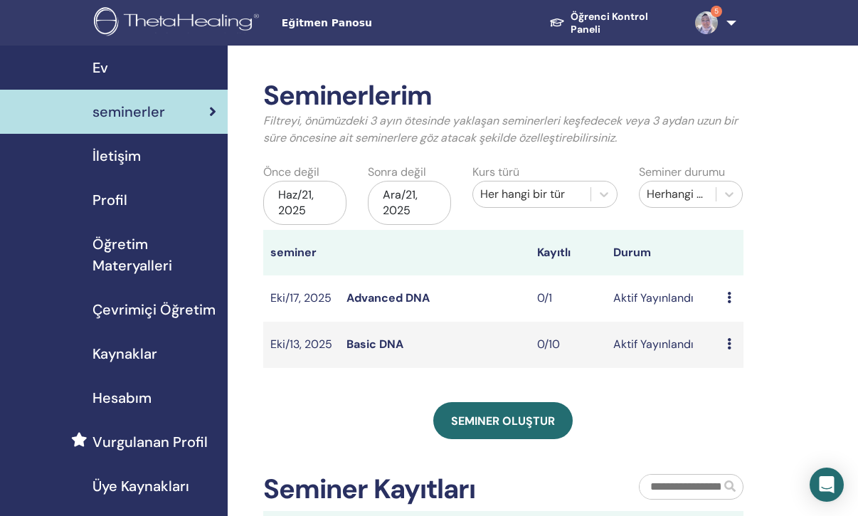
click at [717, 300] on td "Aktif Yayınlandı" at bounding box center [663, 298] width 115 height 46
click at [673, 298] on td "Aktif Yayınlandı" at bounding box center [663, 298] width 115 height 46
click at [729, 295] on icon at bounding box center [729, 297] width 4 height 11
click at [748, 330] on link "Düzenlemek" at bounding box center [746, 328] width 63 height 15
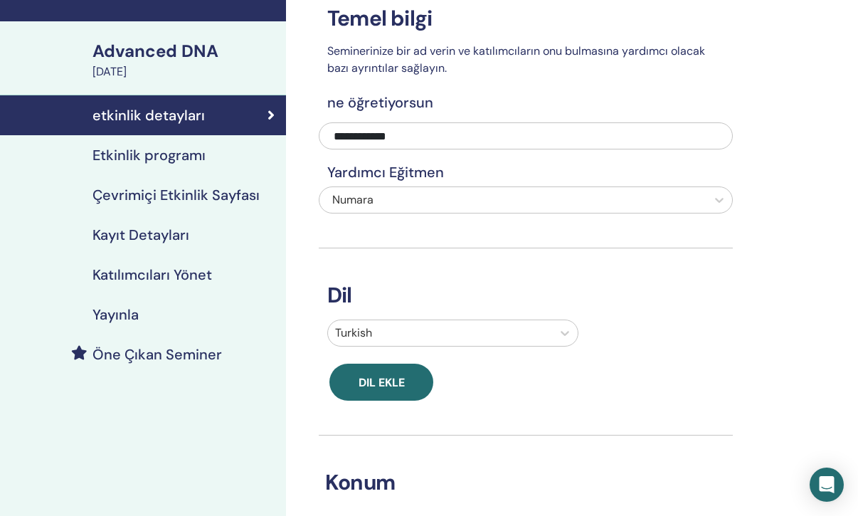
scroll to position [73, 0]
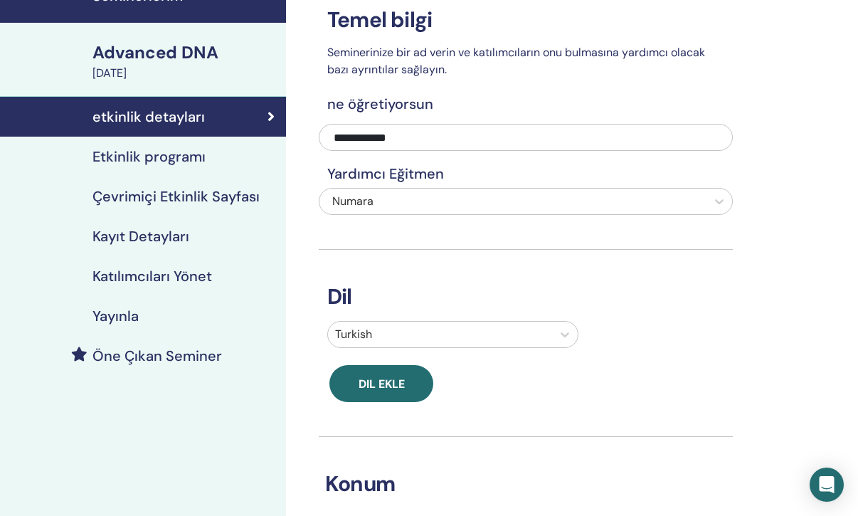
click at [203, 161] on h4 "Etkinlik programı" at bounding box center [149, 156] width 113 height 17
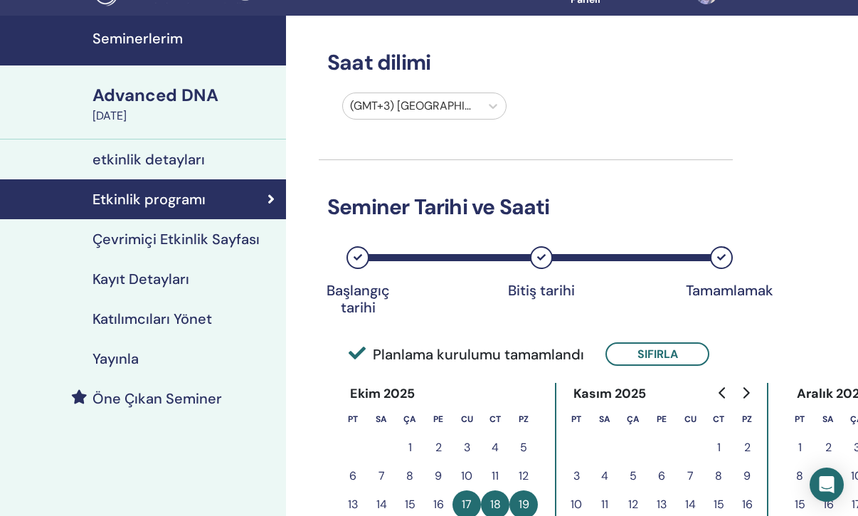
scroll to position [35, 0]
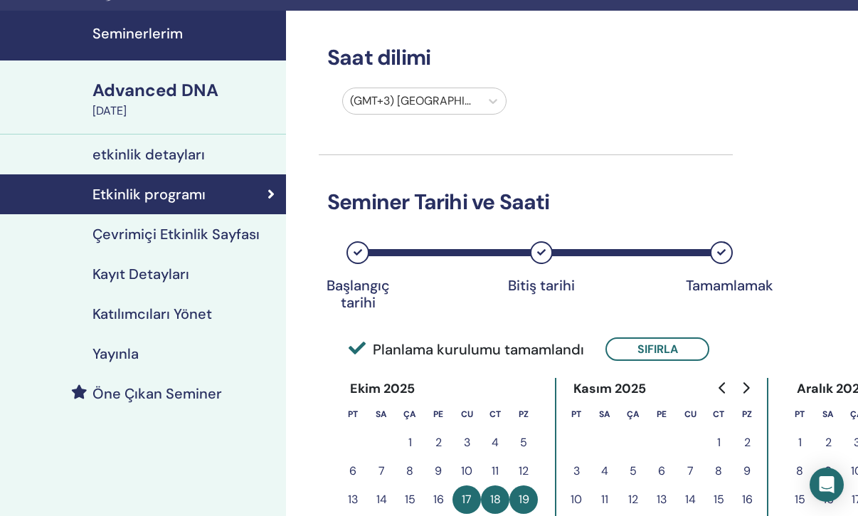
click at [204, 161] on div "etkinlik detayları" at bounding box center [142, 154] width 263 height 17
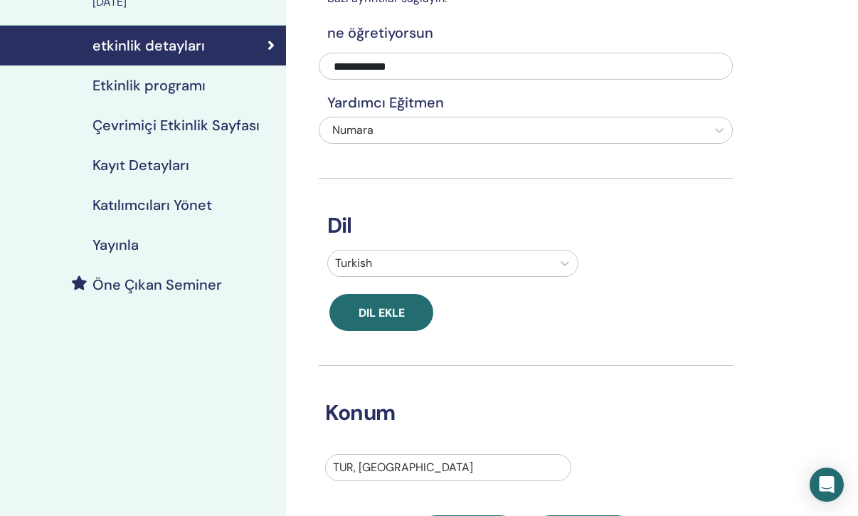
scroll to position [138, 0]
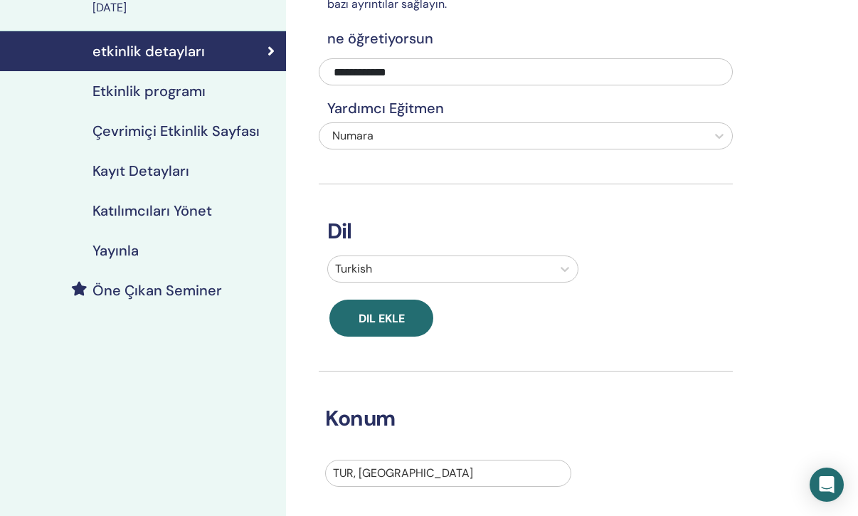
click at [203, 132] on h4 "Çevrimiçi Etkinlik Sayfası" at bounding box center [176, 130] width 167 height 17
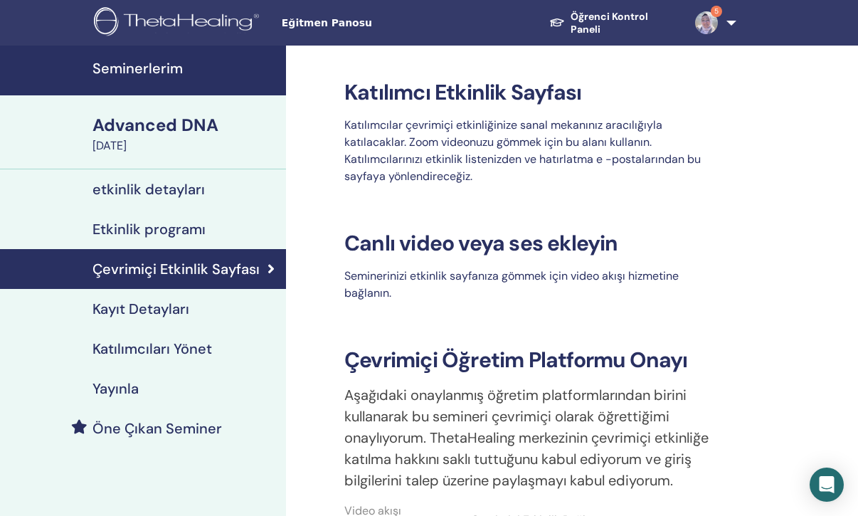
click at [190, 313] on div "Kayıt Detayları" at bounding box center [142, 308] width 263 height 17
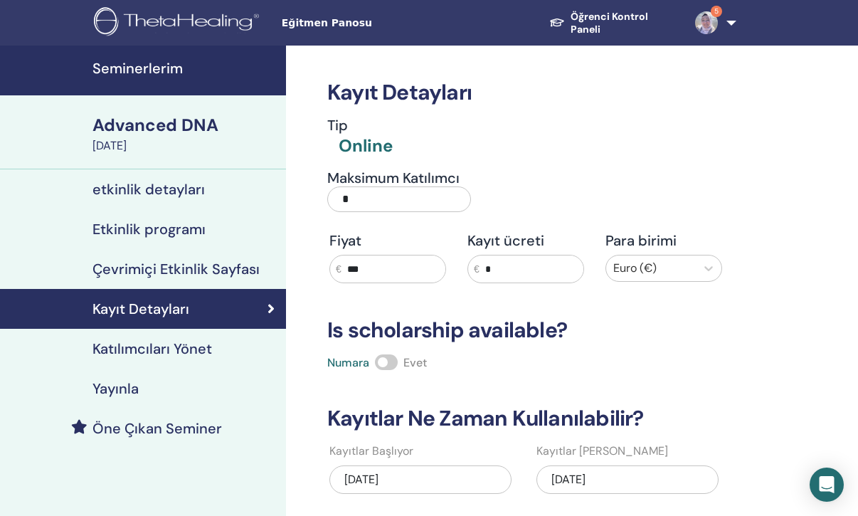
click at [384, 202] on input "*" at bounding box center [399, 199] width 144 height 26
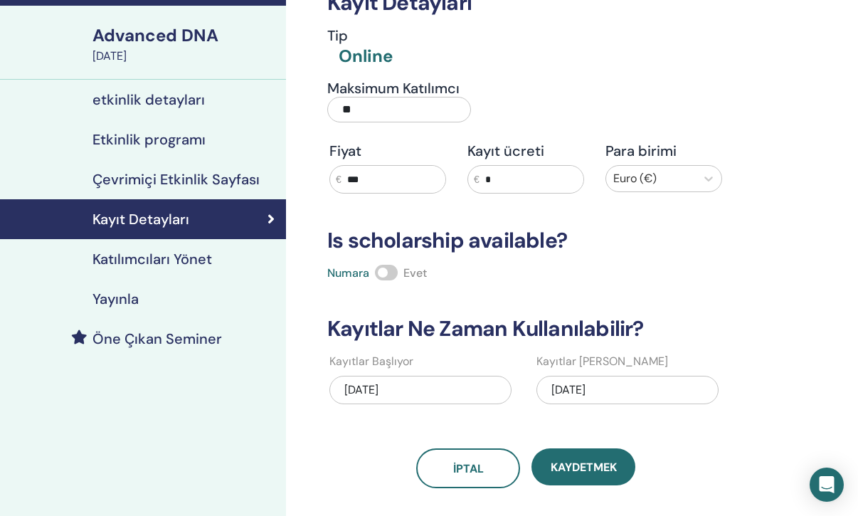
scroll to position [103, 0]
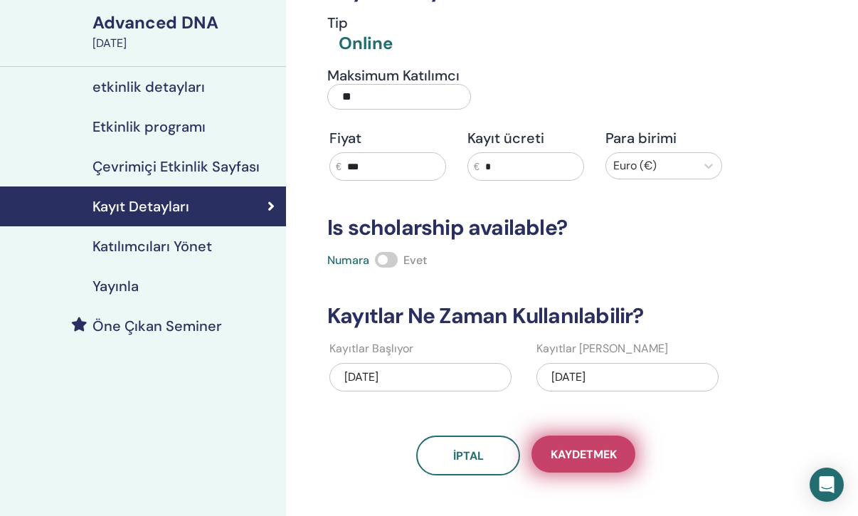
type input "**"
click at [589, 454] on span "Kaydetmek" at bounding box center [584, 454] width 66 height 15
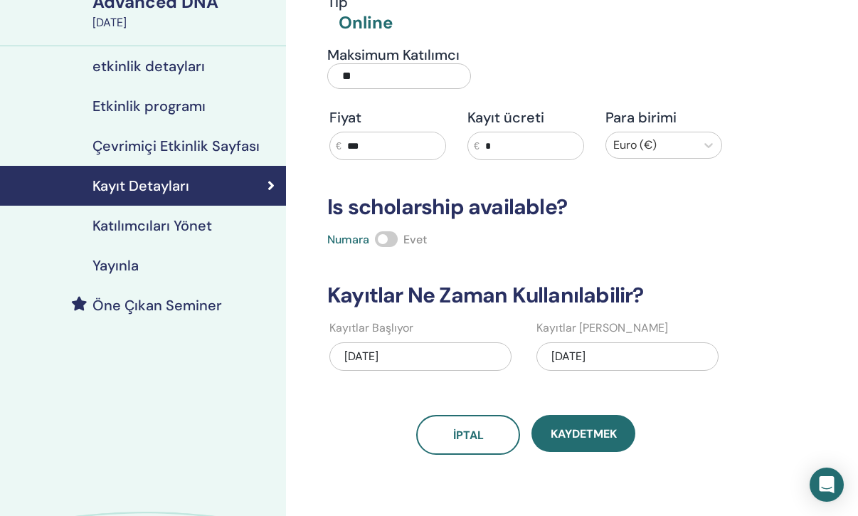
scroll to position [127, 0]
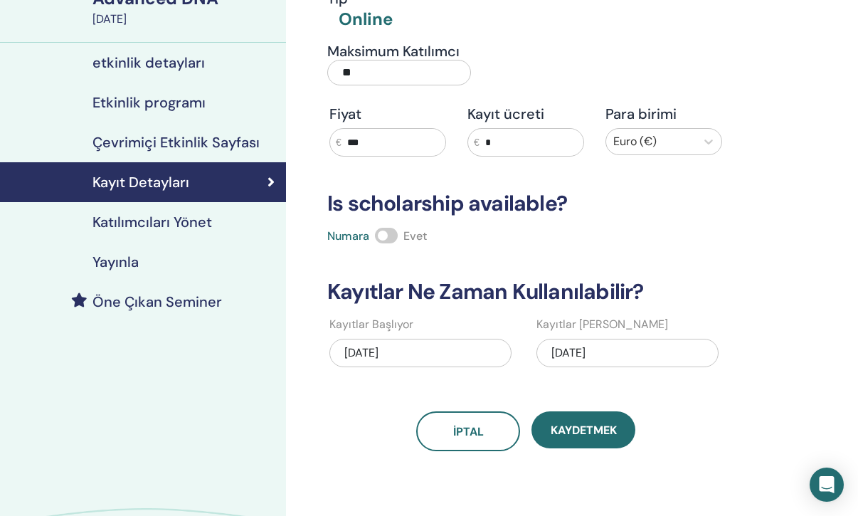
click at [134, 266] on h4 "Yayınla" at bounding box center [116, 261] width 46 height 17
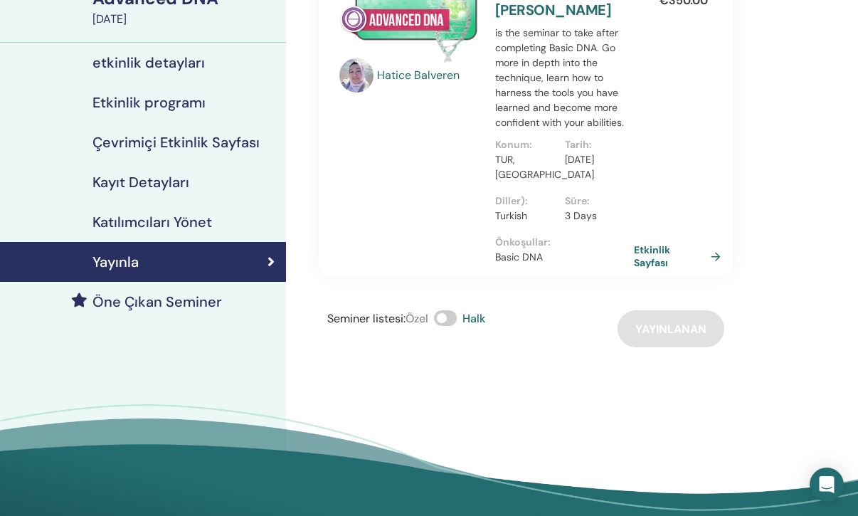
click at [574, 402] on div "Hatice Balveren Advanced DNA ile birlikte Hatice Balveren is the seminar to tak…" at bounding box center [572, 233] width 572 height 628
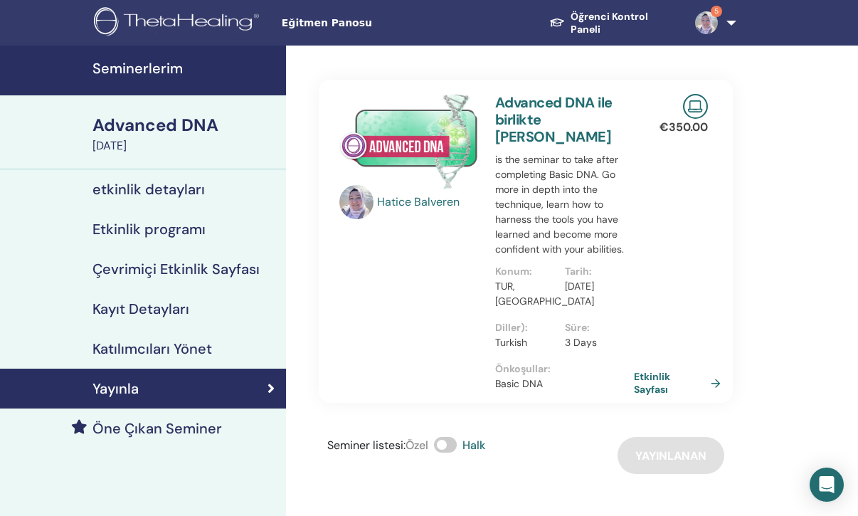
click at [140, 71] on h4 "Seminerlerim" at bounding box center [185, 68] width 185 height 17
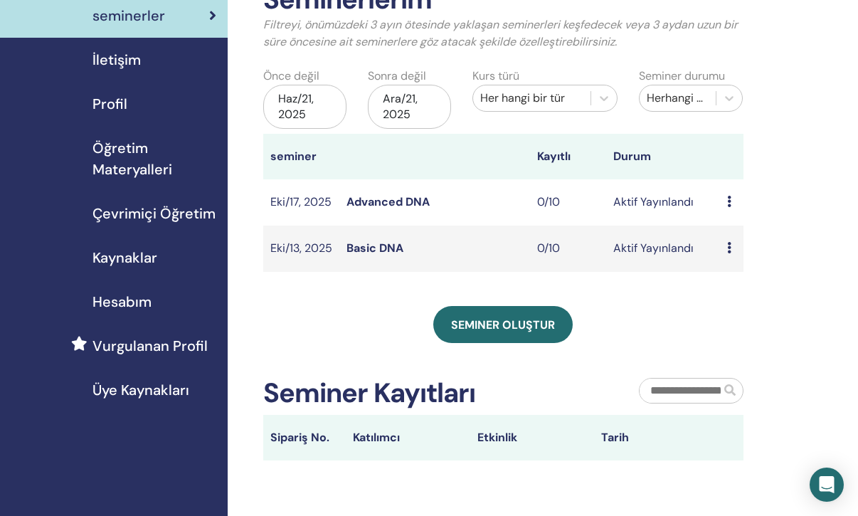
scroll to position [97, 0]
click at [690, 394] on input "text" at bounding box center [680, 390] width 80 height 24
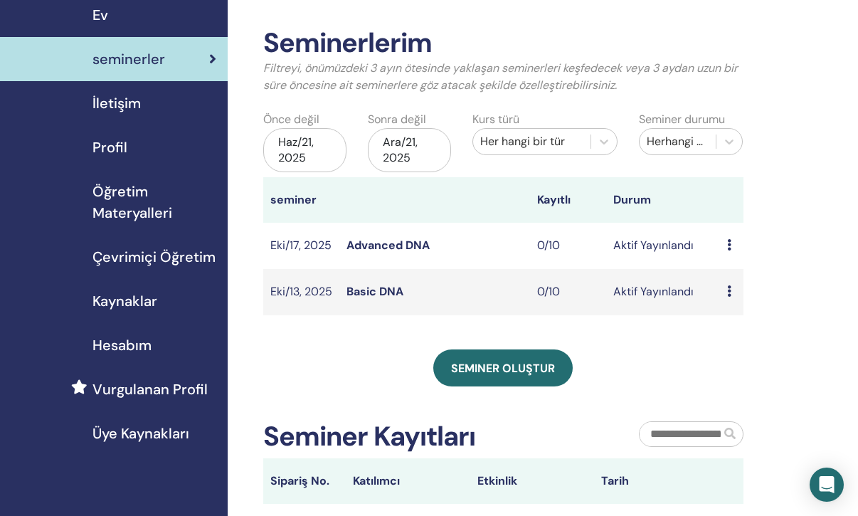
scroll to position [0, 0]
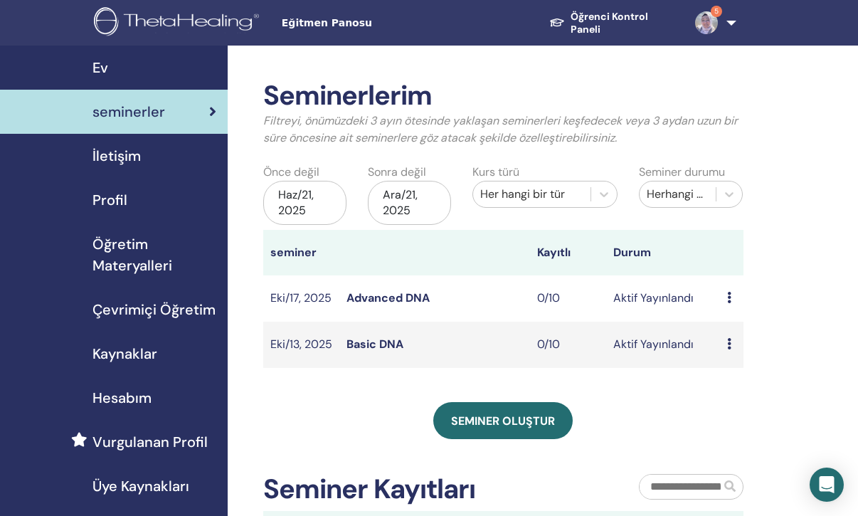
click at [592, 21] on link "Öğrenci Kontrol Paneli" at bounding box center [611, 23] width 146 height 39
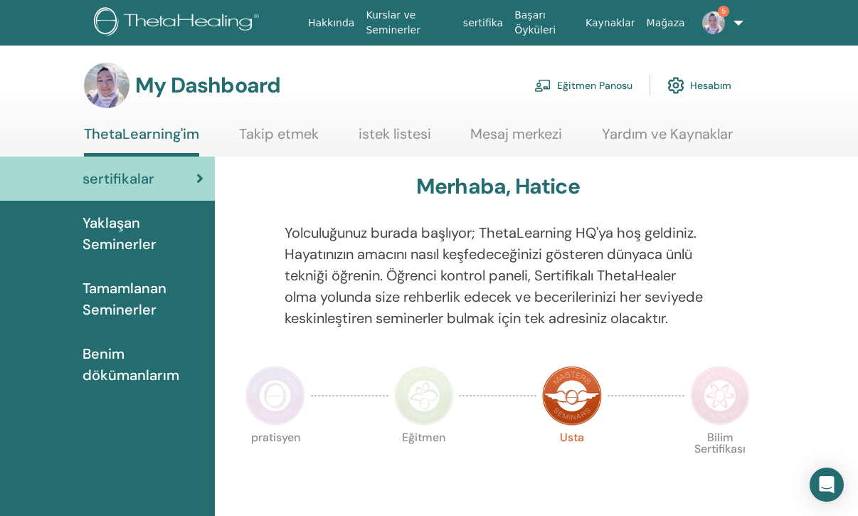
click at [176, 137] on link "ThetaLearning'im" at bounding box center [141, 140] width 115 height 31
click at [301, 130] on link "Takip etmek" at bounding box center [279, 139] width 80 height 28
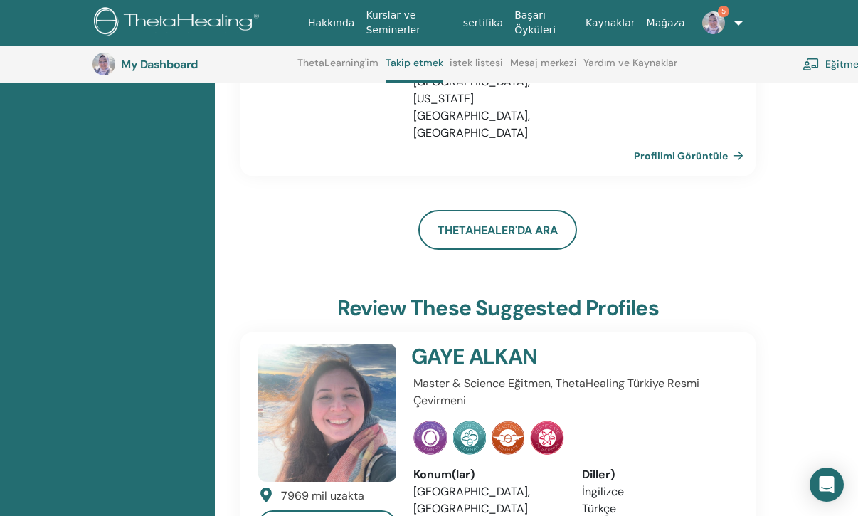
scroll to position [950, 0]
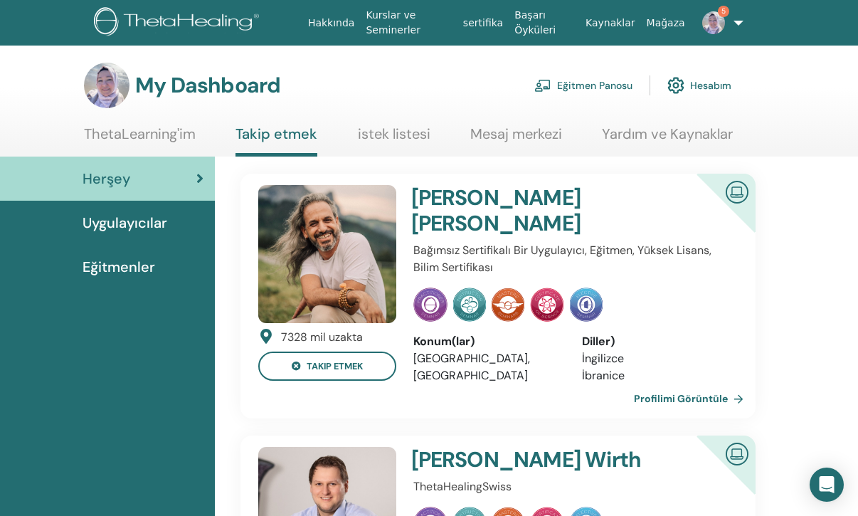
click at [403, 130] on link "istek listesi" at bounding box center [394, 139] width 73 height 28
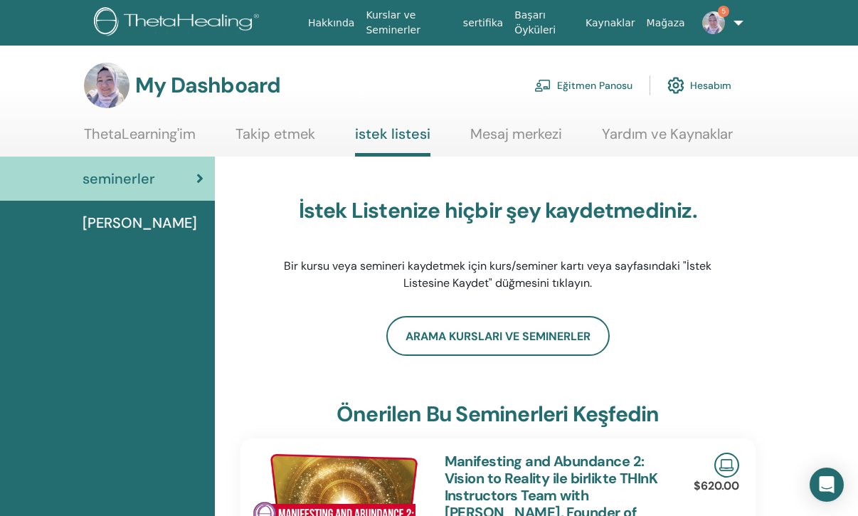
click at [287, 131] on link "Takip etmek" at bounding box center [276, 139] width 80 height 28
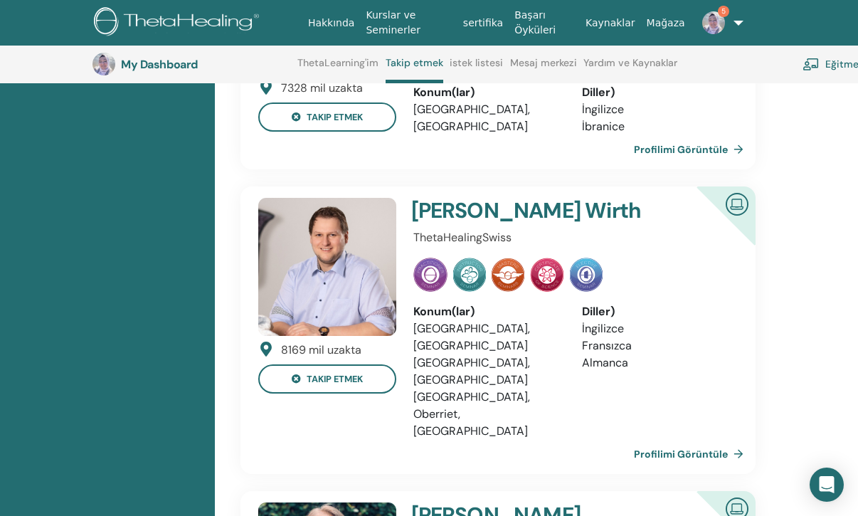
scroll to position [347, 0]
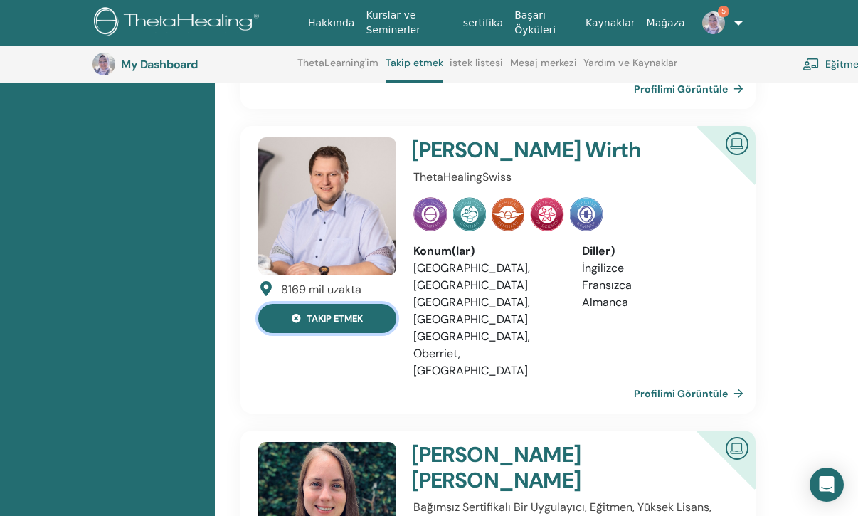
click at [292, 315] on icon at bounding box center [296, 319] width 9 height 9
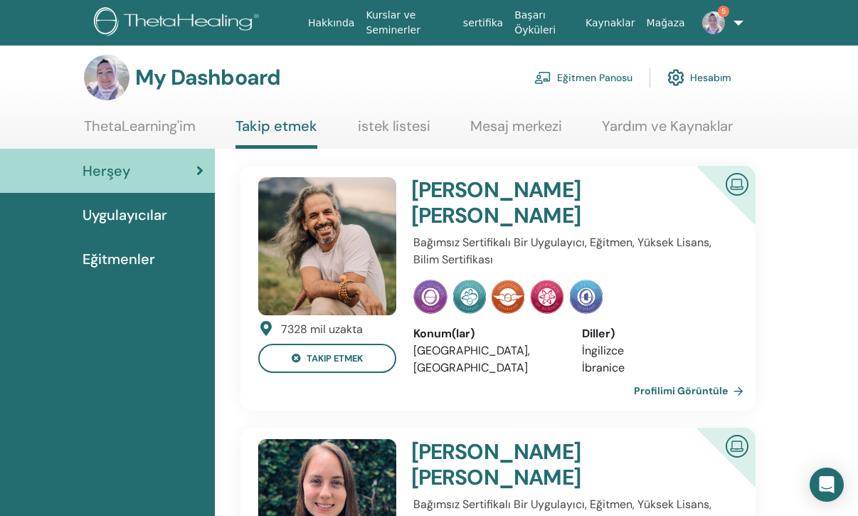
scroll to position [4, 0]
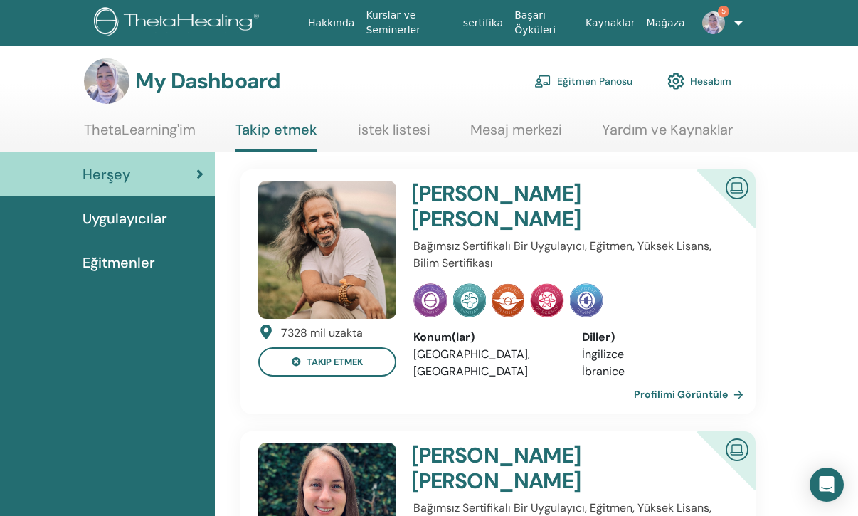
click at [136, 251] on link "Eğitmenler" at bounding box center [107, 263] width 215 height 44
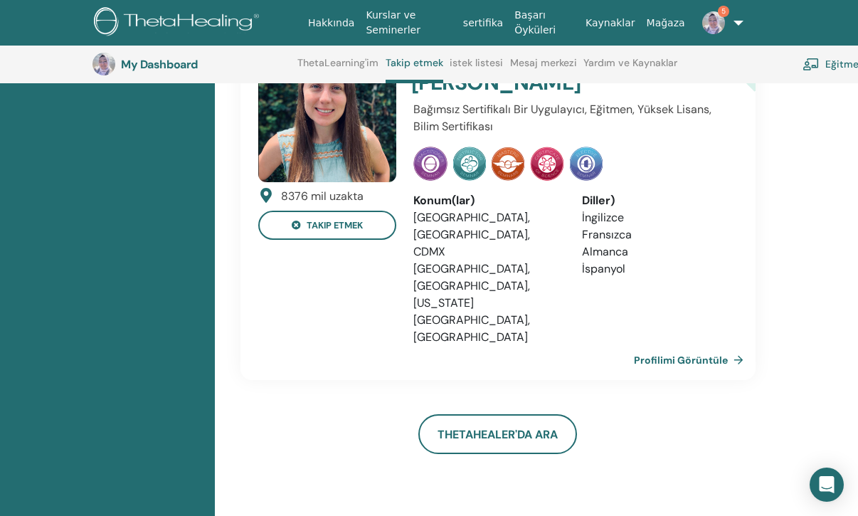
scroll to position [448, 0]
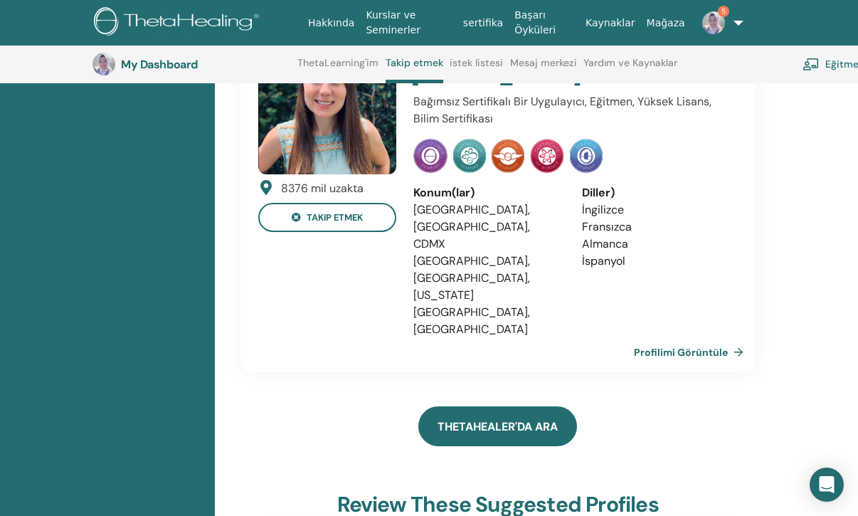
click at [517, 406] on link "ThetaHealer'da Ara" at bounding box center [498, 426] width 159 height 40
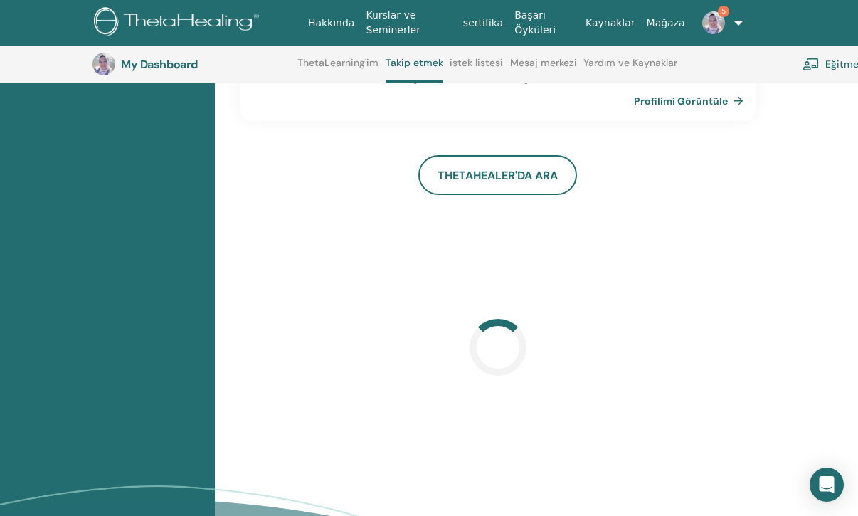
scroll to position [704, 0]
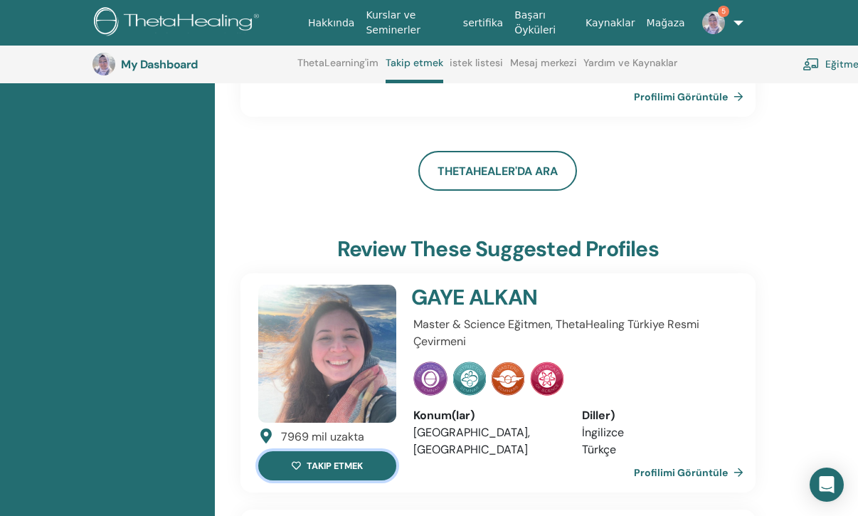
click at [335, 451] on button "takip etmek" at bounding box center [327, 465] width 138 height 29
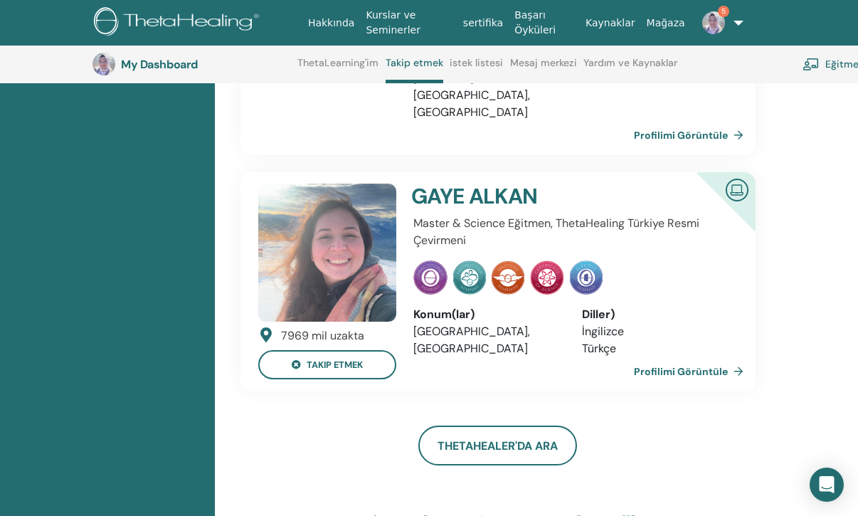
scroll to position [663, 0]
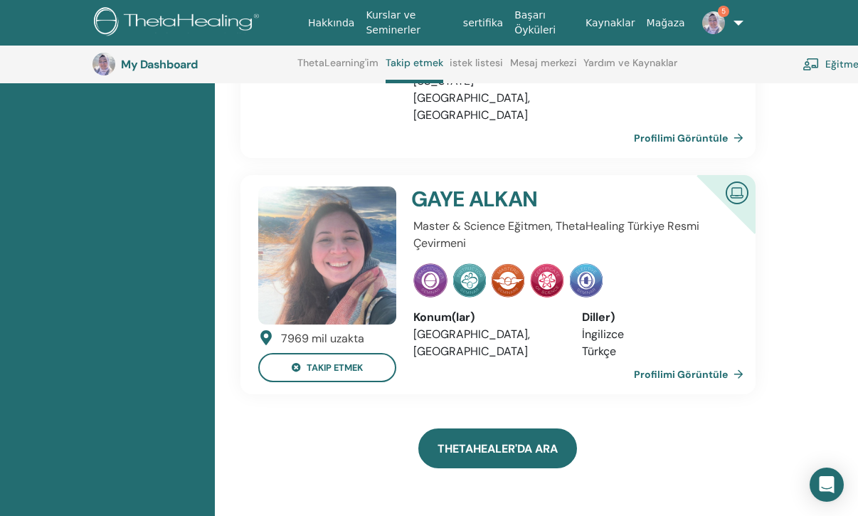
click at [480, 429] on link "ThetaHealer'da Ara" at bounding box center [498, 449] width 159 height 40
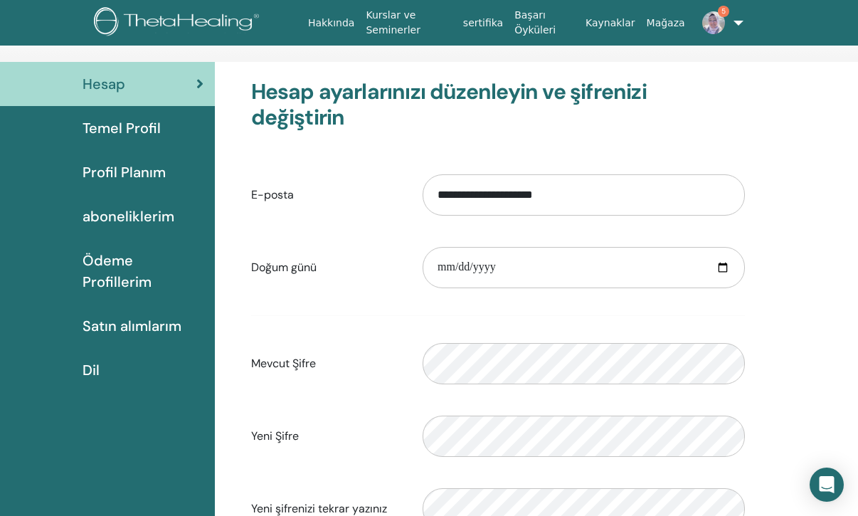
scroll to position [65, 0]
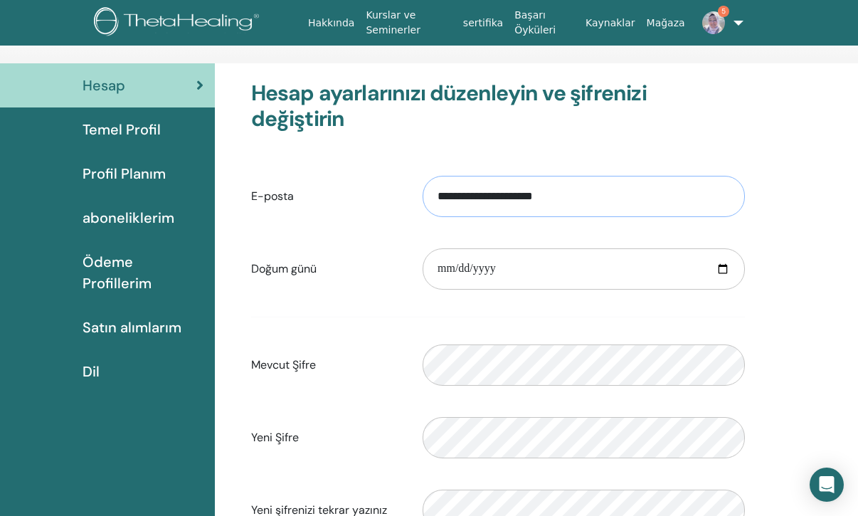
click at [587, 176] on input "**********" at bounding box center [584, 196] width 322 height 41
click at [780, 207] on div "**********" at bounding box center [537, 413] width 644 height 700
click at [143, 167] on span "Profil Planım" at bounding box center [124, 173] width 83 height 21
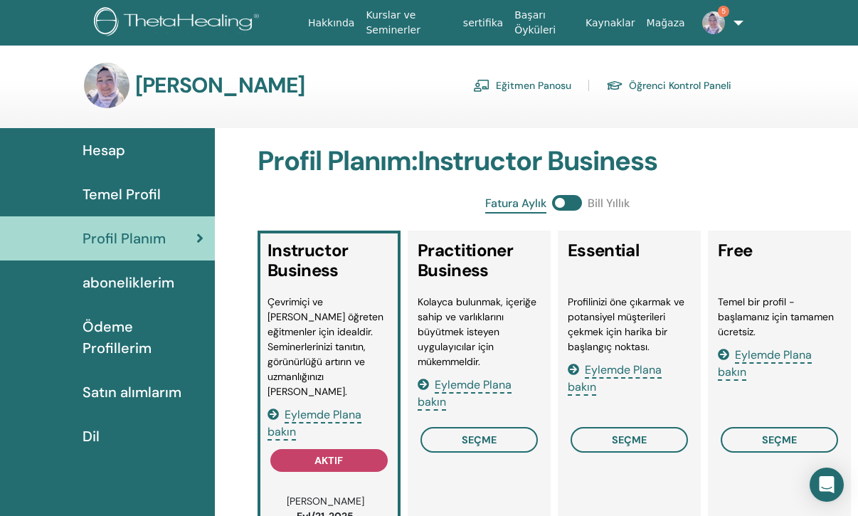
click at [137, 194] on span "Temel Profil" at bounding box center [122, 194] width 78 height 21
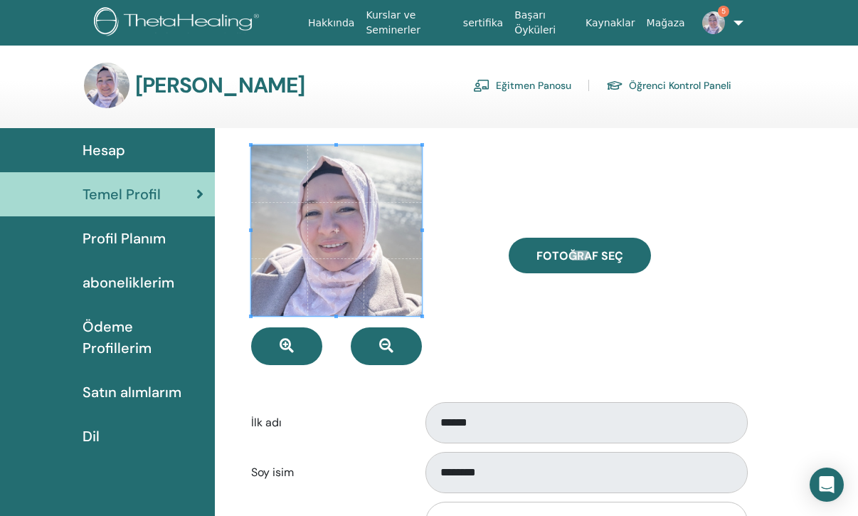
click at [129, 226] on link "Profil Planım" at bounding box center [107, 238] width 215 height 44
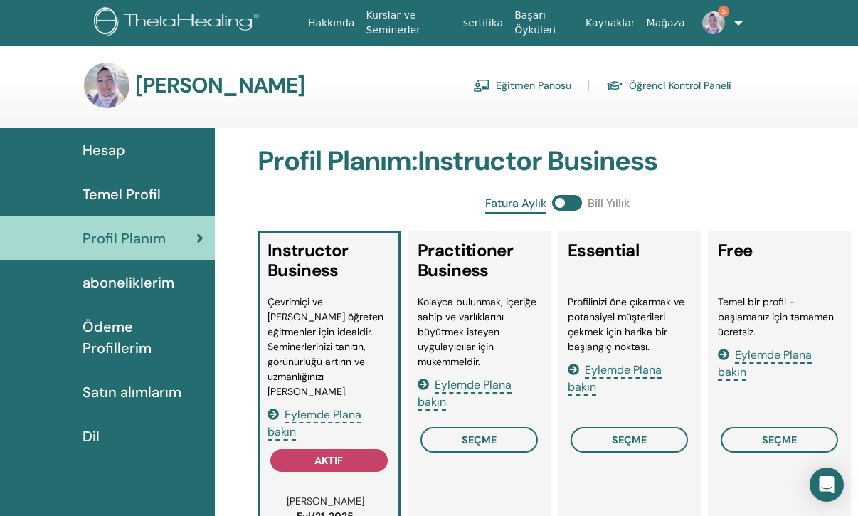
click at [119, 283] on span "aboneliklerim" at bounding box center [129, 282] width 92 height 21
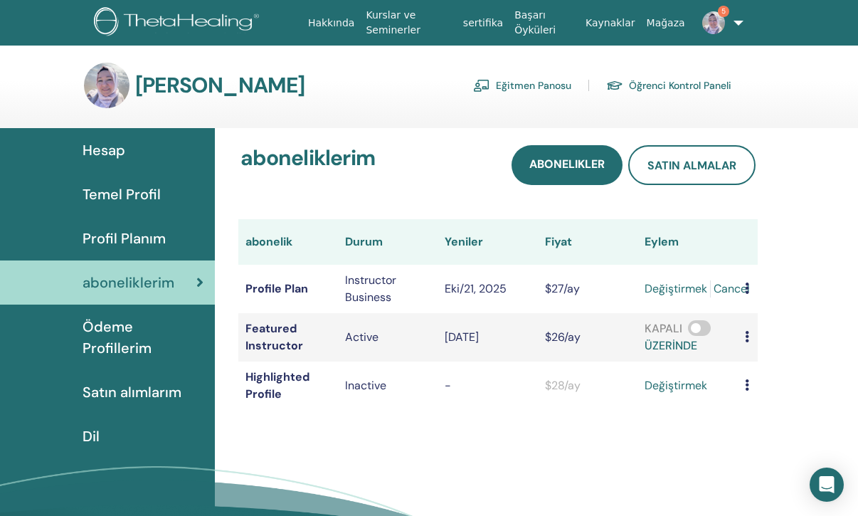
click at [133, 382] on span "Satın alımlarım" at bounding box center [132, 392] width 99 height 21
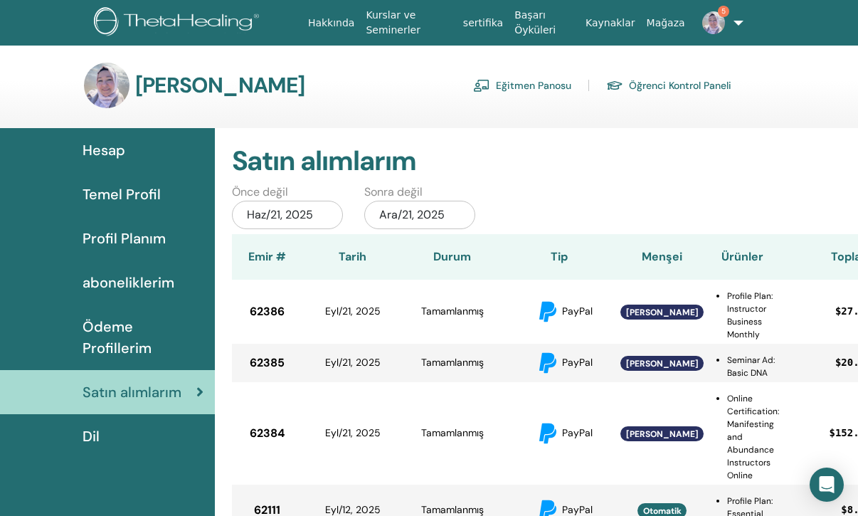
click at [103, 151] on span "Hesap" at bounding box center [104, 150] width 43 height 21
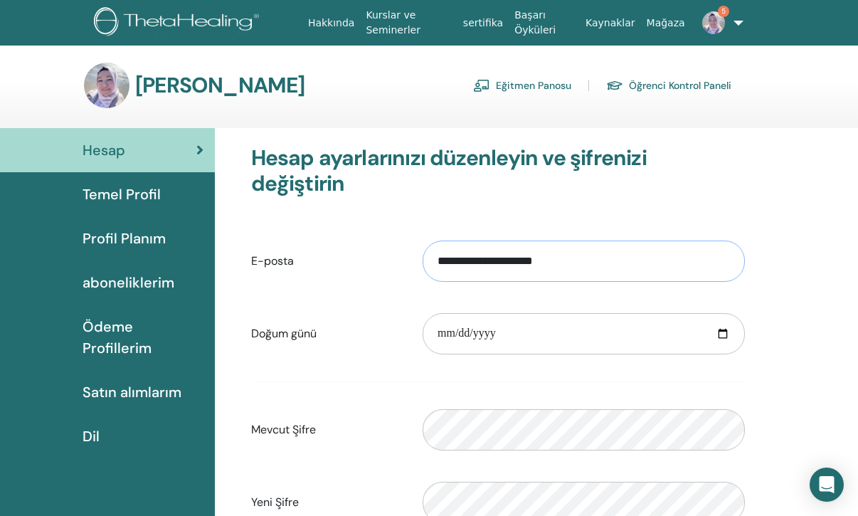
drag, startPoint x: 603, startPoint y: 234, endPoint x: 429, endPoint y: 241, distance: 174.5
click at [429, 241] on input "**********" at bounding box center [584, 261] width 322 height 41
click at [804, 191] on div "**********" at bounding box center [537, 478] width 644 height 700
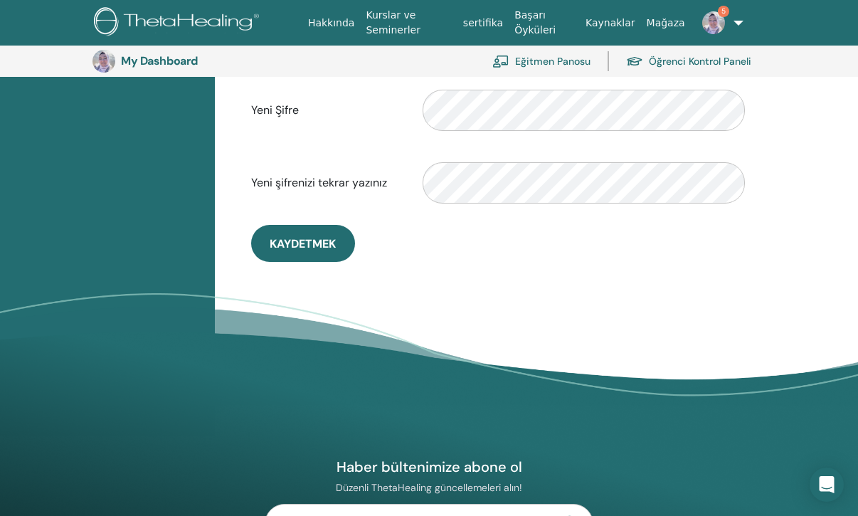
scroll to position [443, 0]
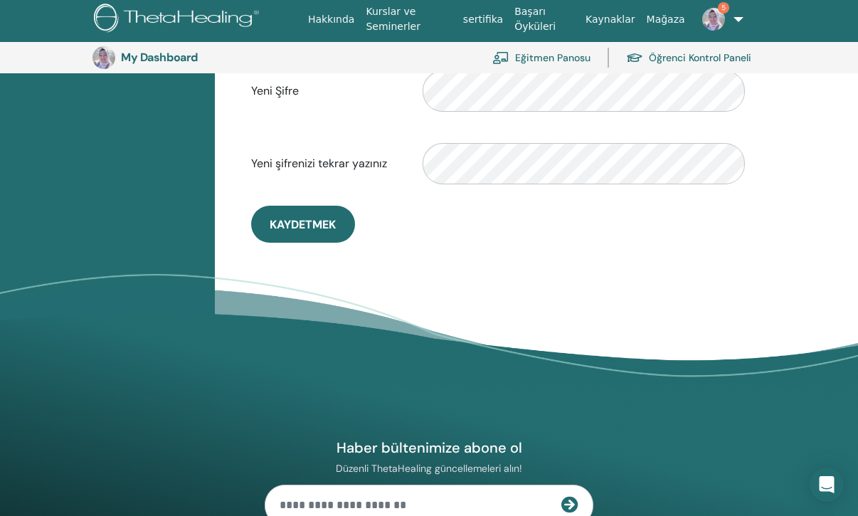
click at [711, 15] on img at bounding box center [714, 19] width 23 height 23
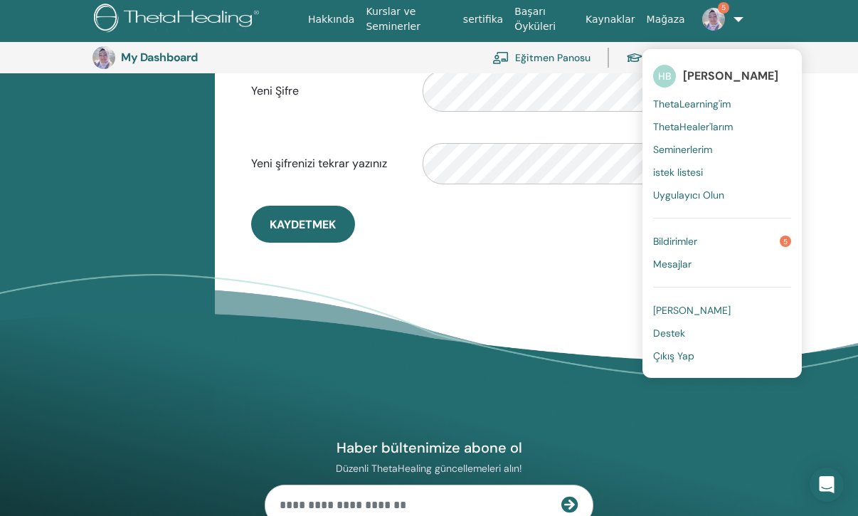
click at [659, 310] on span "[PERSON_NAME]" at bounding box center [692, 310] width 78 height 13
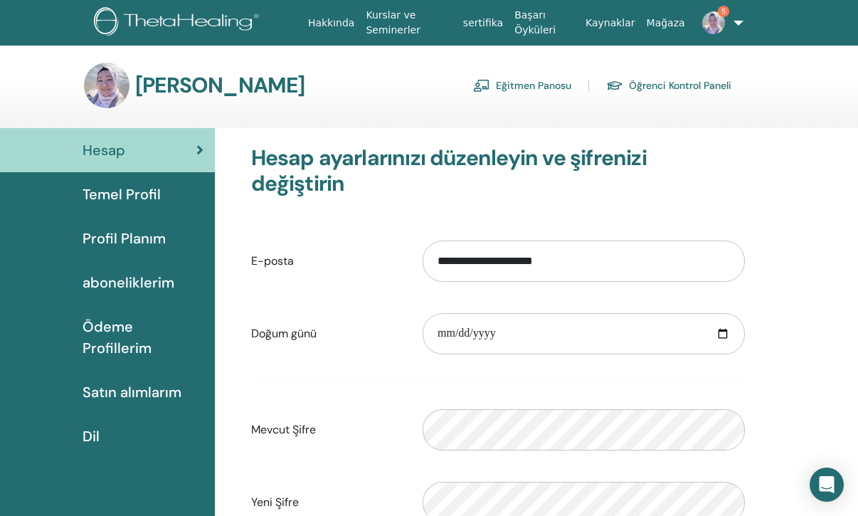
click at [139, 197] on span "Temel Profil" at bounding box center [122, 194] width 78 height 21
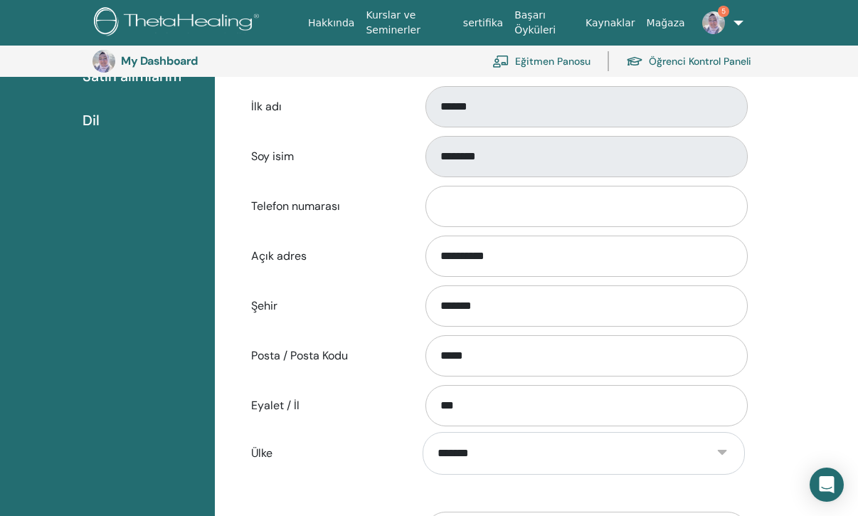
scroll to position [461, 0]
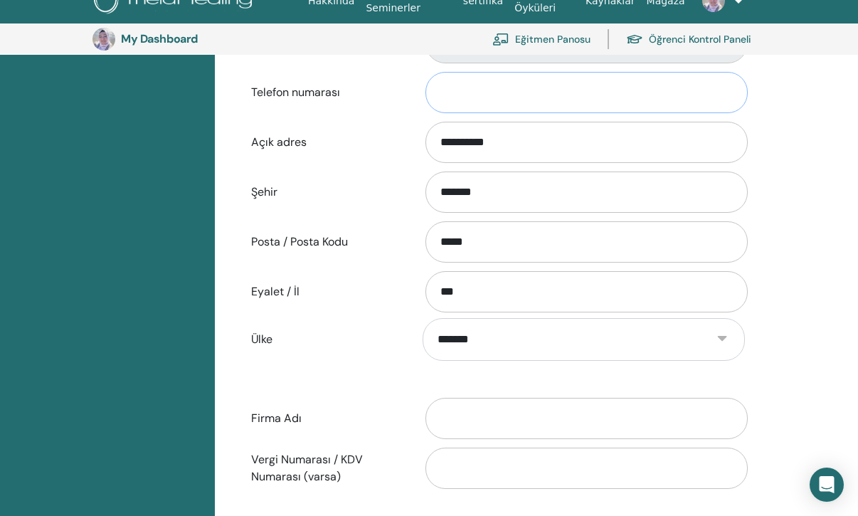
click at [458, 92] on input "Telefon numarası" at bounding box center [587, 92] width 322 height 41
type input "*"
type input "**********"
click at [481, 416] on input "Firma Adı" at bounding box center [587, 418] width 322 height 41
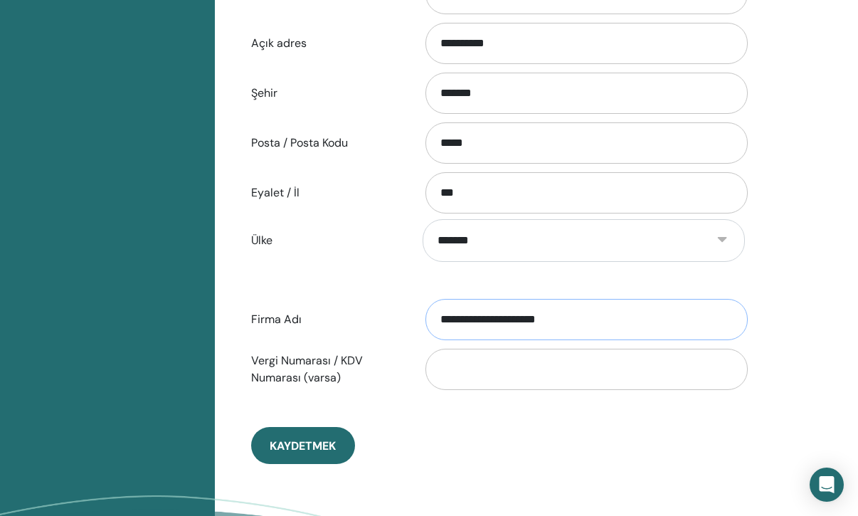
scroll to position [565, 0]
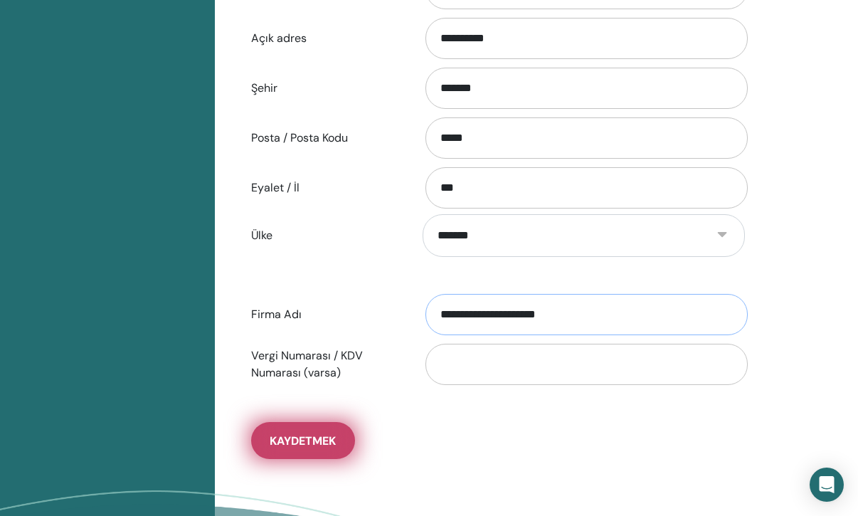
type input "**********"
click at [288, 443] on span "Kaydetmek" at bounding box center [303, 441] width 66 height 15
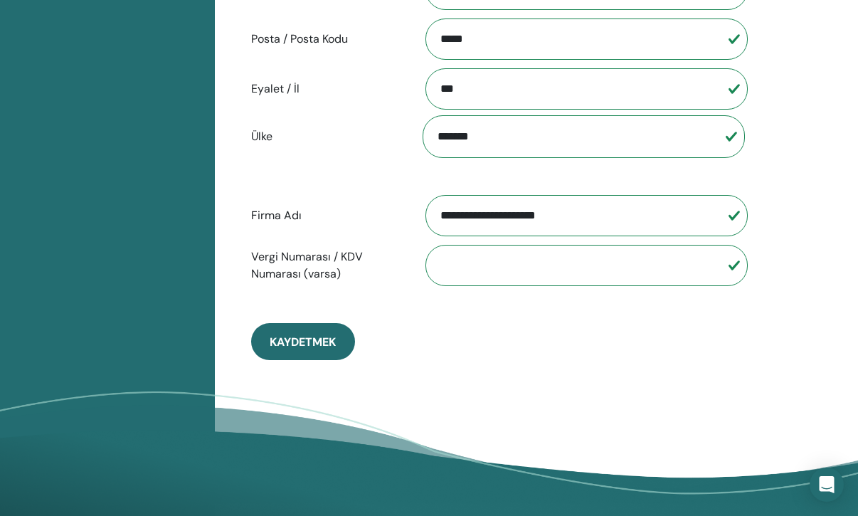
scroll to position [665, 0]
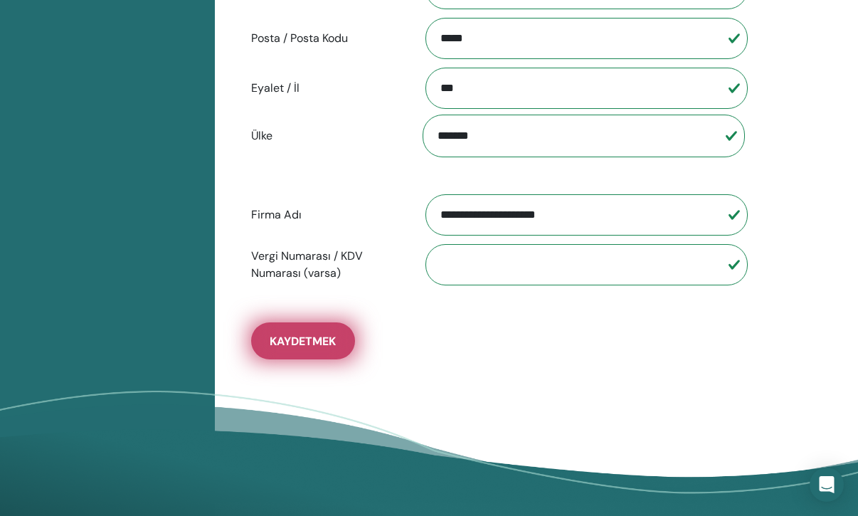
click at [306, 350] on button "Kaydetmek" at bounding box center [303, 340] width 104 height 37
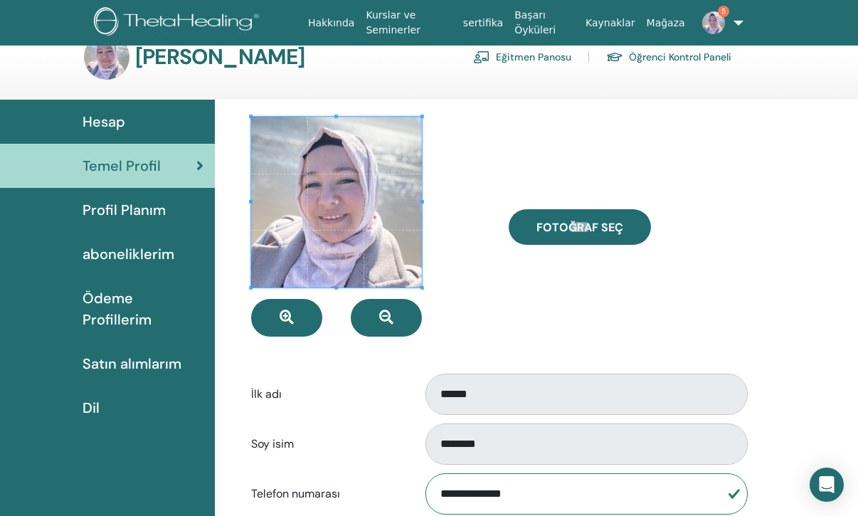
scroll to position [32, 0]
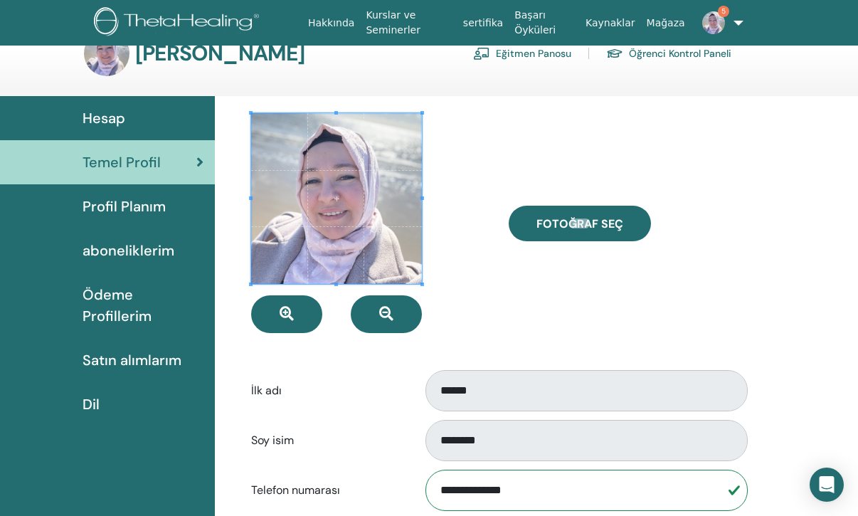
click at [142, 203] on span "Profil Planım" at bounding box center [124, 206] width 83 height 21
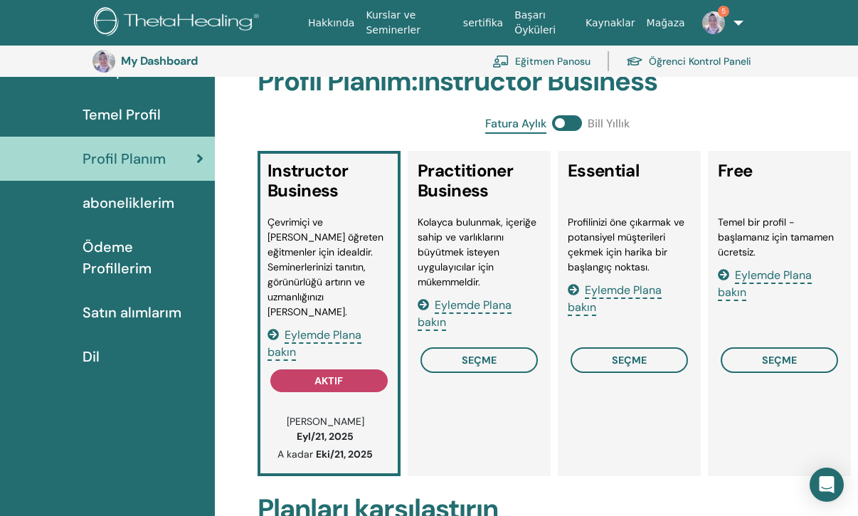
scroll to position [103, 0]
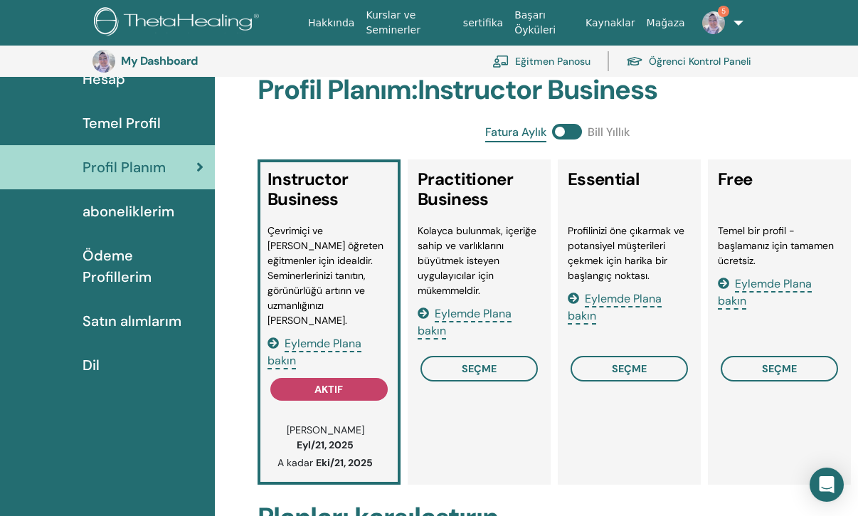
click at [164, 249] on span "Ödeme Profillerim" at bounding box center [143, 266] width 121 height 43
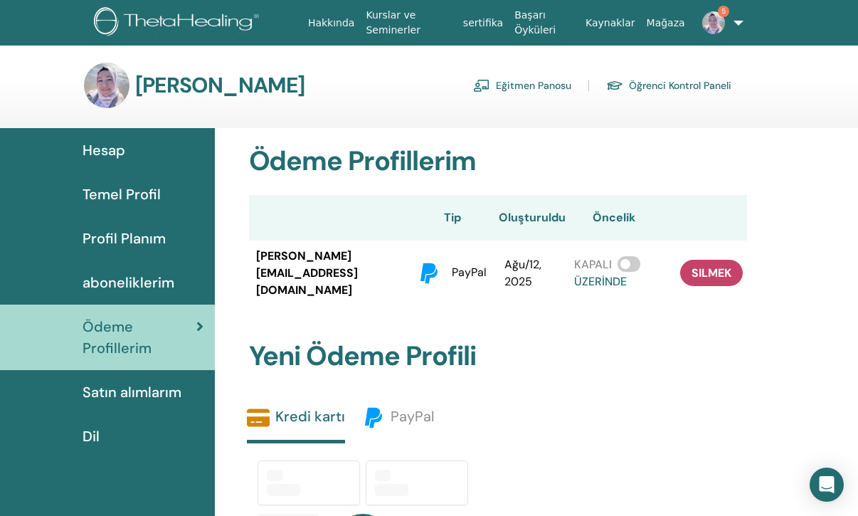
click at [123, 389] on span "Satın alımlarım" at bounding box center [132, 392] width 99 height 21
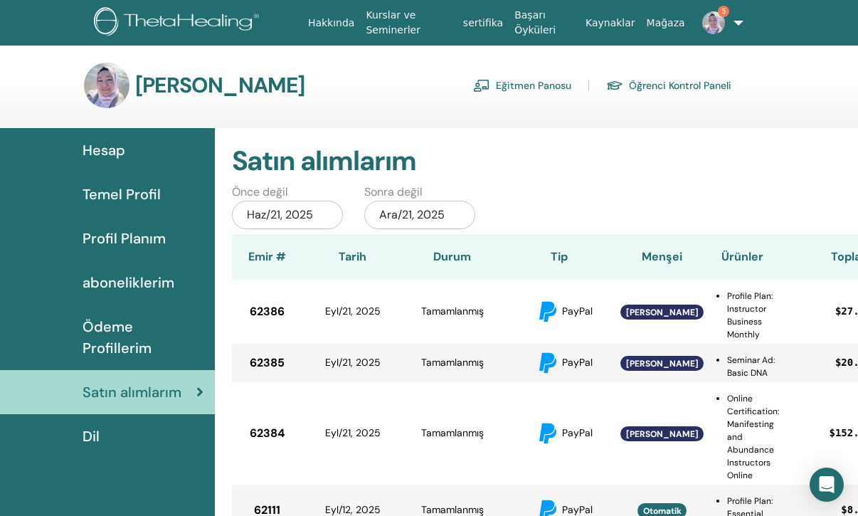
click at [87, 426] on span "Dil" at bounding box center [91, 436] width 17 height 21
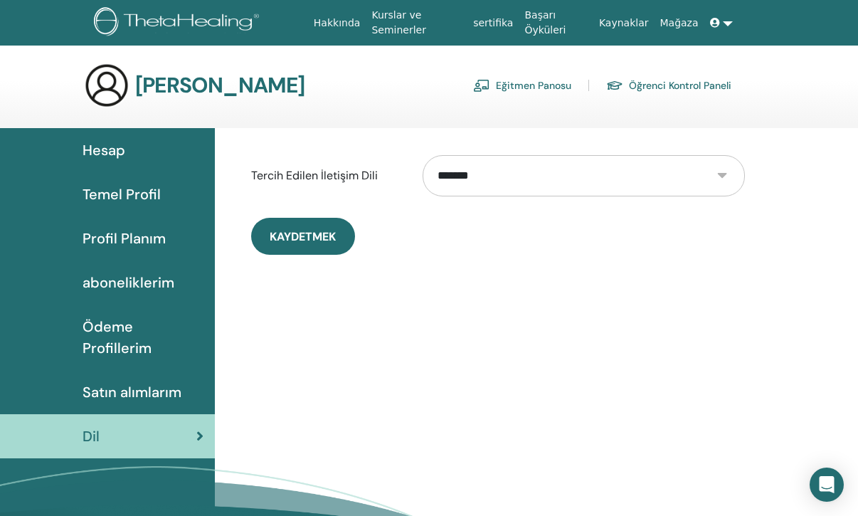
click at [90, 426] on span "Dil" at bounding box center [91, 436] width 17 height 21
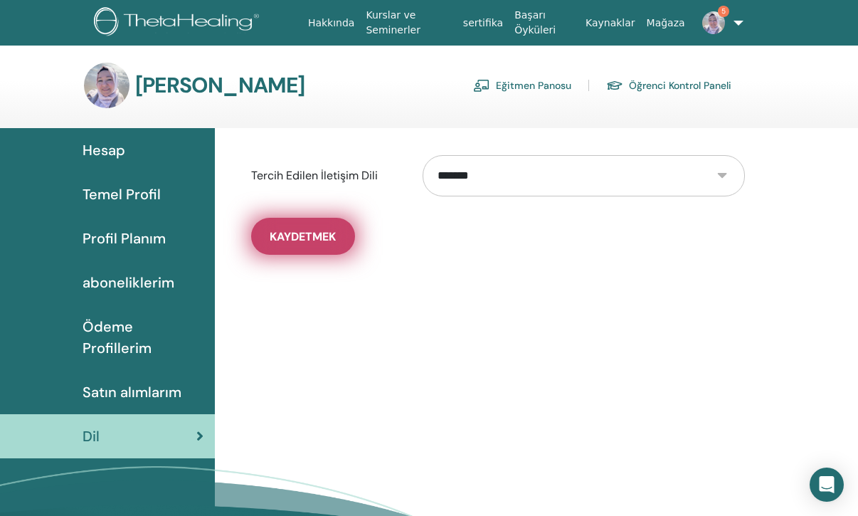
click at [322, 228] on button "Kaydetmek" at bounding box center [303, 236] width 104 height 37
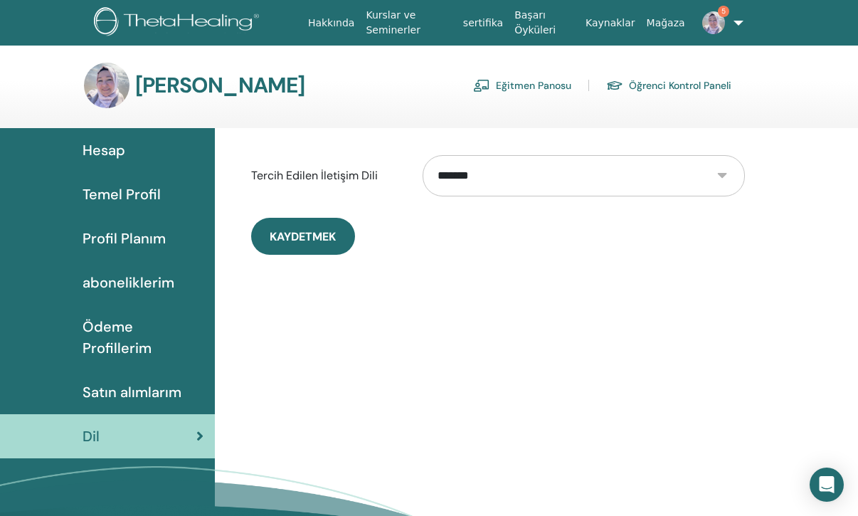
click at [209, 91] on h3 "[PERSON_NAME]" at bounding box center [220, 86] width 170 height 26
click at [107, 147] on span "Hesap" at bounding box center [104, 150] width 43 height 21
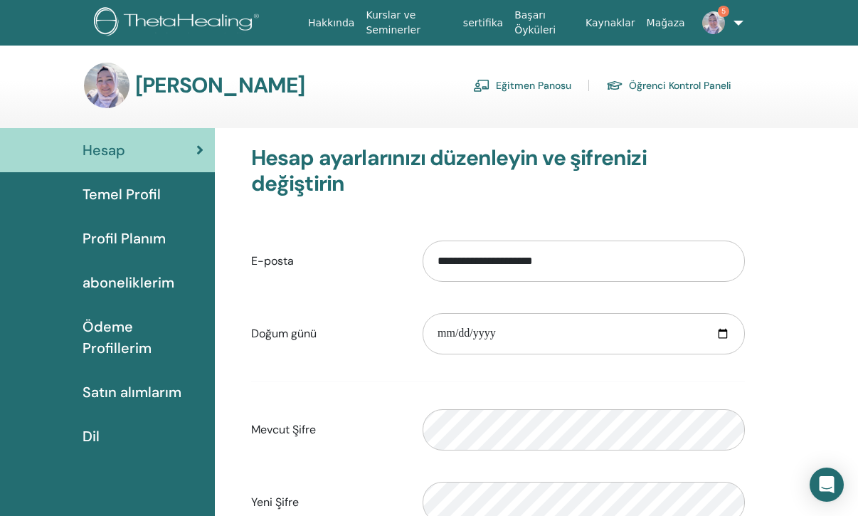
scroll to position [1, 0]
click at [532, 82] on link "Eğitmen Panosu" at bounding box center [522, 84] width 98 height 23
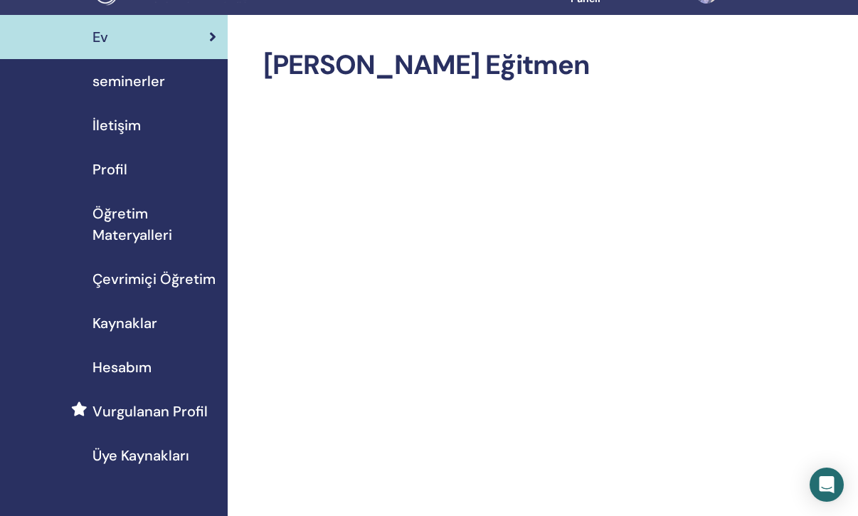
scroll to position [32, 0]
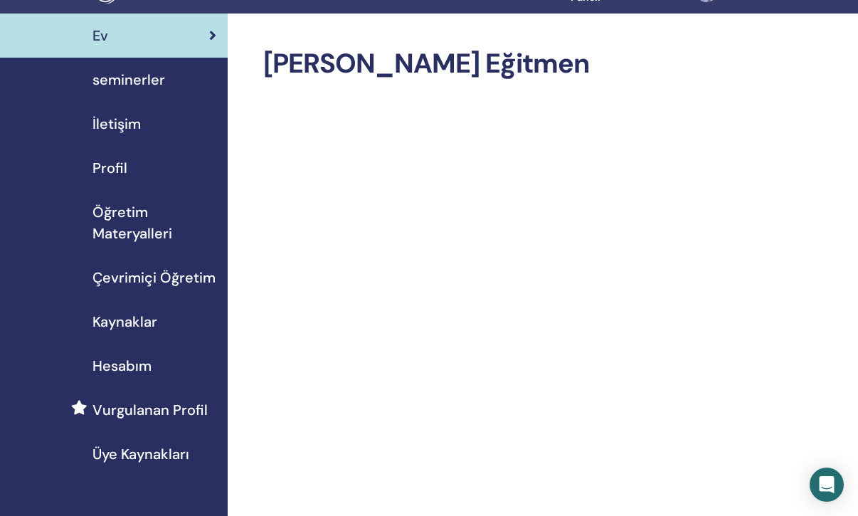
click at [117, 165] on span "Profil" at bounding box center [110, 167] width 35 height 21
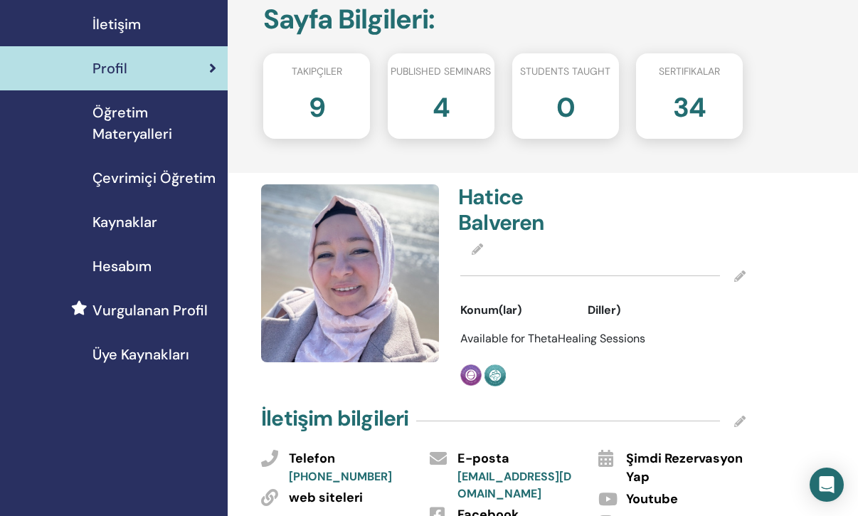
scroll to position [132, 0]
click at [510, 308] on span "Konum(lar)" at bounding box center [491, 309] width 61 height 17
click at [473, 243] on icon at bounding box center [477, 248] width 11 height 11
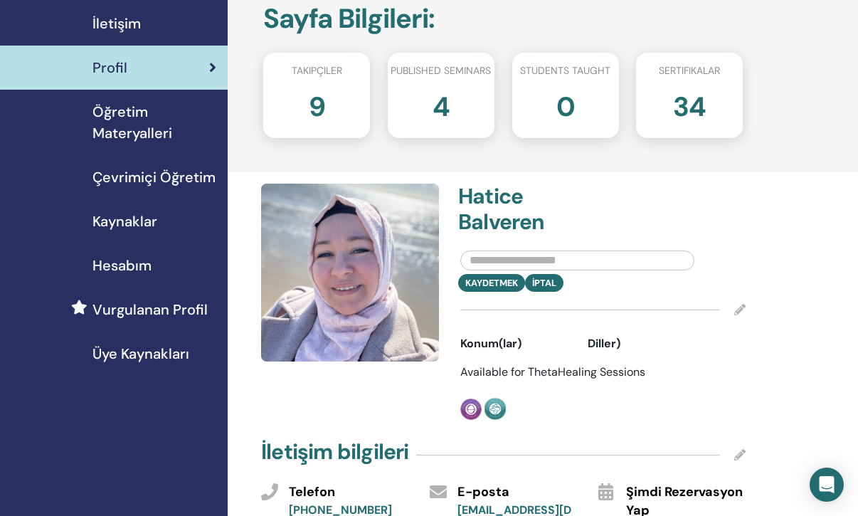
click at [688, 296] on div at bounding box center [603, 310] width 285 height 36
click at [744, 266] on div "Kaydetmek İptal" at bounding box center [603, 266] width 307 height 51
click at [718, 203] on div "Hatice Balveren" at bounding box center [603, 212] width 307 height 57
click at [662, 247] on div at bounding box center [578, 257] width 256 height 33
click at [662, 251] on input "text" at bounding box center [578, 261] width 234 height 20
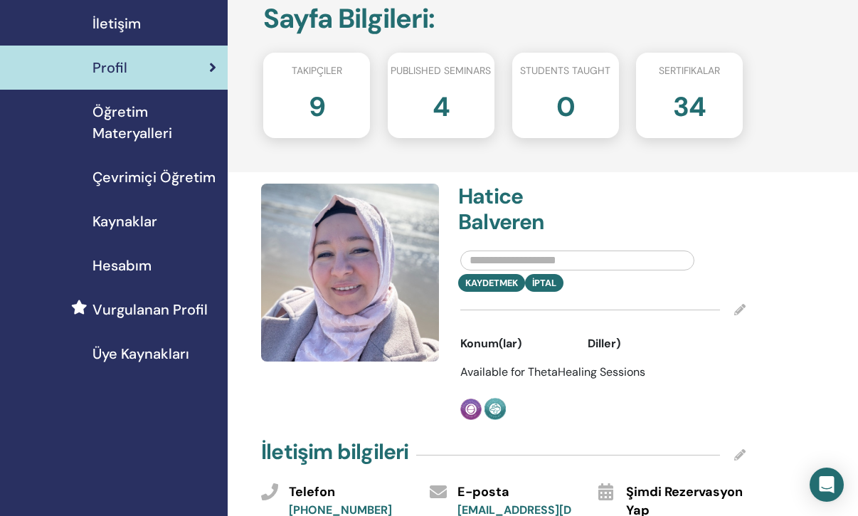
click at [744, 306] on icon at bounding box center [740, 309] width 11 height 11
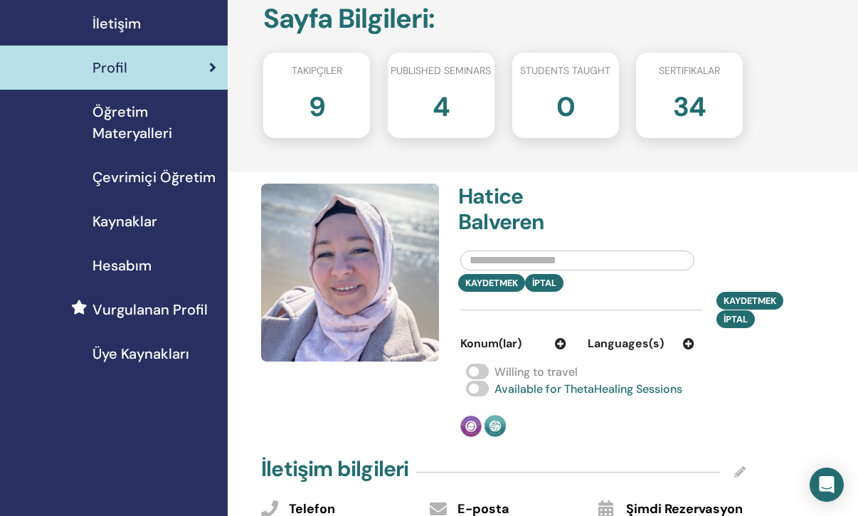
click at [688, 345] on icon at bounding box center [688, 343] width 11 height 11
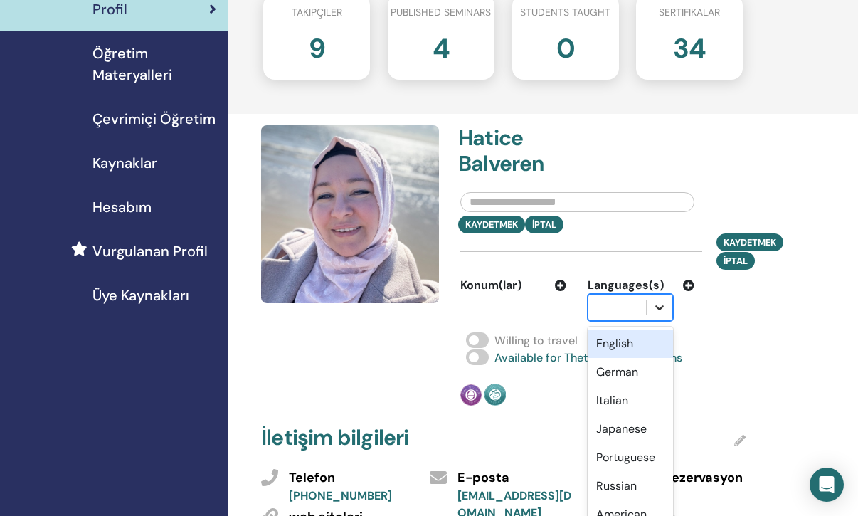
click at [664, 321] on div "option English focused, 1 of 47. 47 results available. Use Up and Down to choos…" at bounding box center [630, 307] width 85 height 27
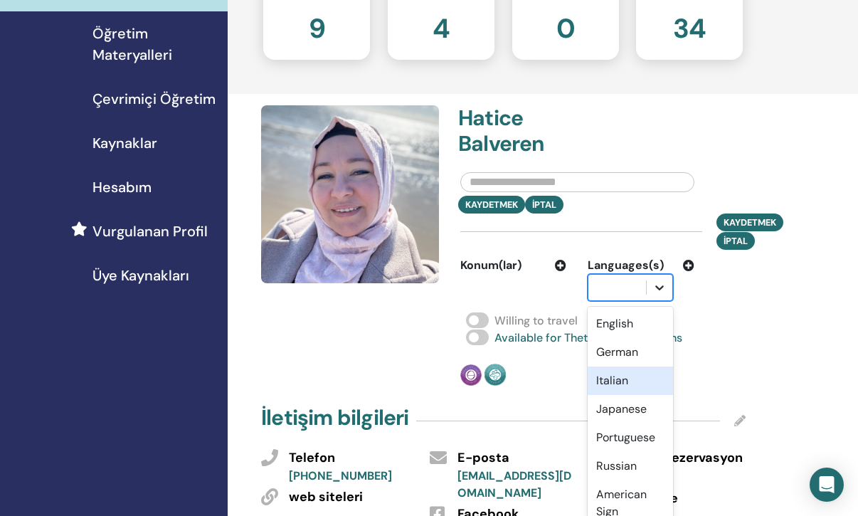
scroll to position [221, 0]
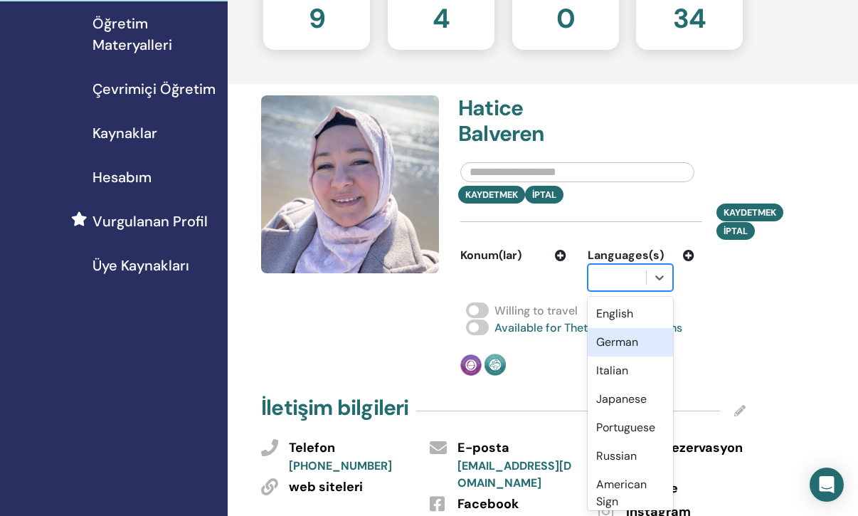
click at [648, 352] on div "German" at bounding box center [630, 342] width 85 height 28
click at [658, 280] on icon at bounding box center [660, 277] width 14 height 14
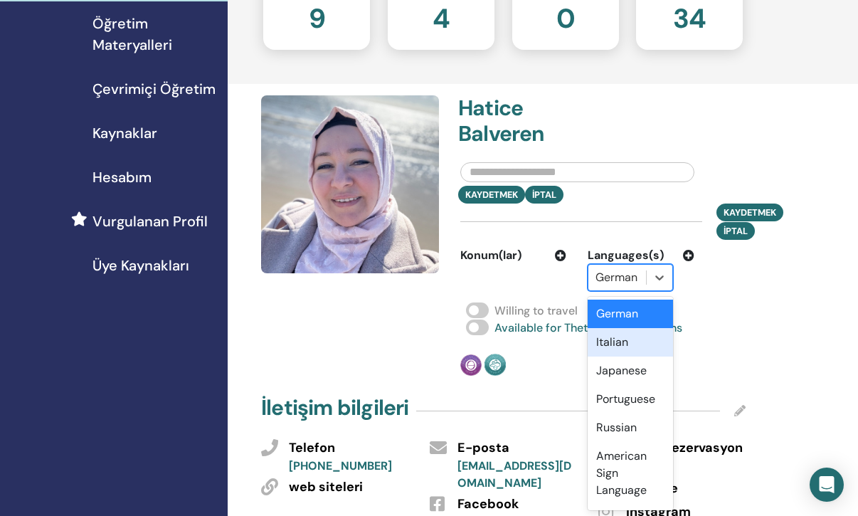
scroll to position [37, 0]
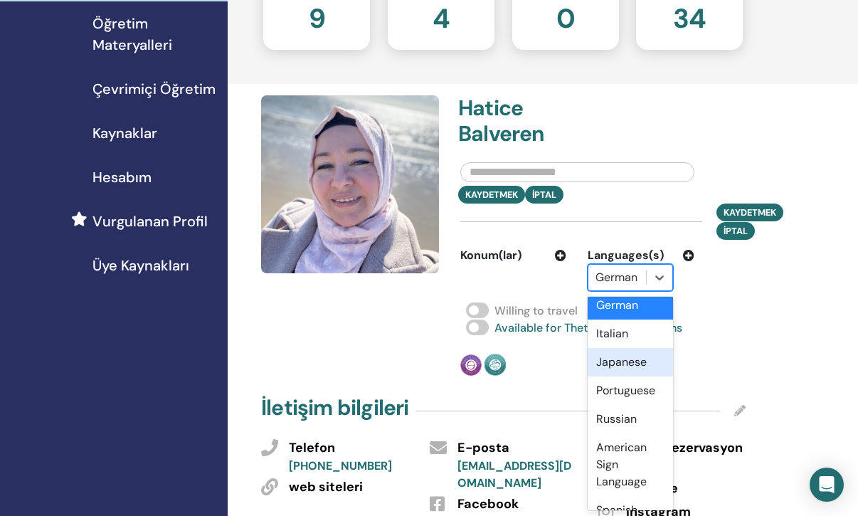
click at [732, 345] on div "Hatice Balveren Kaydetmek İptal Kaydetmek İptal Konum(lar) Languages(s) option …" at bounding box center [603, 235] width 303 height 281
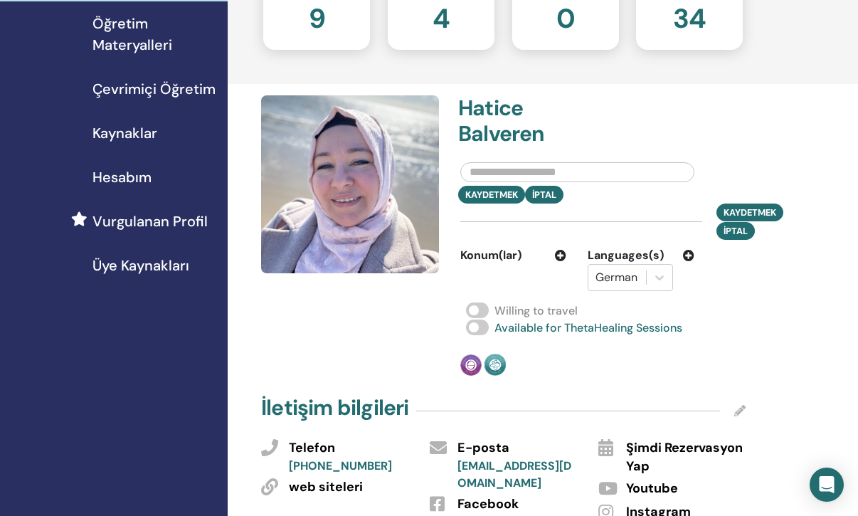
click at [686, 253] on icon at bounding box center [688, 255] width 11 height 11
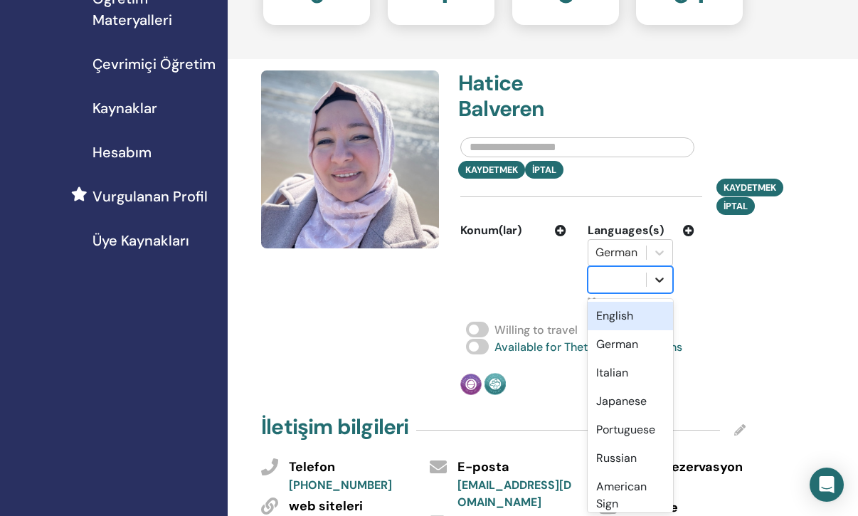
click at [662, 293] on div "option English focused, 1 of 47. 47 results available. Use Up and Down to choos…" at bounding box center [630, 279] width 85 height 27
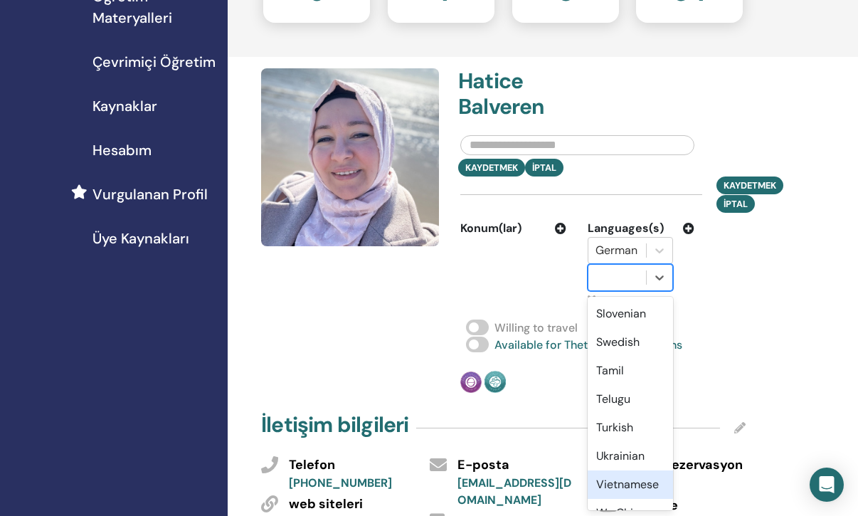
scroll to position [1199, 0]
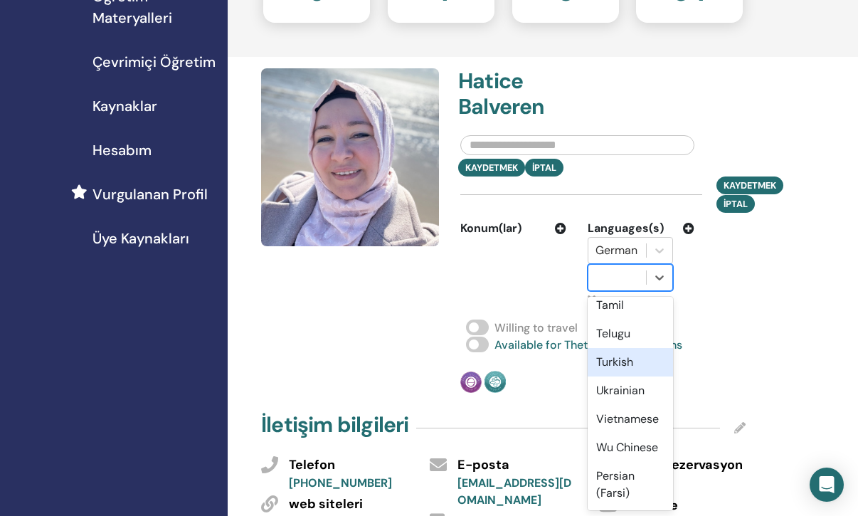
click at [628, 362] on div "Turkish" at bounding box center [630, 362] width 85 height 28
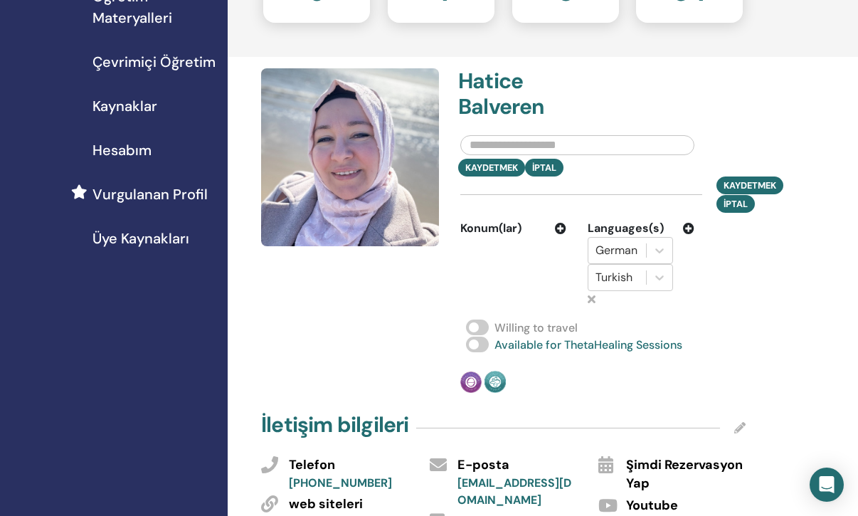
click at [755, 182] on span "Kaydetmek" at bounding box center [750, 185] width 53 height 15
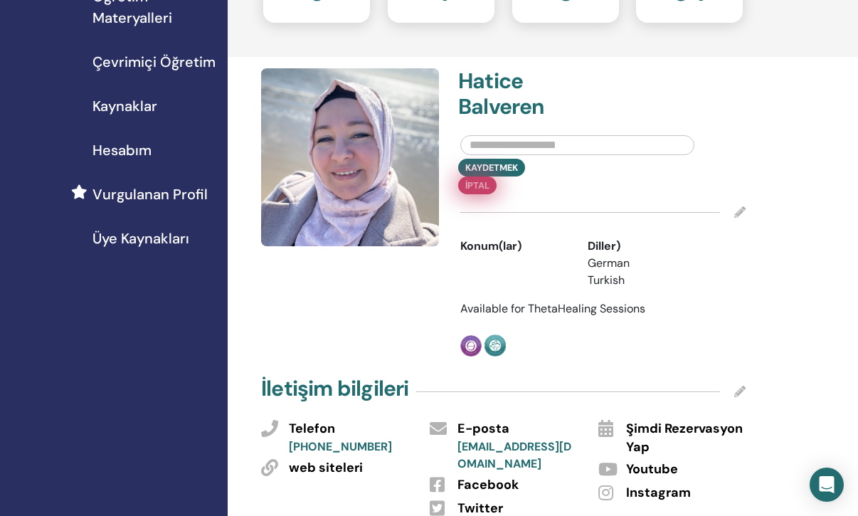
click at [497, 177] on button "İptal" at bounding box center [477, 186] width 38 height 18
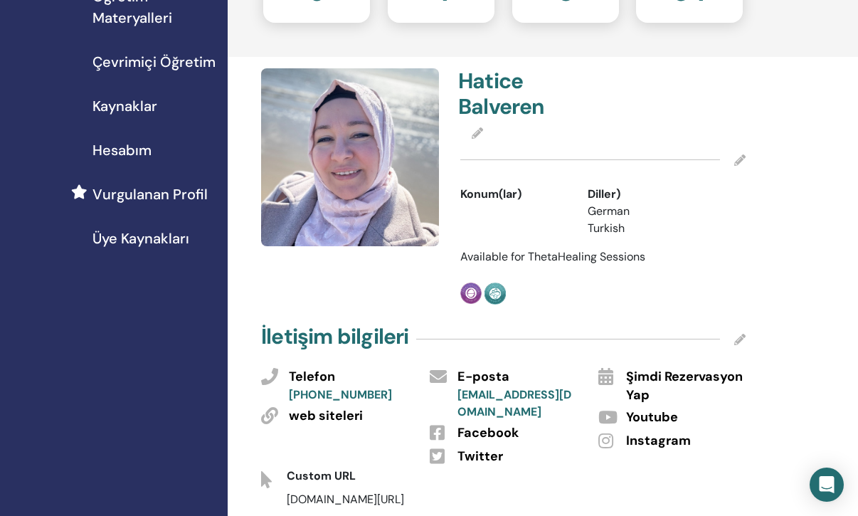
click at [512, 193] on span "Konum(lar)" at bounding box center [491, 194] width 61 height 17
click at [475, 131] on icon at bounding box center [477, 132] width 11 height 11
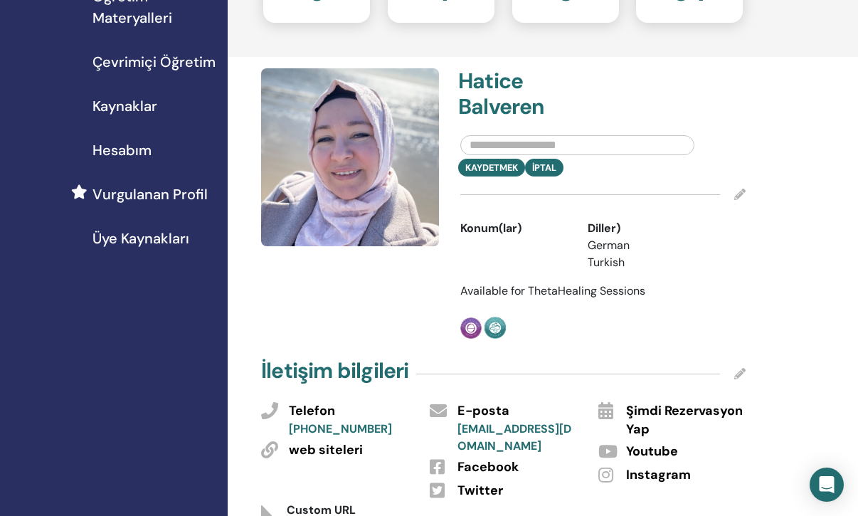
click at [490, 149] on input "text" at bounding box center [578, 145] width 234 height 20
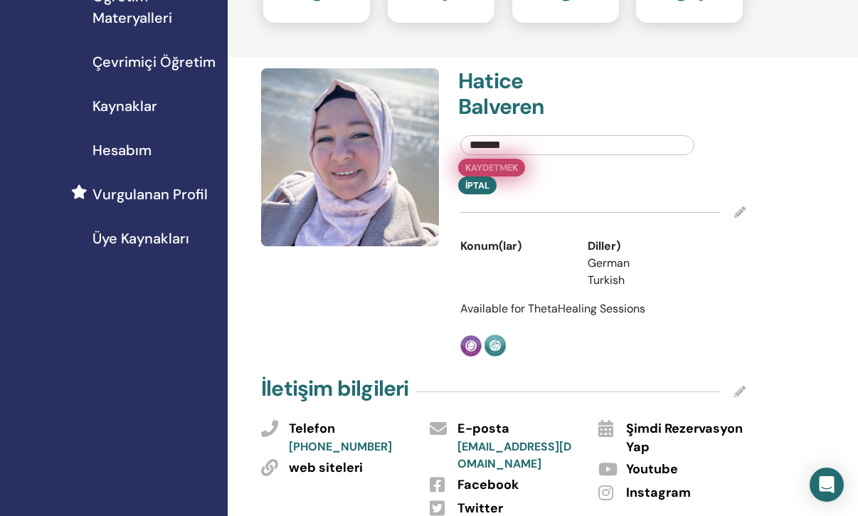
type input "*******"
click at [503, 167] on button "Kaydetmek" at bounding box center [491, 168] width 67 height 18
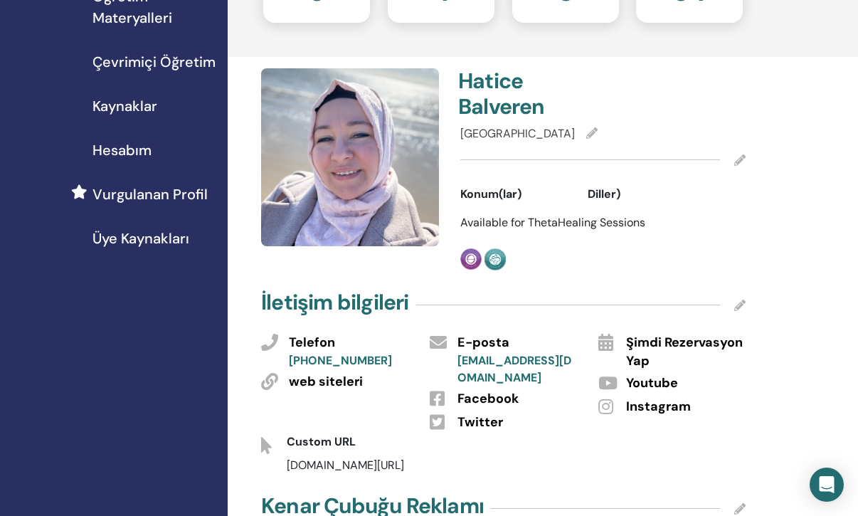
click at [518, 130] on div "[GEOGRAPHIC_DATA]" at bounding box center [603, 133] width 285 height 17
click at [587, 132] on icon at bounding box center [592, 132] width 11 height 11
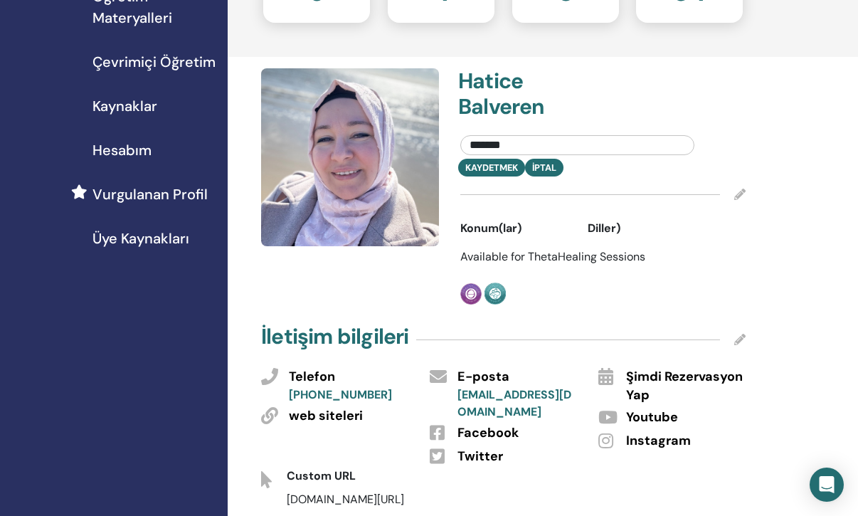
click at [526, 139] on input "*******" at bounding box center [578, 145] width 234 height 20
drag, startPoint x: 526, startPoint y: 139, endPoint x: 485, endPoint y: 139, distance: 40.6
click at [485, 139] on input "*******" at bounding box center [578, 145] width 234 height 20
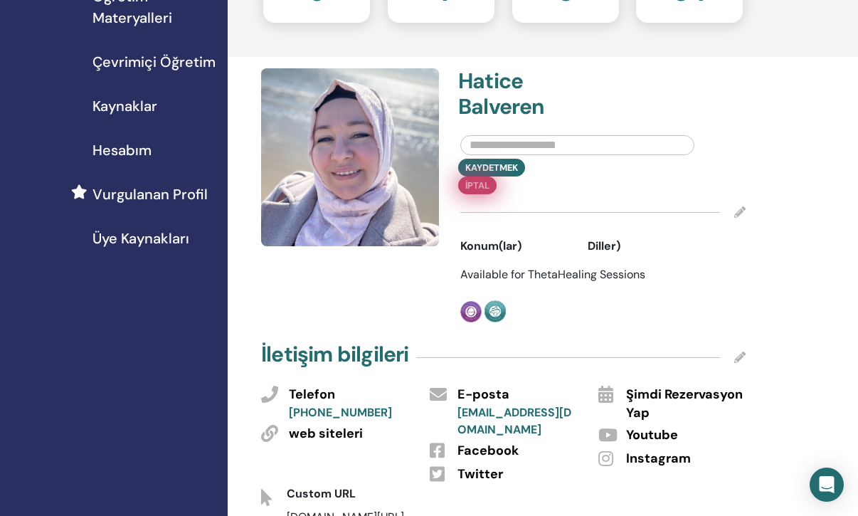
click at [545, 166] on div "Kaydetmek İptal" at bounding box center [603, 177] width 307 height 36
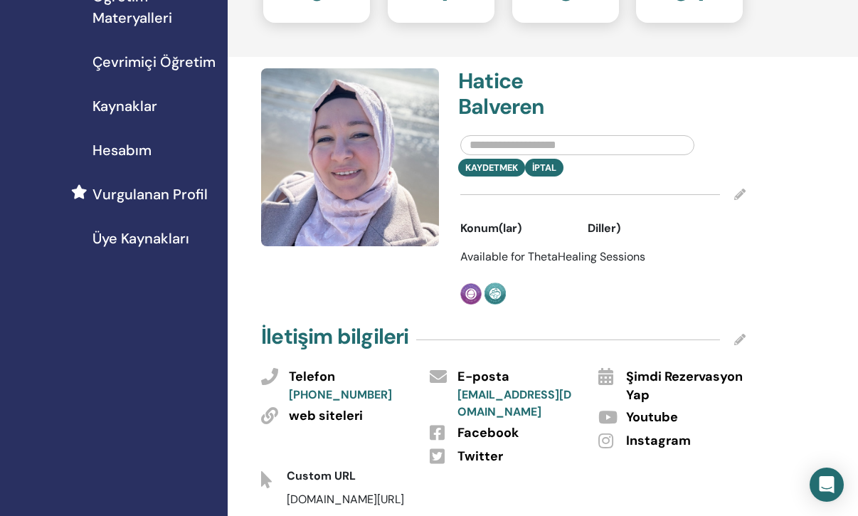
click at [544, 167] on button "İptal" at bounding box center [544, 168] width 38 height 18
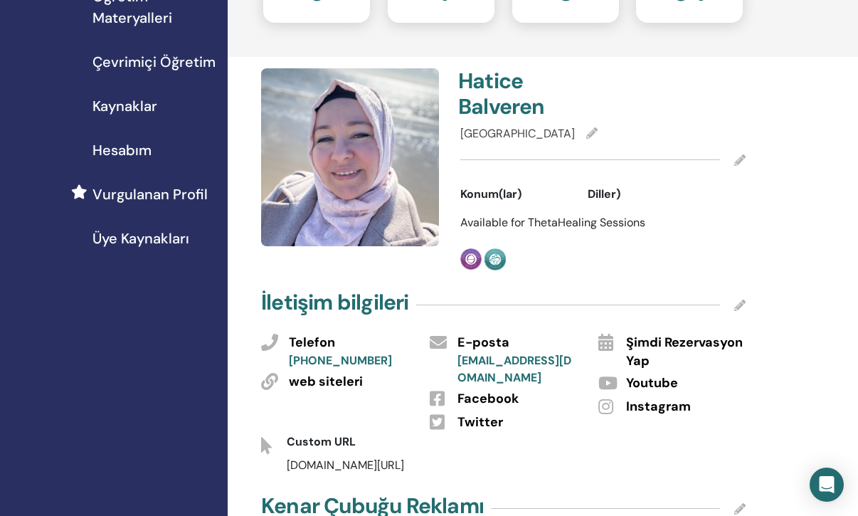
click at [510, 192] on span "Konum(lar)" at bounding box center [491, 194] width 61 height 17
click at [527, 226] on span "Available for ThetaHealing Sessions" at bounding box center [553, 222] width 185 height 15
click at [739, 160] on icon at bounding box center [740, 159] width 11 height 11
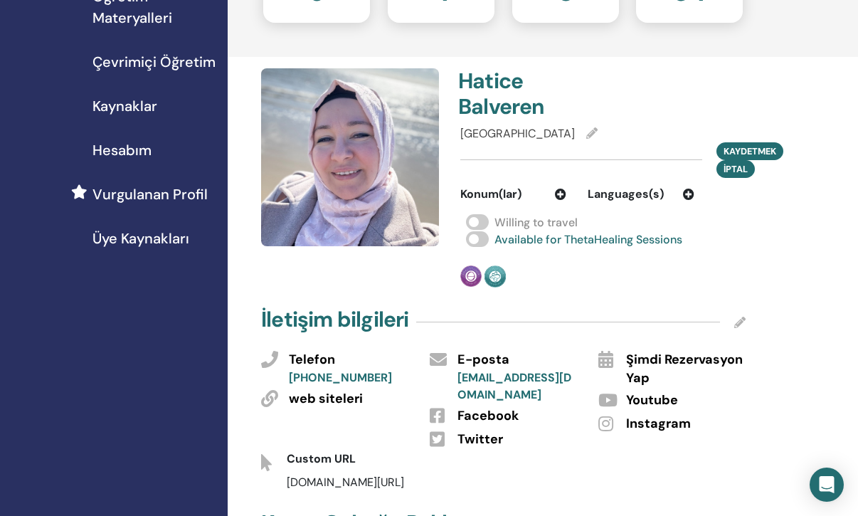
click at [472, 222] on span at bounding box center [477, 222] width 23 height 16
click at [559, 191] on icon at bounding box center [560, 194] width 11 height 11
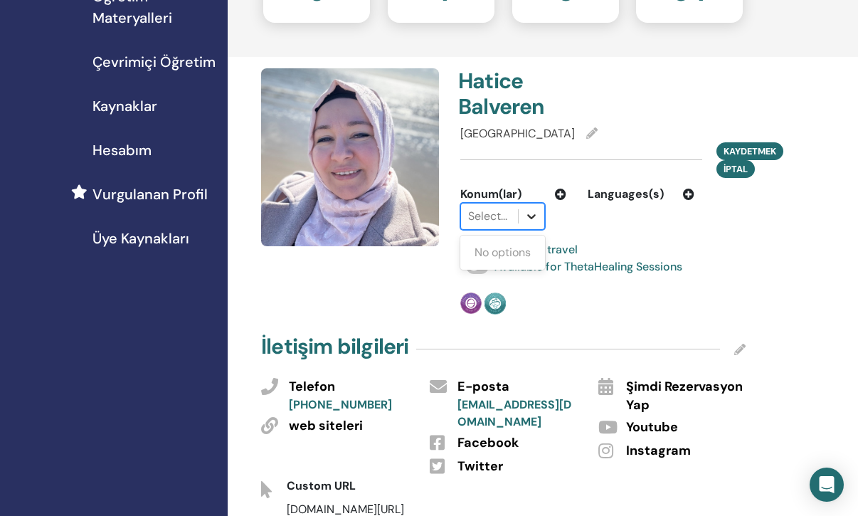
click at [532, 218] on icon at bounding box center [532, 216] width 9 height 5
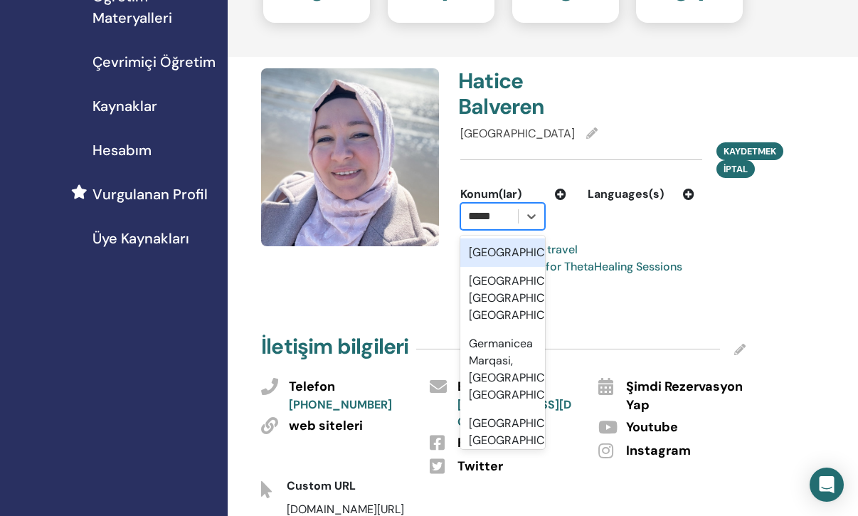
scroll to position [0, 0]
type input "*******"
click at [510, 251] on div "[GEOGRAPHIC_DATA]" at bounding box center [503, 252] width 85 height 28
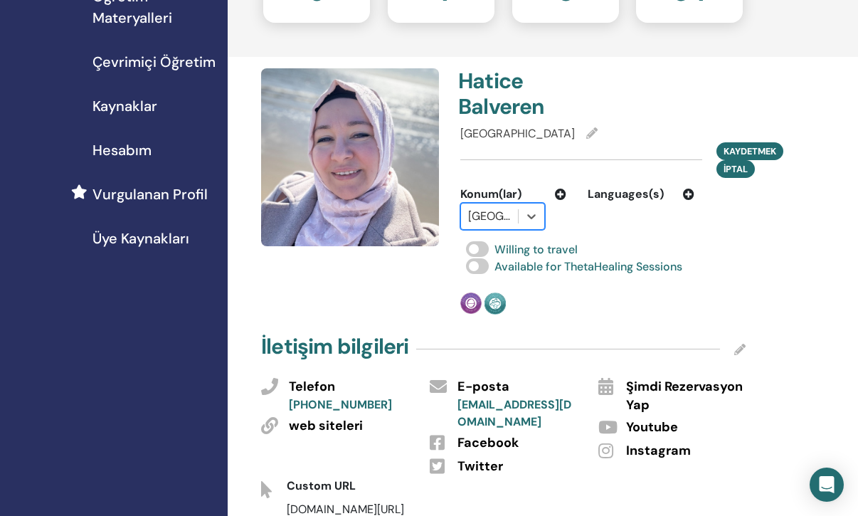
scroll to position [0, 0]
click at [562, 192] on icon at bounding box center [560, 194] width 11 height 11
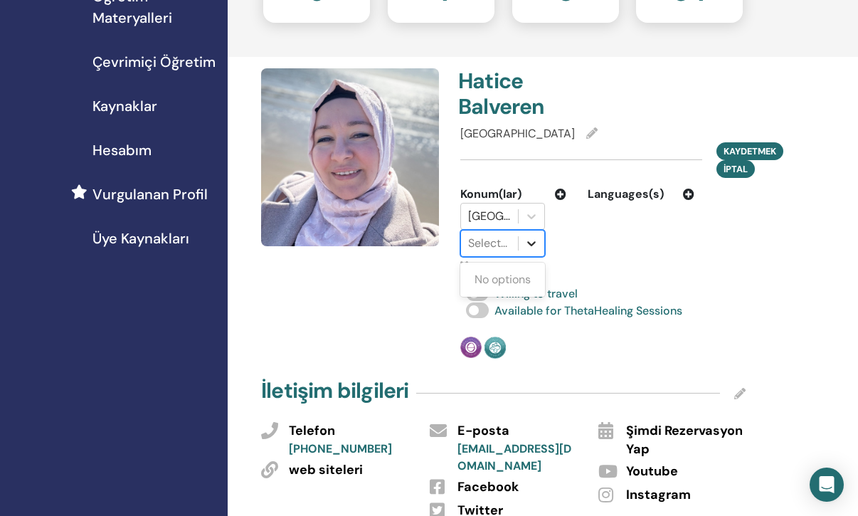
click at [530, 246] on icon at bounding box center [532, 243] width 14 height 14
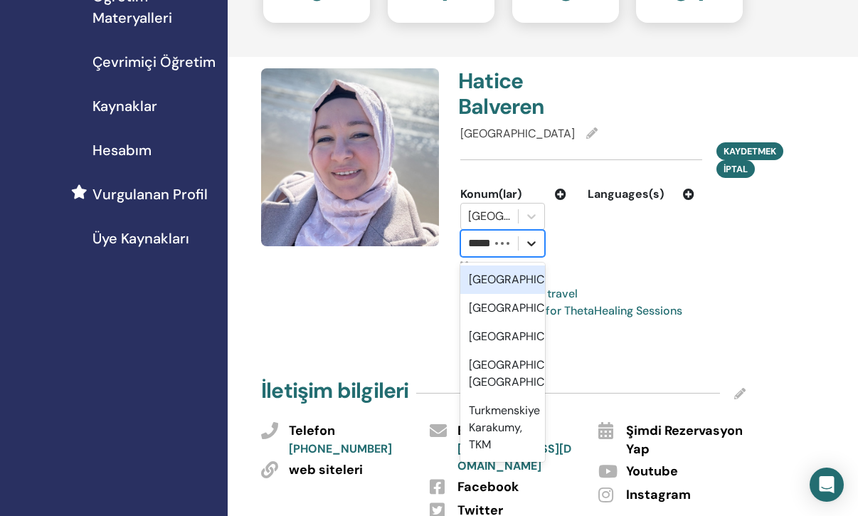
scroll to position [0, 7]
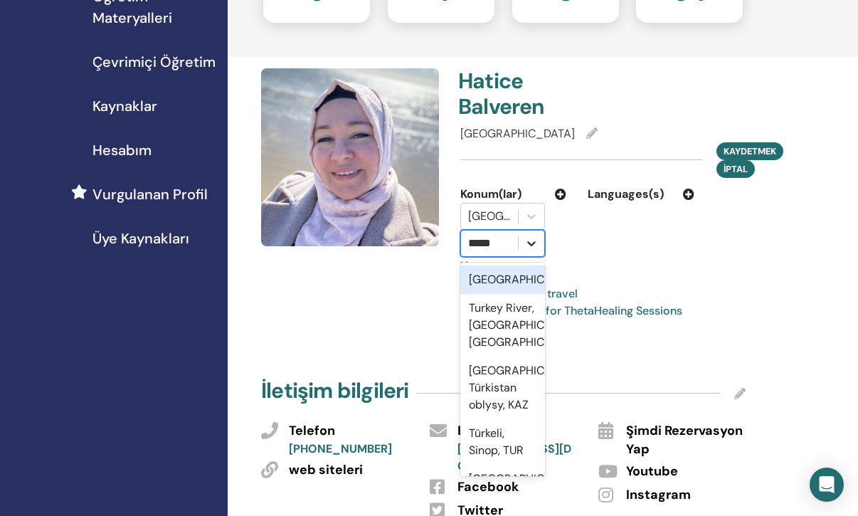
type input "******"
click at [515, 285] on div "[GEOGRAPHIC_DATA]" at bounding box center [503, 280] width 85 height 28
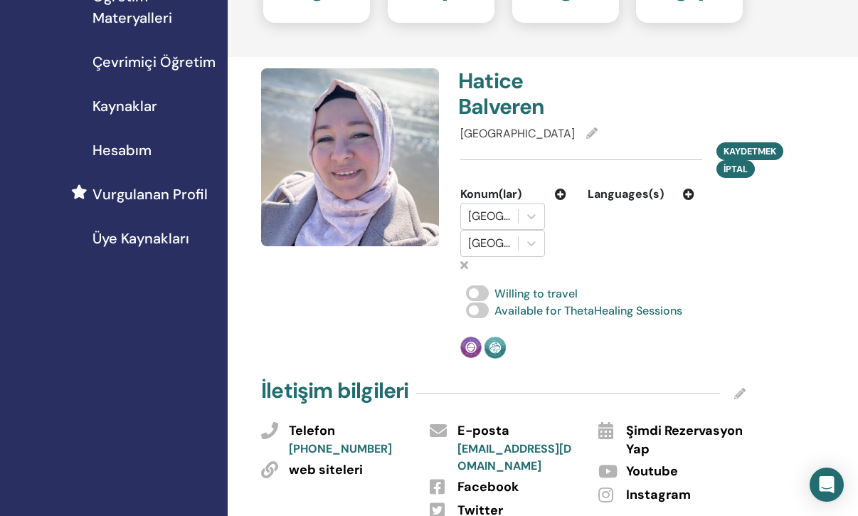
click at [584, 256] on div "Languages(s)" at bounding box center [640, 230] width 127 height 88
click at [480, 289] on span at bounding box center [477, 293] width 23 height 16
click at [692, 191] on icon at bounding box center [688, 194] width 11 height 11
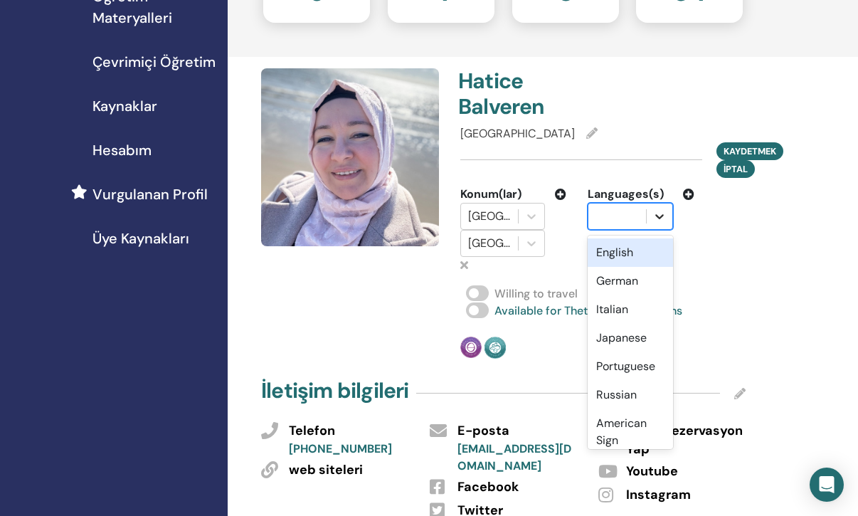
click at [663, 216] on icon at bounding box center [660, 216] width 14 height 14
click at [629, 275] on div "German" at bounding box center [630, 281] width 85 height 28
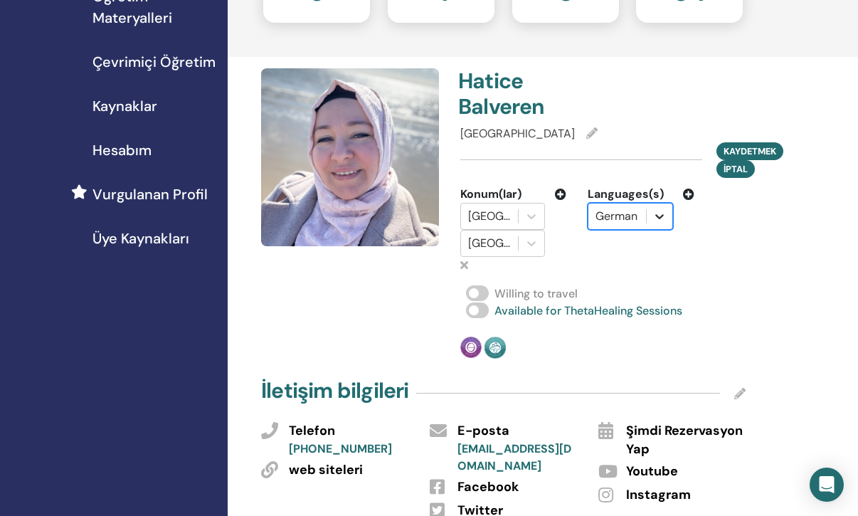
click at [662, 214] on icon at bounding box center [660, 216] width 9 height 5
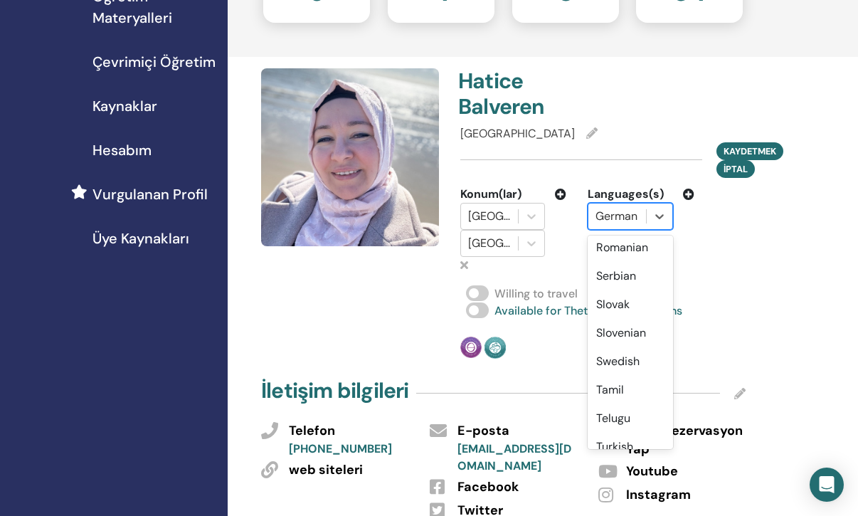
scroll to position [1199, 0]
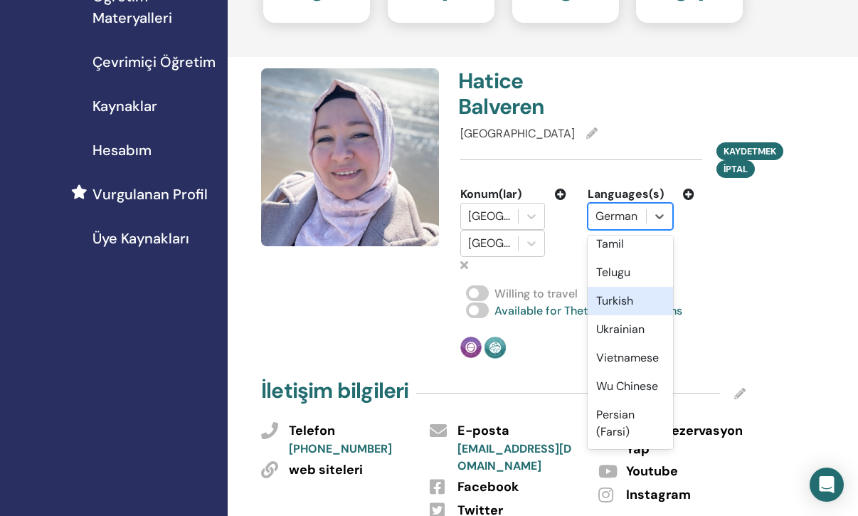
click at [633, 301] on div "Turkish" at bounding box center [630, 301] width 85 height 28
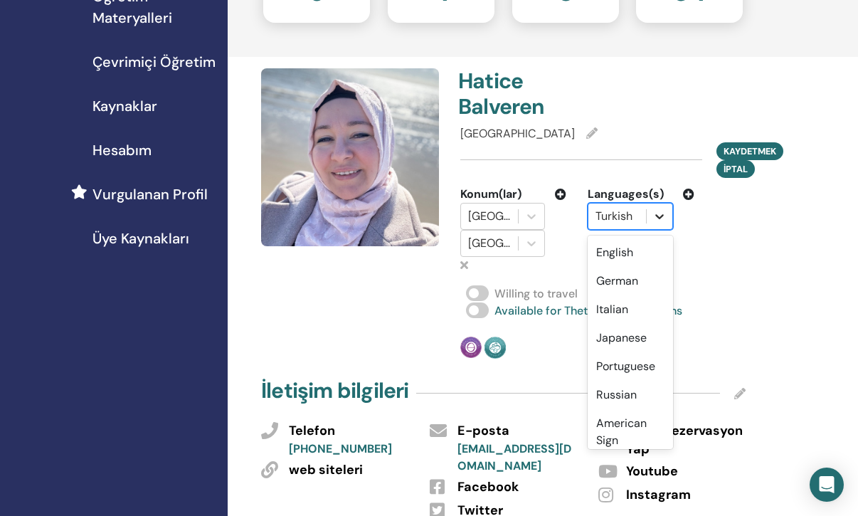
click at [660, 218] on icon at bounding box center [660, 216] width 9 height 5
click at [634, 279] on div "German" at bounding box center [630, 281] width 85 height 28
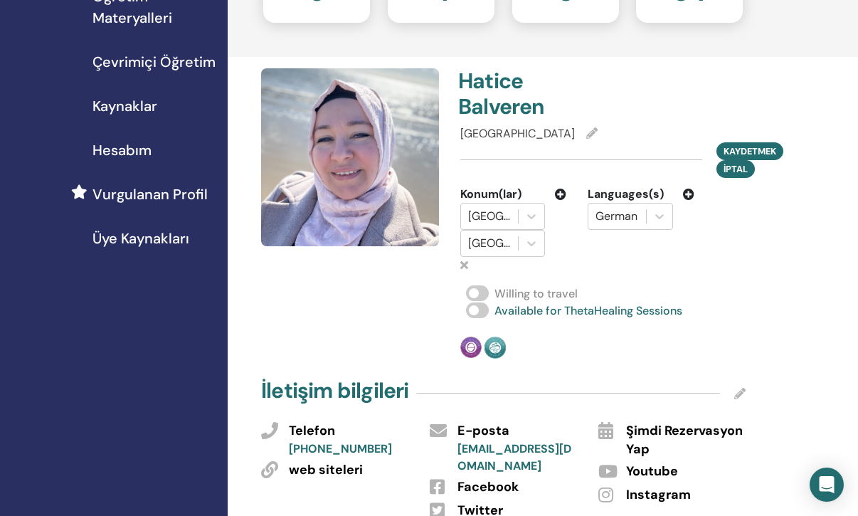
click at [684, 193] on icon at bounding box center [688, 194] width 11 height 11
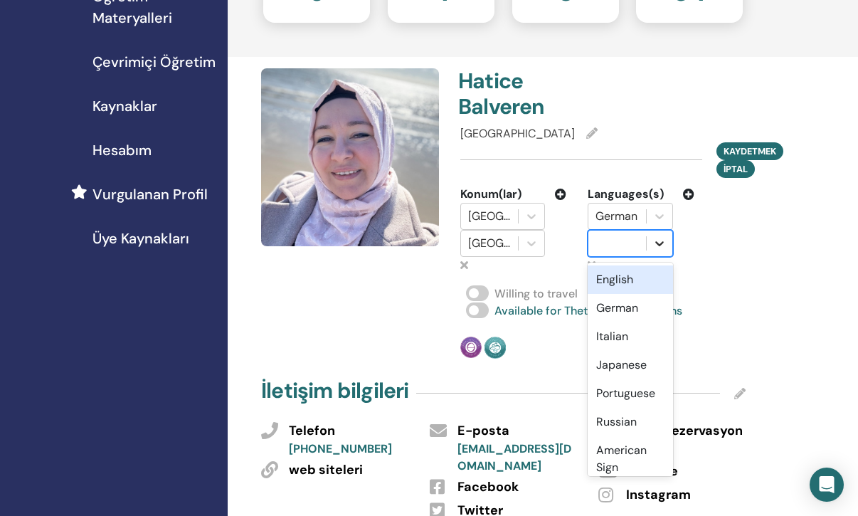
click at [661, 246] on icon at bounding box center [660, 243] width 14 height 14
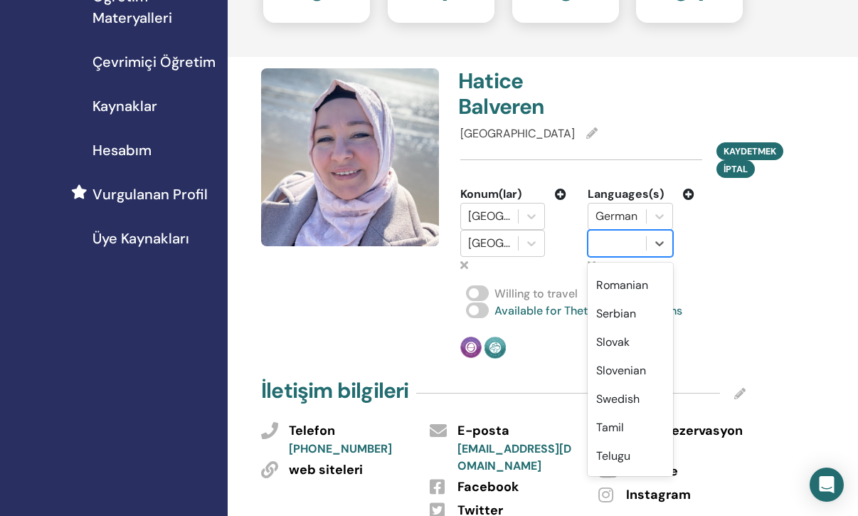
scroll to position [1199, 0]
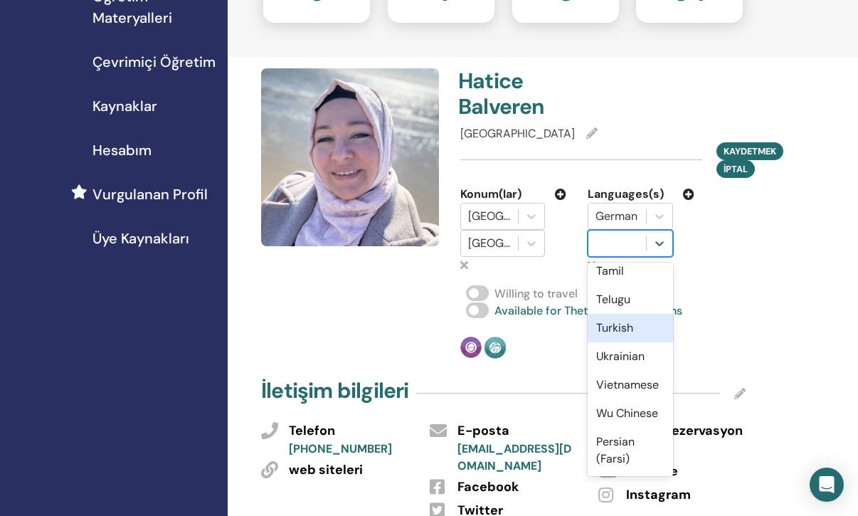
click at [613, 331] on div "Turkish" at bounding box center [630, 328] width 85 height 28
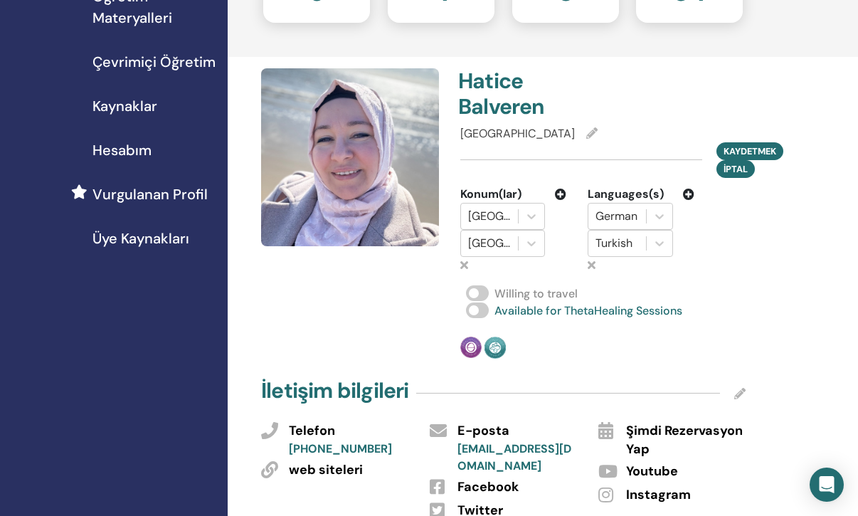
click at [737, 394] on icon at bounding box center [740, 393] width 11 height 11
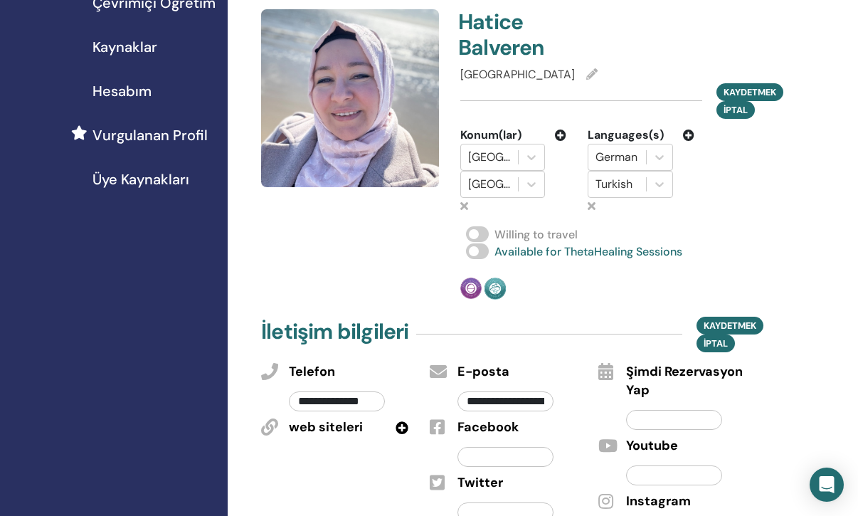
scroll to position [311, 0]
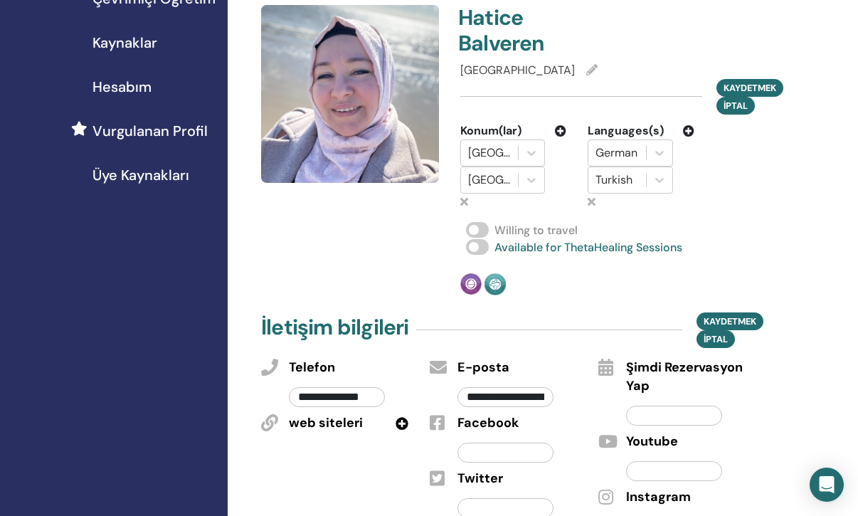
click at [377, 399] on input "**********" at bounding box center [336, 397] width 95 height 20
type input "**********"
click at [654, 412] on input "text" at bounding box center [673, 416] width 95 height 20
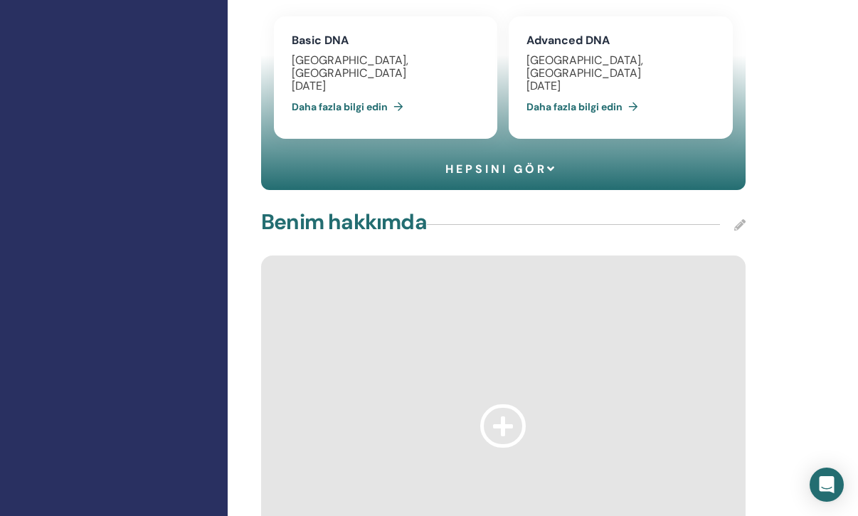
scroll to position [1289, 0]
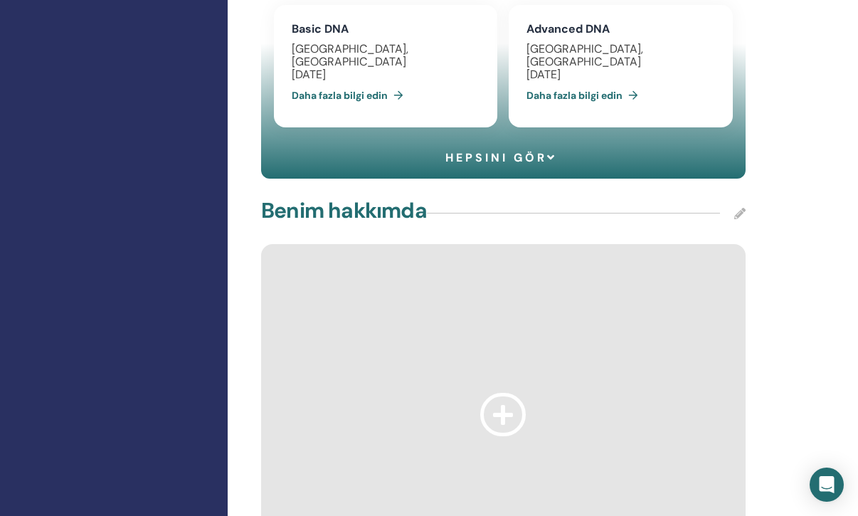
click at [508, 393] on icon at bounding box center [503, 414] width 46 height 43
click at [502, 393] on icon at bounding box center [503, 414] width 46 height 43
click at [740, 208] on icon at bounding box center [740, 213] width 11 height 11
click at [501, 393] on icon at bounding box center [503, 414] width 46 height 43
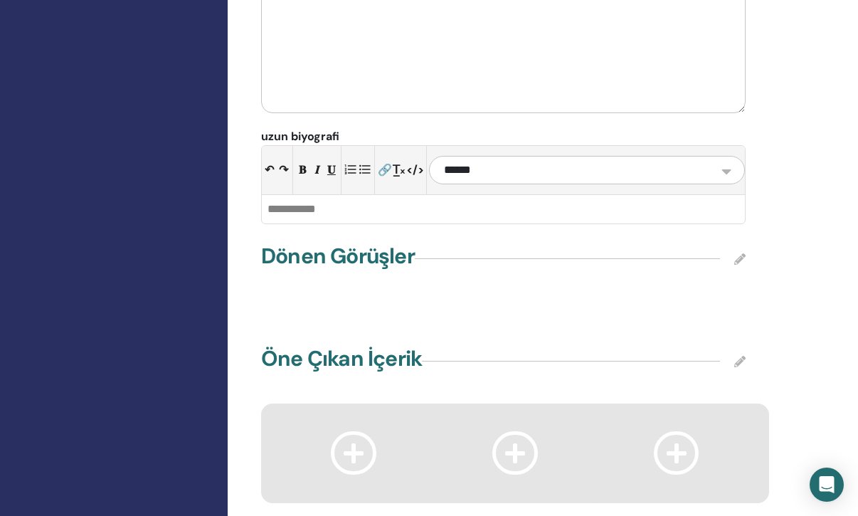
scroll to position [2068, 0]
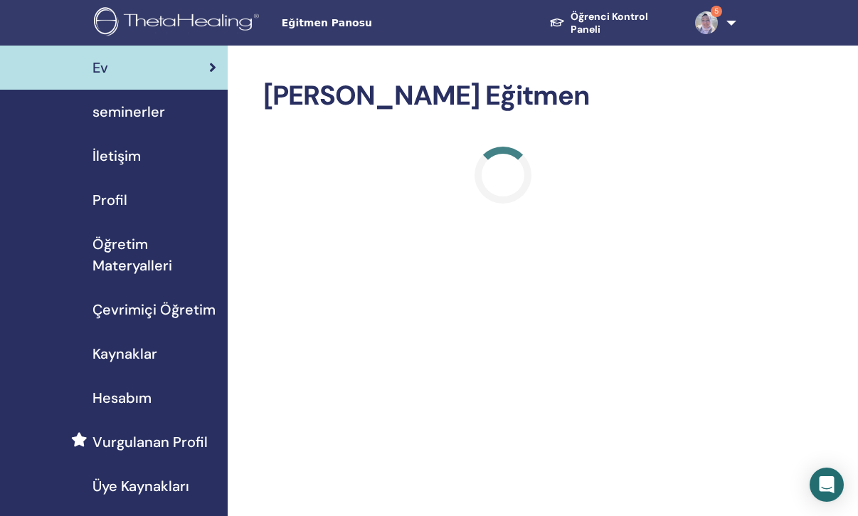
scroll to position [32, 0]
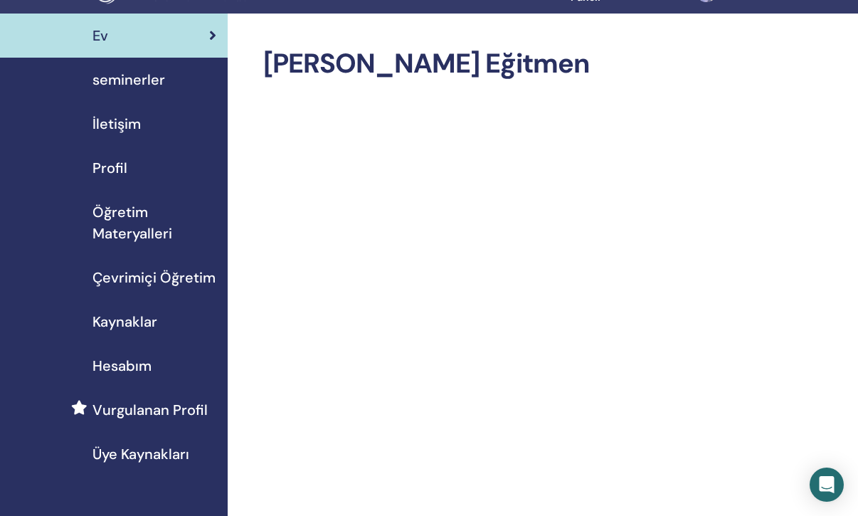
click at [132, 167] on div "Profil" at bounding box center [113, 167] width 205 height 21
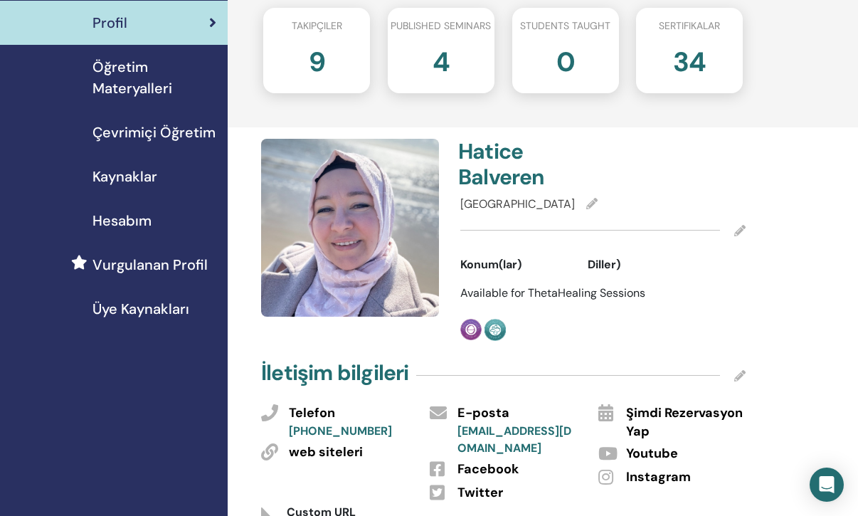
scroll to position [219, 0]
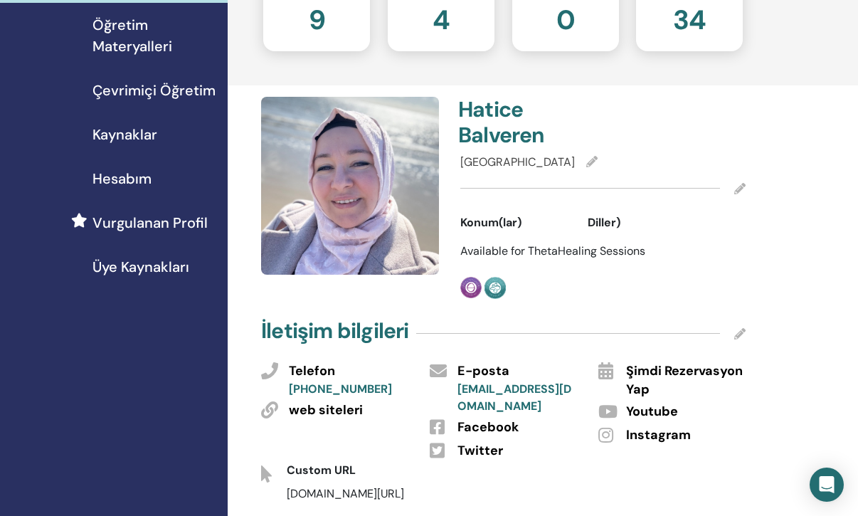
click at [506, 223] on span "Konum(lar)" at bounding box center [491, 222] width 61 height 17
click at [493, 250] on span "Available for ThetaHealing Sessions" at bounding box center [553, 250] width 185 height 15
click at [740, 186] on icon at bounding box center [740, 188] width 11 height 11
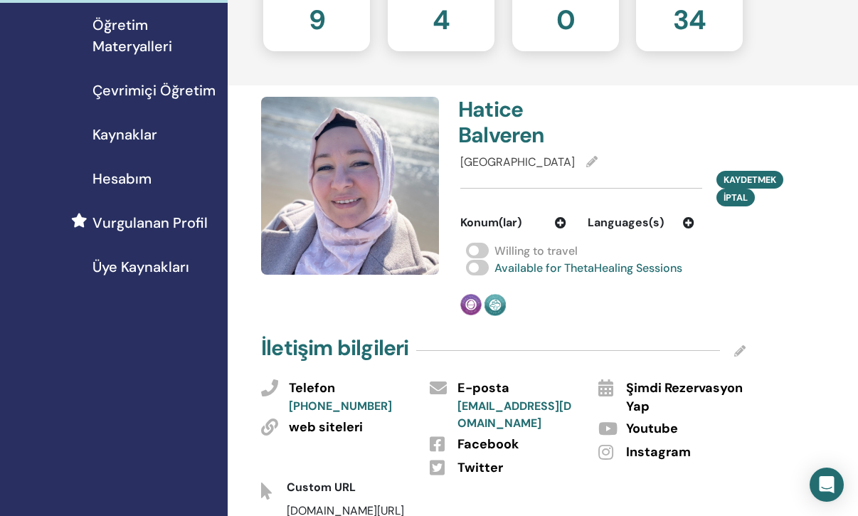
click at [560, 224] on icon at bounding box center [560, 222] width 11 height 11
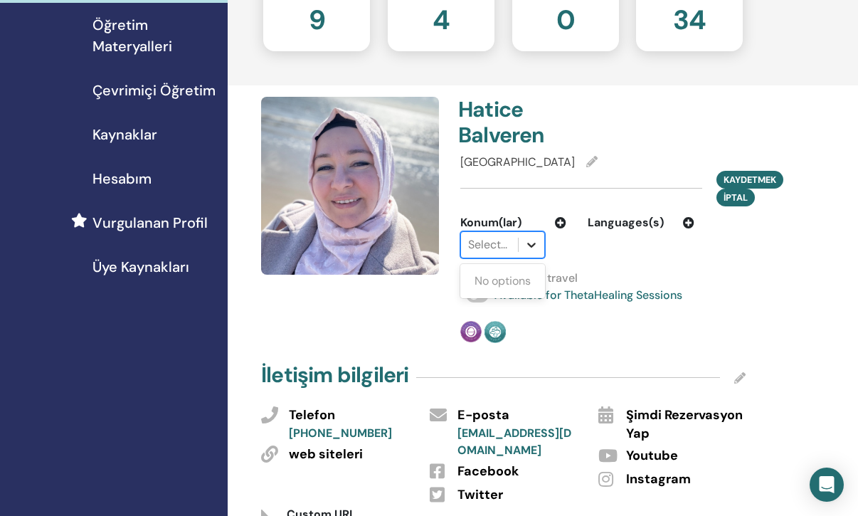
click at [534, 251] on icon at bounding box center [532, 245] width 14 height 14
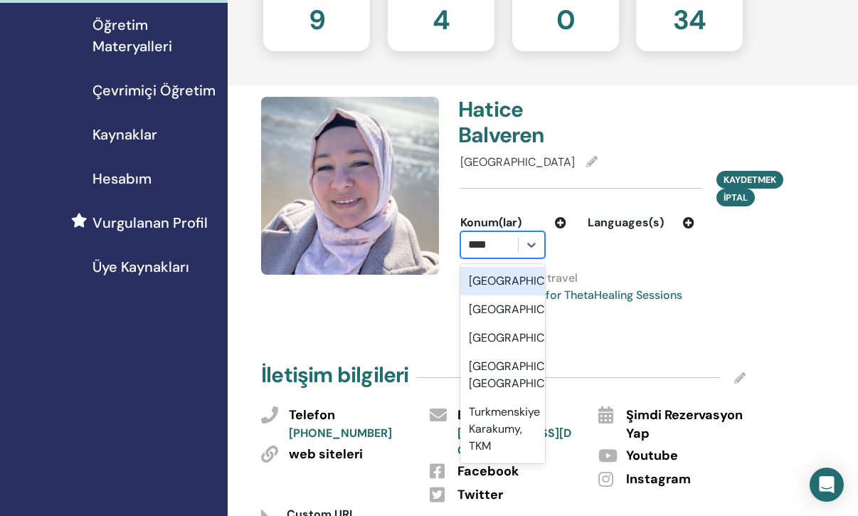
type input "*****"
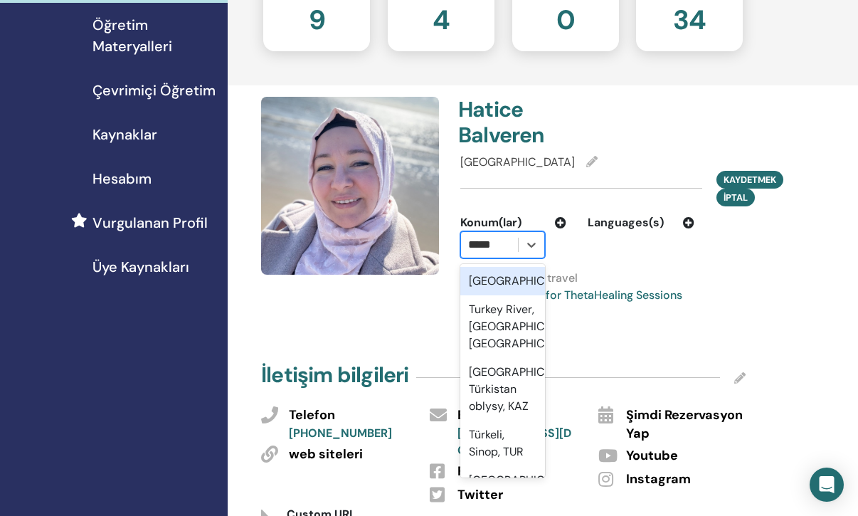
click at [495, 282] on div "[GEOGRAPHIC_DATA]" at bounding box center [503, 281] width 85 height 28
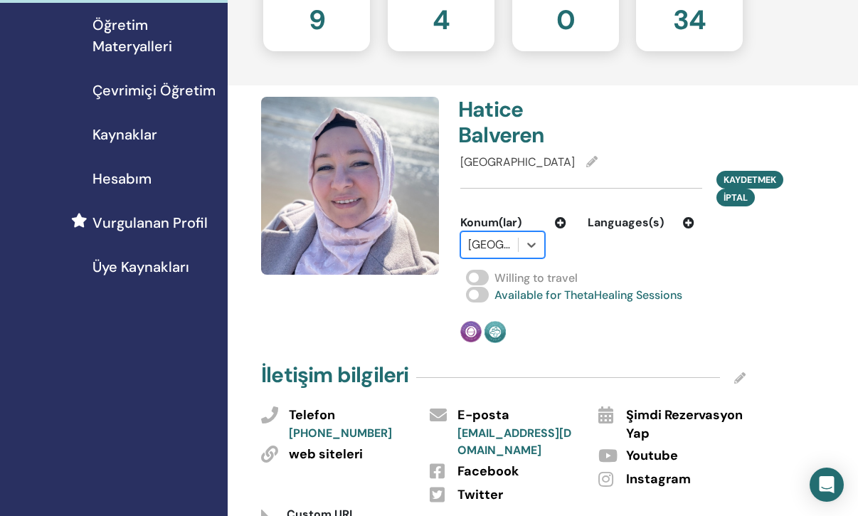
click at [562, 221] on icon at bounding box center [560, 222] width 11 height 11
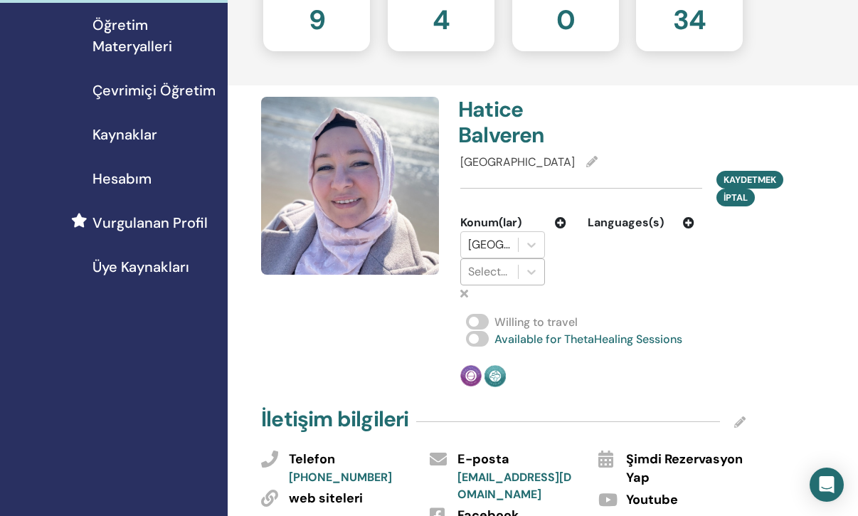
click at [507, 268] on div at bounding box center [489, 272] width 43 height 20
click at [525, 274] on icon at bounding box center [532, 272] width 14 height 14
click at [532, 273] on icon at bounding box center [532, 272] width 9 height 5
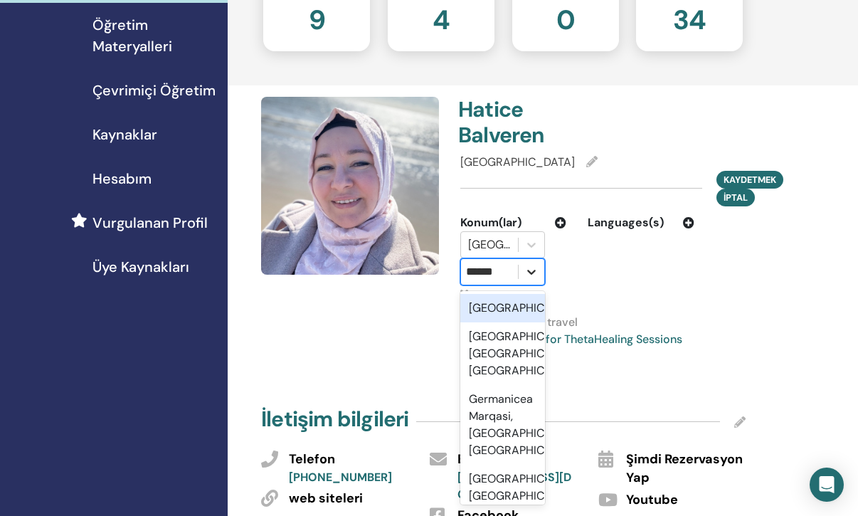
type input "*******"
click at [510, 308] on div "[GEOGRAPHIC_DATA]" at bounding box center [503, 308] width 85 height 28
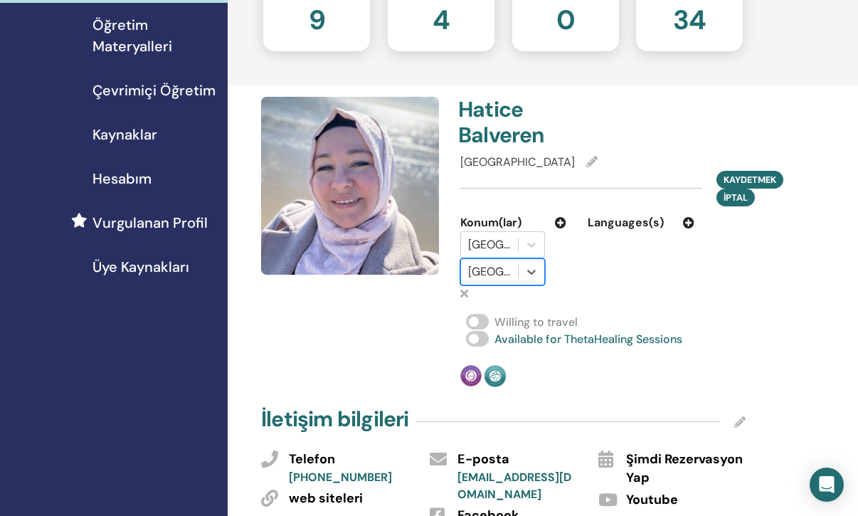
scroll to position [0, 0]
click at [686, 216] on div "Languages(s)" at bounding box center [641, 222] width 106 height 17
click at [687, 220] on icon at bounding box center [688, 222] width 11 height 11
click at [656, 243] on icon at bounding box center [660, 245] width 9 height 5
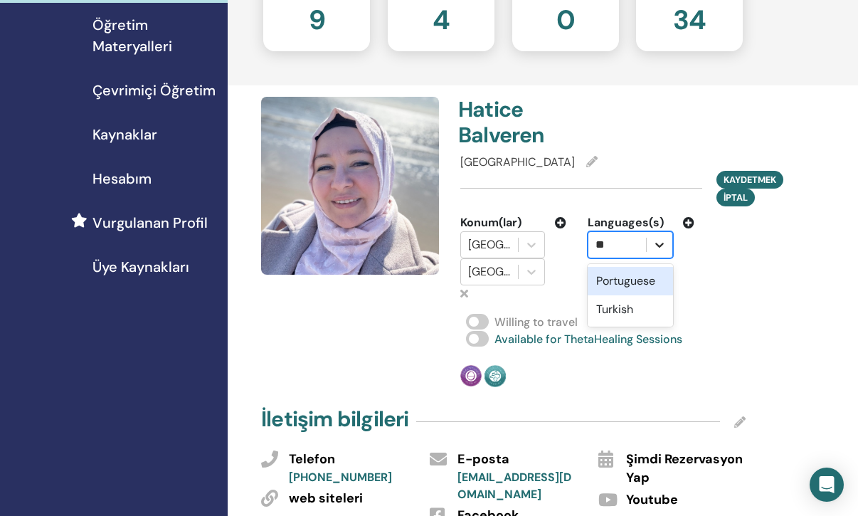
type input "***"
click at [622, 284] on div "Turkish" at bounding box center [630, 281] width 85 height 28
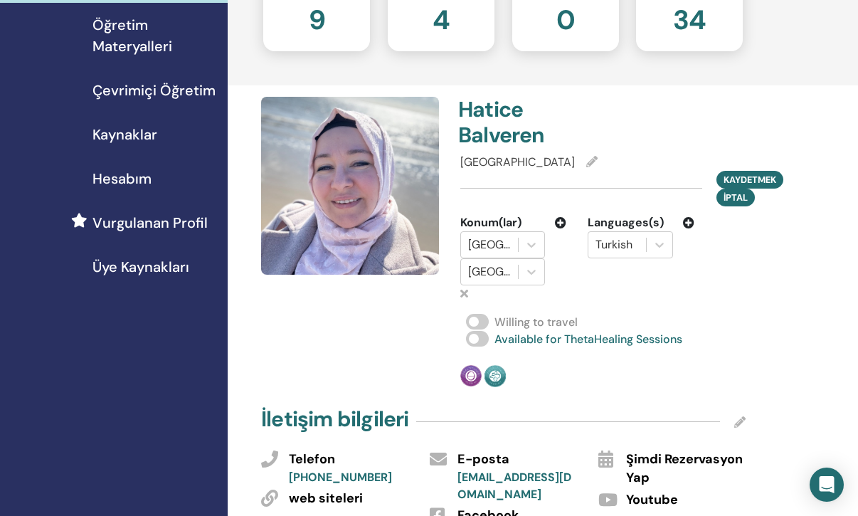
click at [691, 219] on icon at bounding box center [688, 222] width 11 height 11
click at [659, 274] on icon at bounding box center [660, 272] width 14 height 14
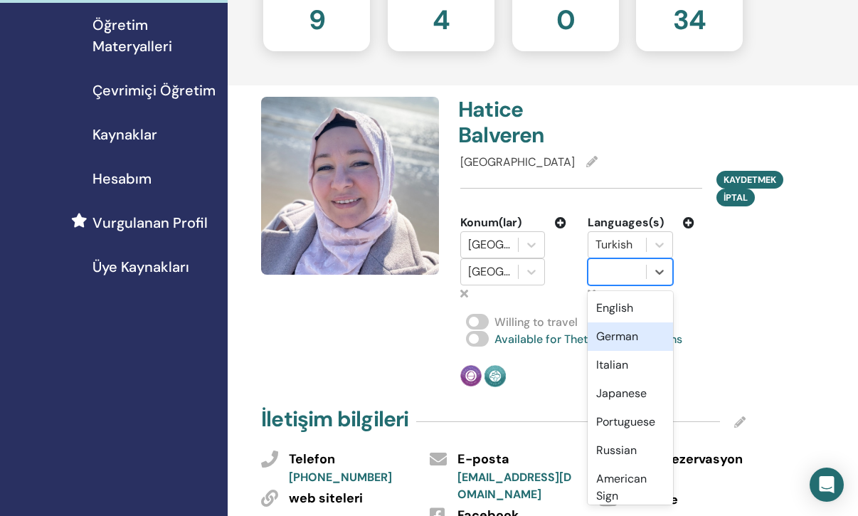
click at [631, 340] on div "German" at bounding box center [630, 336] width 85 height 28
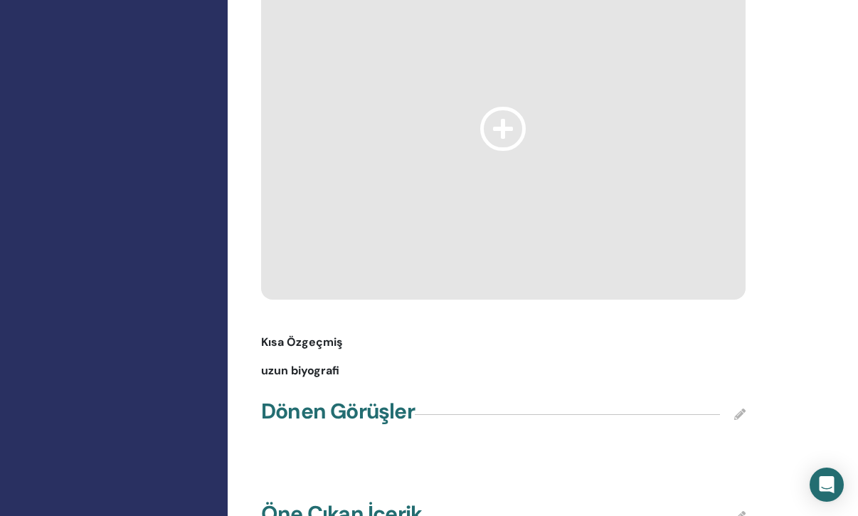
scroll to position [1562, 0]
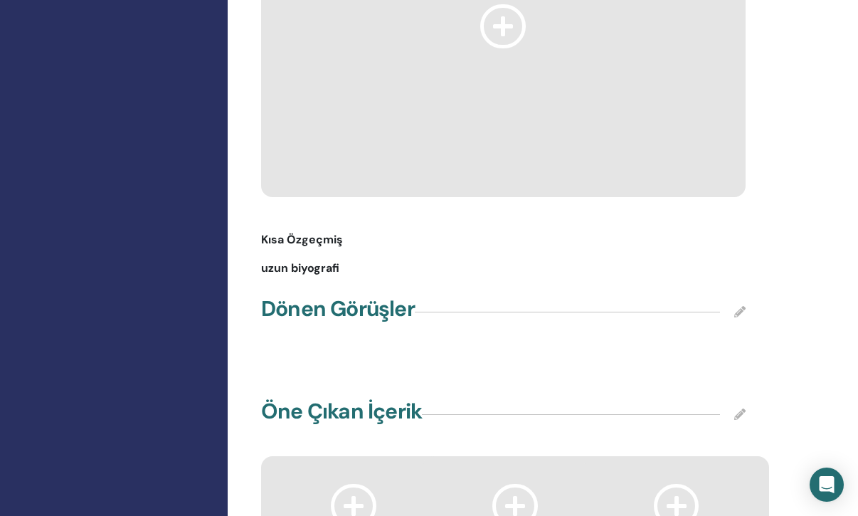
click at [732, 294] on div "Dönen Görüşler" at bounding box center [504, 312] width 502 height 36
click at [742, 306] on icon at bounding box center [740, 311] width 11 height 11
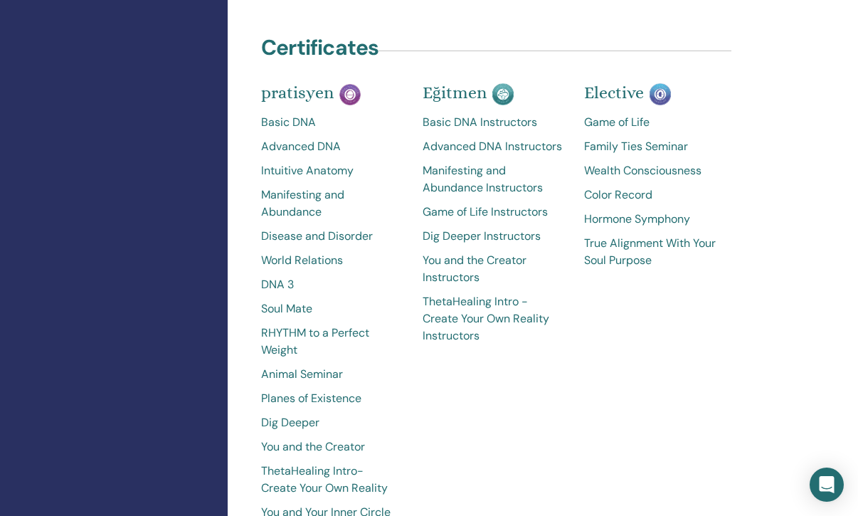
scroll to position [2423, 0]
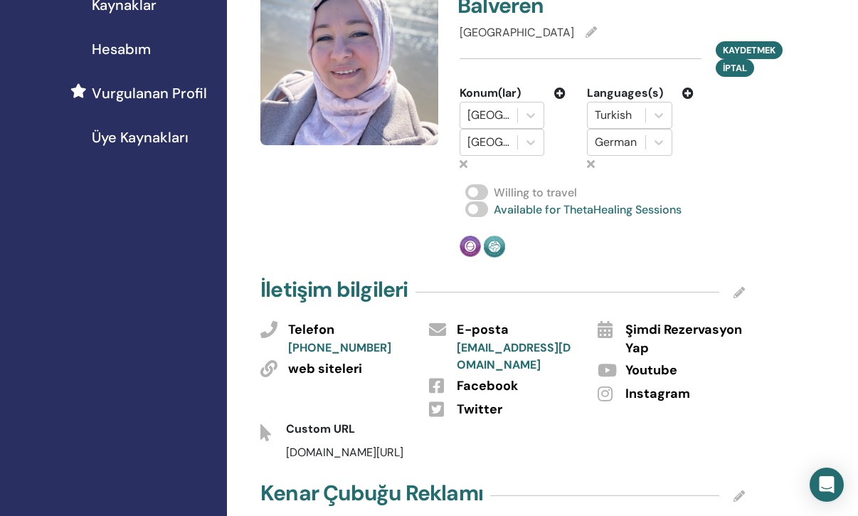
scroll to position [345, 1]
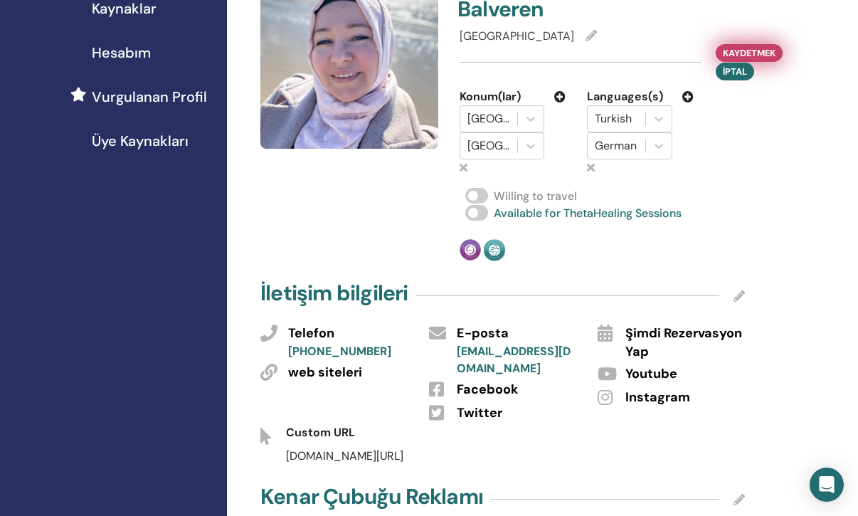
click at [767, 52] on span "Kaydetmek" at bounding box center [749, 53] width 53 height 15
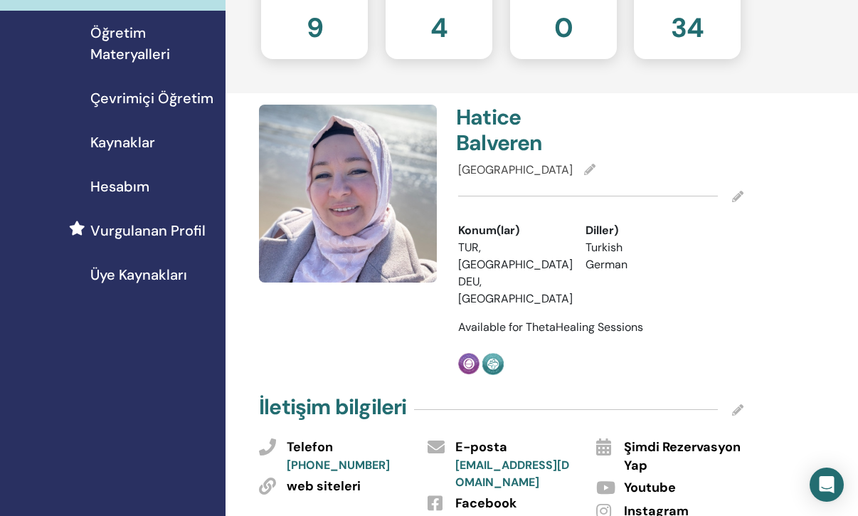
scroll to position [0, 2]
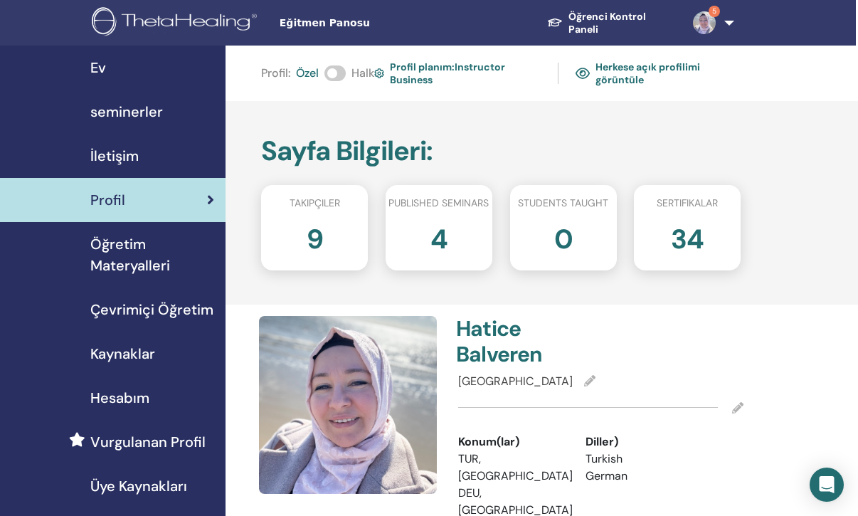
click at [646, 68] on link "Herkese açık profilimi görüntüle" at bounding box center [659, 73] width 166 height 33
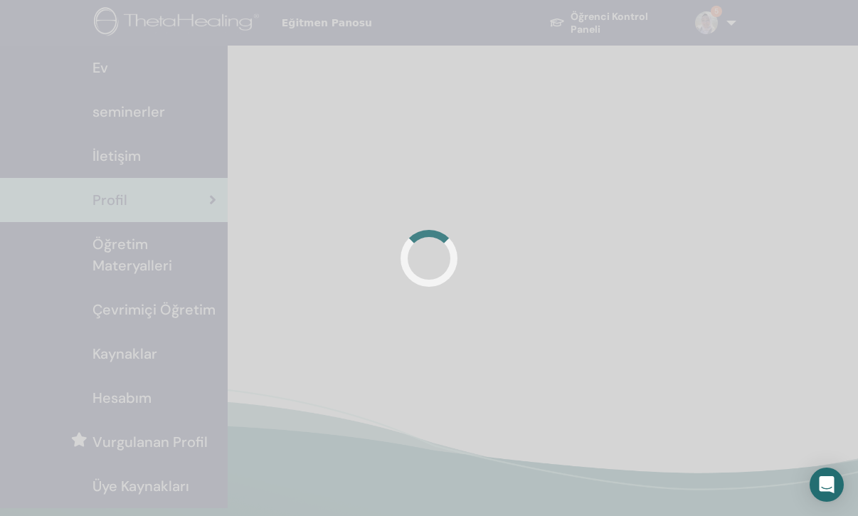
scroll to position [0, 2]
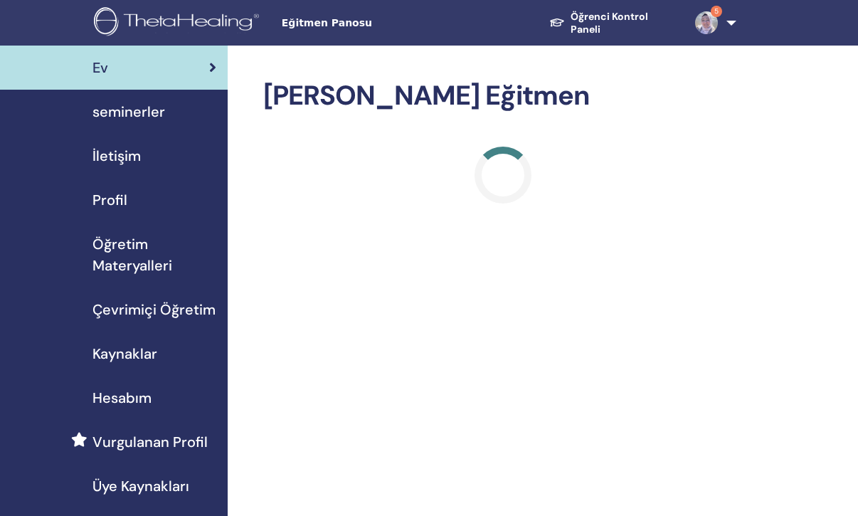
scroll to position [32, 0]
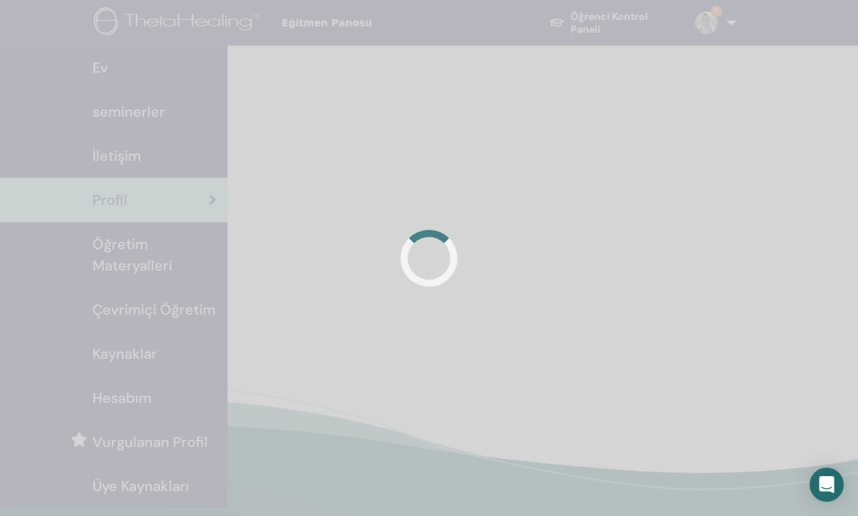
scroll to position [0, 2]
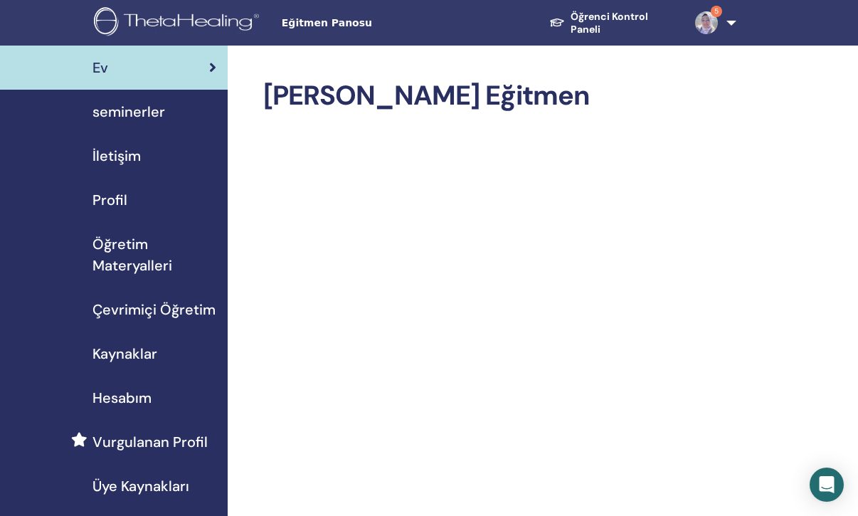
click at [589, 24] on link "Öğrenci Kontrol Paneli" at bounding box center [611, 23] width 146 height 39
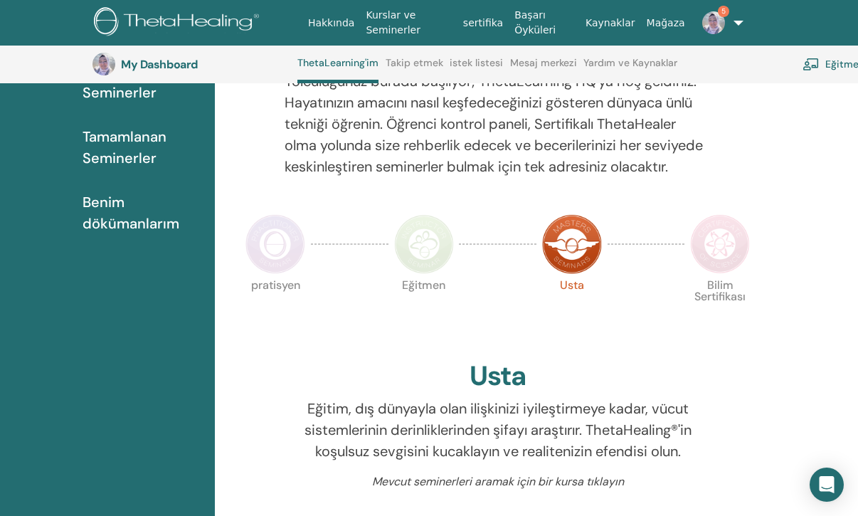
scroll to position [187, 0]
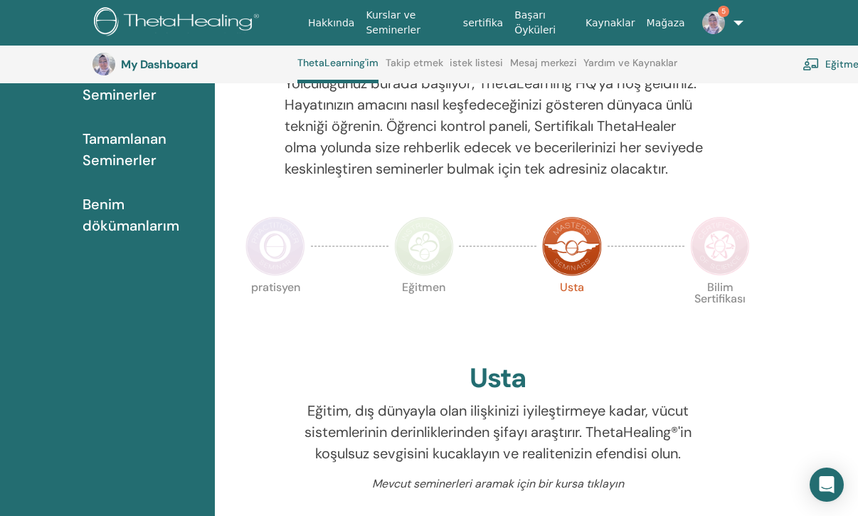
click at [725, 251] on img at bounding box center [720, 246] width 60 height 60
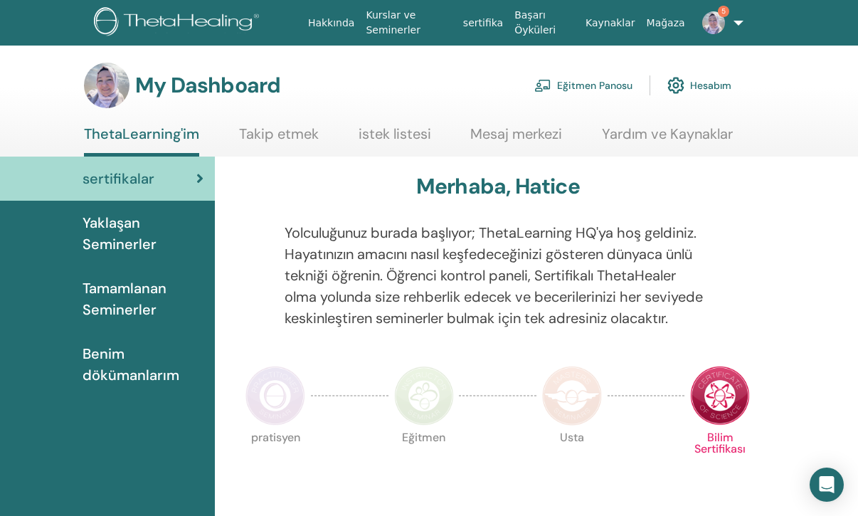
click at [135, 236] on span "Yaklaşan Seminerler" at bounding box center [143, 233] width 121 height 43
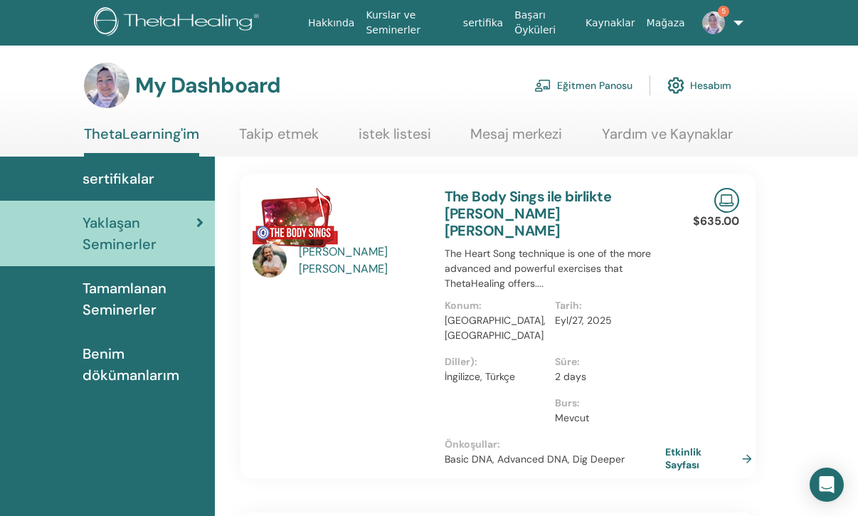
click at [583, 83] on link "Eğitmen Panosu" at bounding box center [584, 85] width 98 height 31
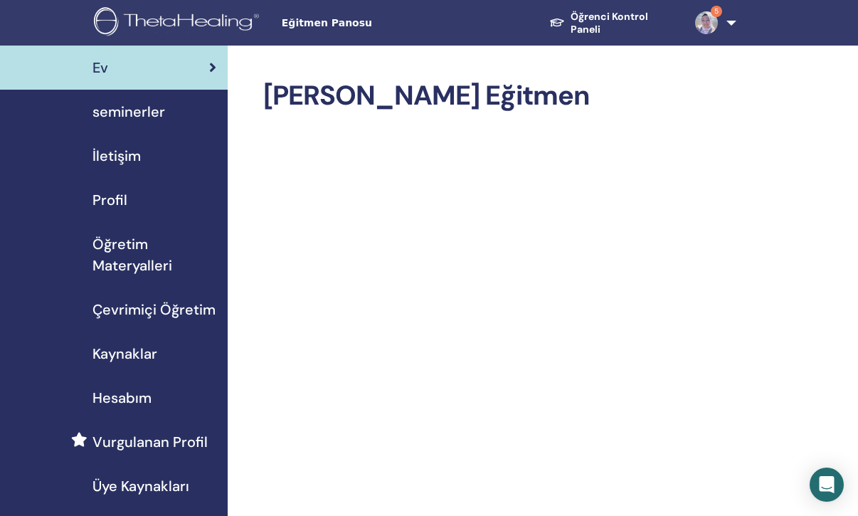
click at [136, 399] on span "Hesabım" at bounding box center [122, 397] width 59 height 21
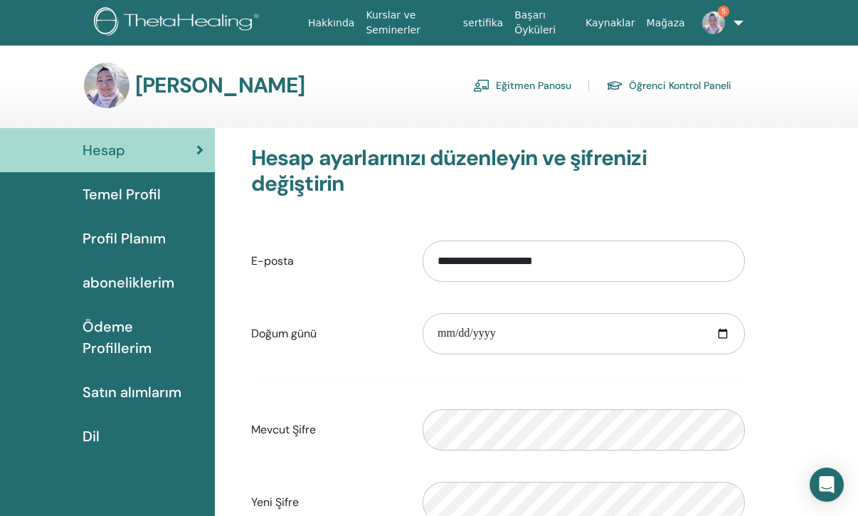
click at [127, 285] on span "aboneliklerim" at bounding box center [129, 282] width 92 height 21
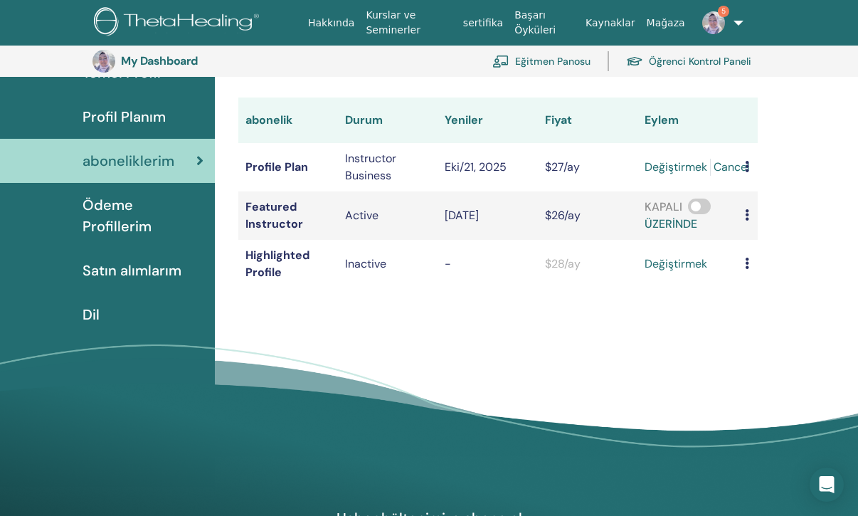
scroll to position [155, 0]
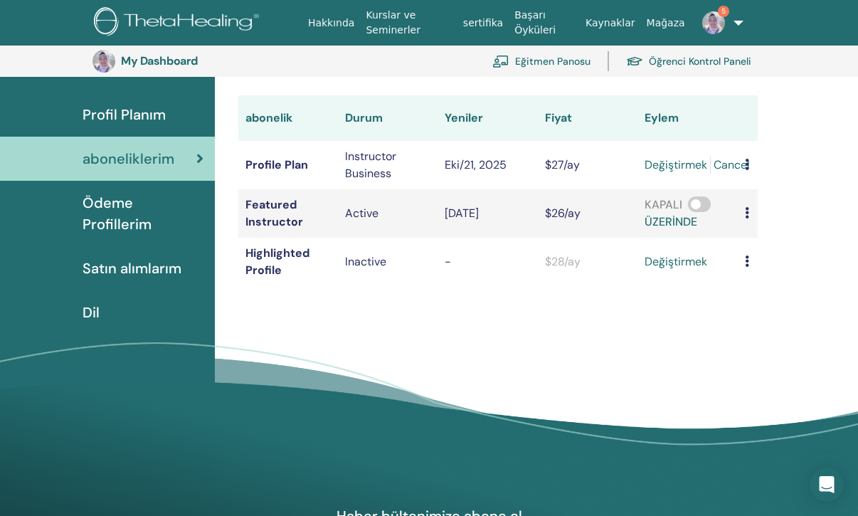
click at [170, 200] on span "Ödeme Profillerim" at bounding box center [143, 213] width 121 height 43
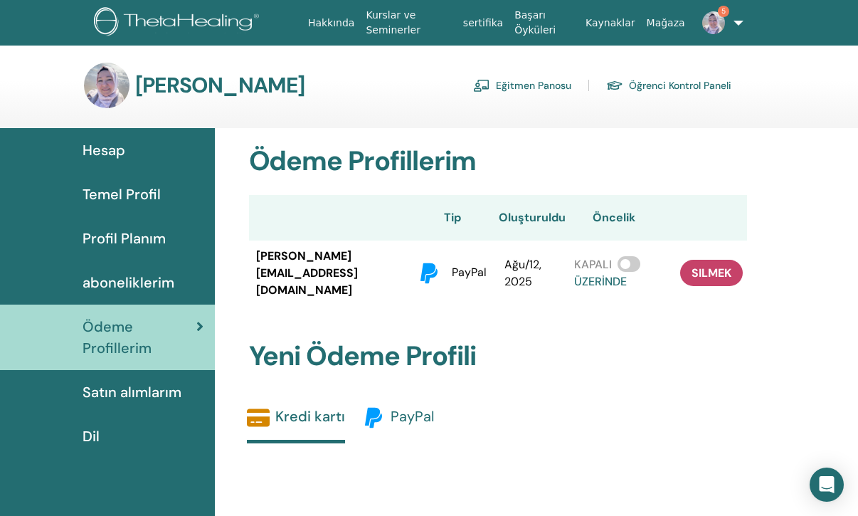
click at [406, 407] on span "PayPal" at bounding box center [412, 416] width 43 height 19
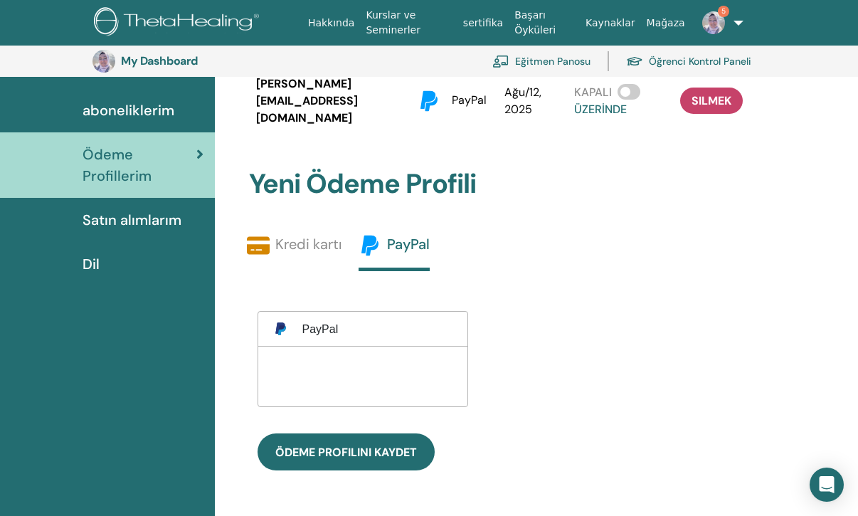
scroll to position [206, 0]
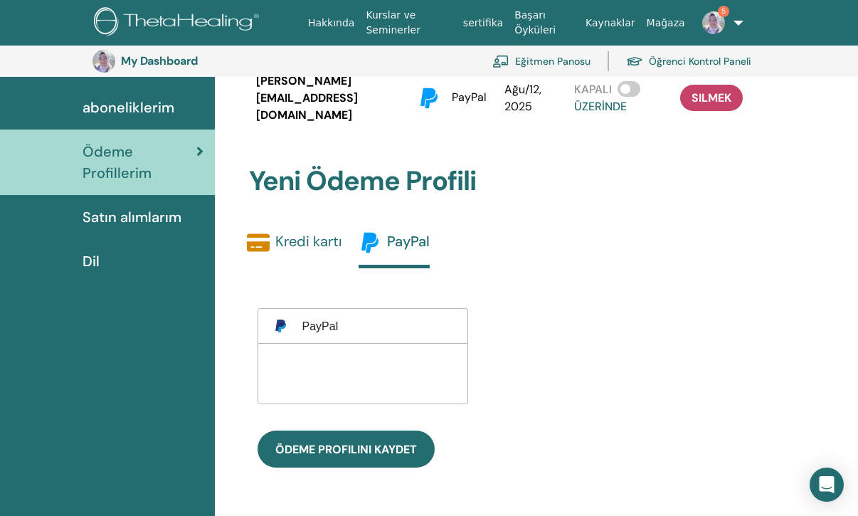
click at [293, 231] on link "Kredi kartı" at bounding box center [294, 247] width 95 height 33
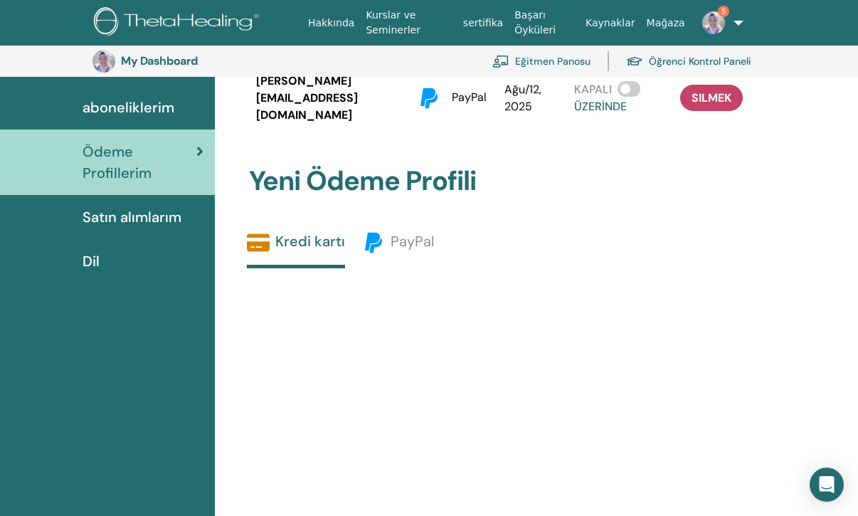
click at [173, 214] on span "Satın alımlarım" at bounding box center [132, 216] width 99 height 21
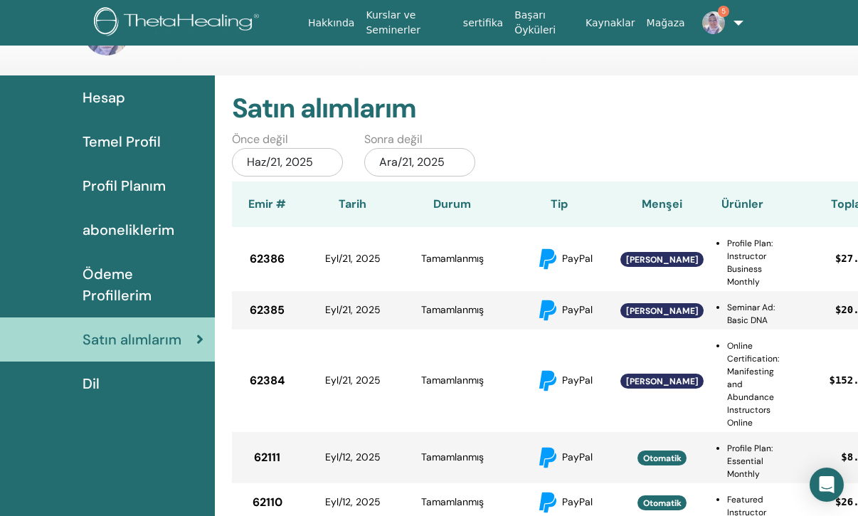
scroll to position [53, 0]
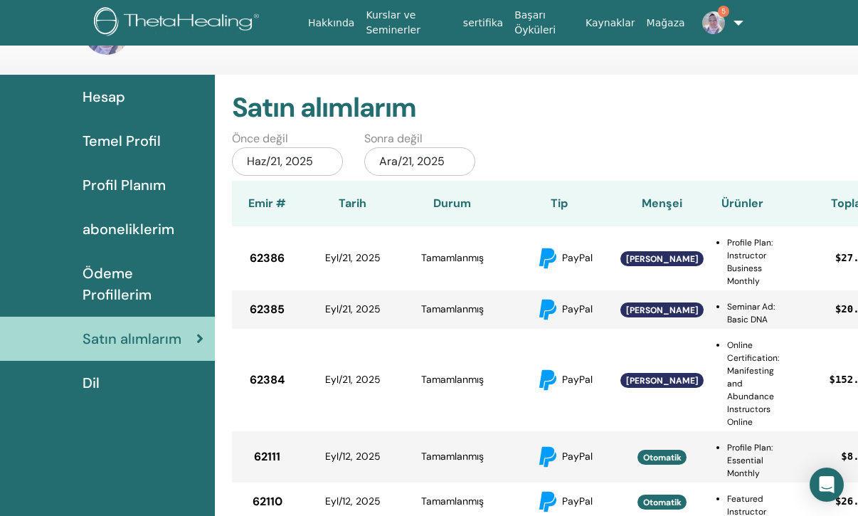
click at [579, 258] on span "PayPal" at bounding box center [577, 257] width 31 height 13
click at [144, 226] on span "aboneliklerim" at bounding box center [129, 229] width 92 height 21
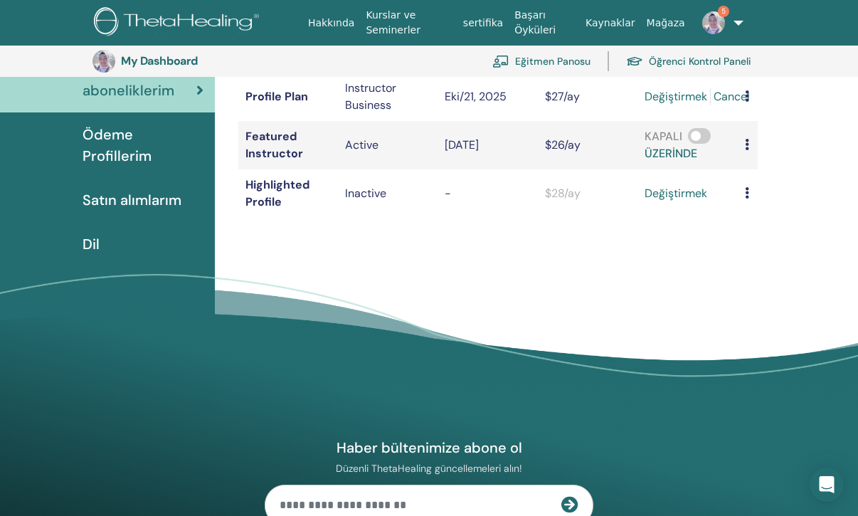
scroll to position [224, 0]
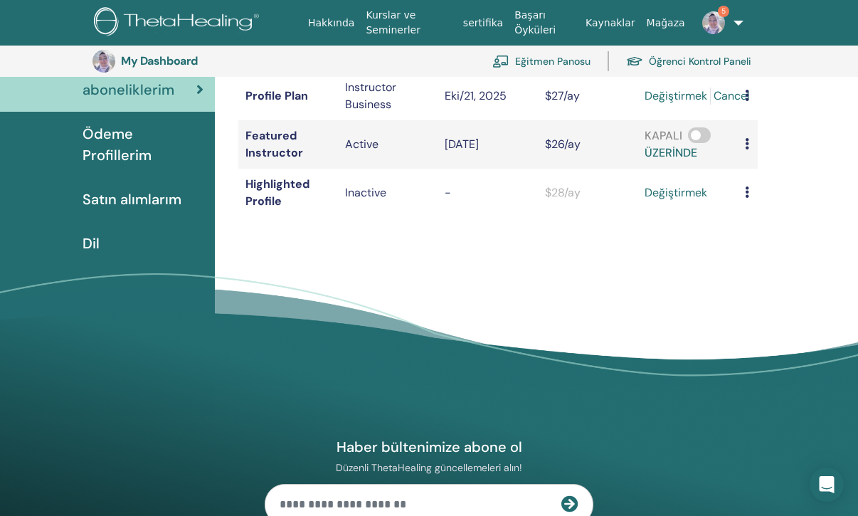
click at [749, 191] on icon at bounding box center [747, 191] width 4 height 11
click at [598, 266] on div "aboneliklerim abonelikler satın almalar abonelik Durum Yeniler Fiyat Eylem Prof…" at bounding box center [537, 175] width 644 height 480
